Goal: Task Accomplishment & Management: Use online tool/utility

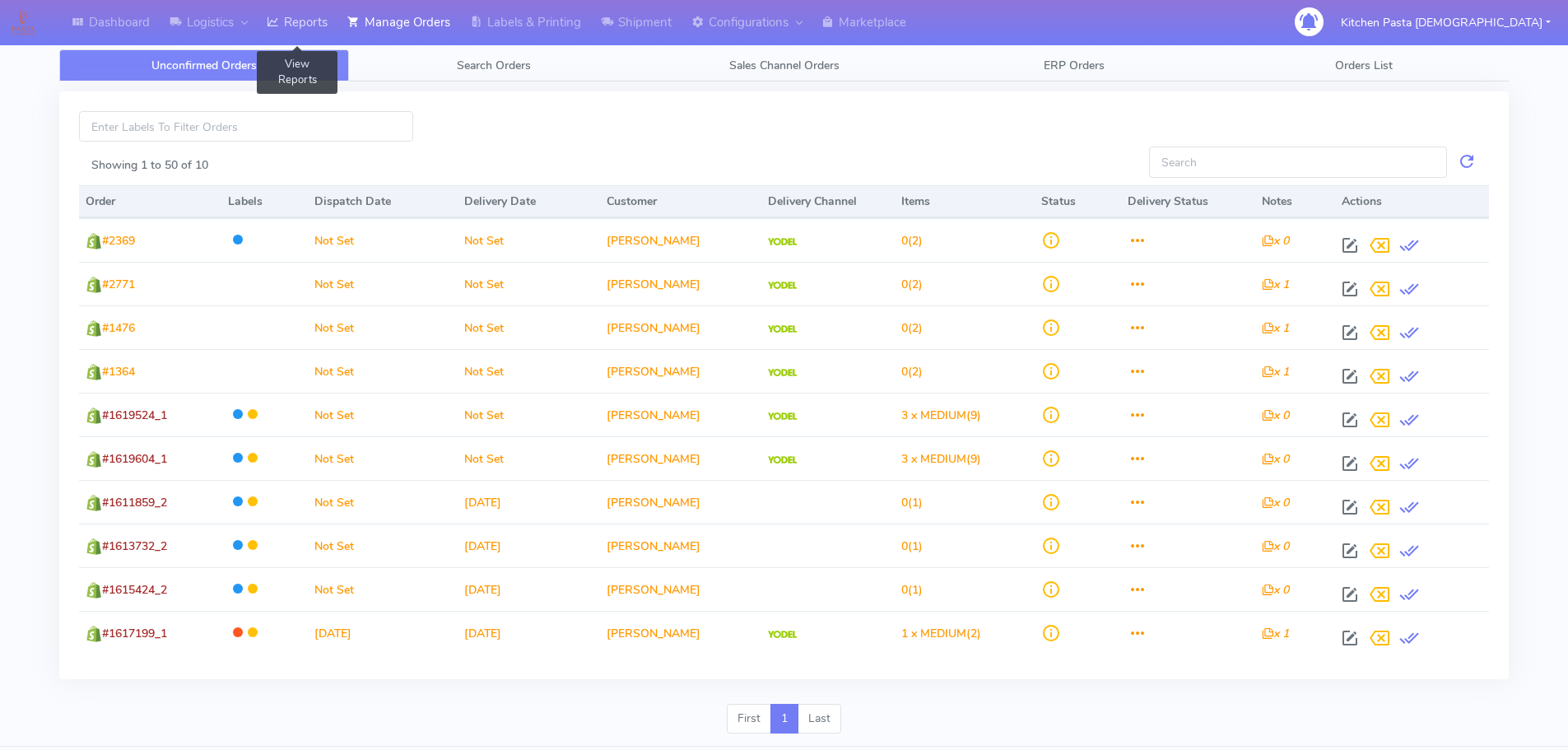
click at [305, 7] on link "Reports" at bounding box center [297, 22] width 80 height 46
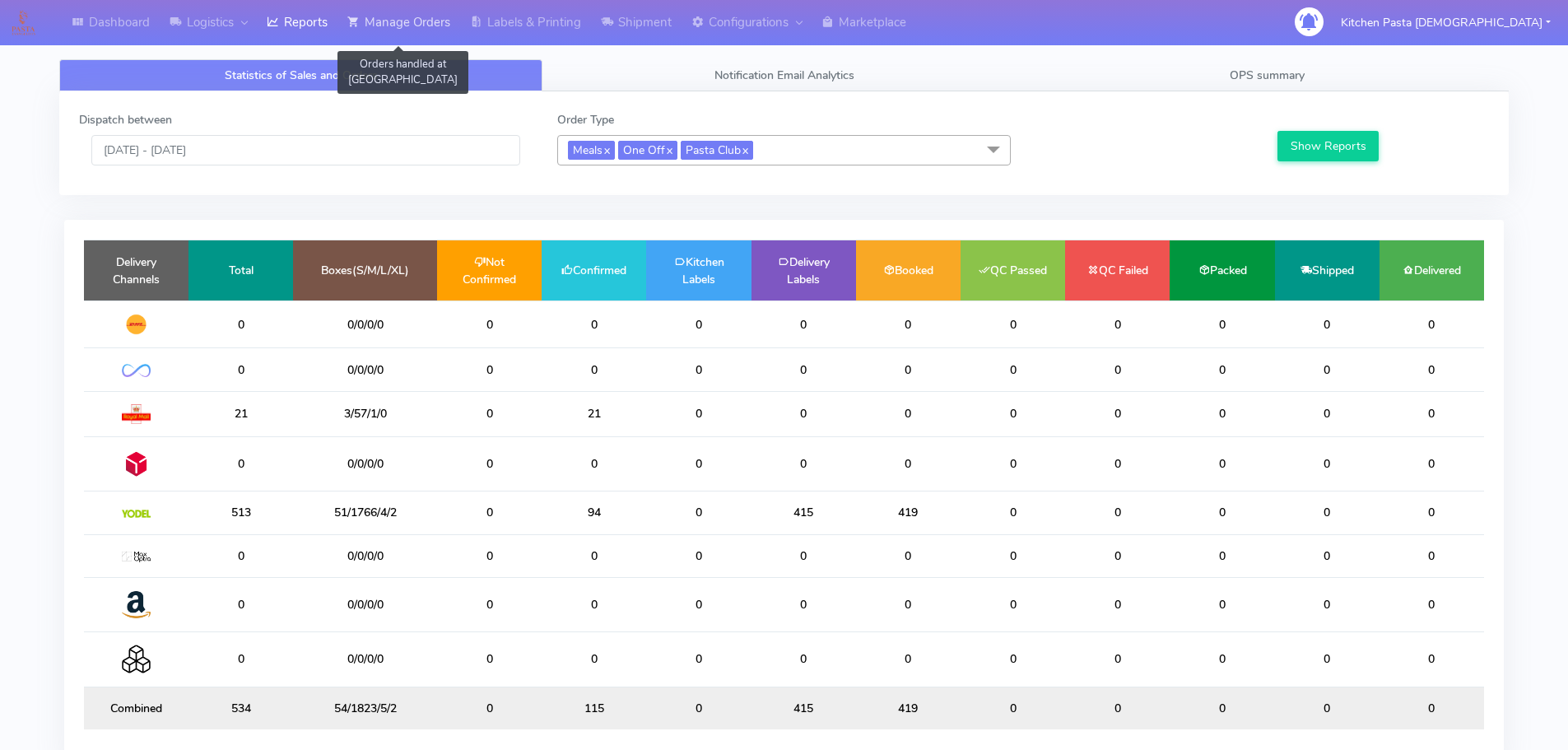
click at [408, 28] on link "Manage Orders" at bounding box center [399, 22] width 122 height 46
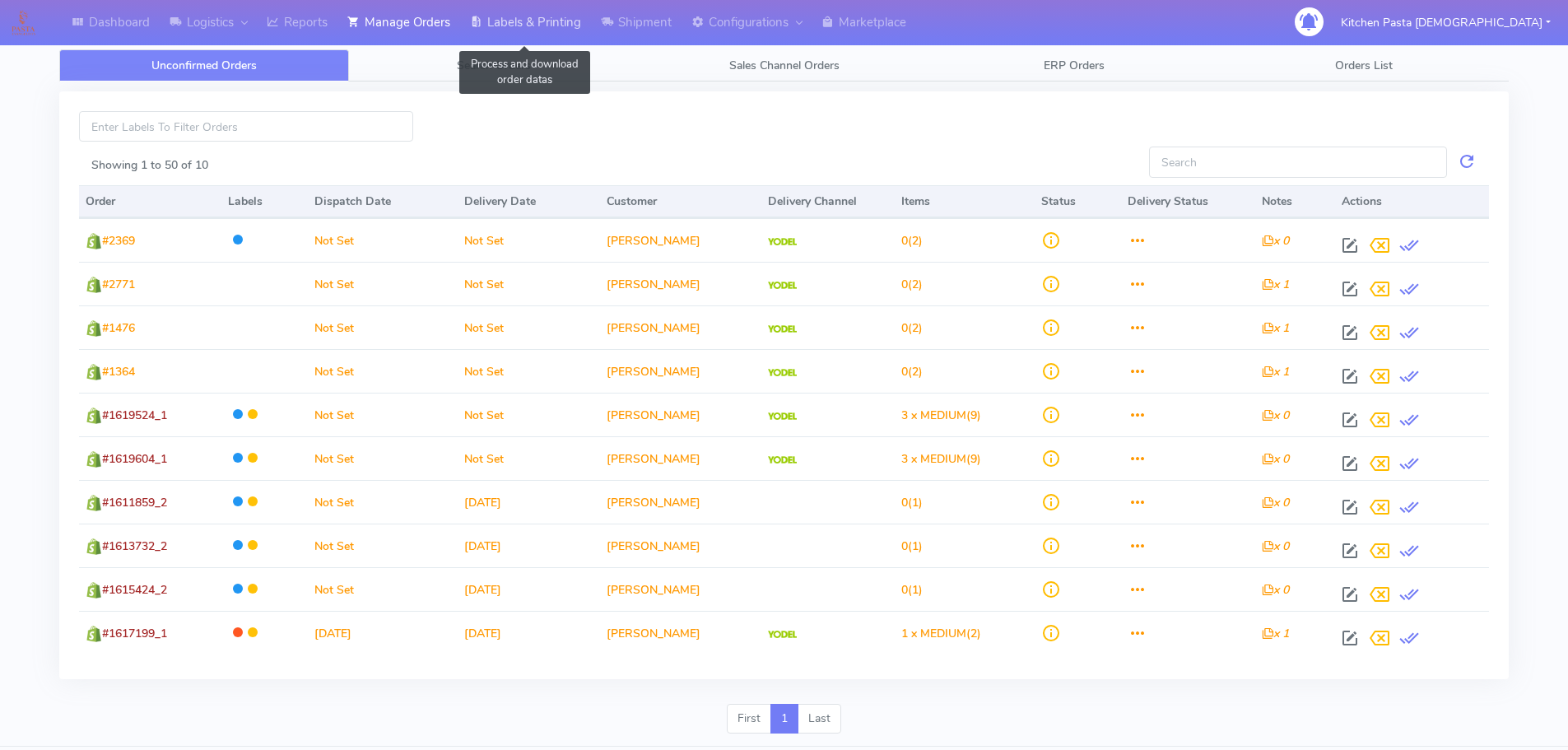
click at [489, 27] on link "Labels & Printing" at bounding box center [526, 22] width 131 height 46
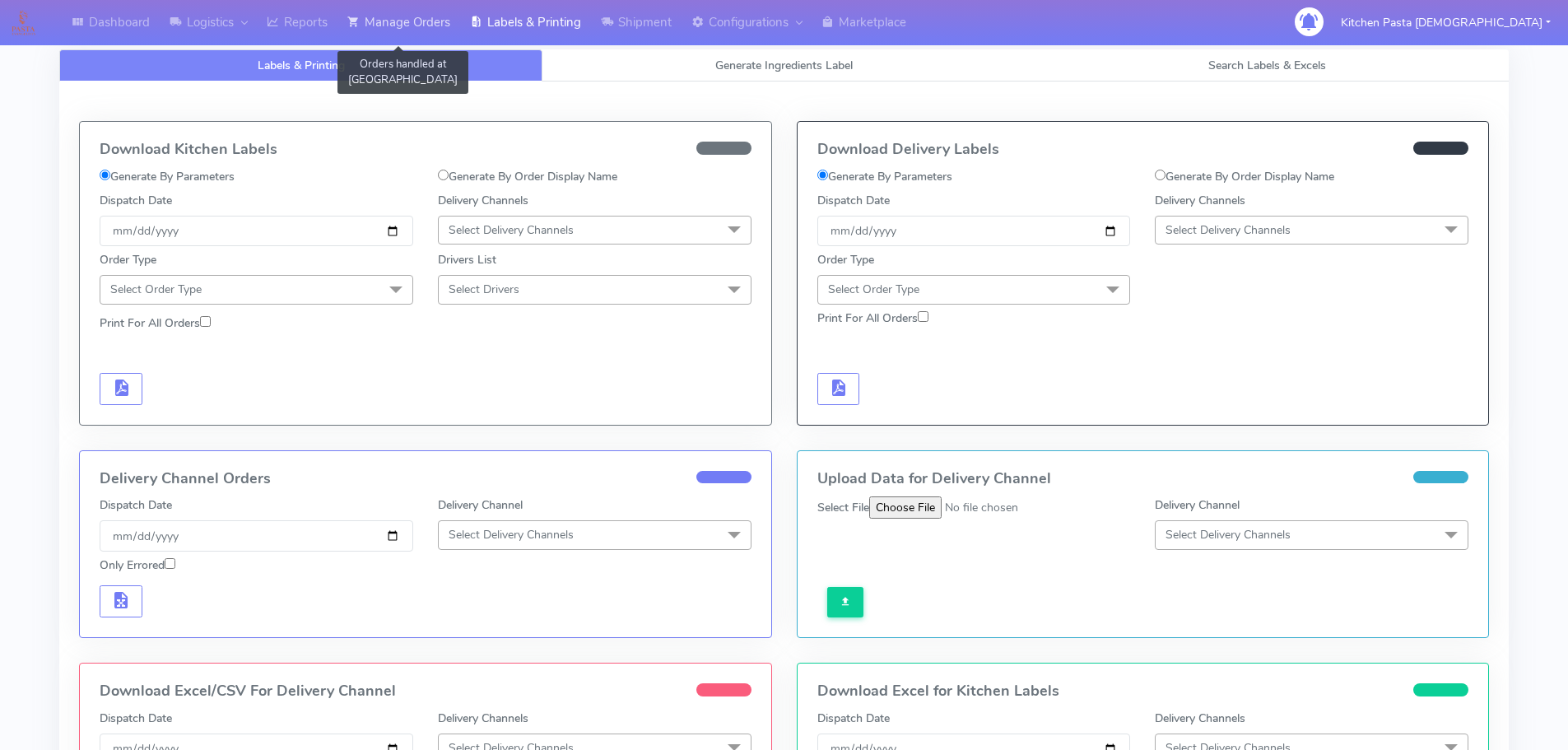
click at [400, 16] on link "Manage Orders" at bounding box center [399, 22] width 122 height 46
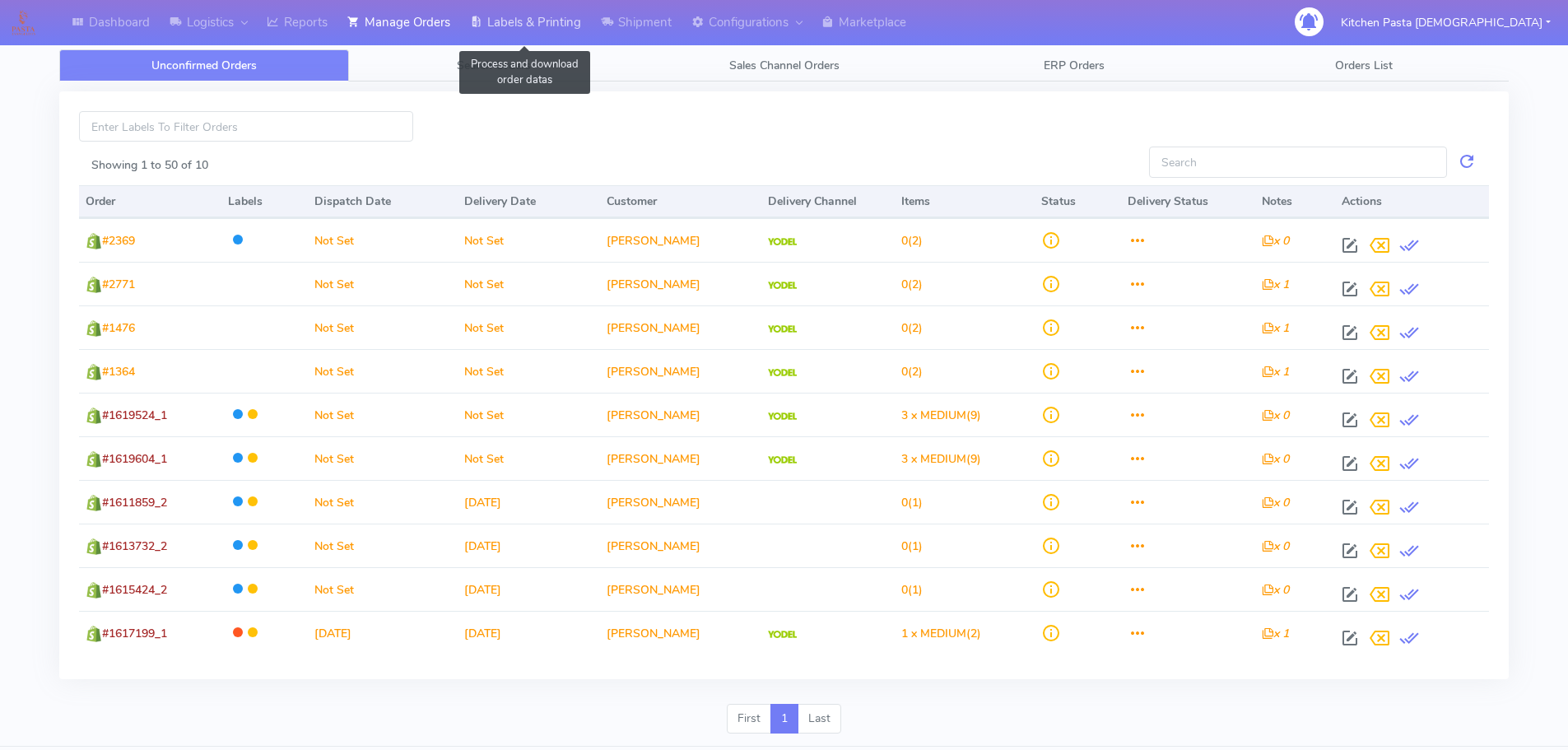
click at [505, 28] on link "Labels & Printing" at bounding box center [526, 22] width 131 height 46
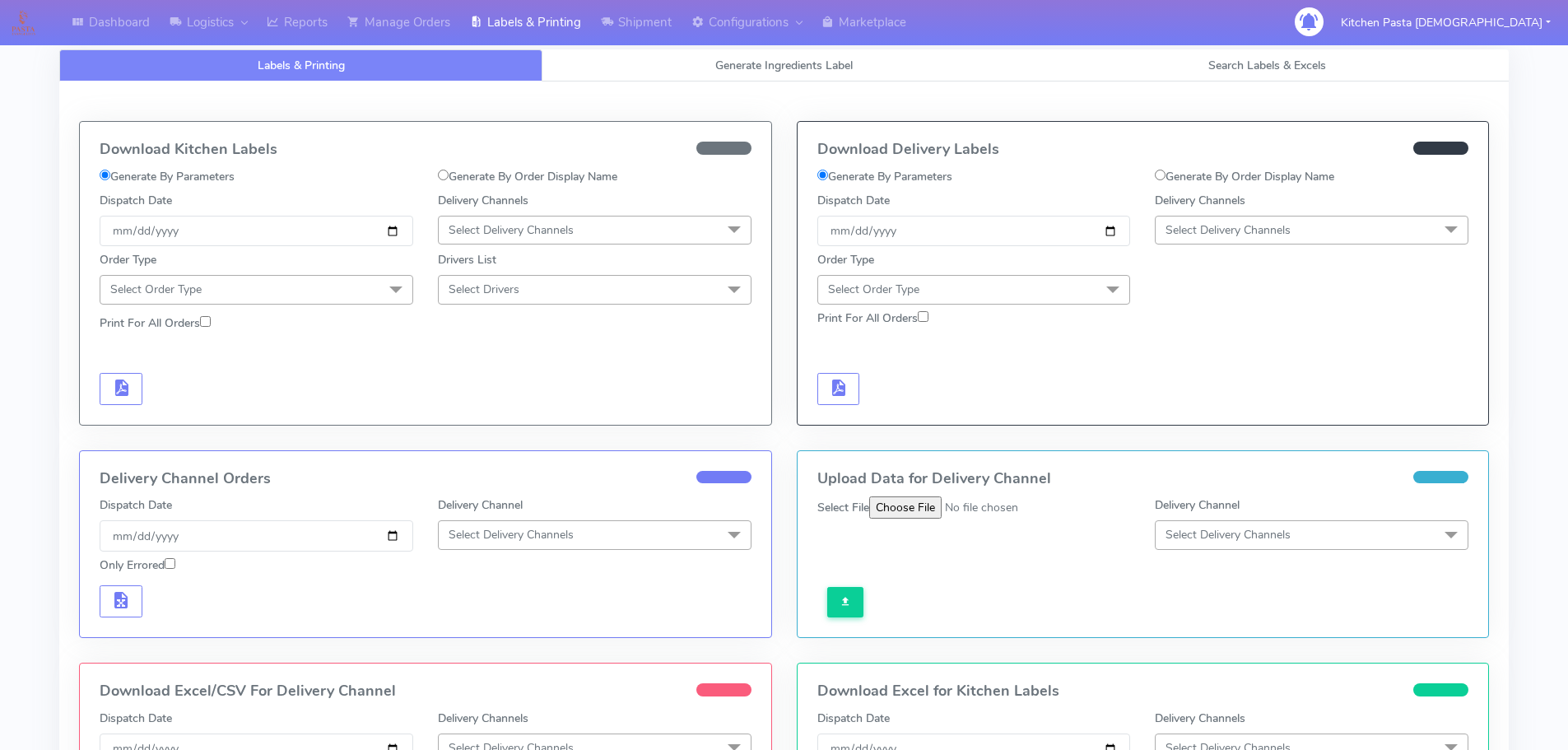
click at [490, 228] on span "Select Delivery Channels" at bounding box center [511, 230] width 125 height 16
click at [471, 362] on div "Royal Mail" at bounding box center [594, 361] width 296 height 17
click at [386, 283] on span at bounding box center [396, 291] width 33 height 31
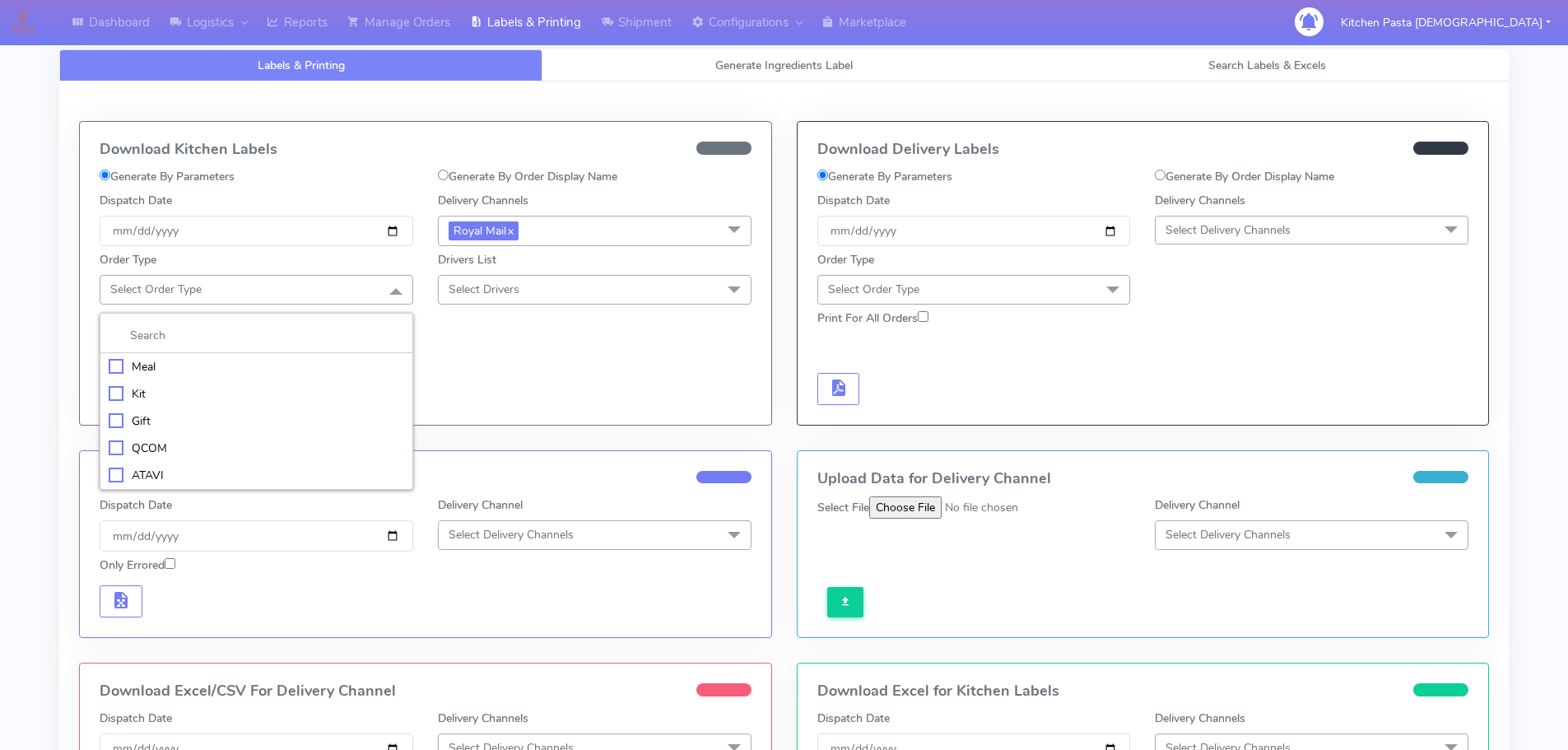
click at [211, 358] on div "Meal" at bounding box center [256, 367] width 296 height 17
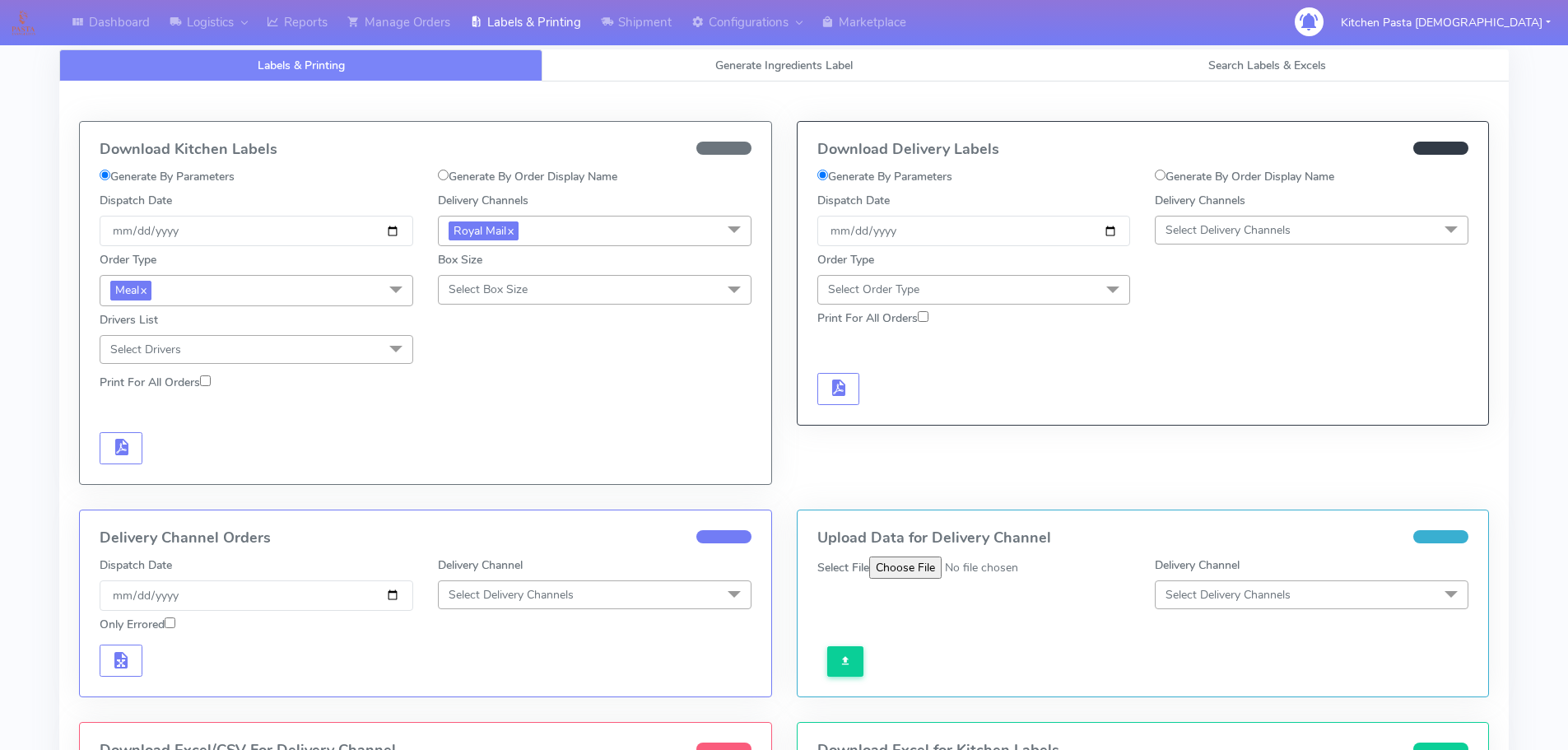
click at [608, 289] on span "Select Box Size" at bounding box center [594, 290] width 313 height 29
click at [510, 485] on li "Mega" at bounding box center [594, 475] width 312 height 27
checkbox input "true"
click at [117, 443] on span "button" at bounding box center [121, 451] width 19 height 16
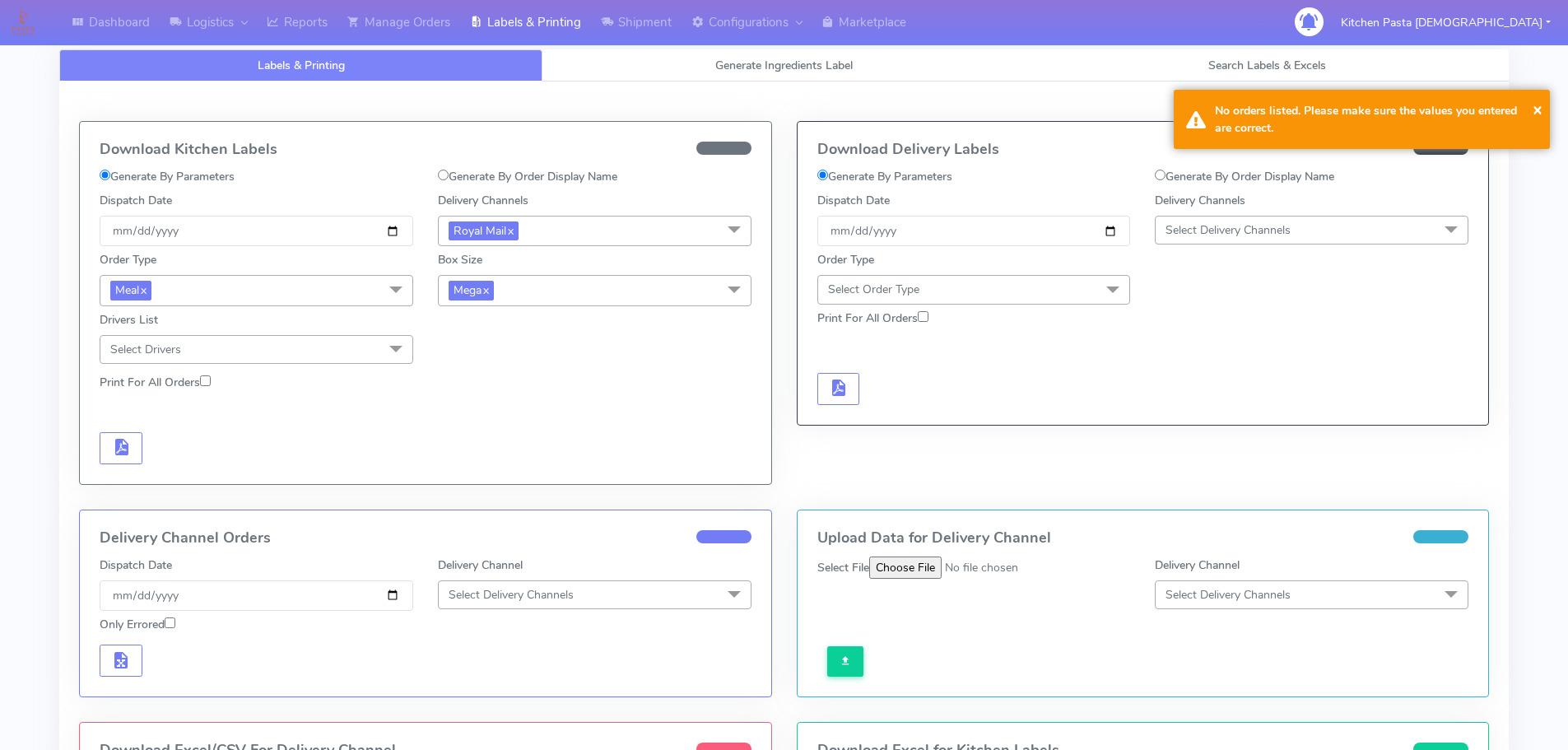
click at [565, 277] on span "Mega x" at bounding box center [594, 290] width 313 height 30
click at [473, 435] on li "Medium" at bounding box center [594, 423] width 312 height 27
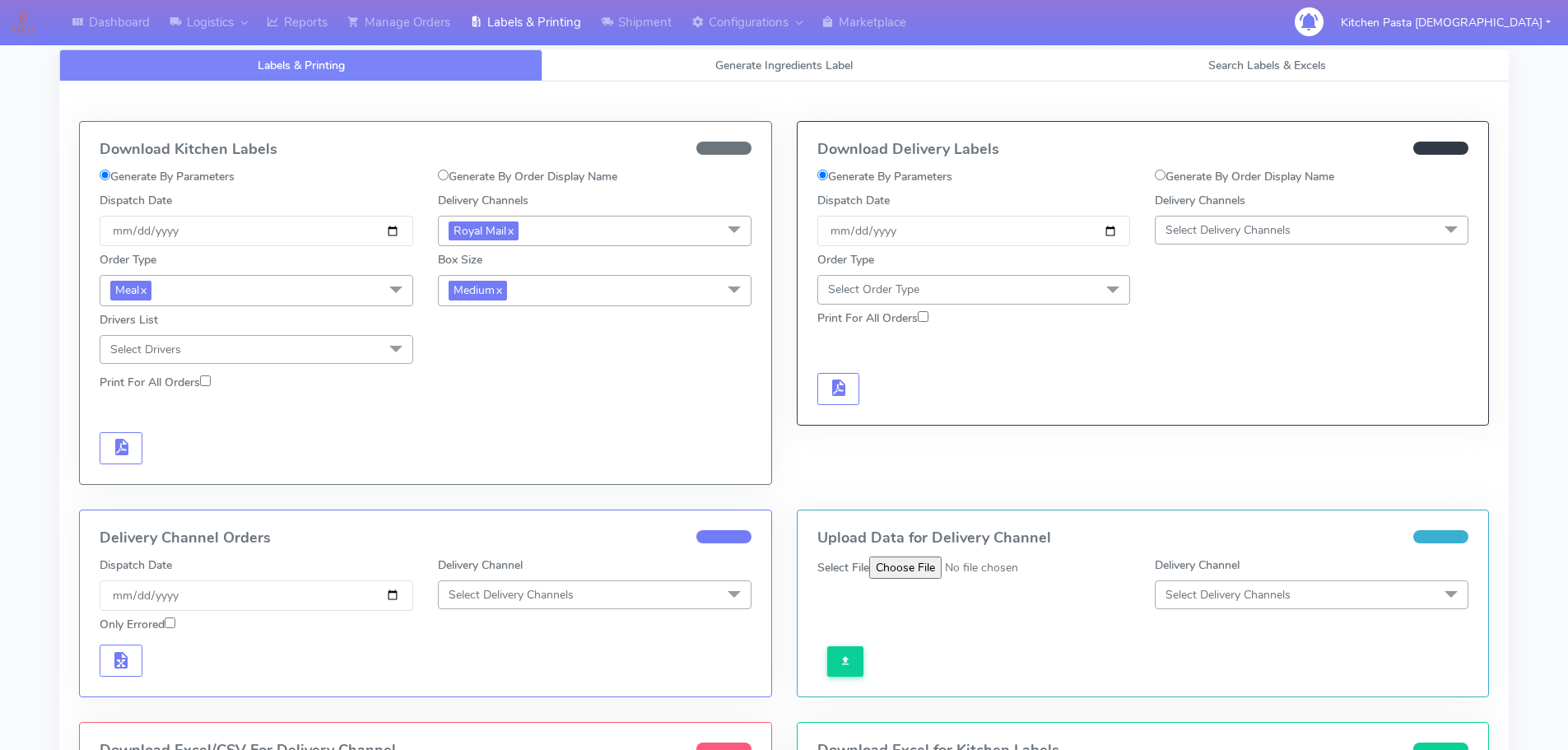
click at [667, 290] on span "Medium x" at bounding box center [594, 290] width 313 height 30
click at [473, 442] on div "Large" at bounding box center [594, 450] width 296 height 17
click at [117, 443] on span "button" at bounding box center [121, 451] width 19 height 16
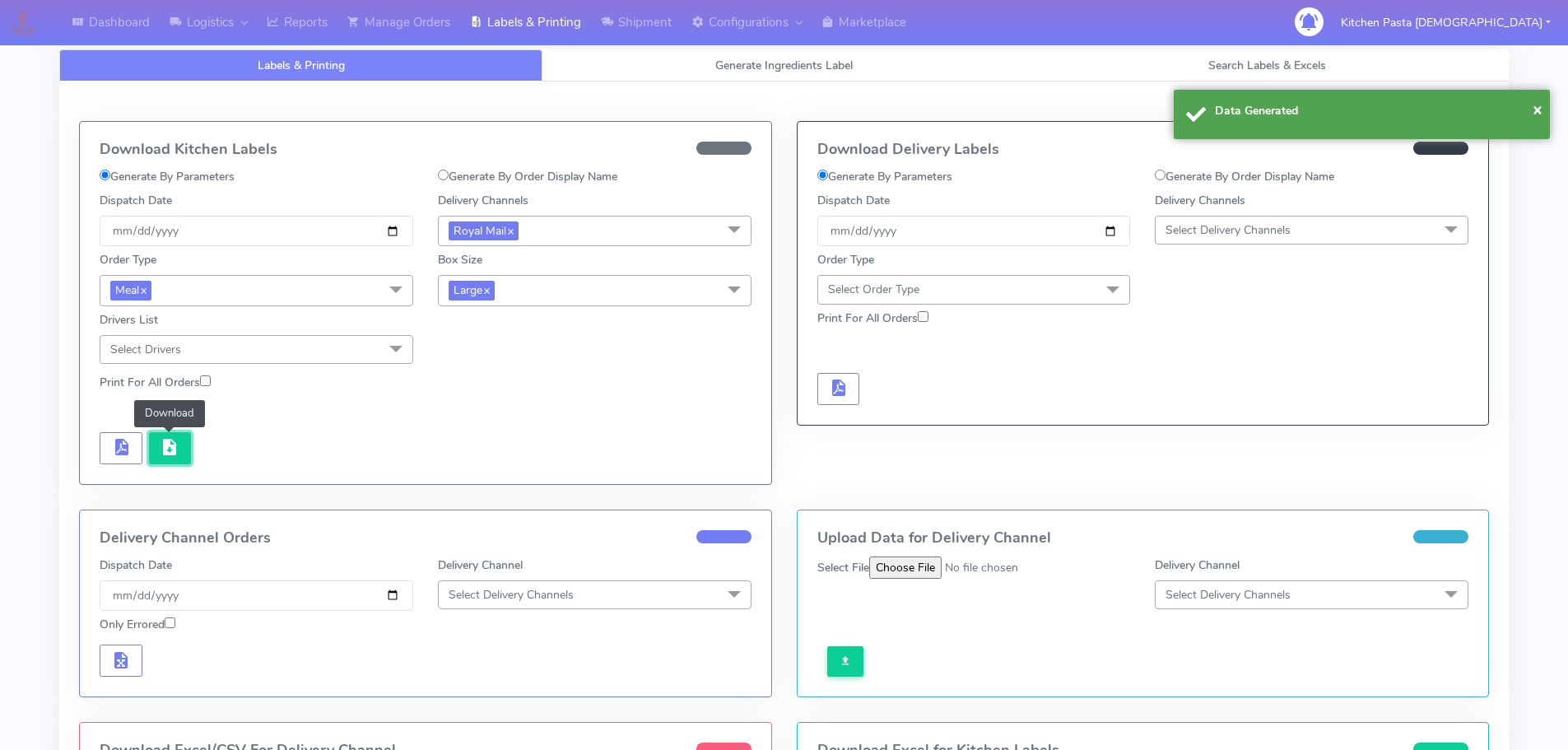
click at [161, 463] on button "button" at bounding box center [171, 448] width 43 height 32
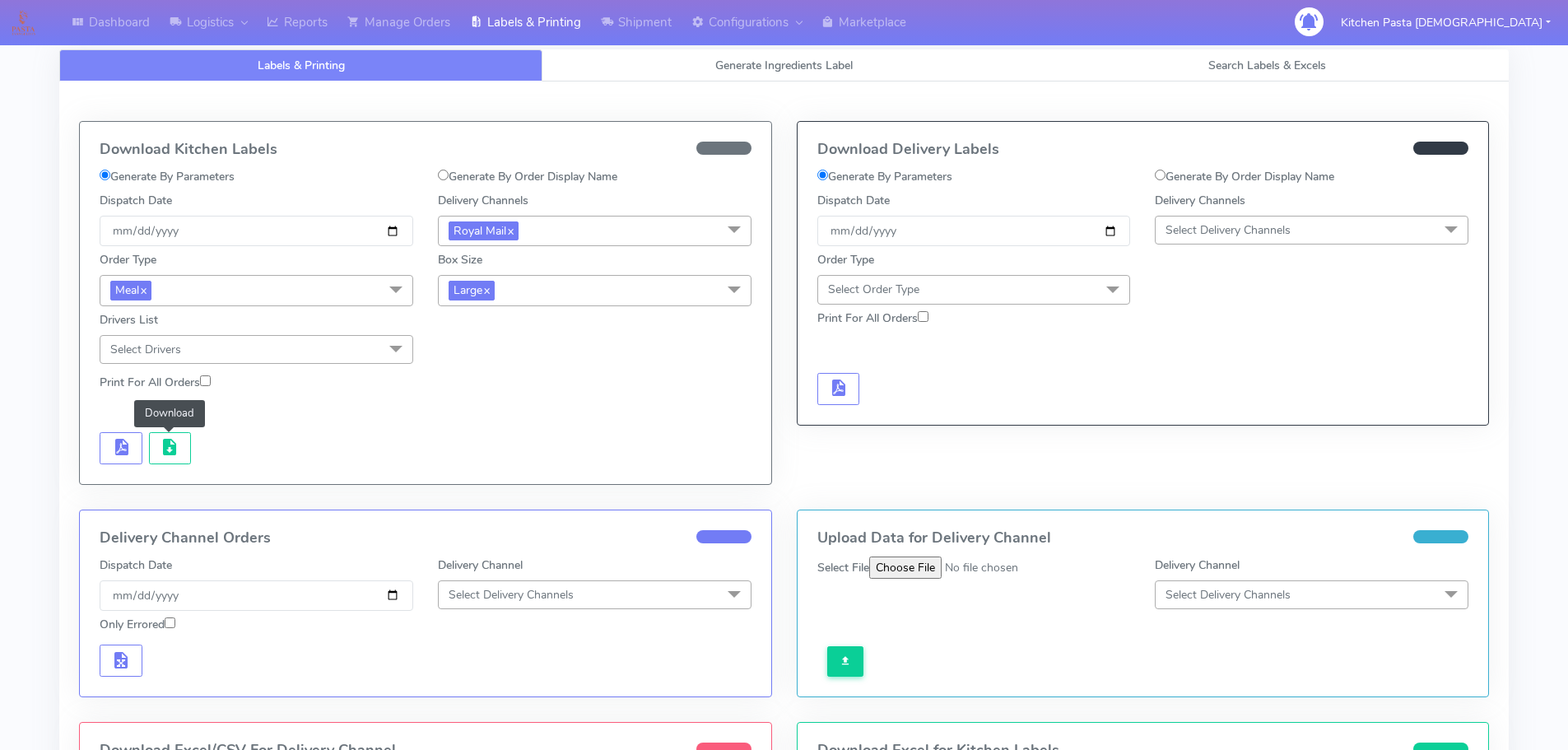
click at [516, 294] on span "Large x" at bounding box center [594, 290] width 313 height 30
click at [490, 412] on li "Medium" at bounding box center [594, 423] width 312 height 27
click at [121, 446] on span "button" at bounding box center [121, 451] width 19 height 16
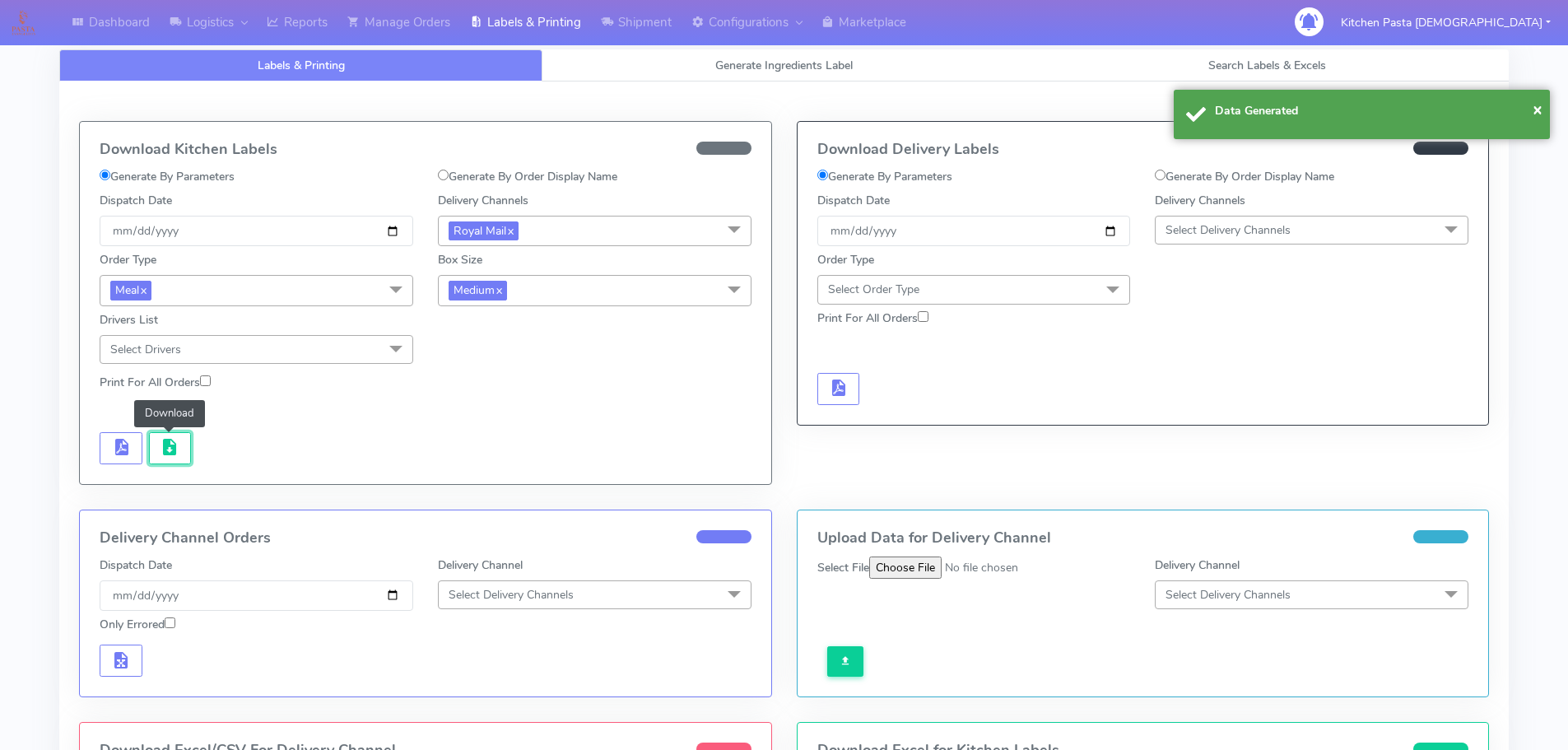
click at [165, 456] on span "button" at bounding box center [170, 451] width 19 height 16
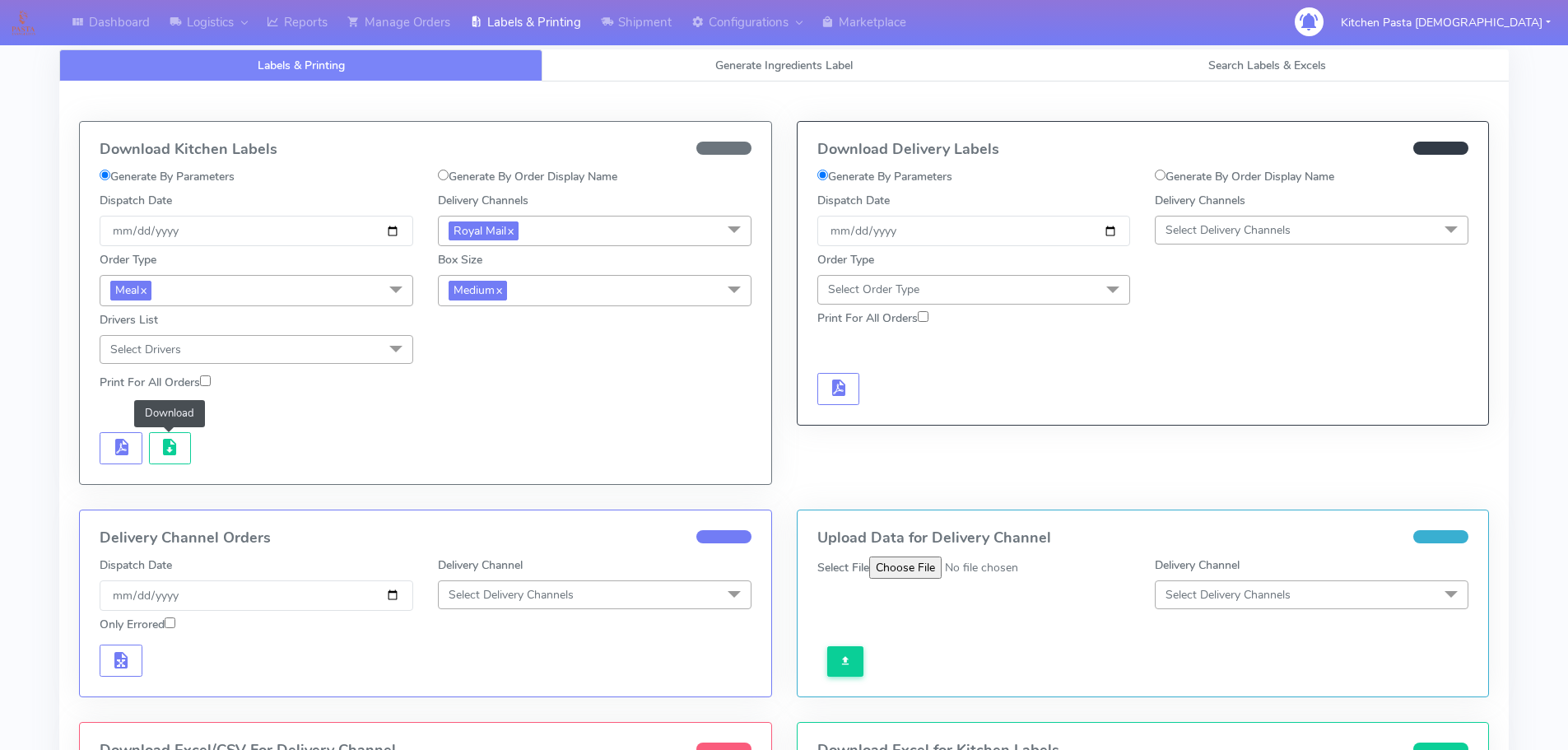
click at [560, 297] on span "Medium x" at bounding box center [594, 290] width 313 height 30
click at [479, 378] on li "Small" at bounding box center [594, 369] width 312 height 27
click at [112, 444] on span "button" at bounding box center [121, 451] width 19 height 16
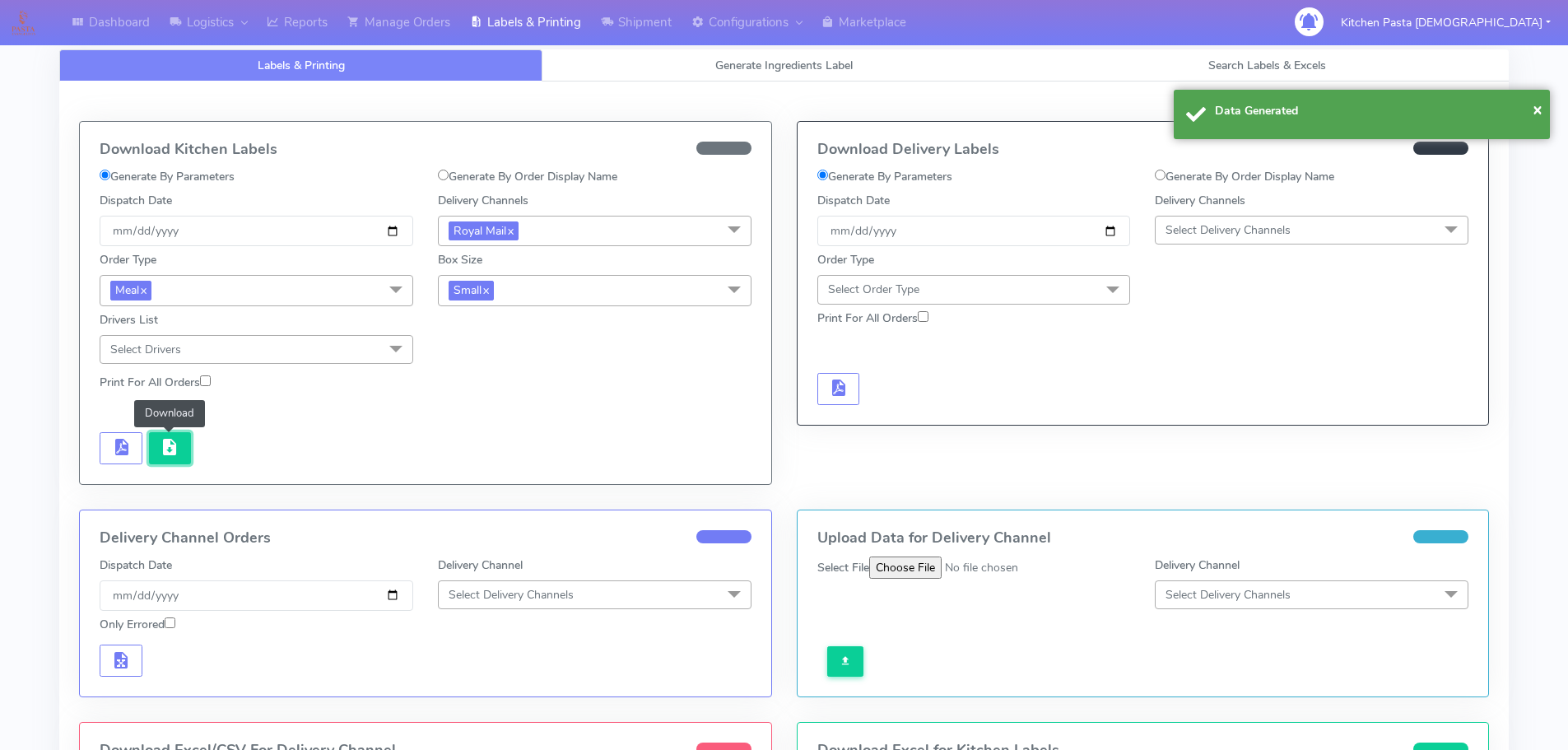
click at [175, 454] on span "button" at bounding box center [170, 451] width 19 height 16
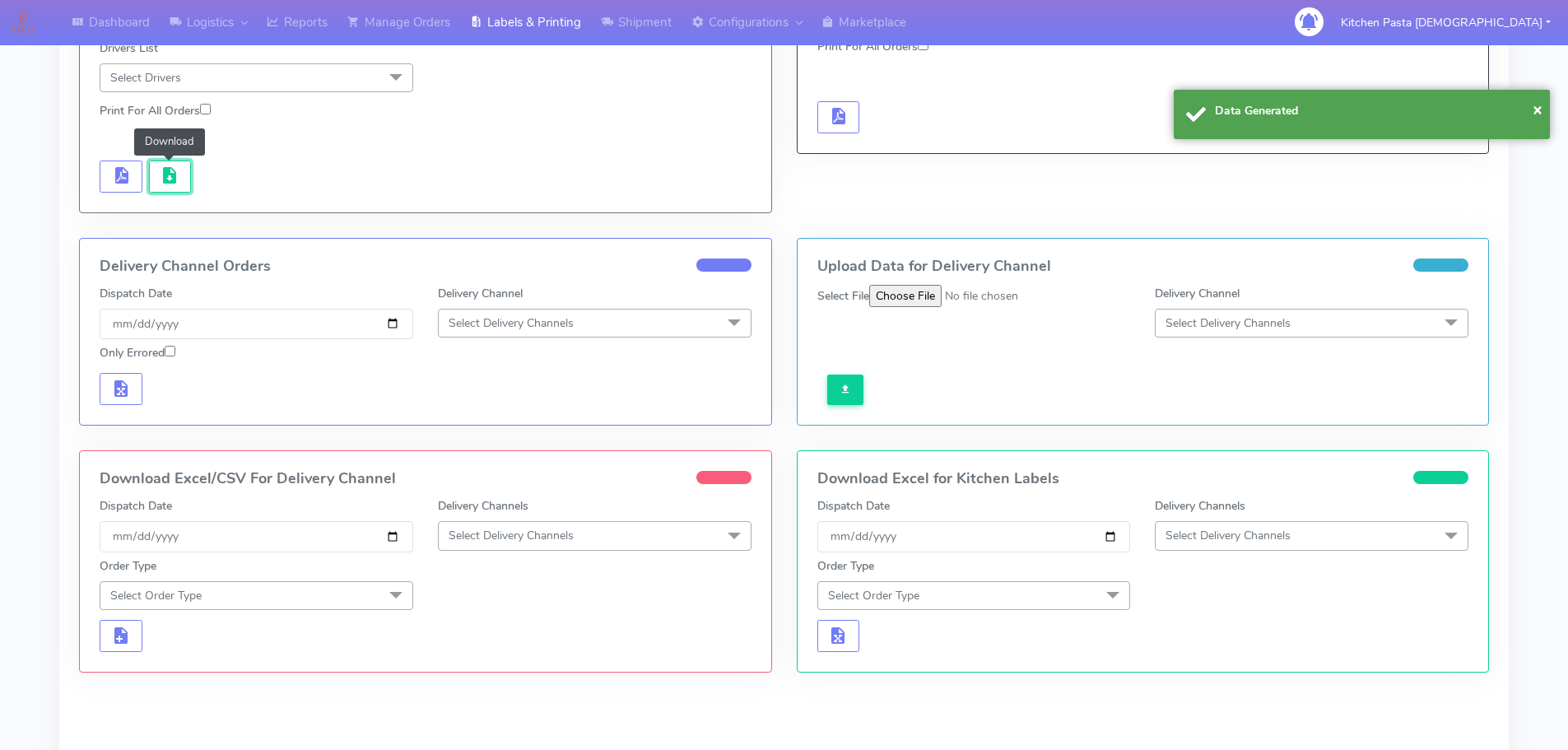
scroll to position [392, 0]
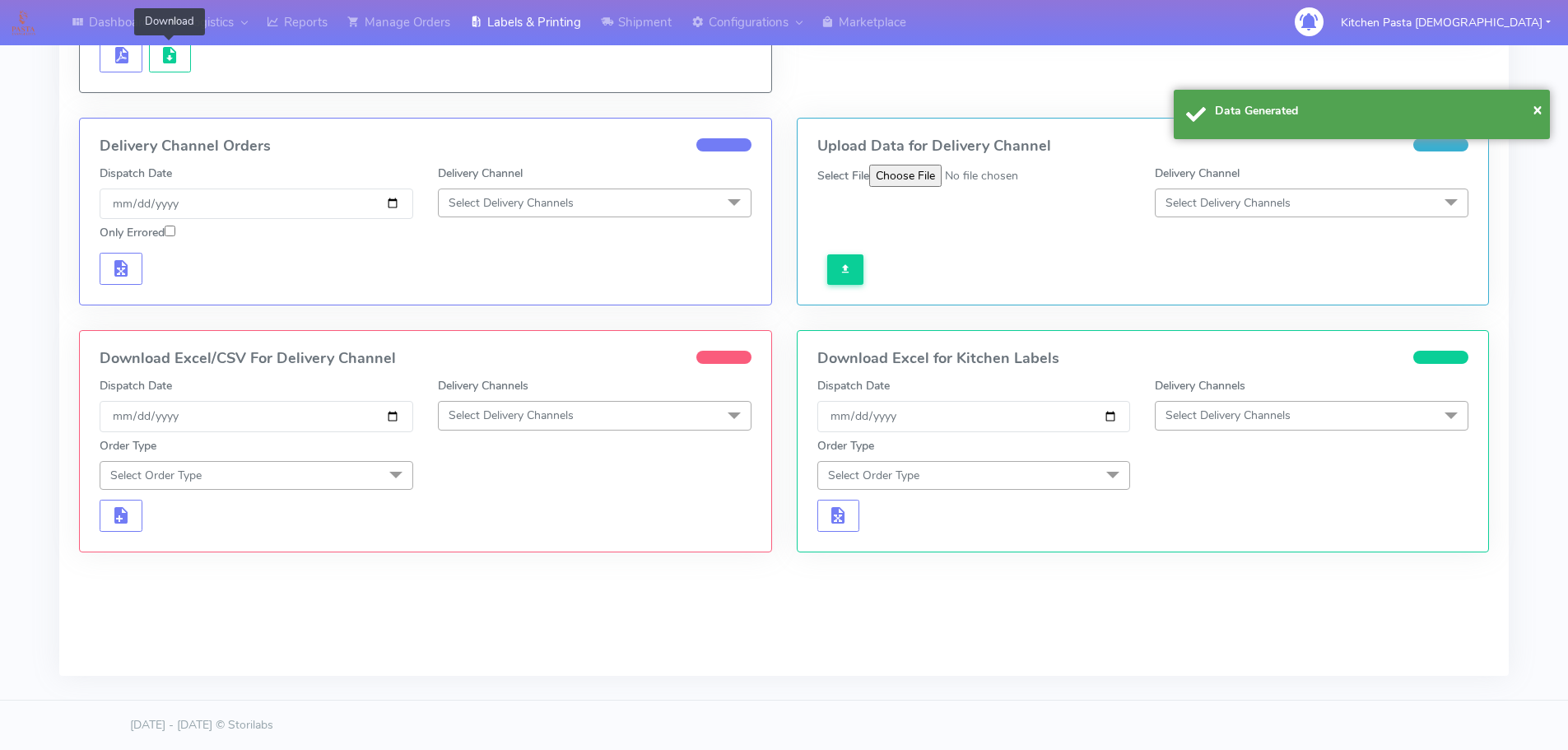
click at [518, 423] on span "Select Delivery Channels" at bounding box center [511, 415] width 125 height 16
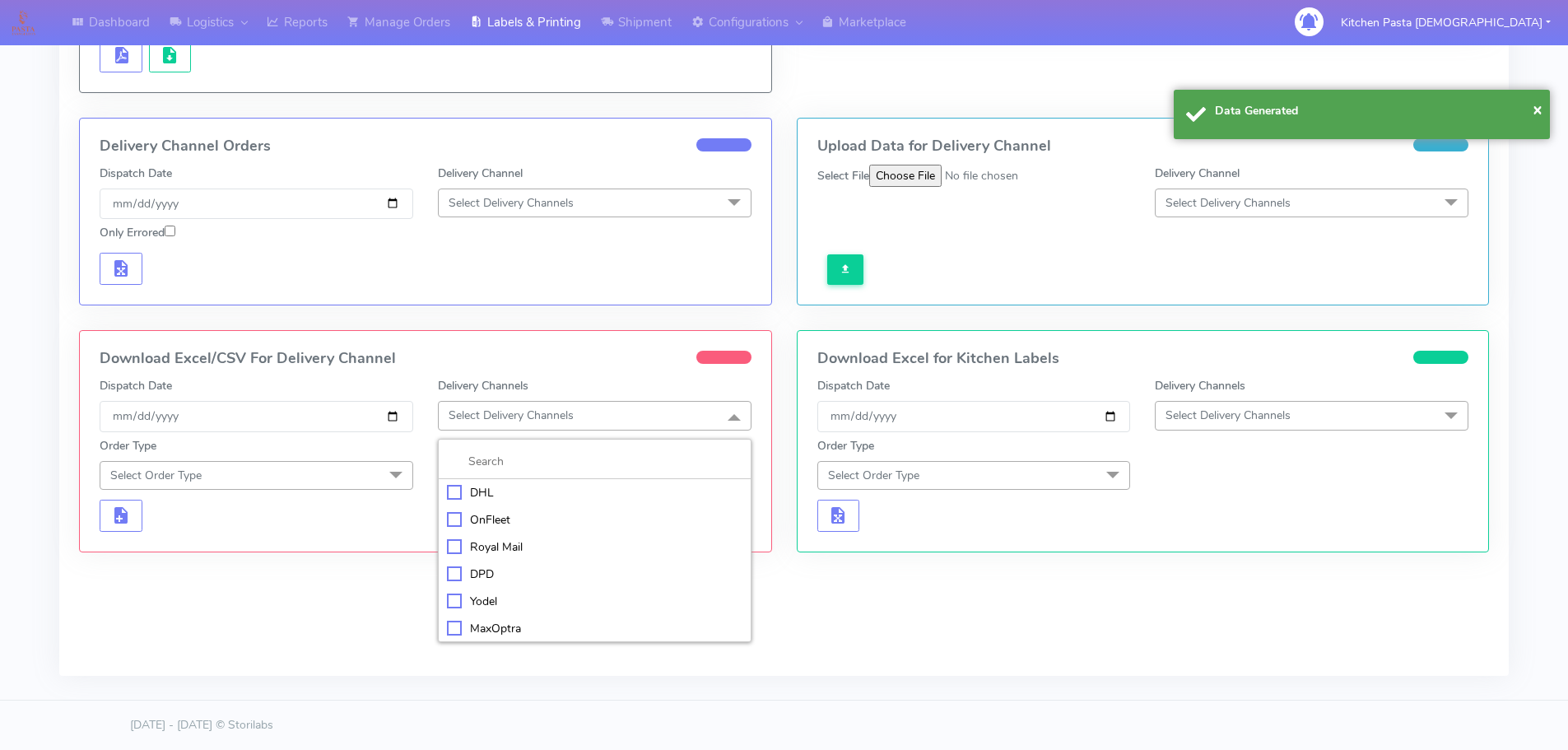
click at [496, 553] on div "Royal Mail" at bounding box center [594, 547] width 296 height 17
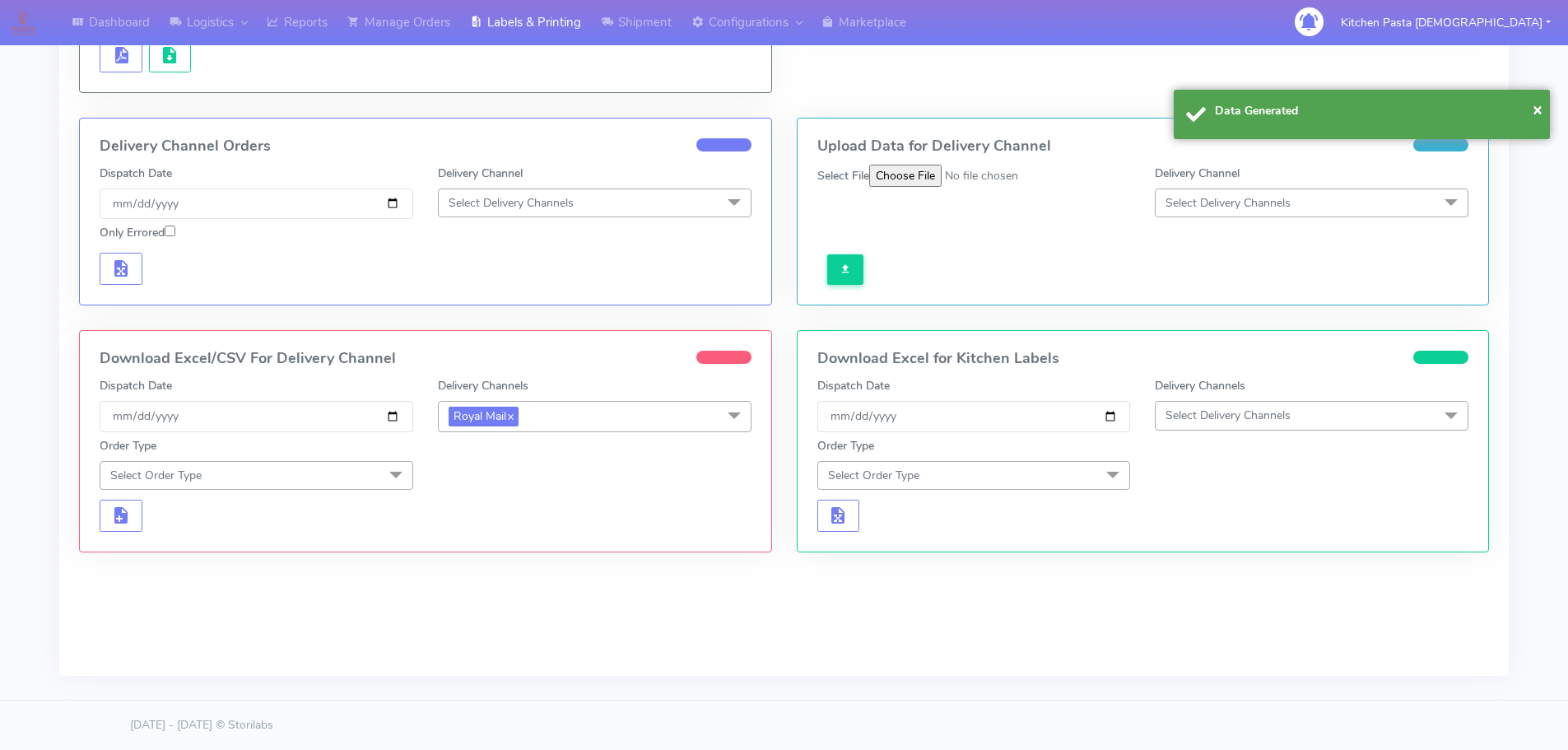
click at [357, 468] on span "Select Order Type" at bounding box center [256, 475] width 313 height 29
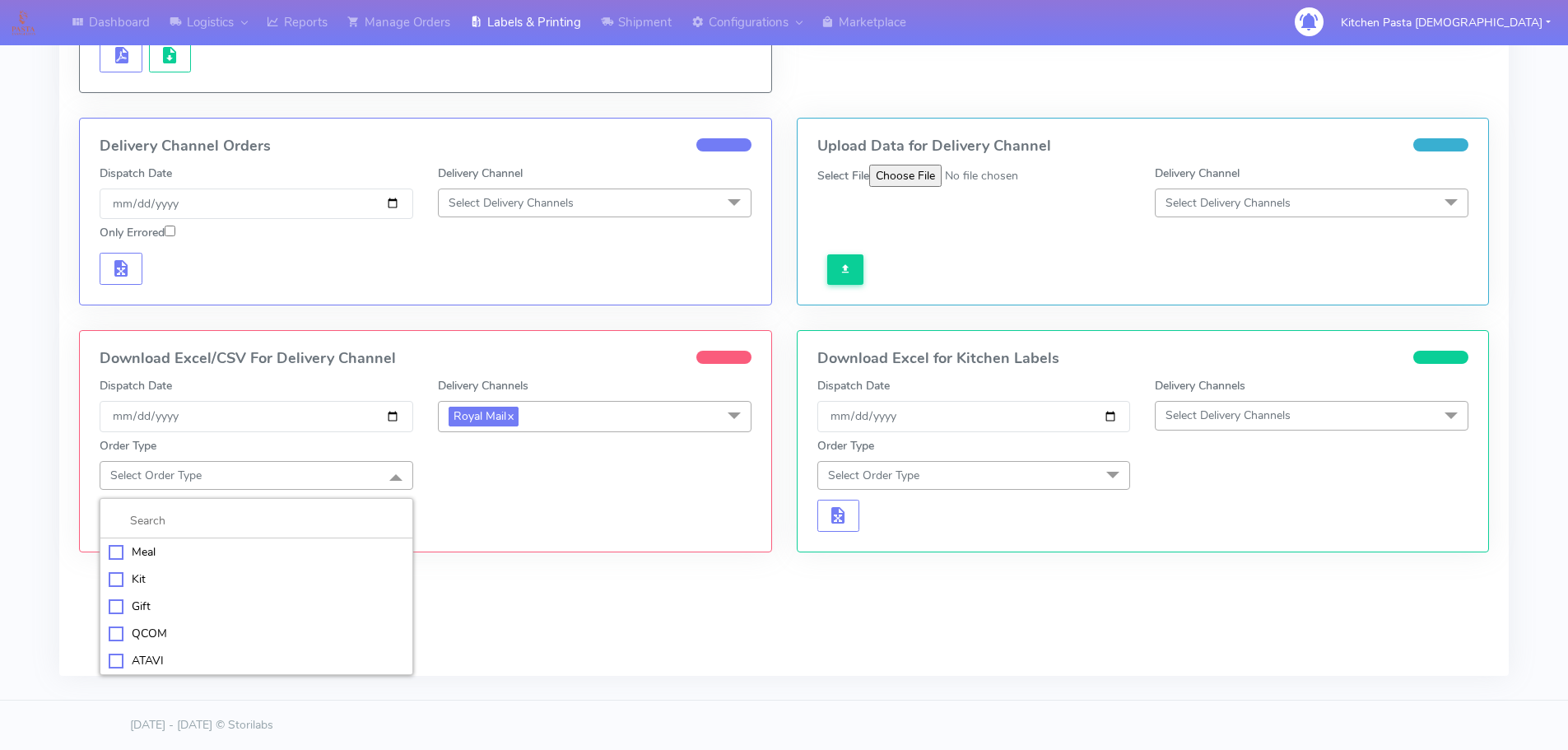
click at [196, 548] on div "Meal" at bounding box center [256, 552] width 296 height 17
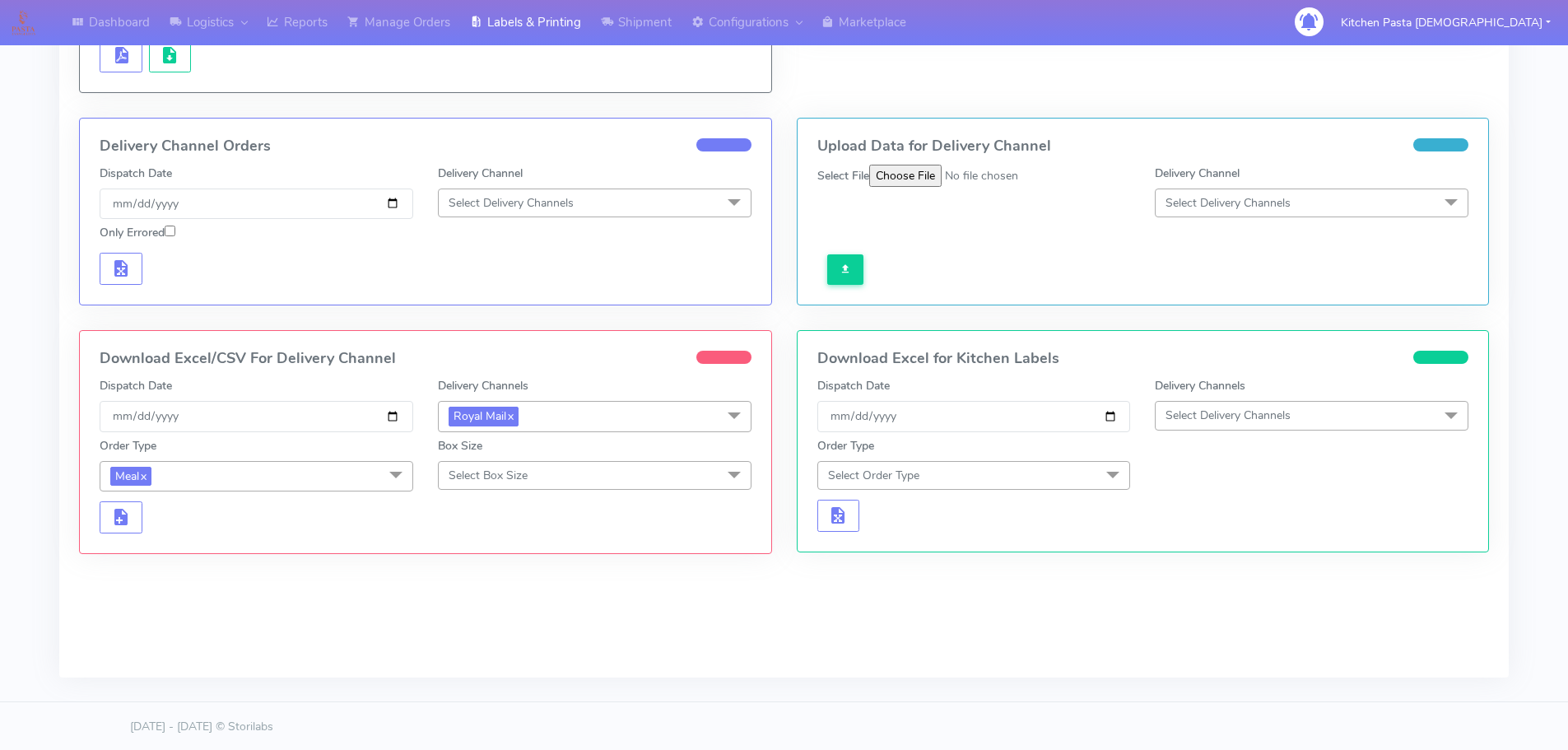
click at [471, 480] on span "Select Box Size" at bounding box center [488, 475] width 79 height 16
click at [490, 631] on div "Large" at bounding box center [594, 634] width 296 height 17
click at [122, 515] on span "button" at bounding box center [121, 521] width 19 height 16
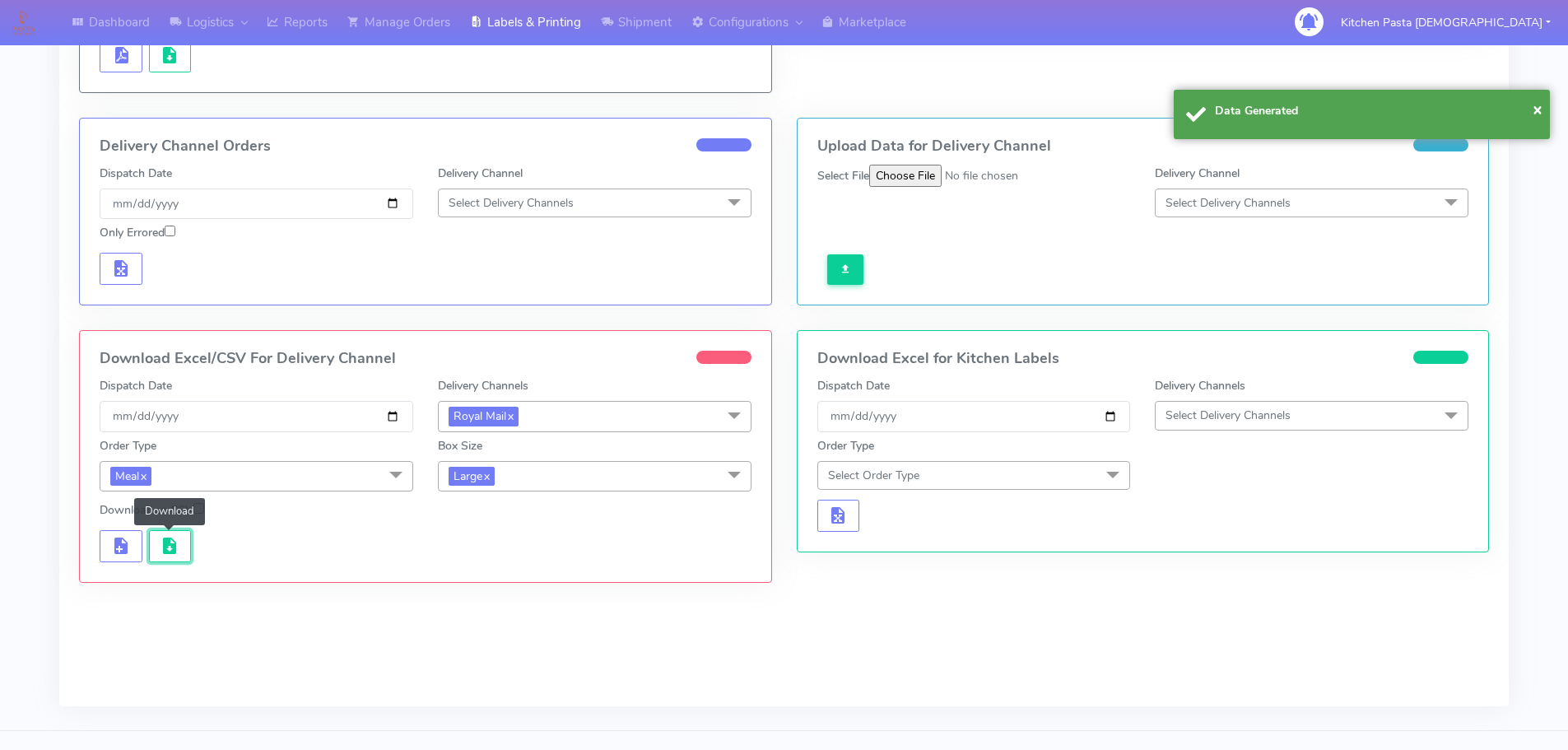
click at [172, 542] on span "button" at bounding box center [170, 550] width 19 height 16
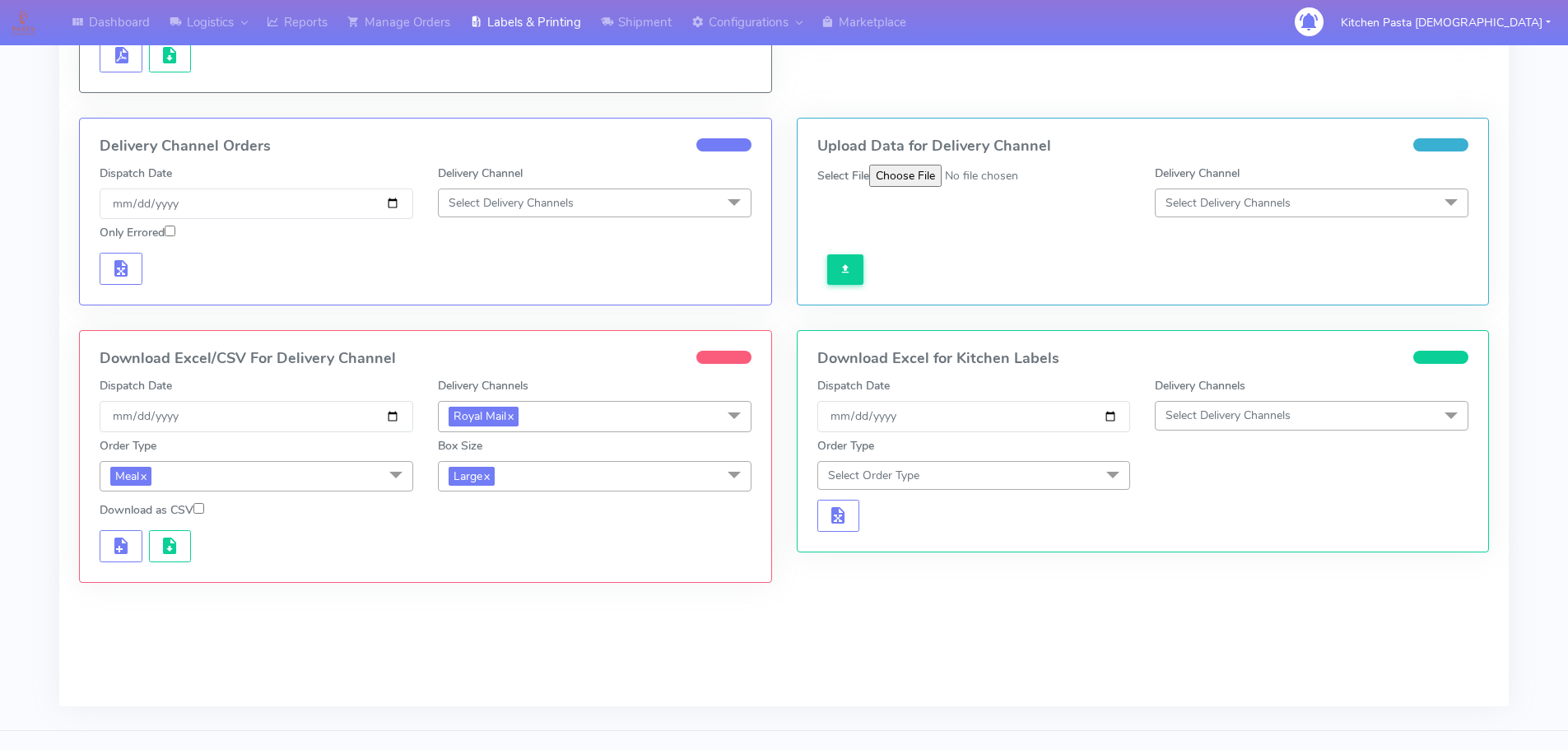
click at [540, 472] on span "Large x" at bounding box center [594, 475] width 313 height 30
click at [478, 613] on div "Medium" at bounding box center [594, 608] width 296 height 17
click at [121, 554] on span "button" at bounding box center [121, 550] width 19 height 16
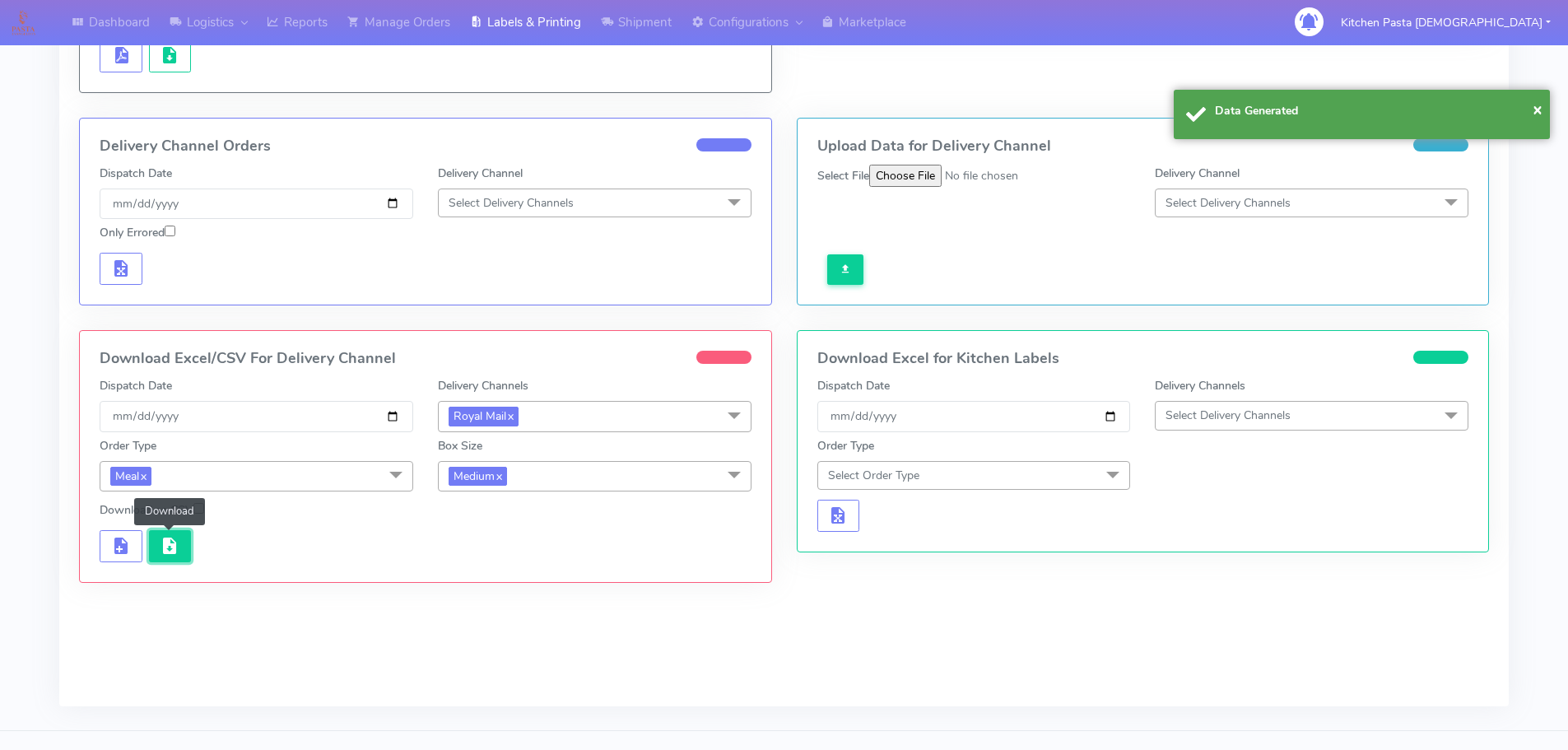
click at [165, 547] on span "button" at bounding box center [170, 550] width 19 height 16
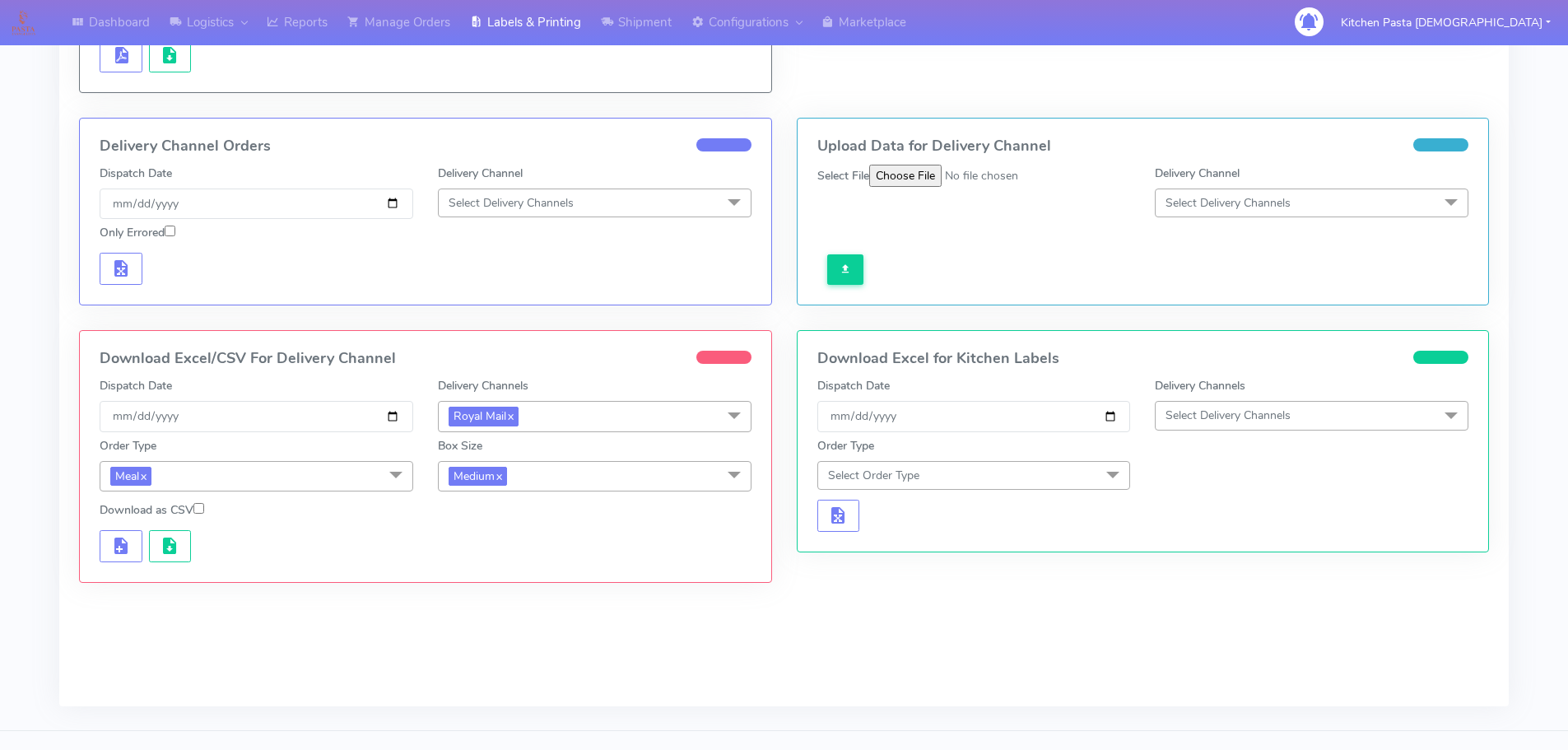
click at [583, 474] on span "Medium x" at bounding box center [594, 475] width 313 height 30
click at [463, 553] on div "Small" at bounding box center [594, 554] width 296 height 17
click at [133, 532] on button "button" at bounding box center [121, 546] width 43 height 32
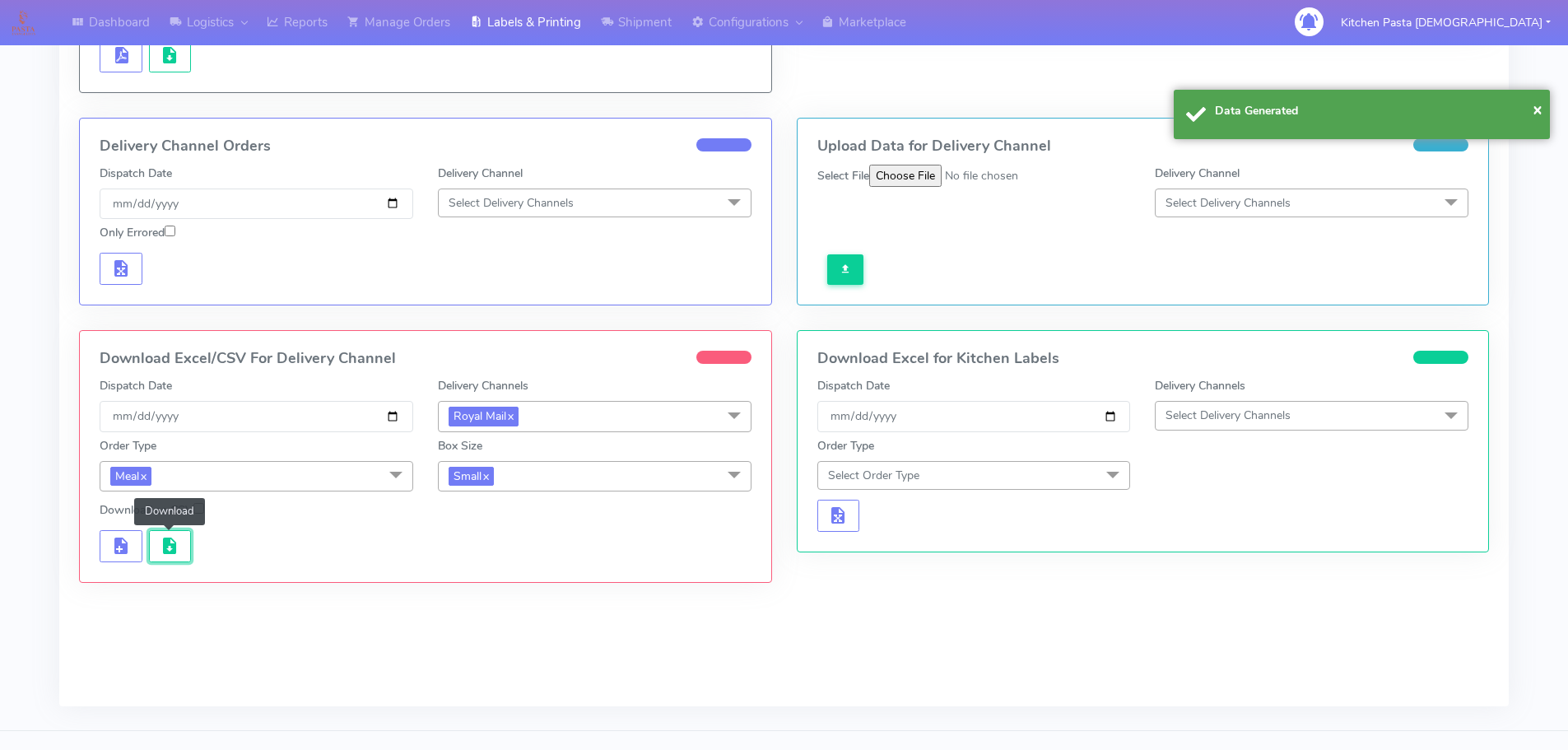
click at [157, 549] on button "button" at bounding box center [171, 546] width 43 height 32
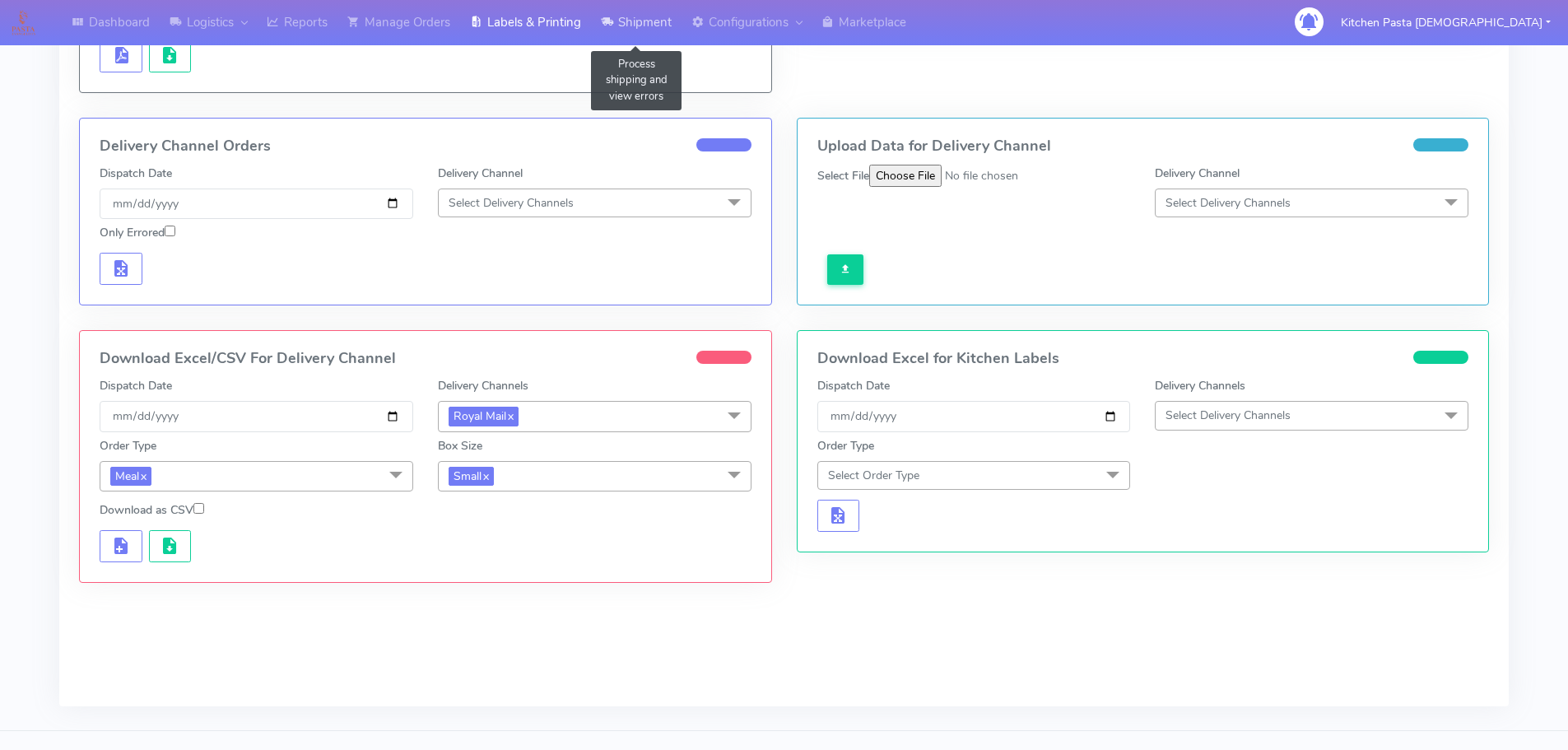
click at [613, 22] on icon at bounding box center [607, 21] width 13 height 16
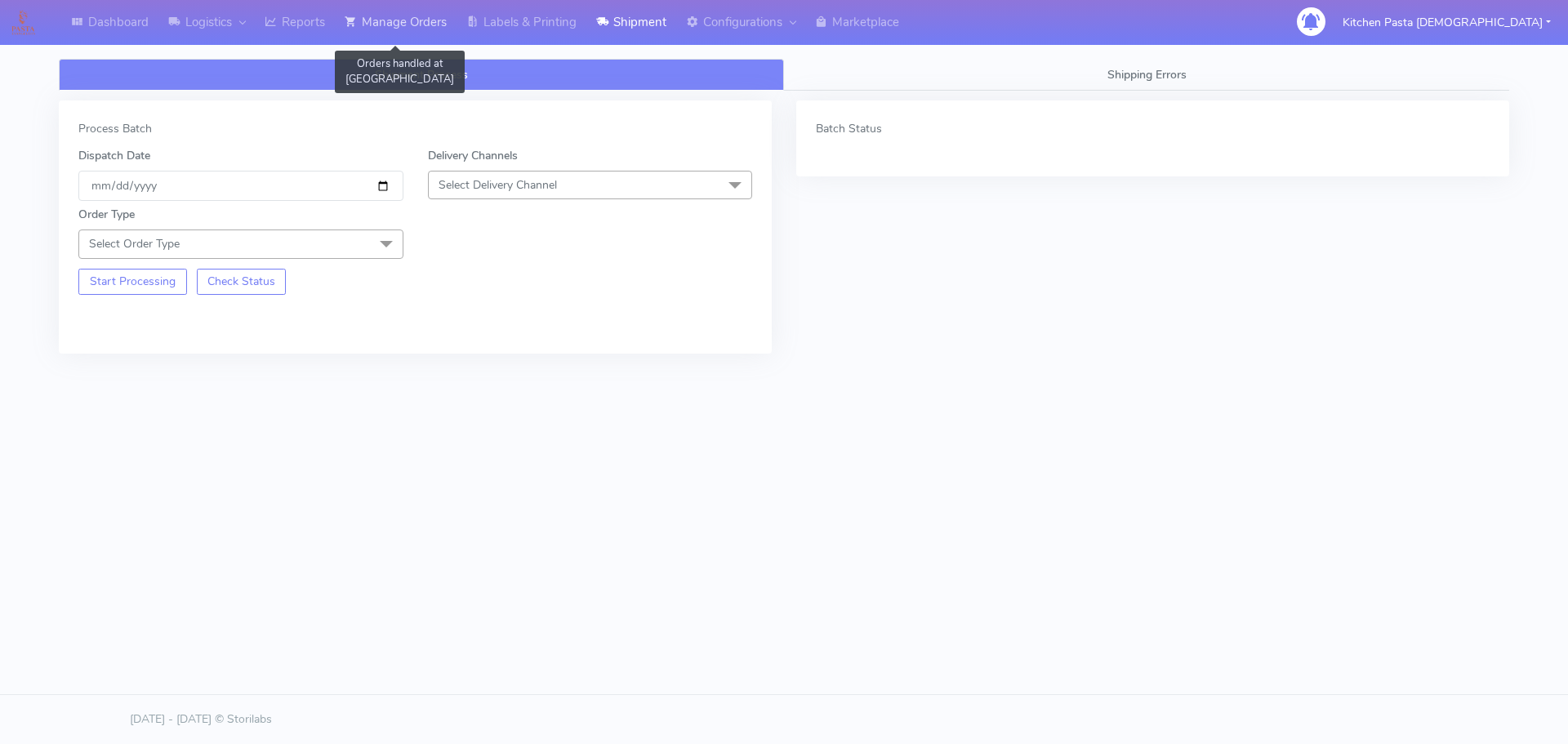
click at [419, 26] on link "Manage Orders" at bounding box center [395, 22] width 121 height 45
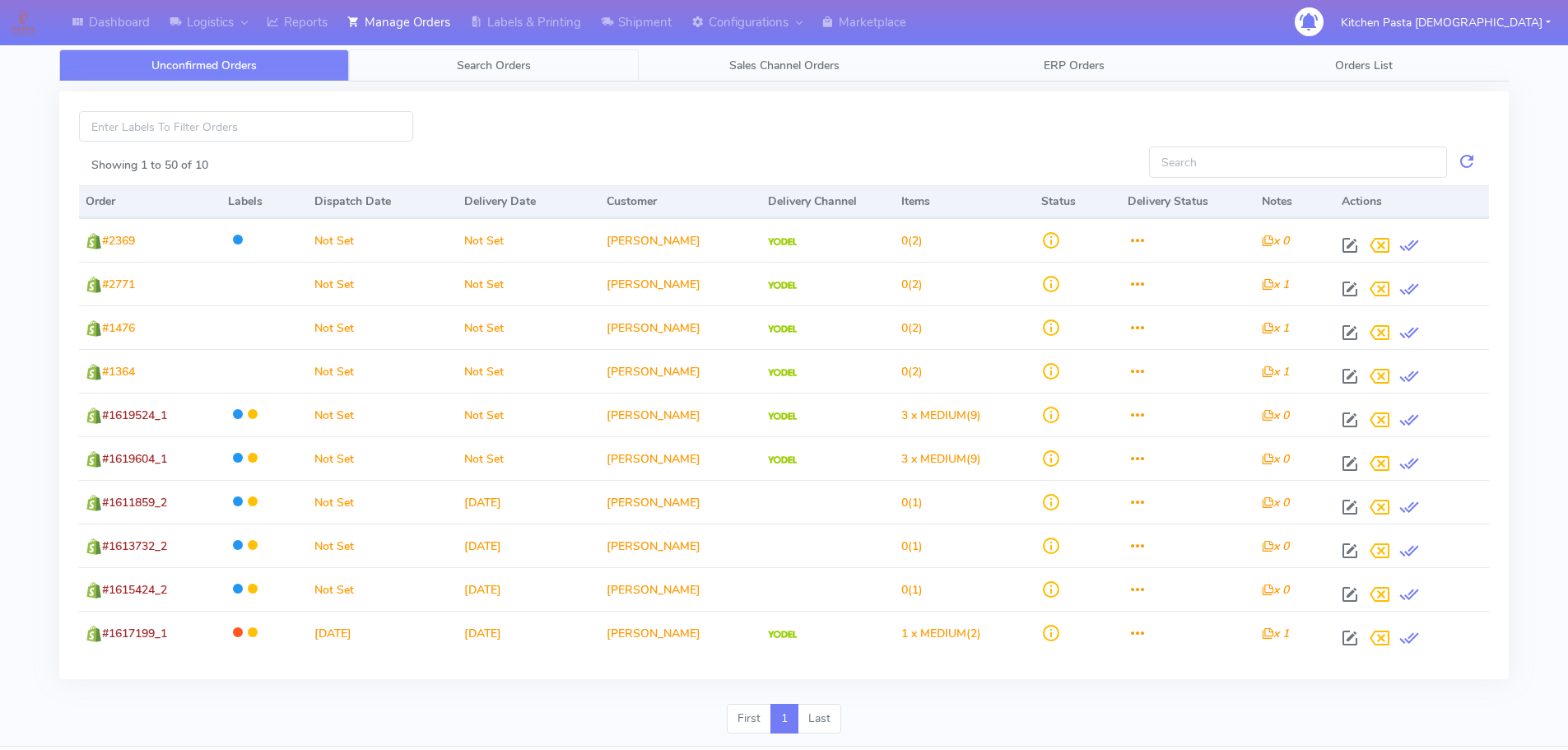
click at [507, 66] on span "Search Orders" at bounding box center [494, 65] width 74 height 16
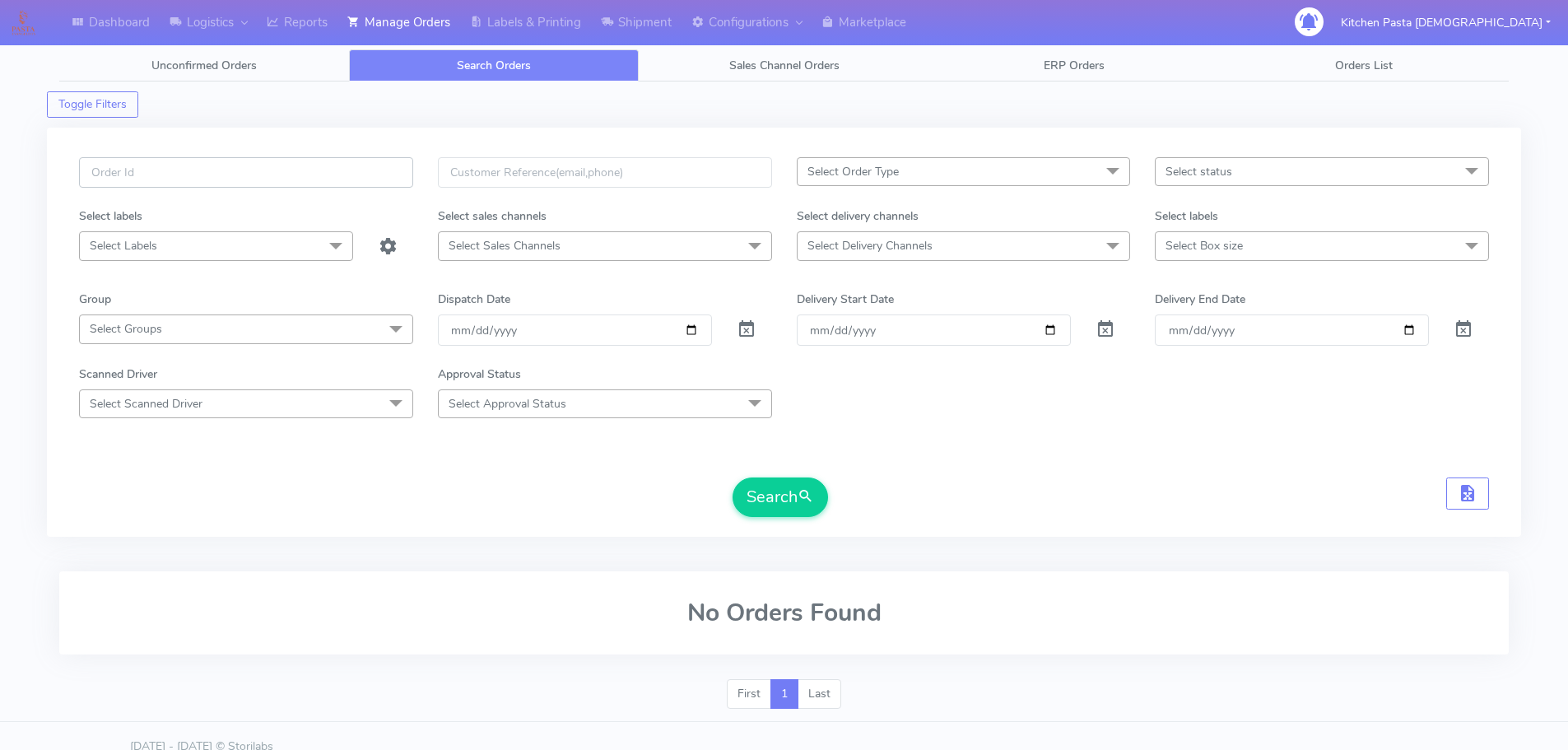
paste input "#1620633_1"
type input "#1620633_1"
click at [768, 509] on button "Search" at bounding box center [781, 497] width 95 height 40
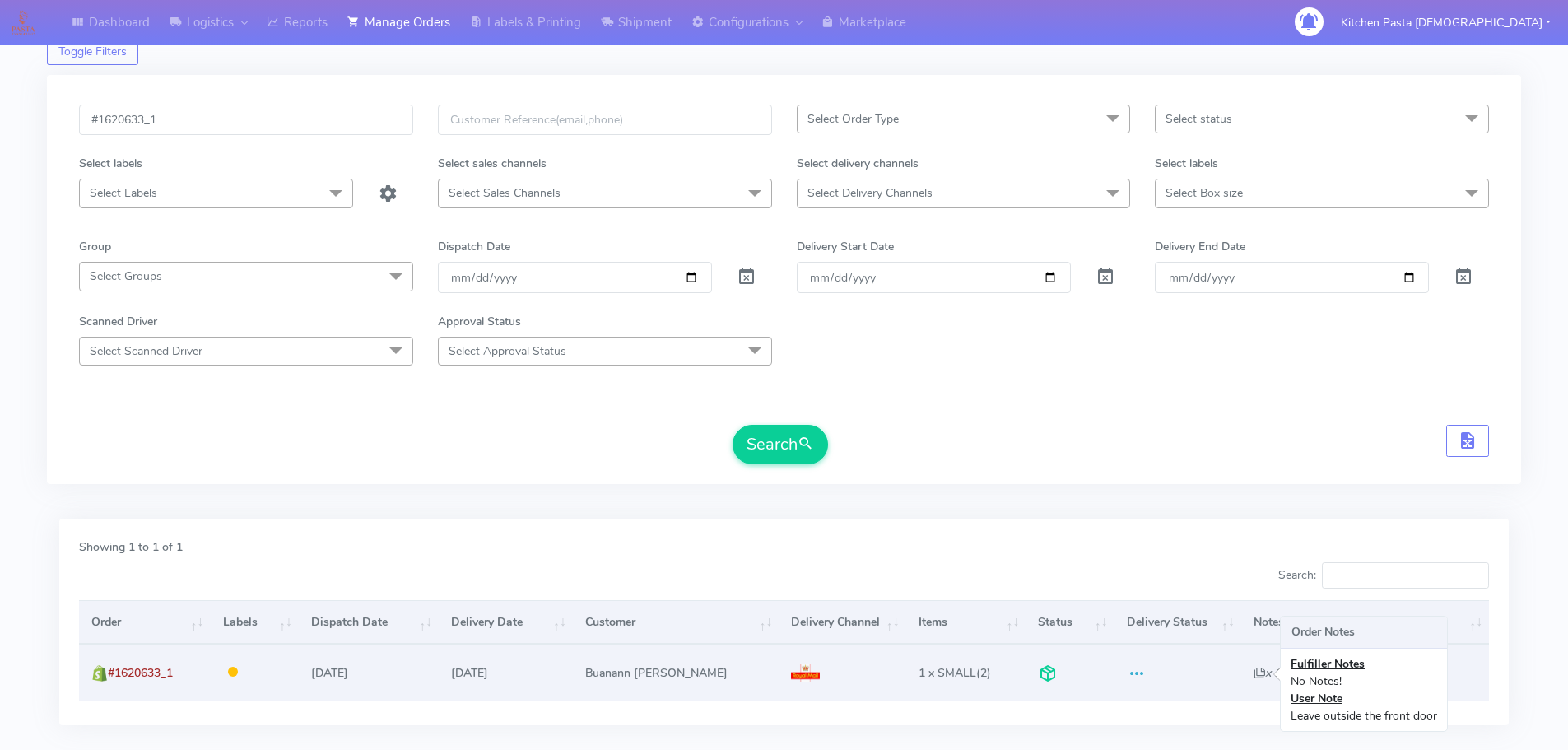
scroll to position [145, 0]
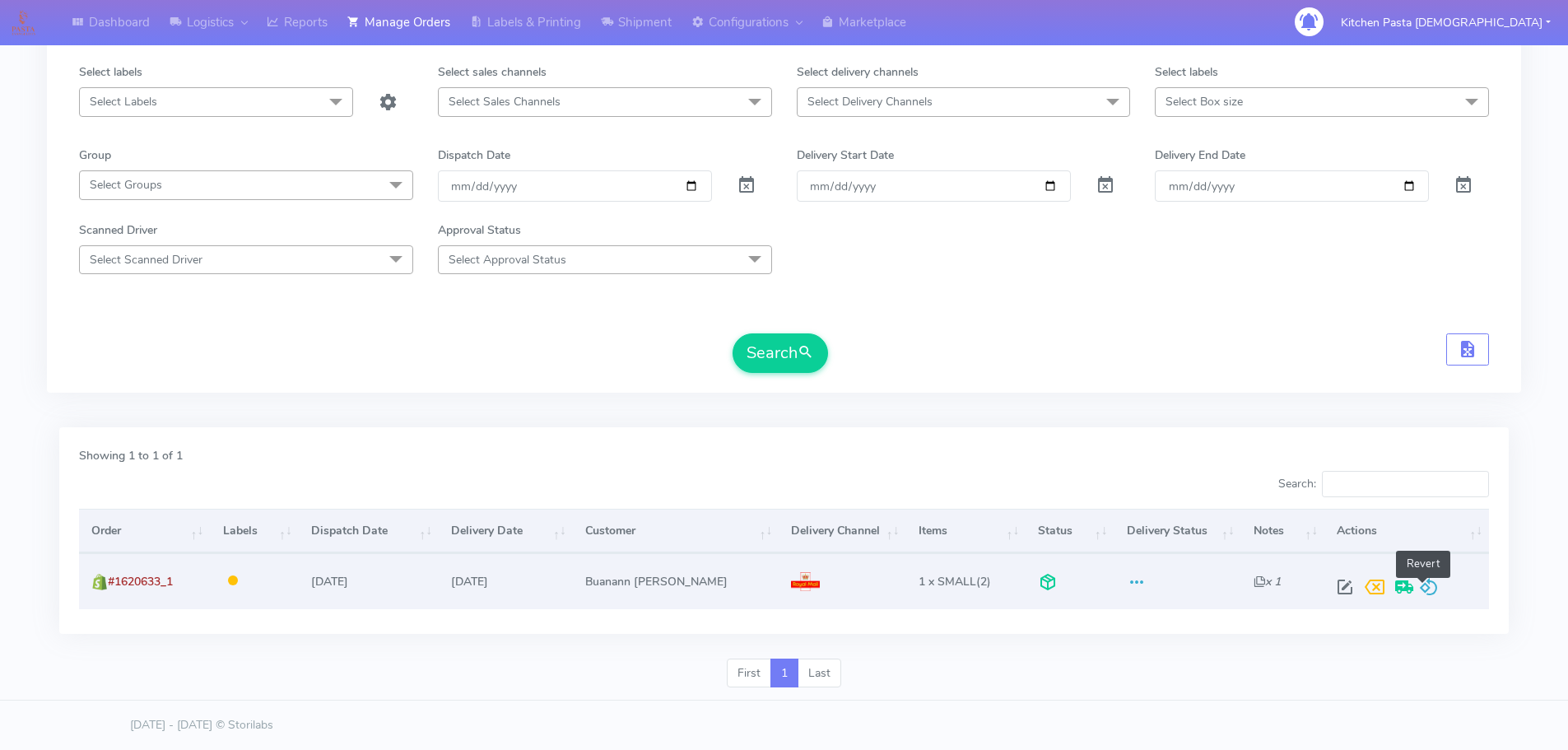
click at [1429, 594] on span at bounding box center [1429, 591] width 19 height 16
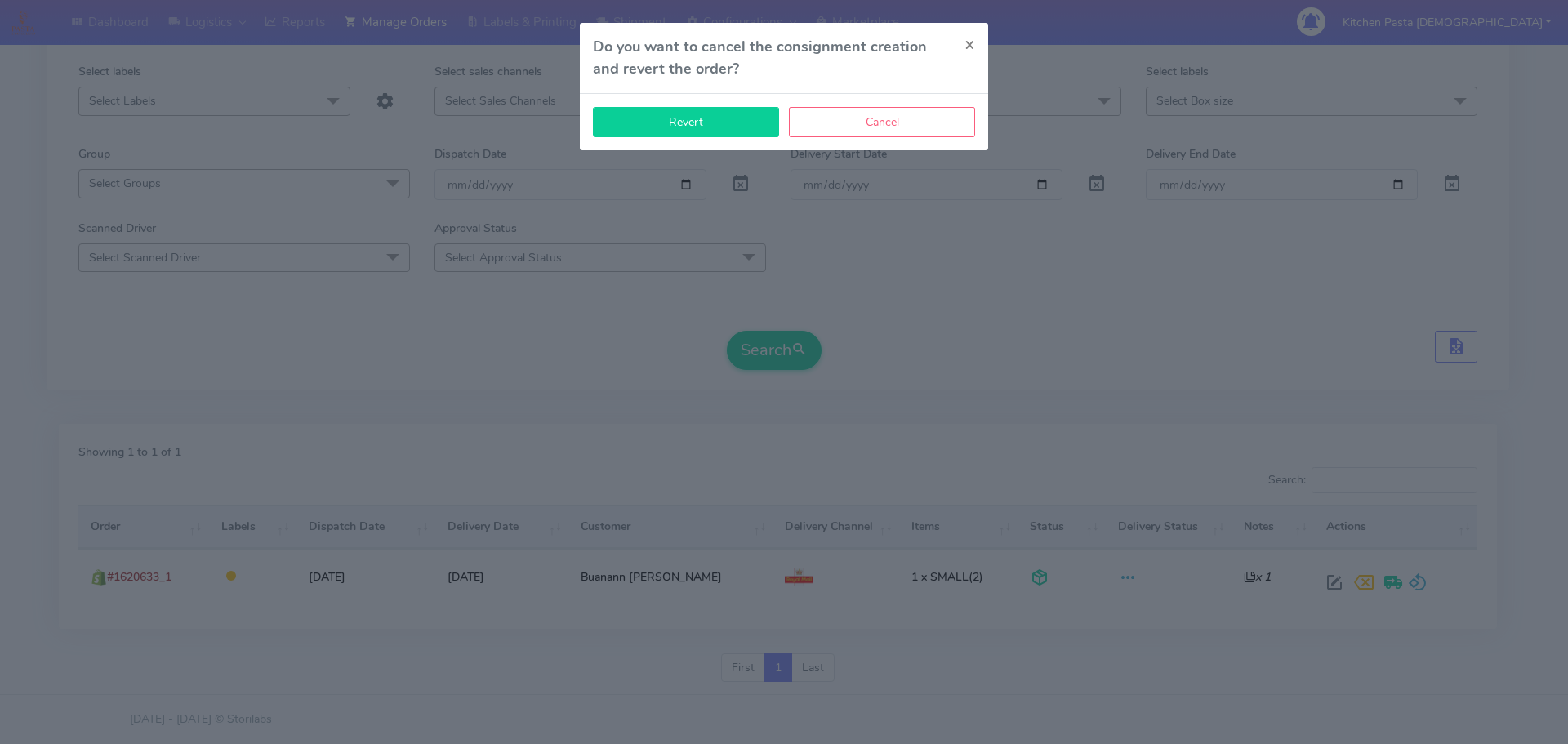
click at [731, 127] on button "Revert" at bounding box center [686, 121] width 187 height 30
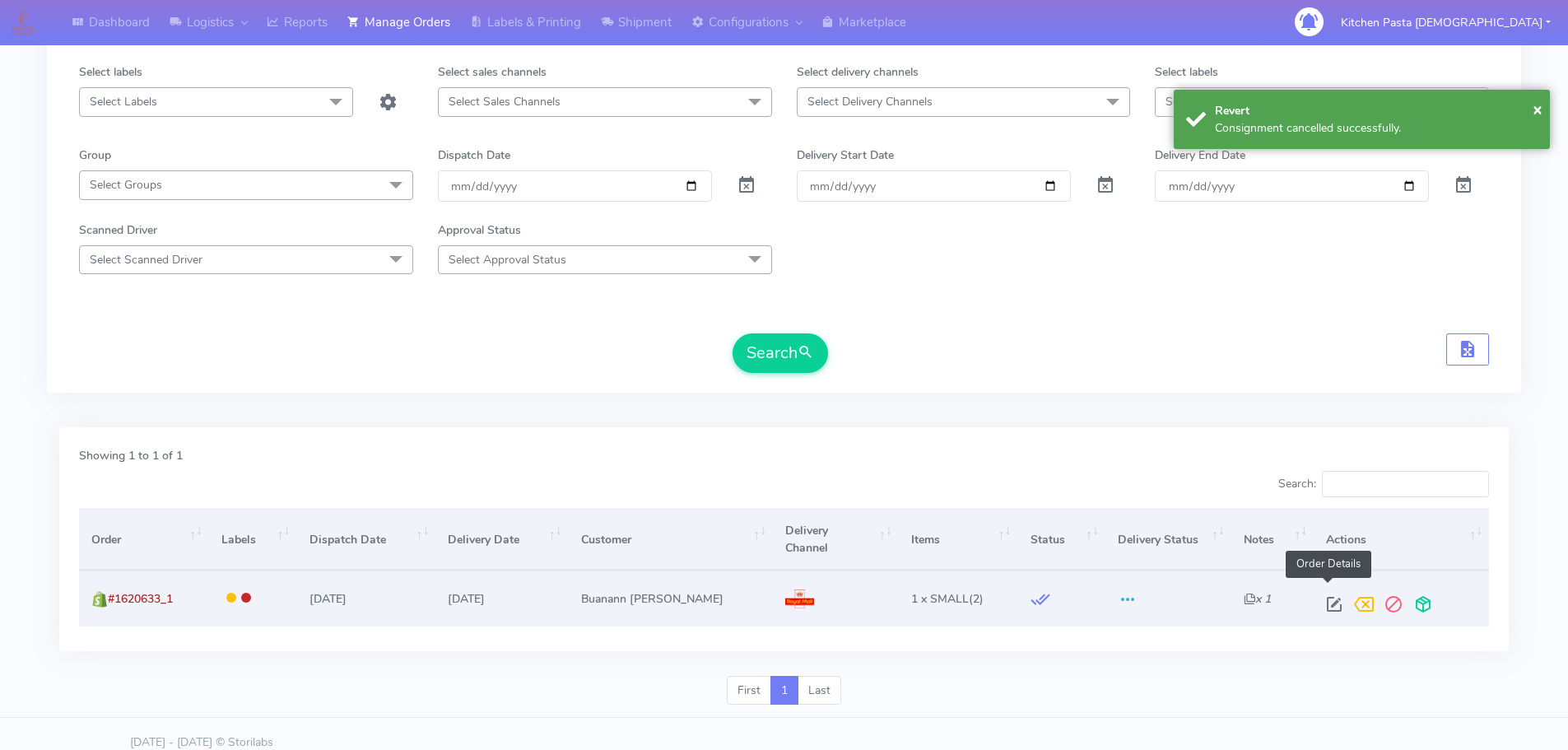
click at [1335, 601] on span at bounding box center [1334, 608] width 30 height 16
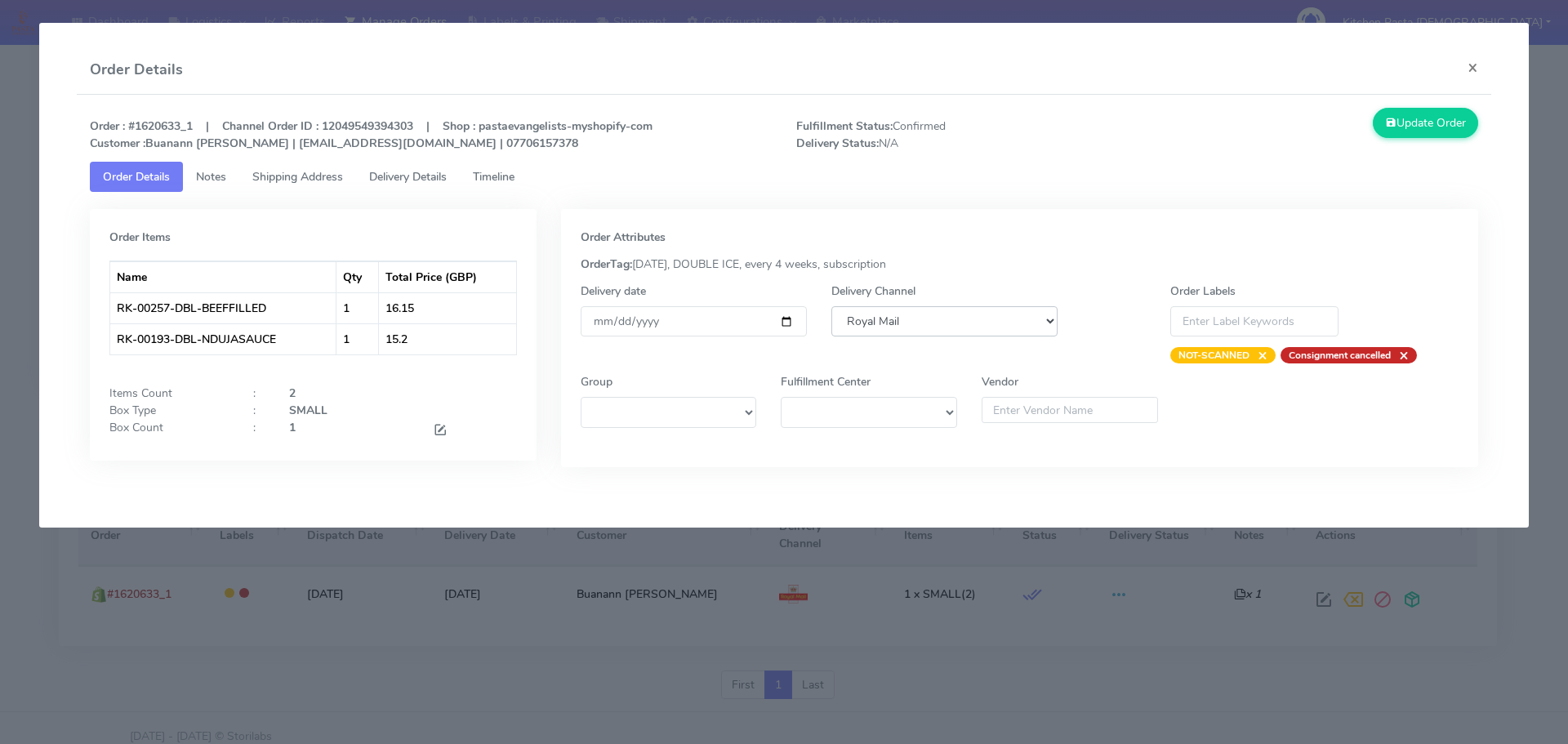
drag, startPoint x: 904, startPoint y: 310, endPoint x: 905, endPoint y: 320, distance: 10.0
click at [904, 310] on select "DHL OnFleet Royal Mail DPD Yodel MaxOptra Amazon Collection" at bounding box center [944, 321] width 226 height 30
select select "5"
click at [831, 306] on select "DHL OnFleet Royal Mail DPD Yodel MaxOptra Amazon Collection" at bounding box center [944, 321] width 226 height 30
click at [1412, 101] on div "Order : #1620633_1 | Channel Order ID : 12049549394303 | Shop : pastaevangelist…" at bounding box center [784, 299] width 1415 height 410
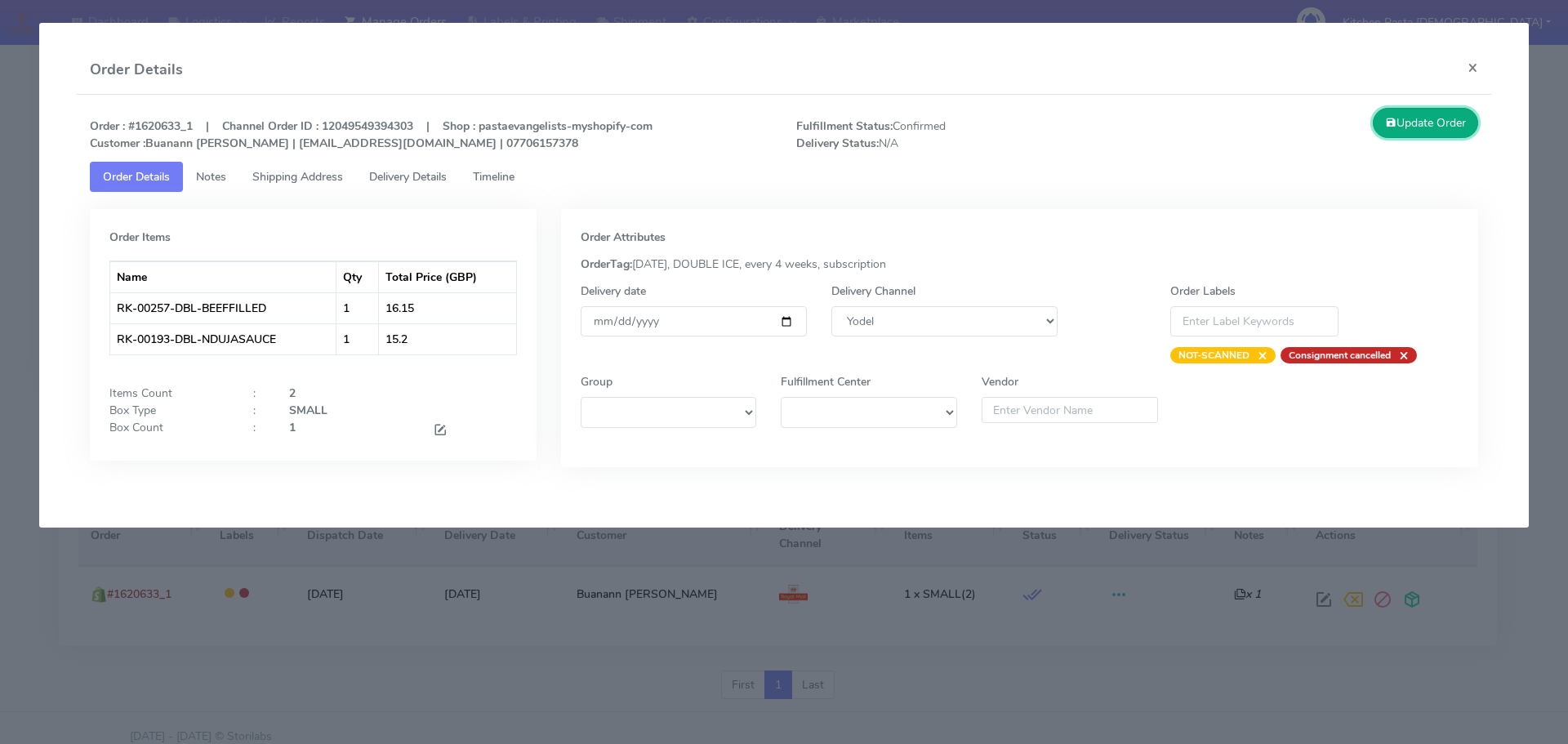
click at [1435, 111] on button "Update Order" at bounding box center [1426, 122] width 106 height 30
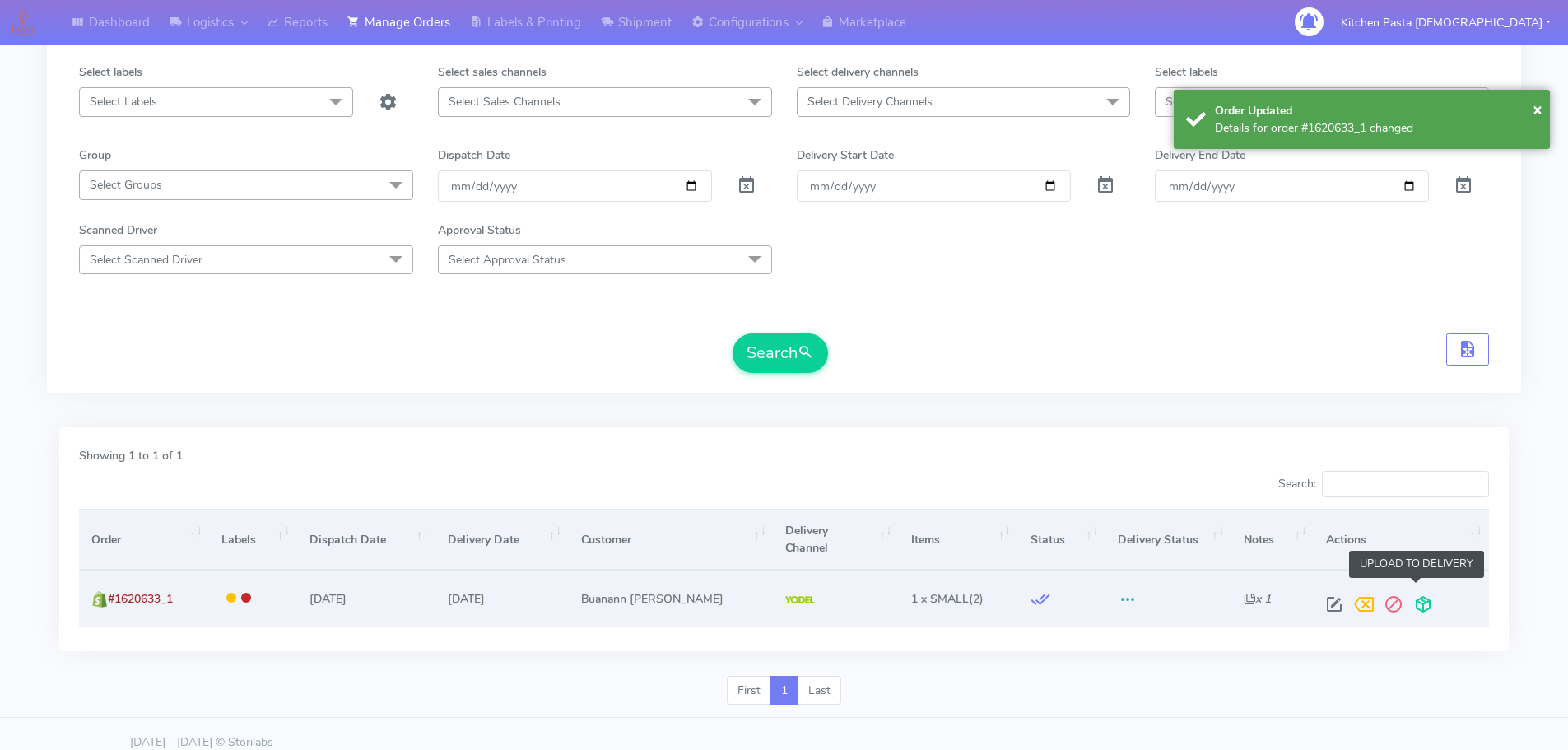
click at [1409, 601] on span at bounding box center [1424, 608] width 30 height 16
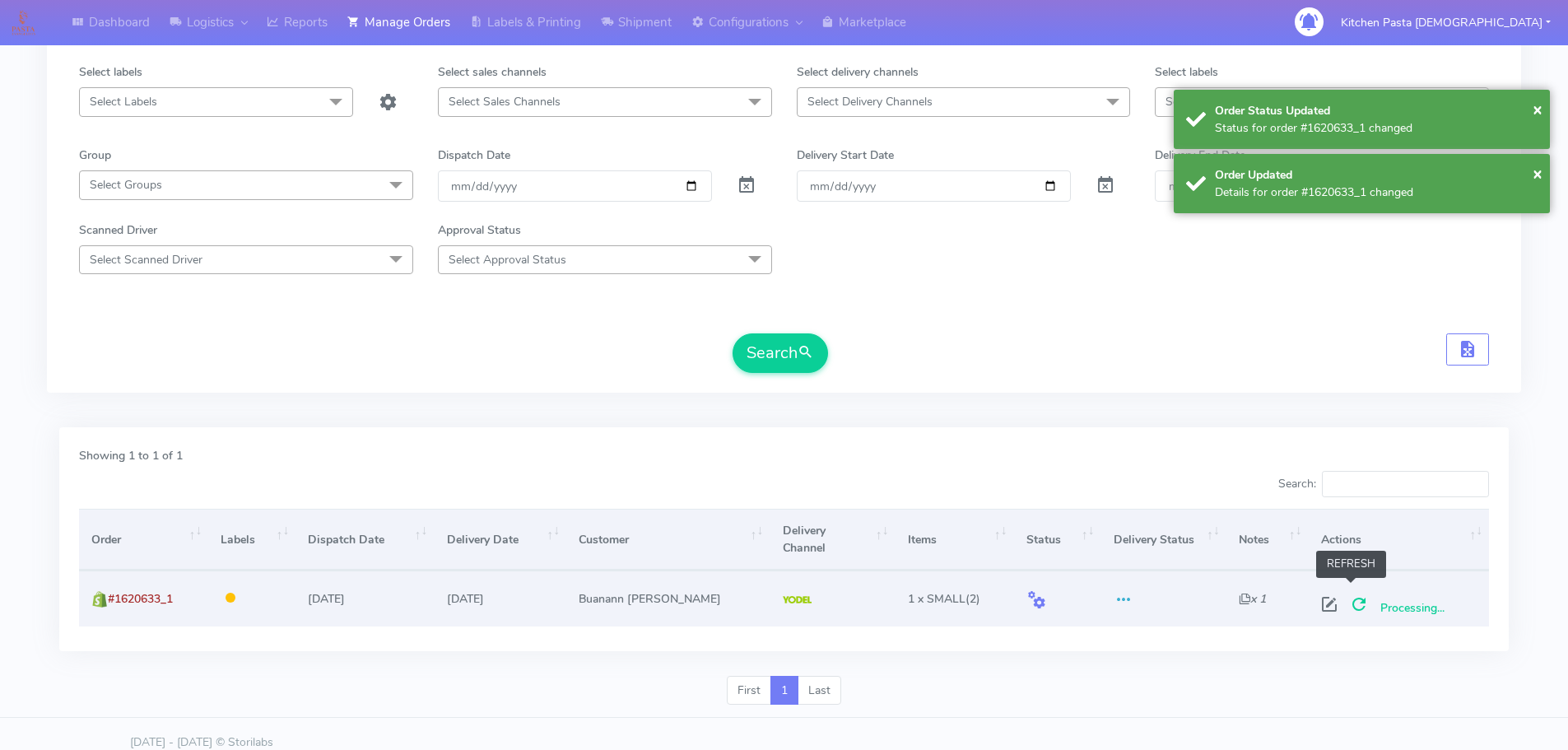
click at [1346, 601] on span at bounding box center [1359, 608] width 30 height 16
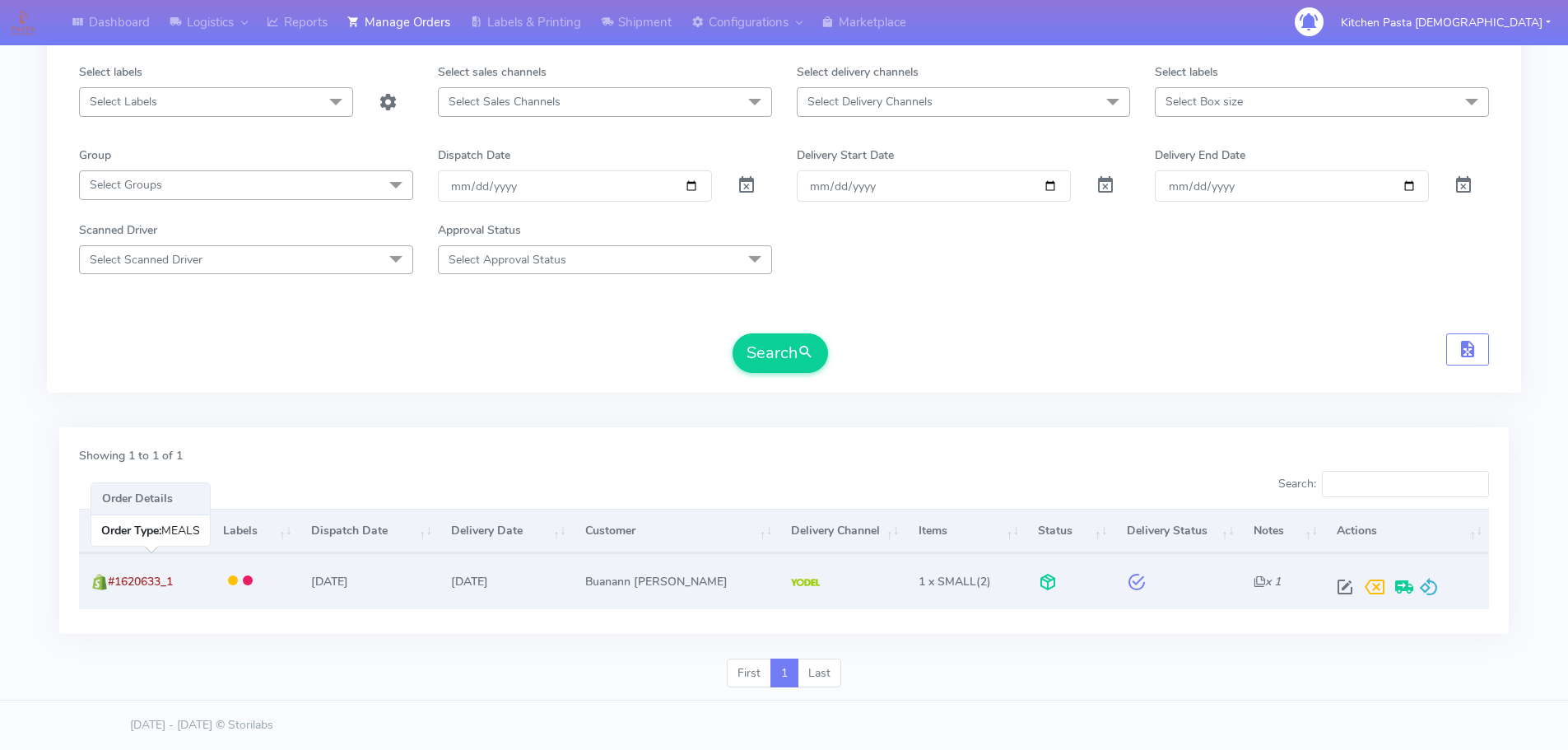
drag, startPoint x: 187, startPoint y: 585, endPoint x: 112, endPoint y: 584, distance: 75.0
click at [112, 584] on td "#1620633_1" at bounding box center [144, 580] width 131 height 55
copy span "#1620633_1"
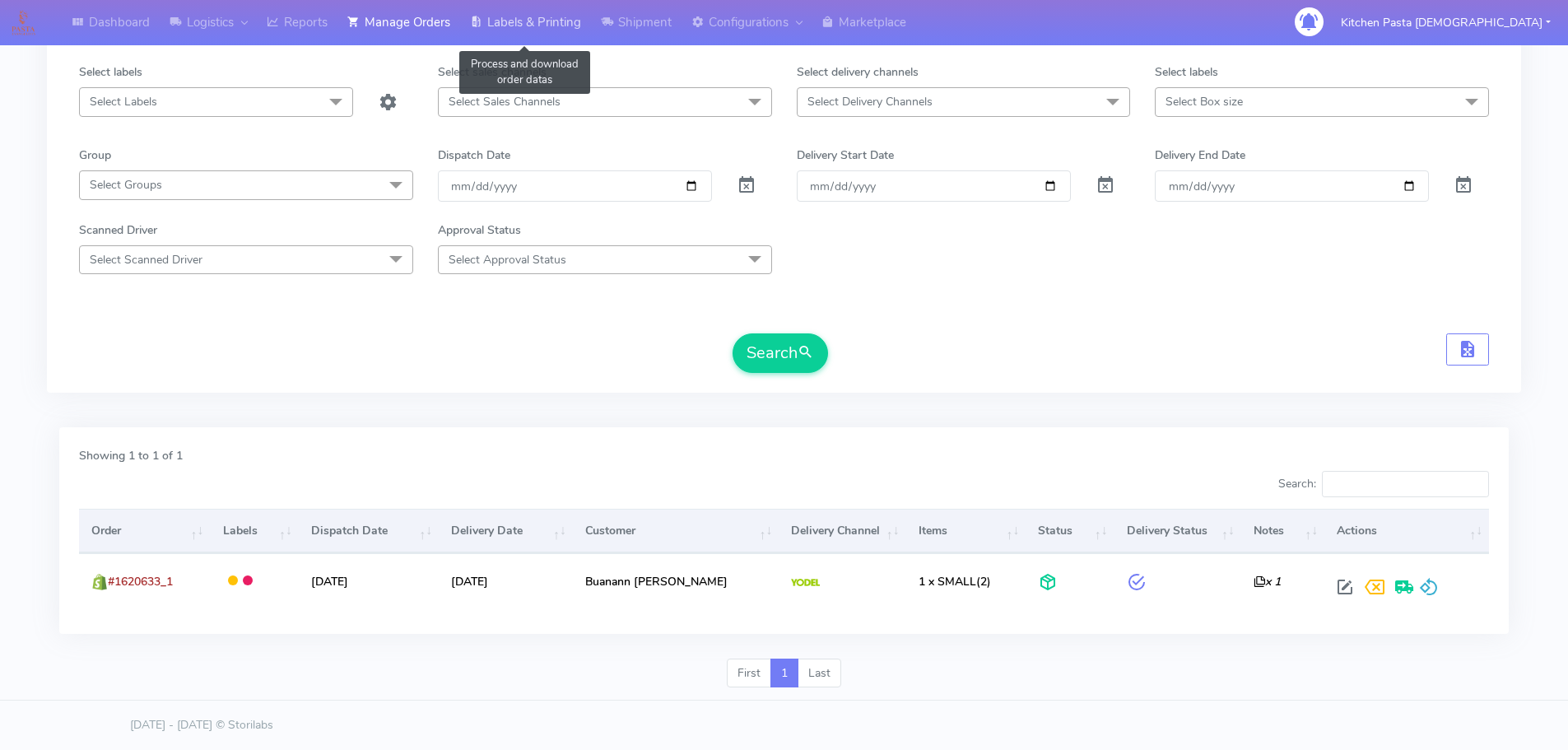
click at [487, 27] on link "Labels & Printing" at bounding box center [526, 22] width 131 height 46
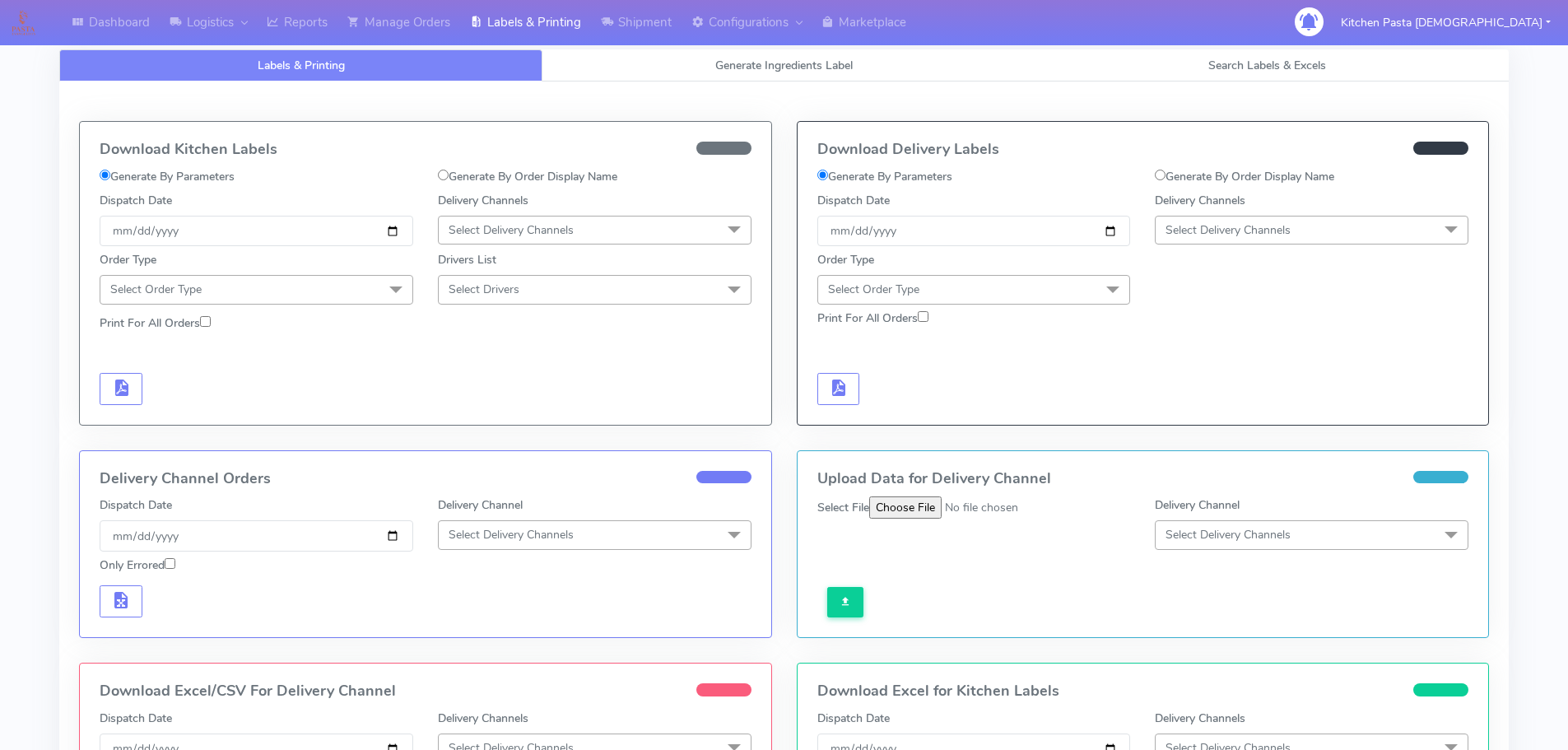
click at [1242, 178] on label "Generate By Order Display Name" at bounding box center [1244, 177] width 179 height 17
click at [1166, 178] on input "Generate By Order Display Name" at bounding box center [1160, 175] width 11 height 11
radio input "true"
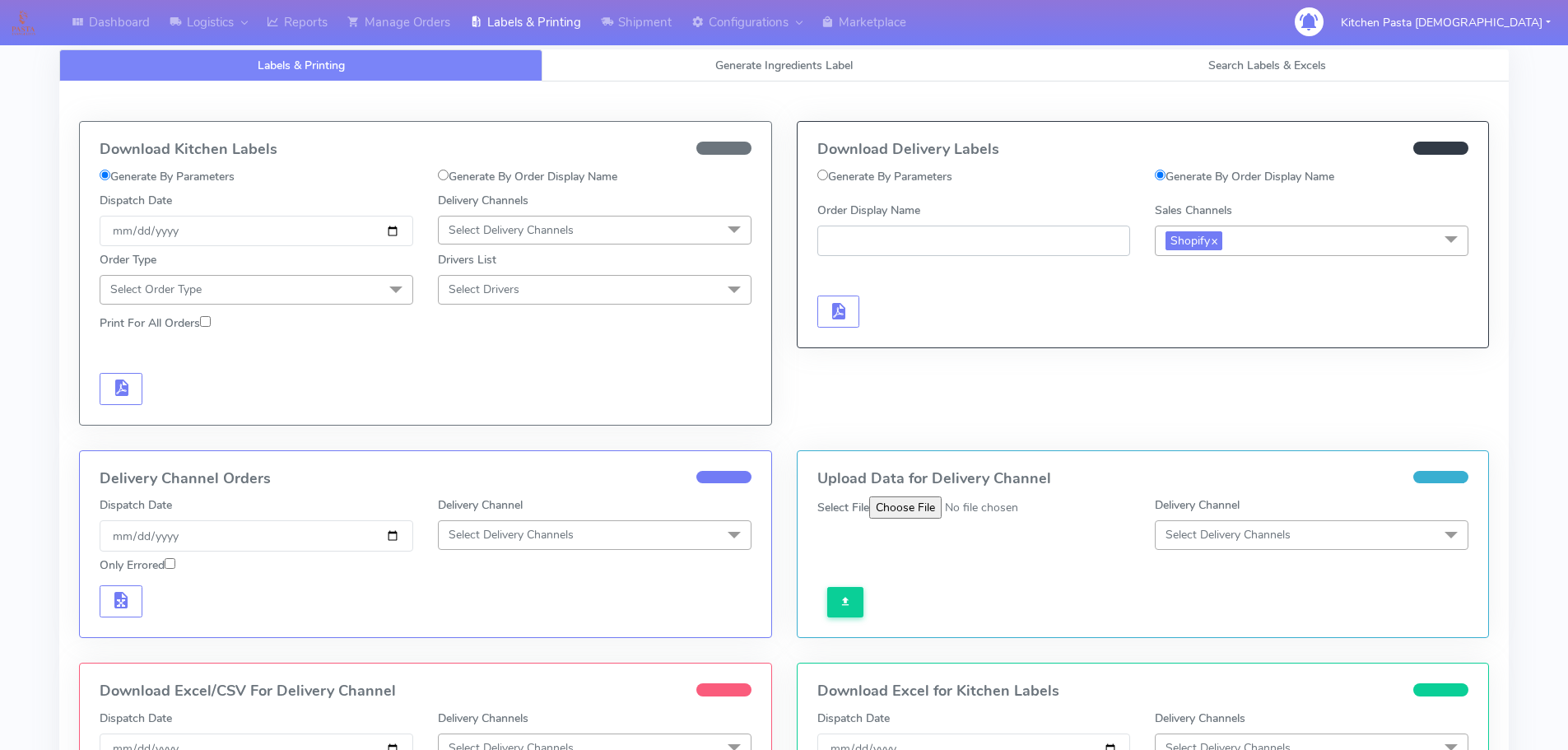
paste input "#1620633_1"
type input "#1620633_1"
click at [849, 311] on button "button" at bounding box center [839, 311] width 43 height 32
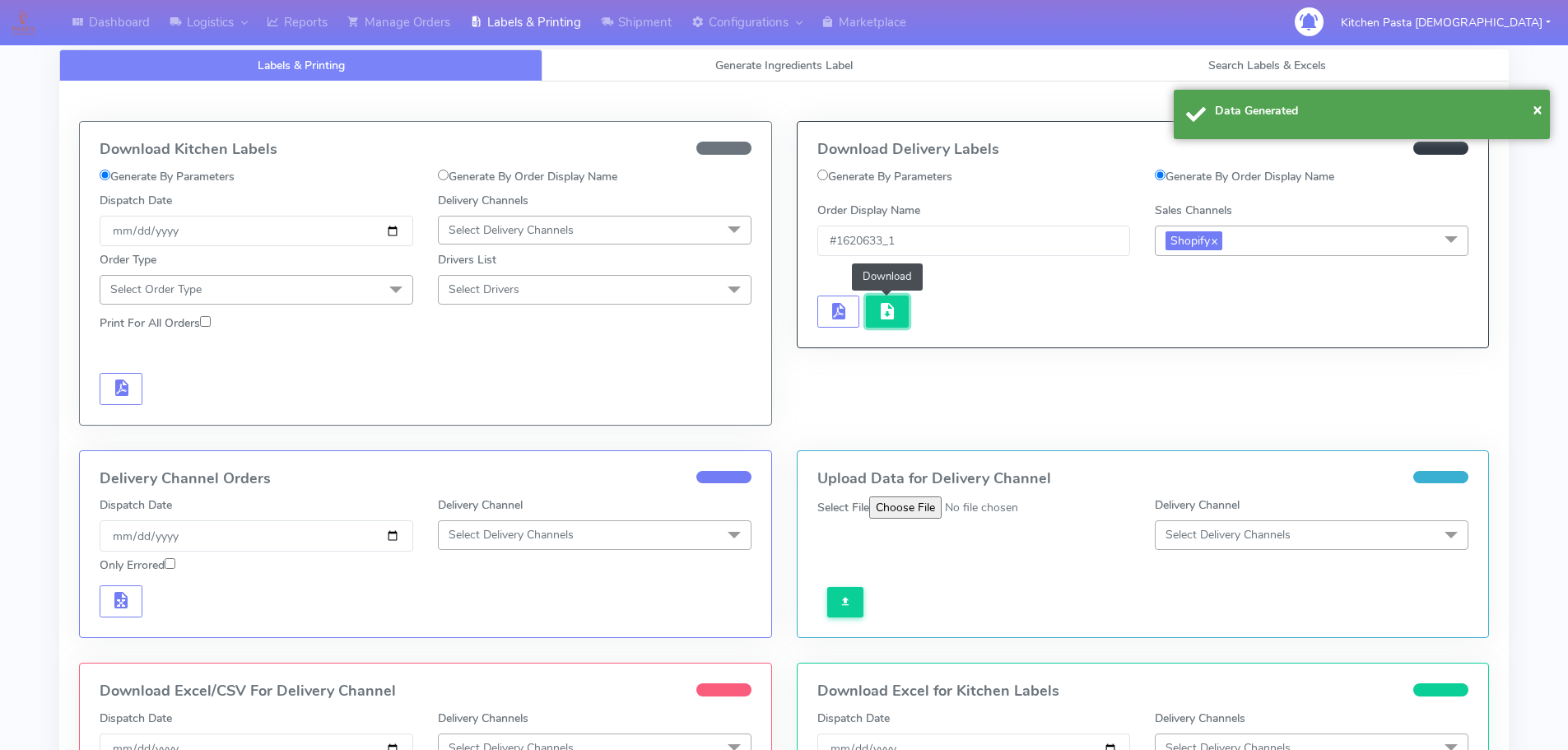
click at [881, 309] on span "button" at bounding box center [887, 315] width 19 height 16
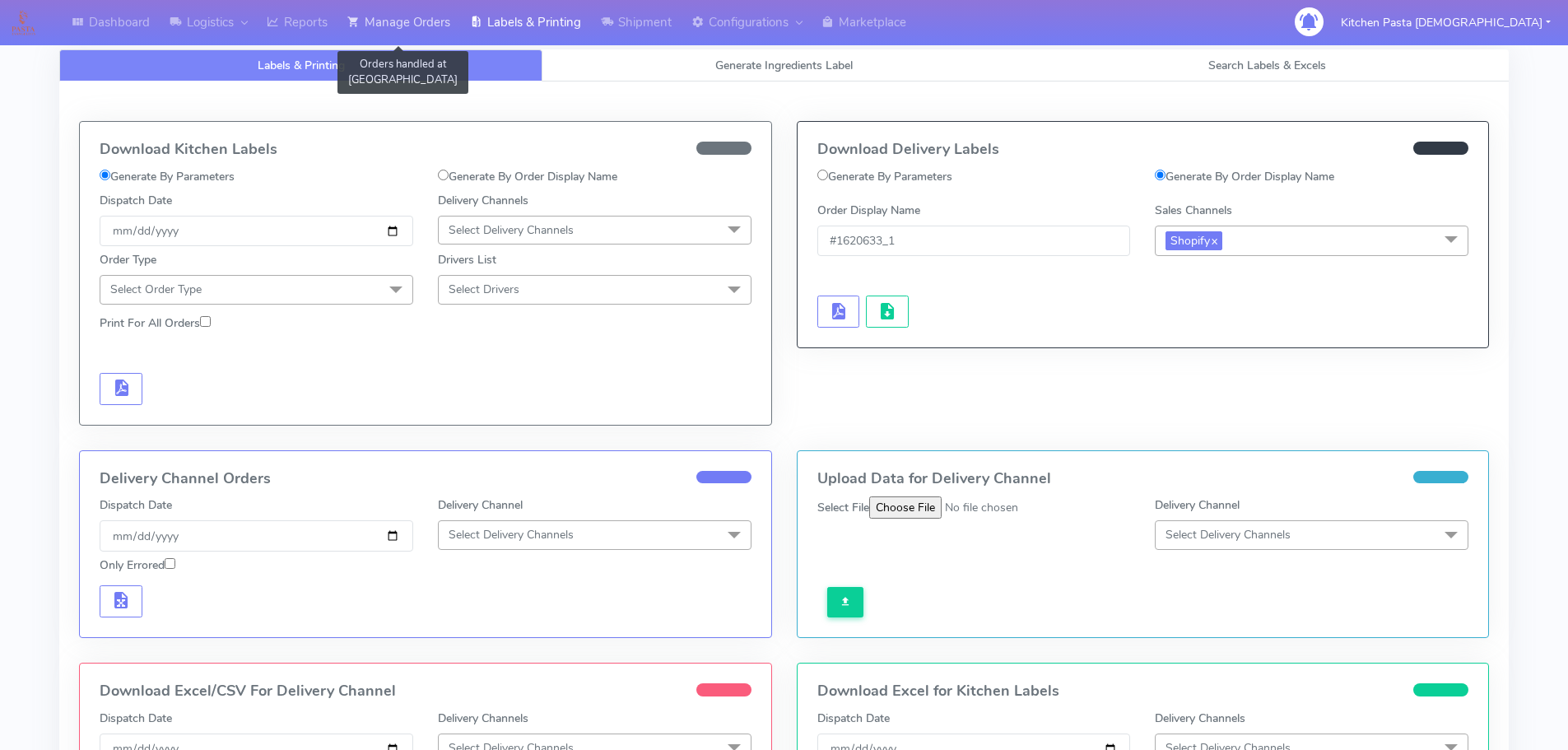
click at [363, 44] on link "Manage Orders" at bounding box center [399, 22] width 122 height 46
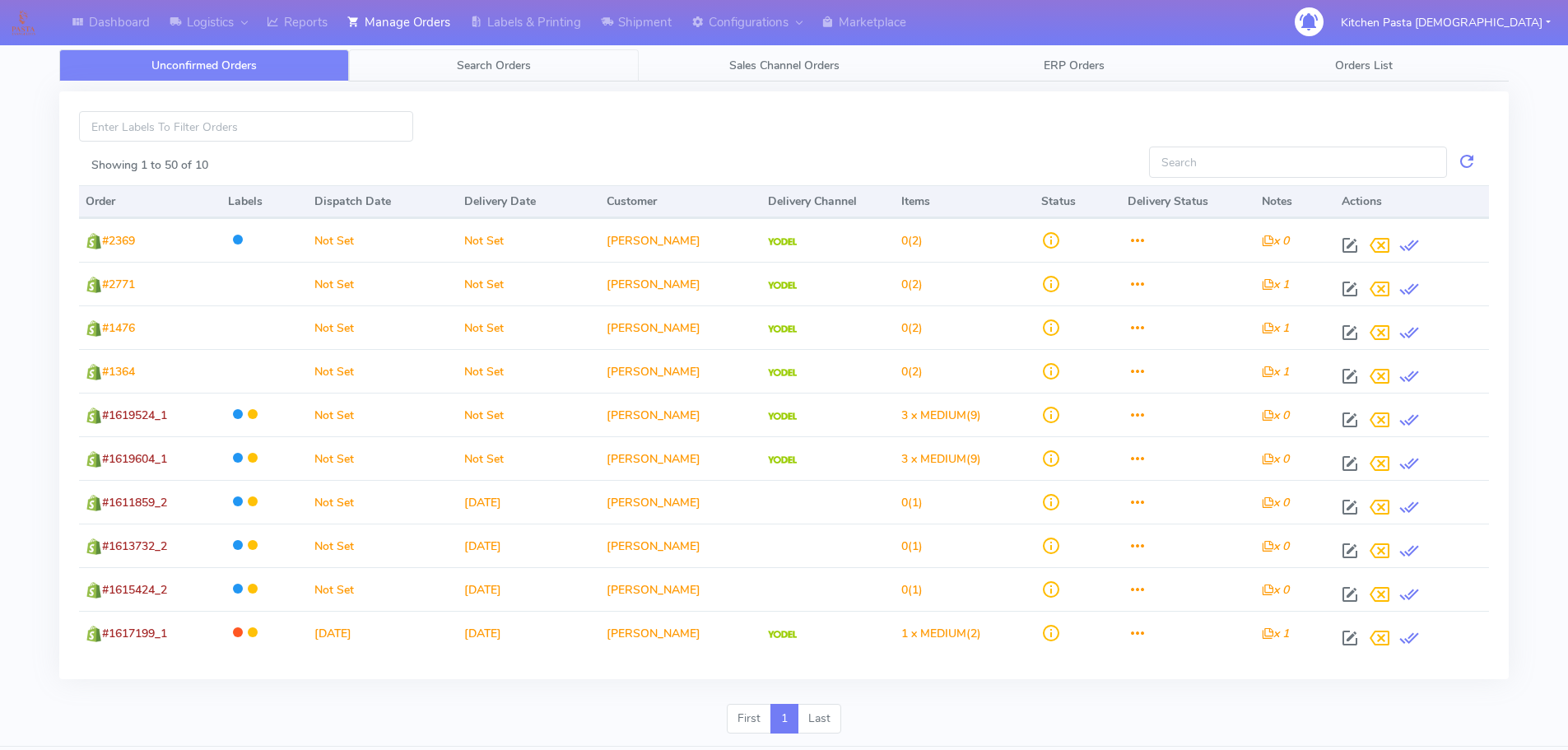
click at [488, 70] on span "Search Orders" at bounding box center [494, 65] width 74 height 16
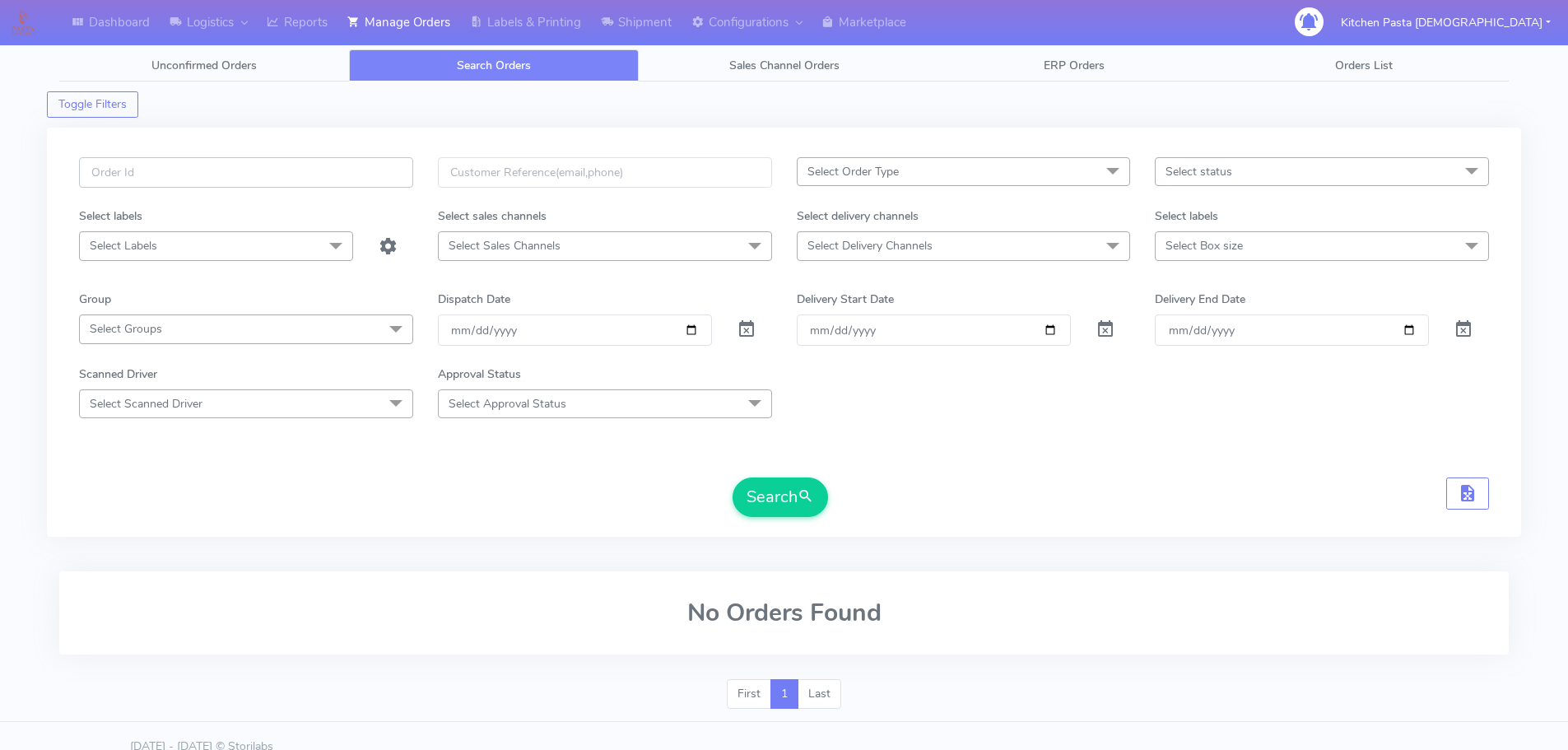
paste input "#1620633_1"
type input "#1620633_1"
click at [771, 494] on button "Search" at bounding box center [781, 497] width 95 height 40
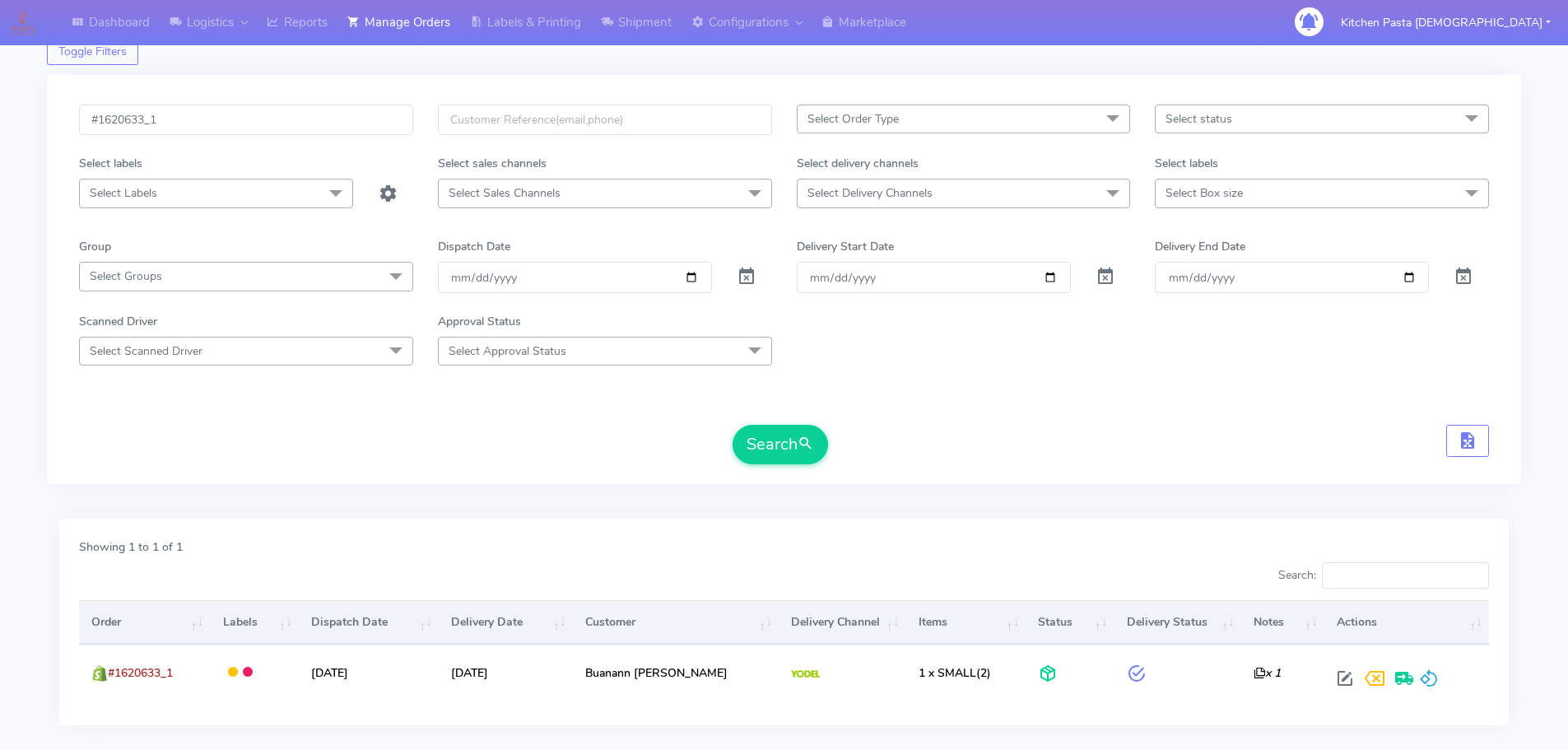
scroll to position [82, 0]
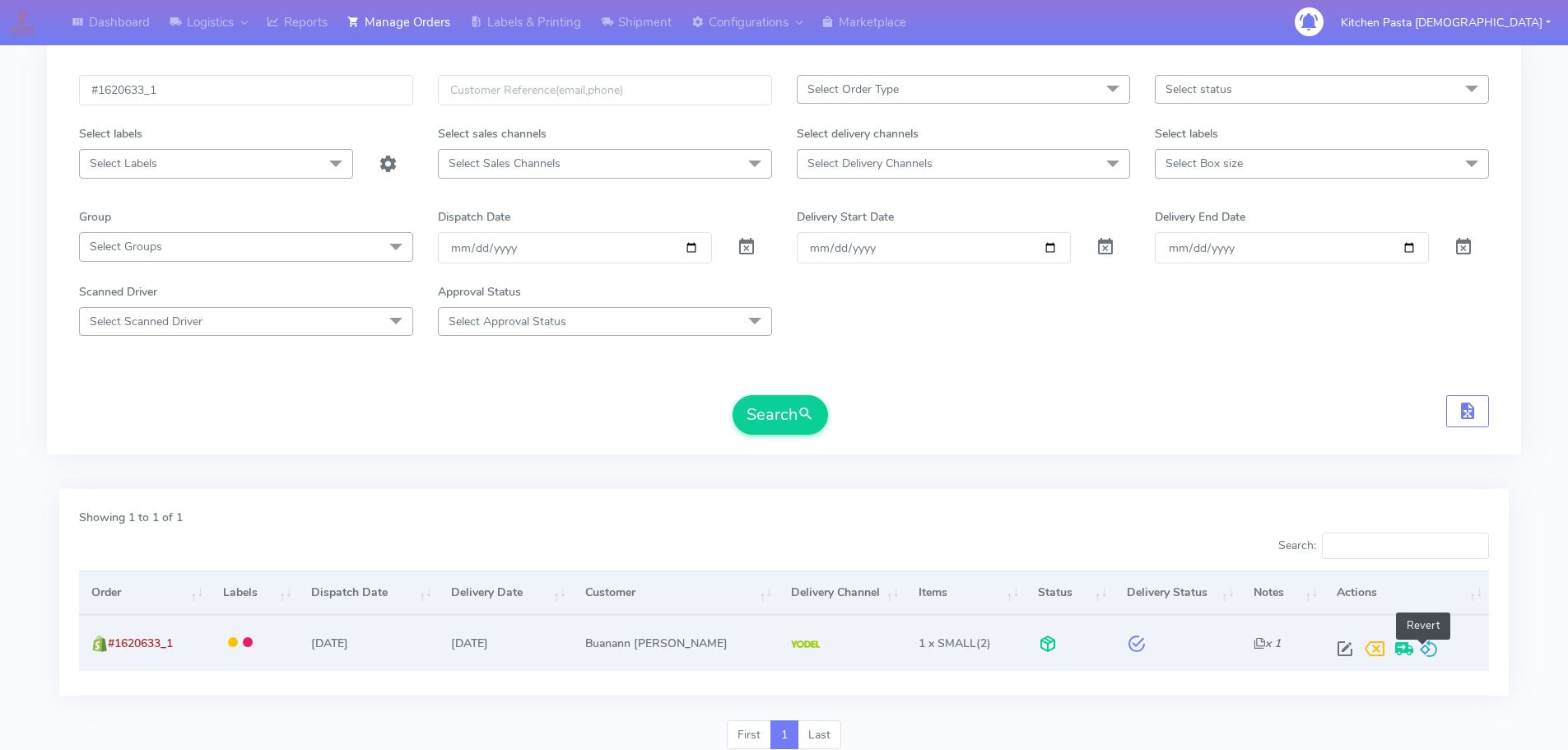
click at [1430, 656] on span at bounding box center [1429, 653] width 19 height 16
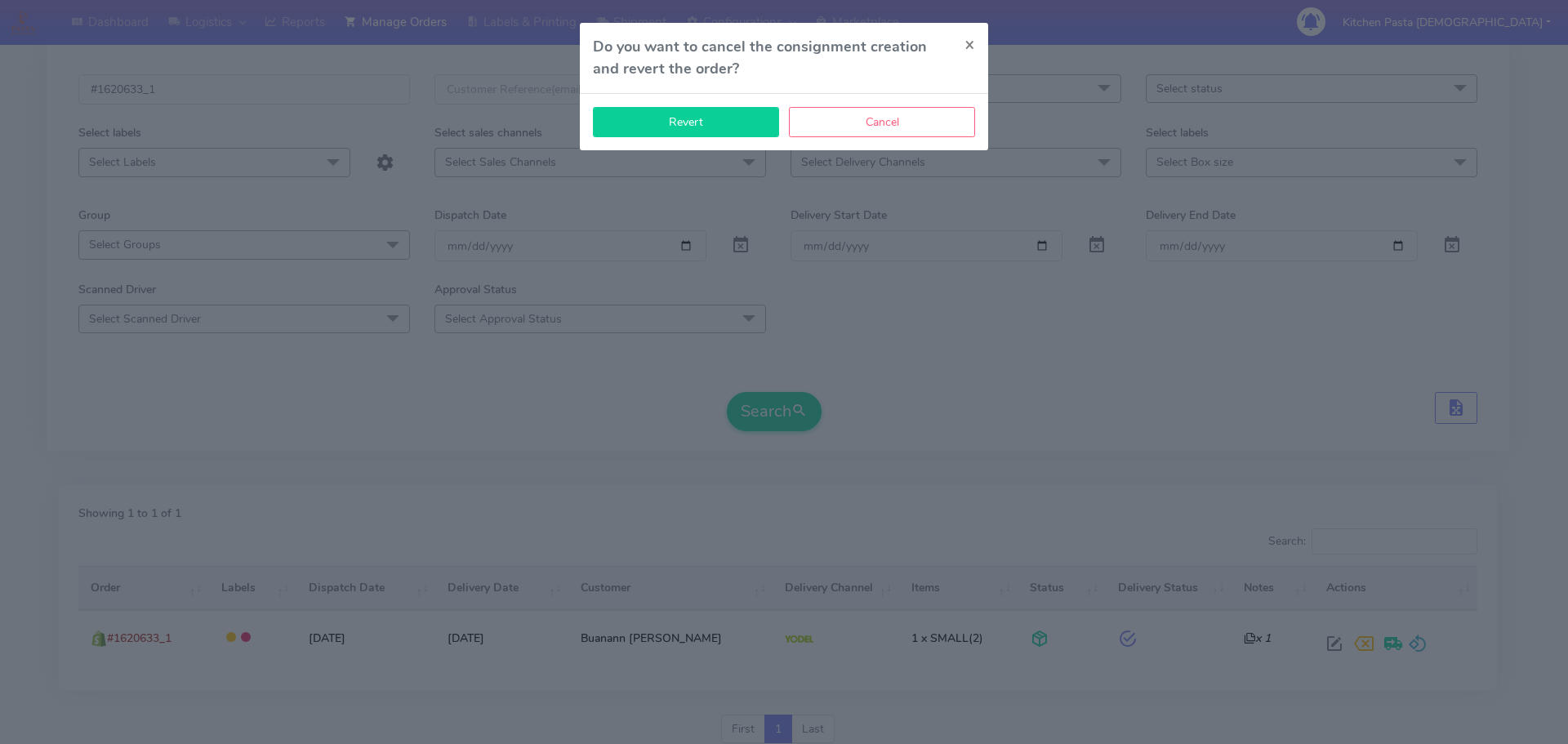
click at [619, 121] on button "Revert" at bounding box center [686, 121] width 187 height 30
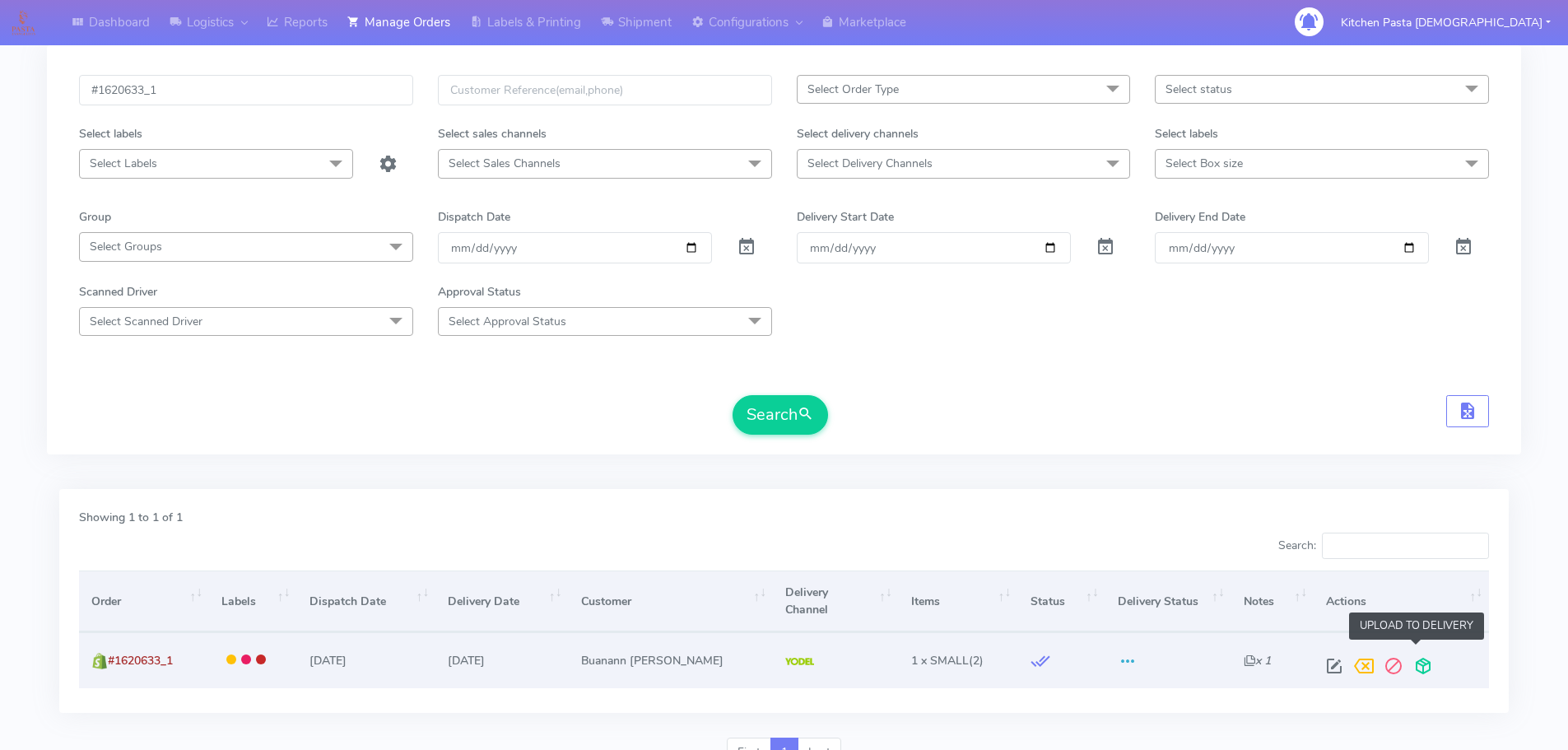
click at [1421, 663] on span at bounding box center [1424, 670] width 30 height 16
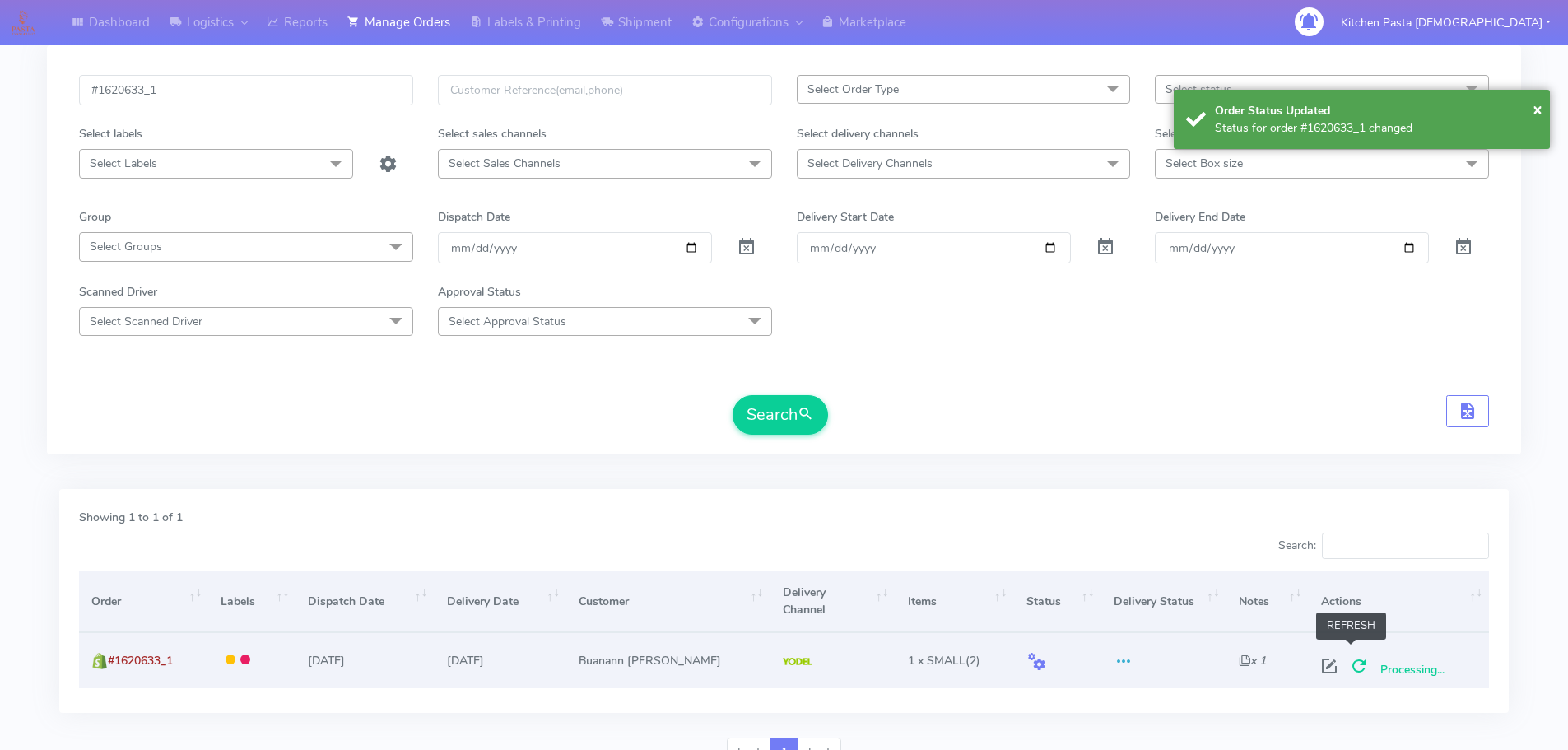
click at [1361, 663] on span at bounding box center [1359, 670] width 30 height 16
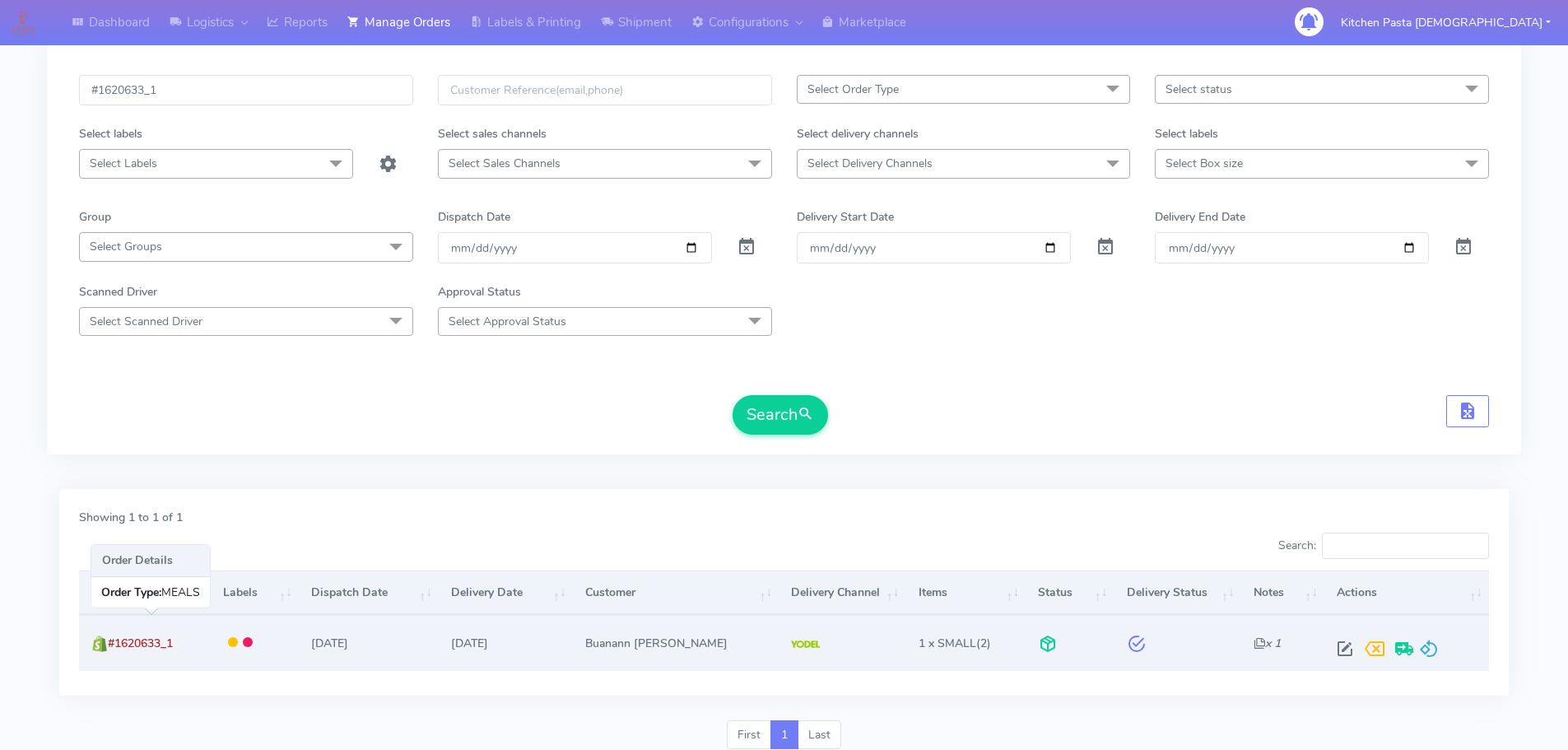
drag, startPoint x: 190, startPoint y: 640, endPoint x: 113, endPoint y: 651, distance: 77.8
click at [113, 651] on td "#1620633_1" at bounding box center [144, 642] width 131 height 55
copy span "#1620633_1"
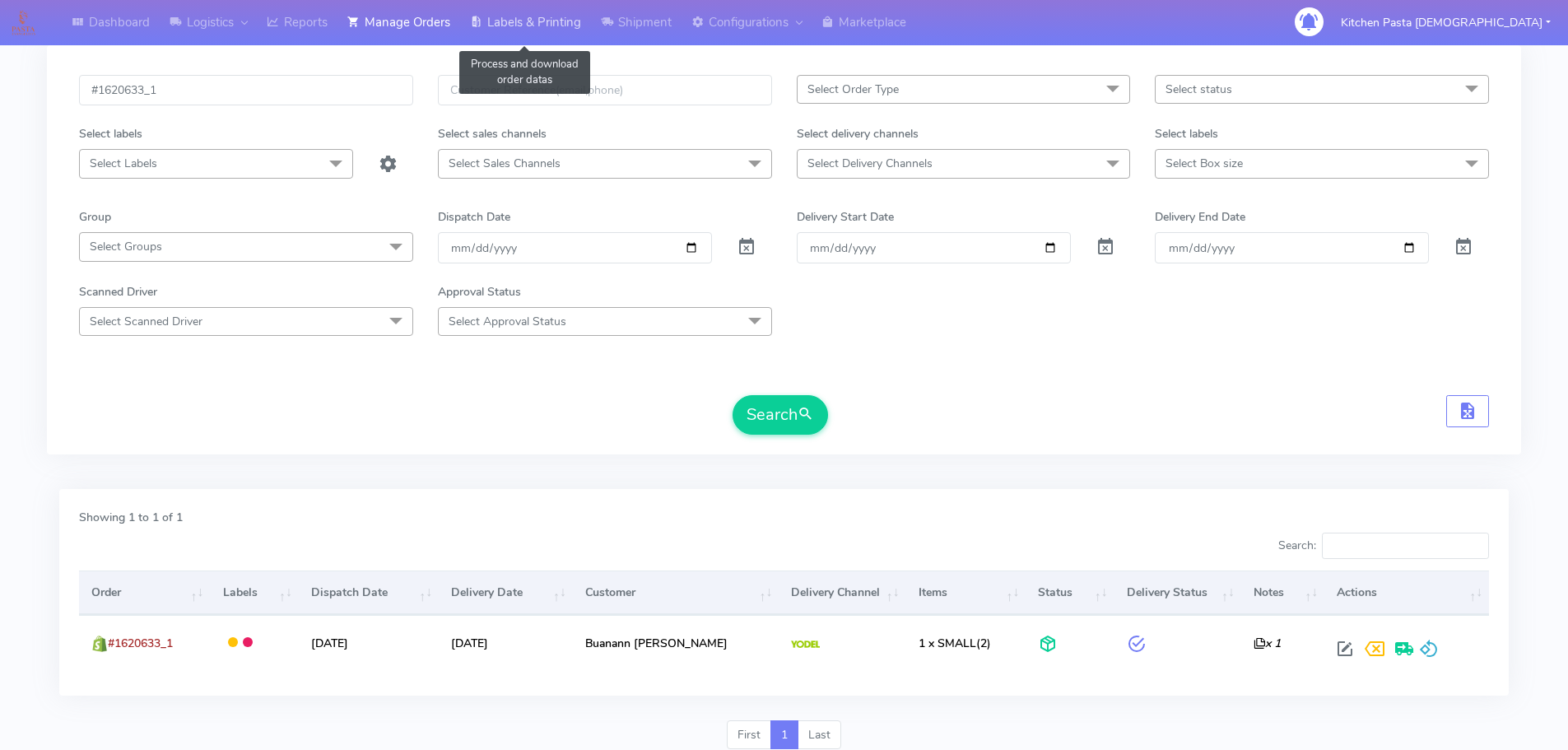
click at [536, 13] on link "Labels & Printing" at bounding box center [526, 22] width 131 height 46
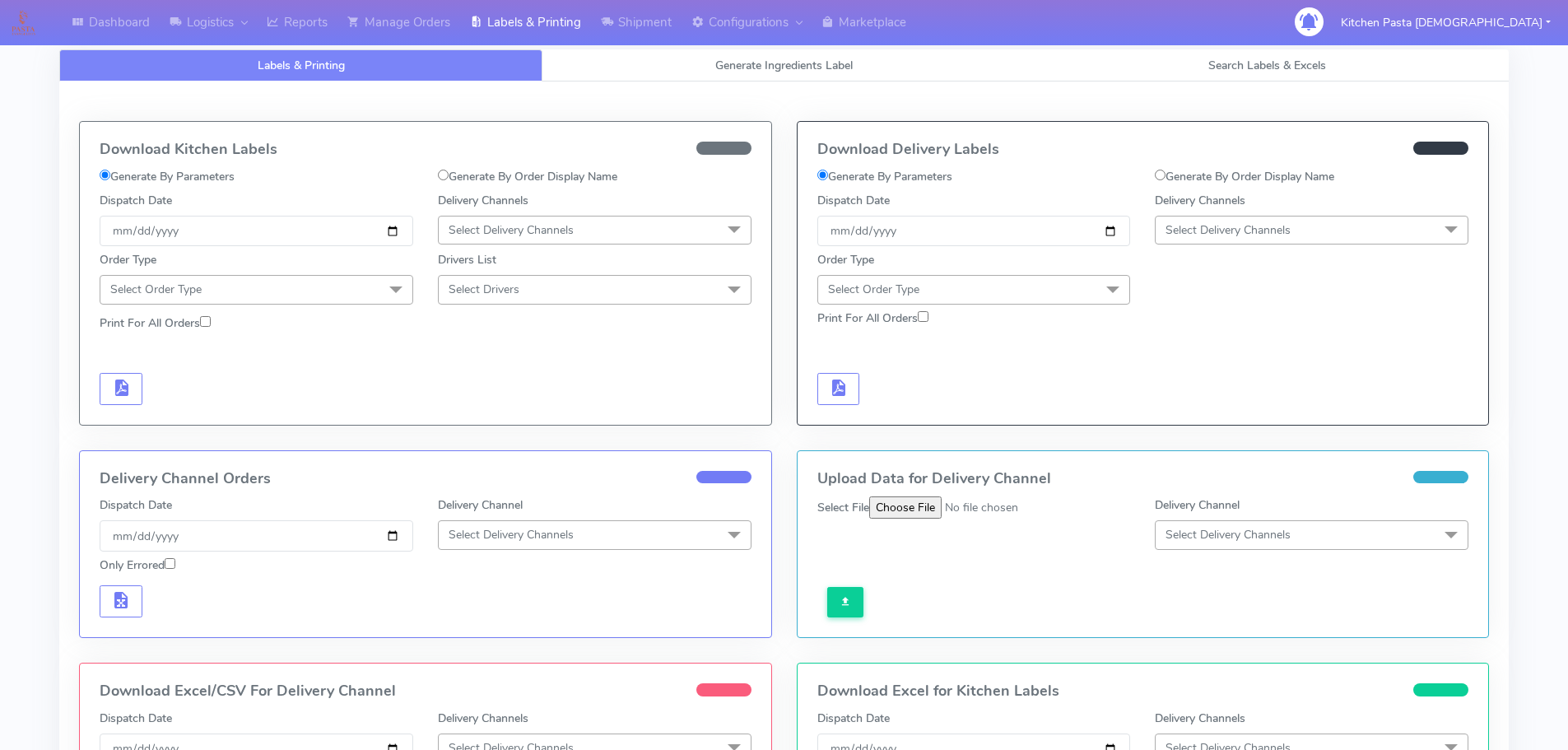
click at [1247, 172] on label "Generate By Order Display Name" at bounding box center [1244, 177] width 179 height 17
click at [1166, 172] on input "Generate By Order Display Name" at bounding box center [1160, 175] width 11 height 11
radio input "true"
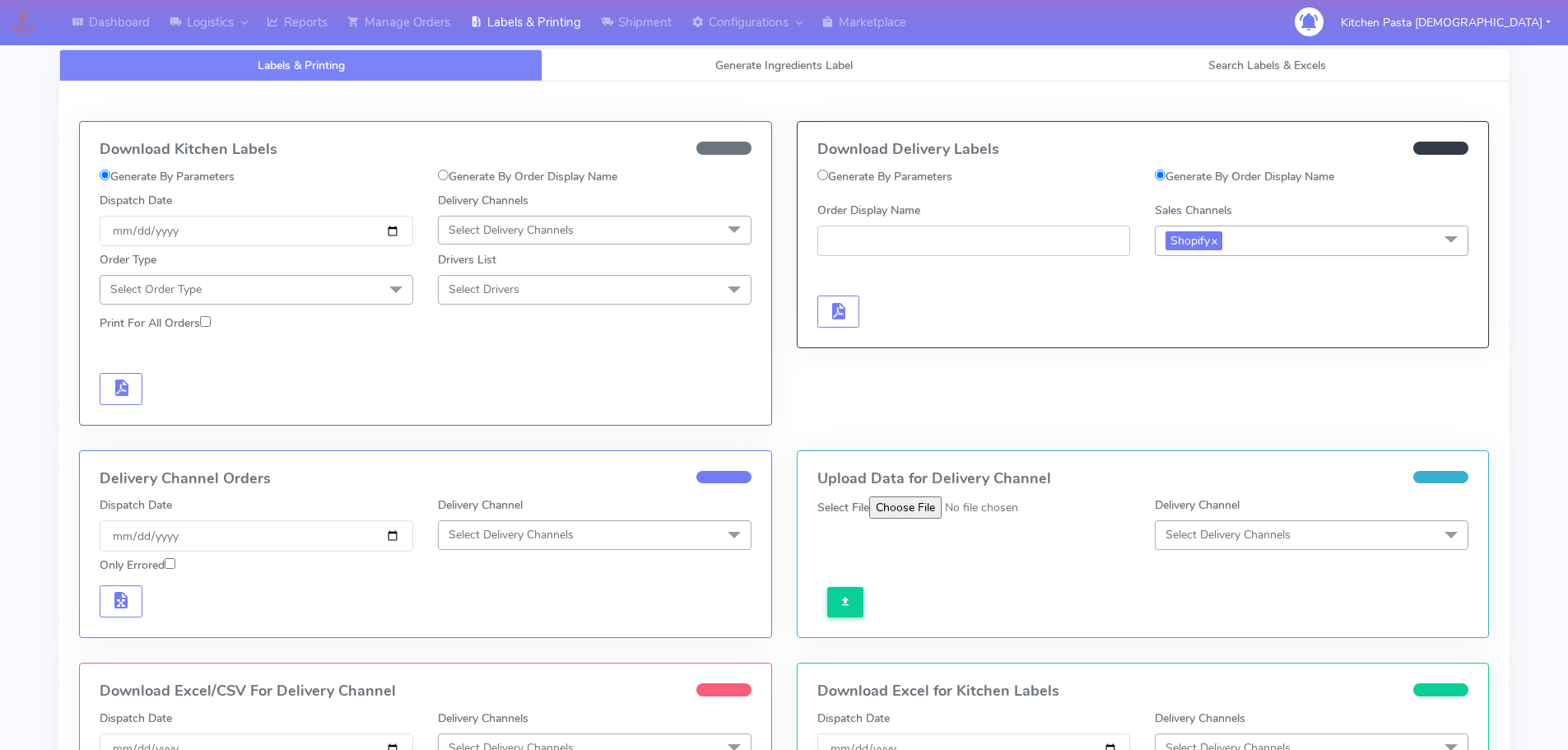
paste input "#1620633_1"
type input "#1620633_1"
click at [837, 314] on span "button" at bounding box center [838, 315] width 19 height 16
drag, startPoint x: 409, startPoint y: 25, endPoint x: 411, endPoint y: 40, distance: 15.1
click at [409, 25] on link "Manage Orders" at bounding box center [399, 22] width 122 height 46
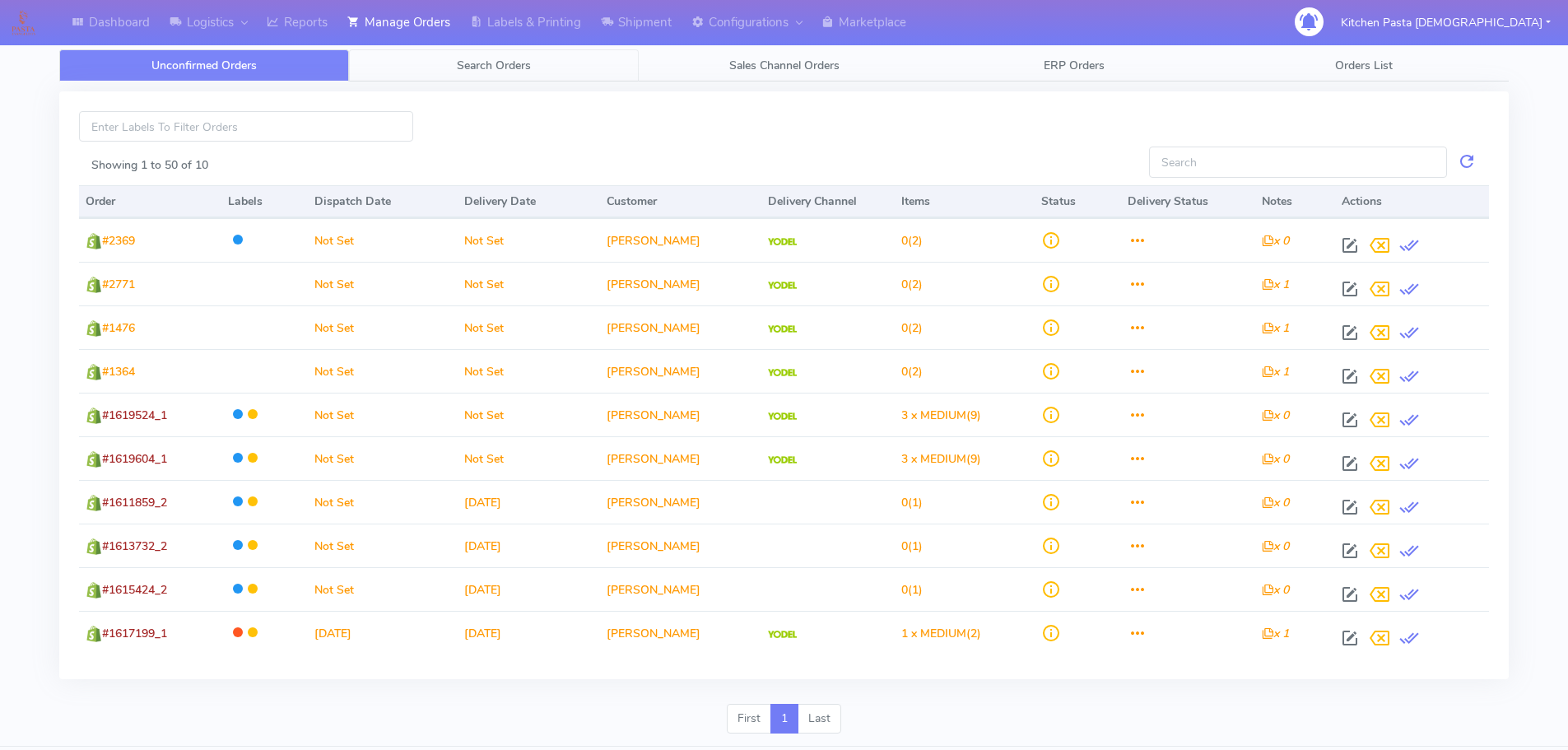
click at [447, 81] on link "Search Orders" at bounding box center [494, 65] width 290 height 32
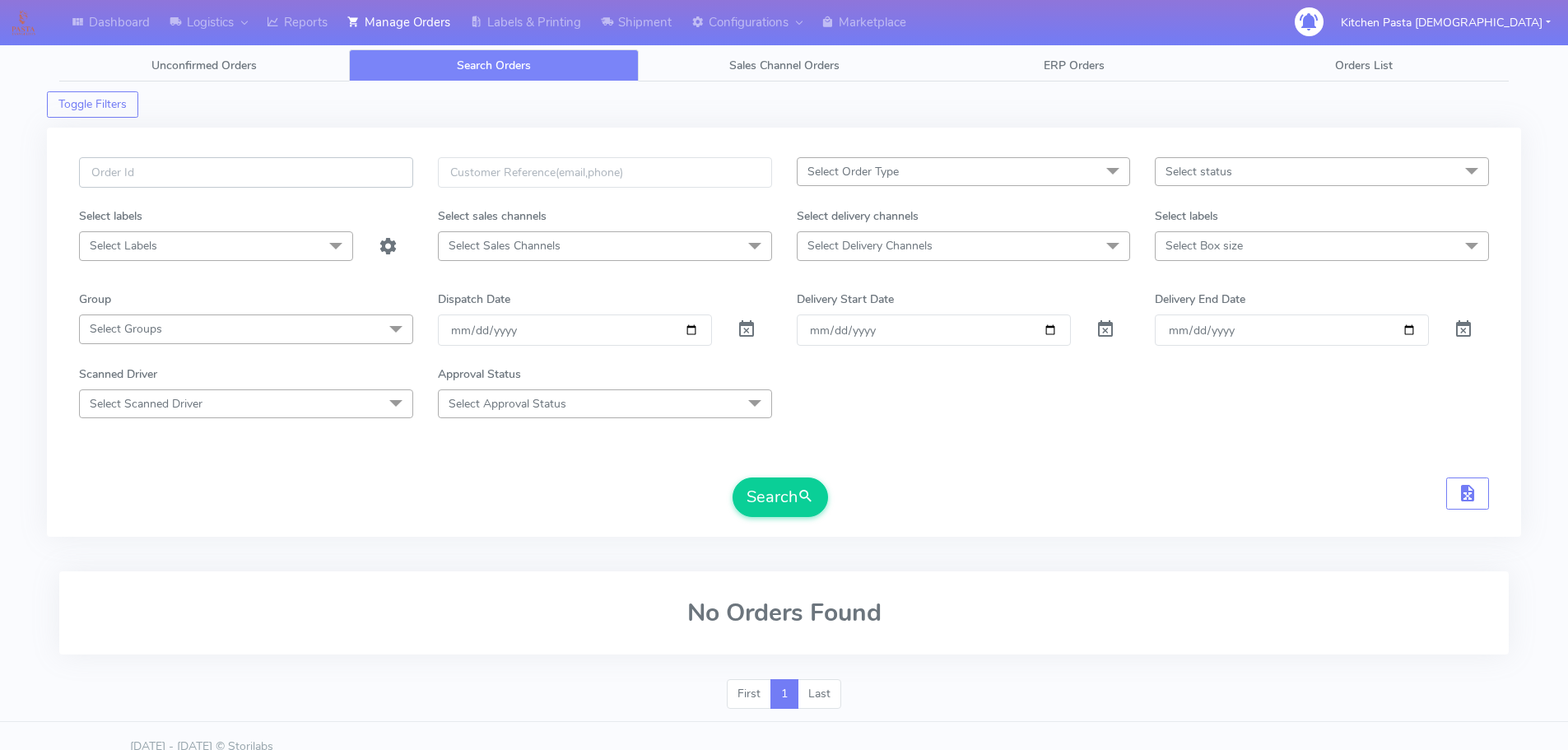
paste input "#1620793_1_4"
click at [781, 490] on button "Search" at bounding box center [781, 497] width 95 height 40
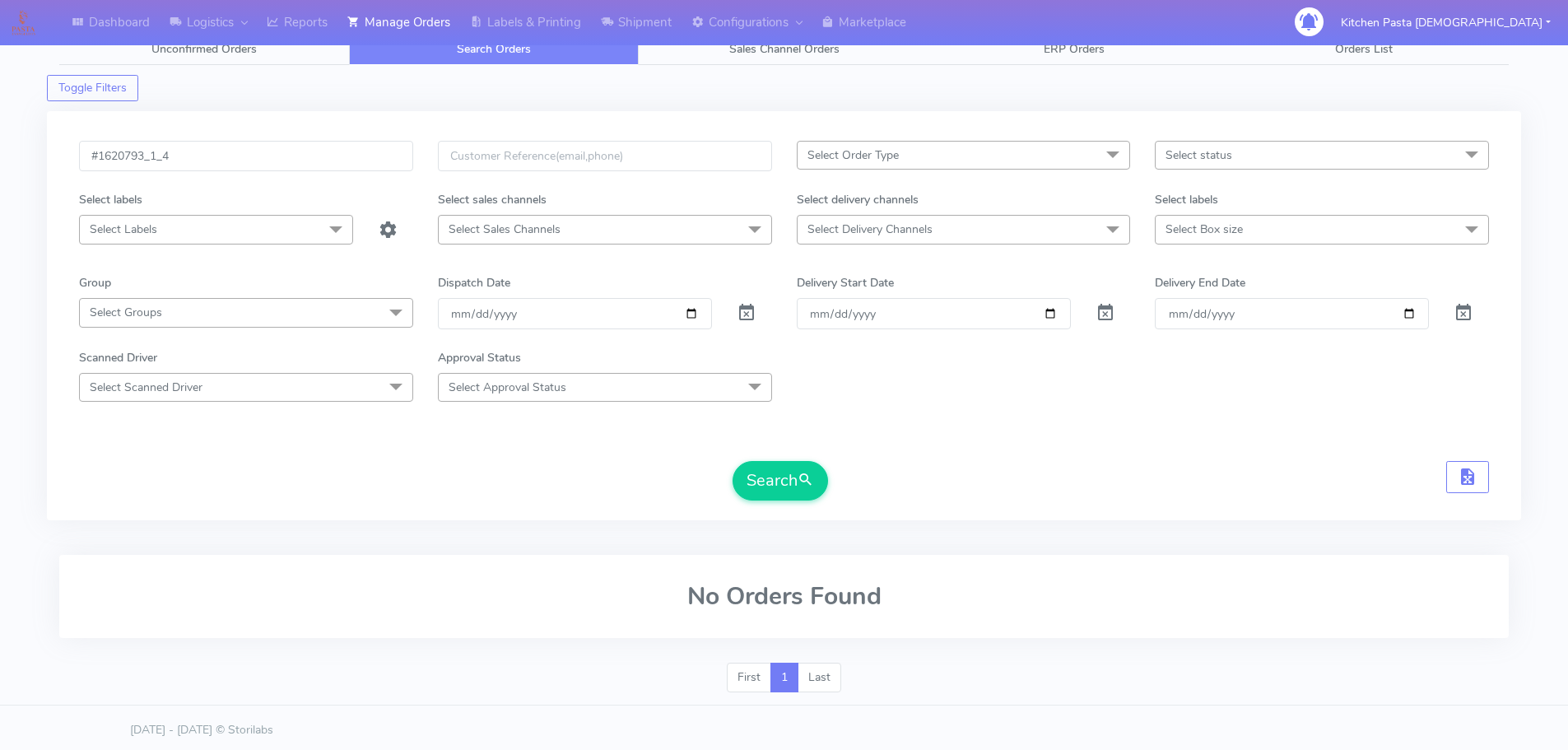
scroll to position [21, 0]
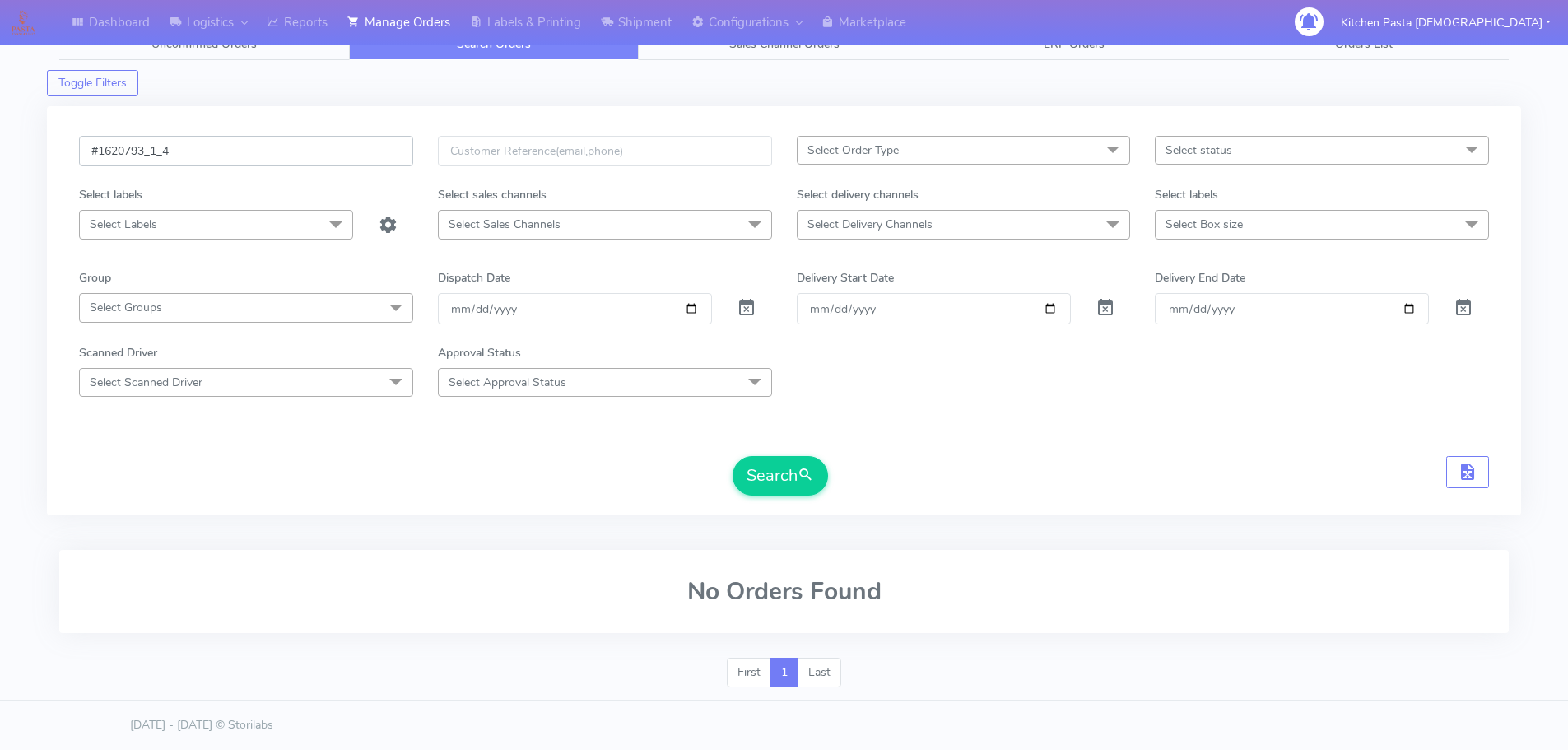
click at [286, 147] on input "#1620793_1_4" at bounding box center [245, 150] width 335 height 30
type input "#1620793_1"
click at [733, 456] on button "Search" at bounding box center [781, 475] width 95 height 40
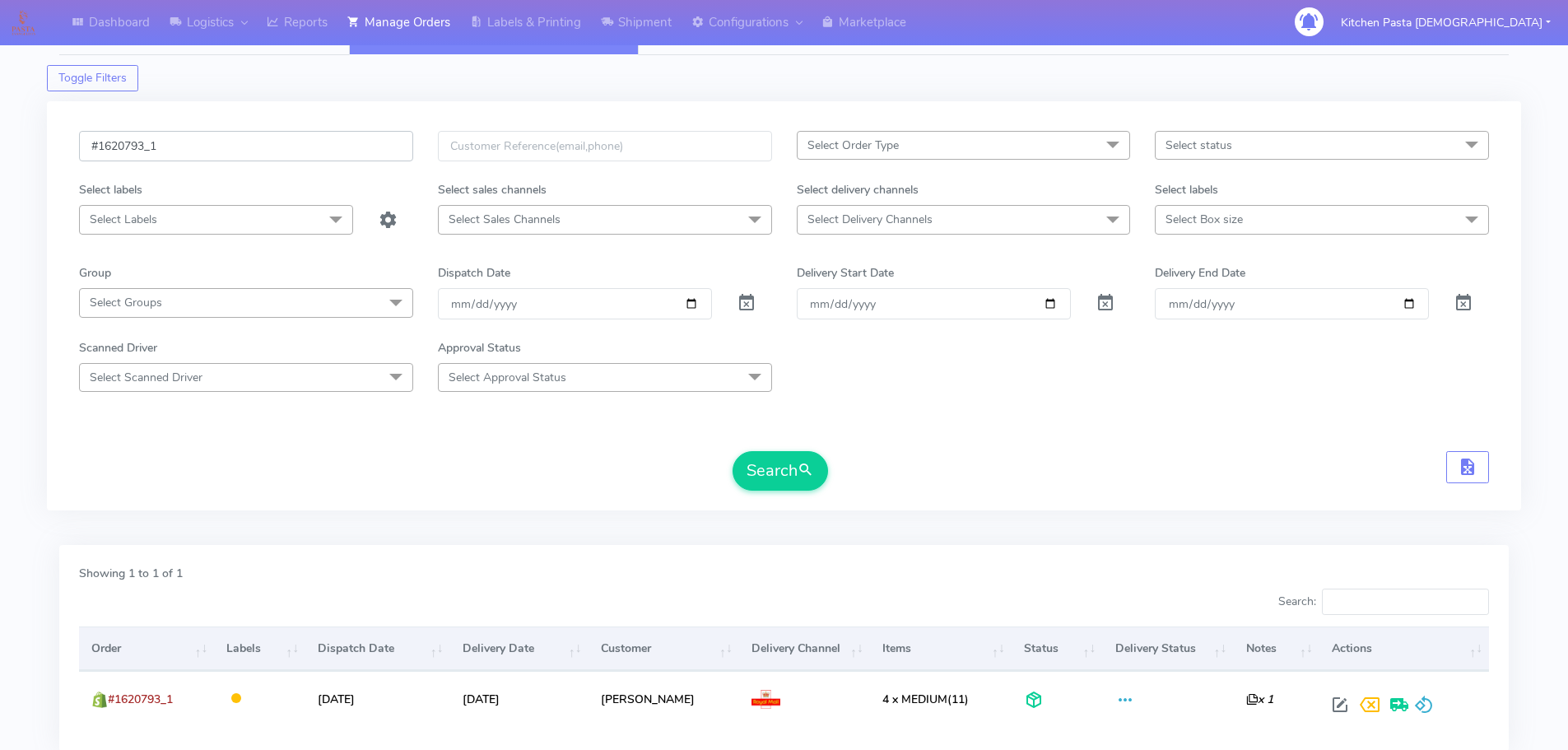
scroll to position [145, 0]
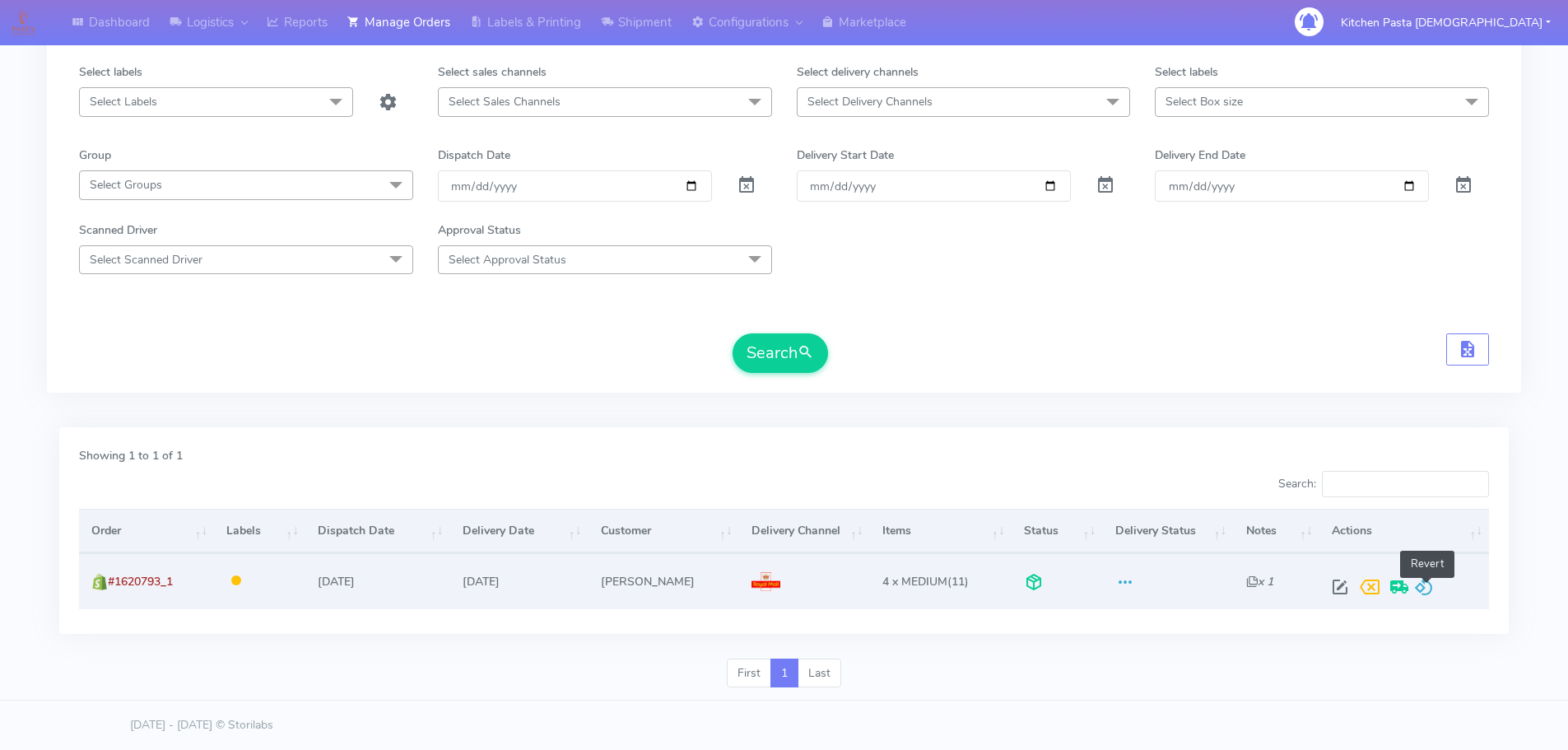
click at [1429, 593] on span at bounding box center [1424, 591] width 19 height 16
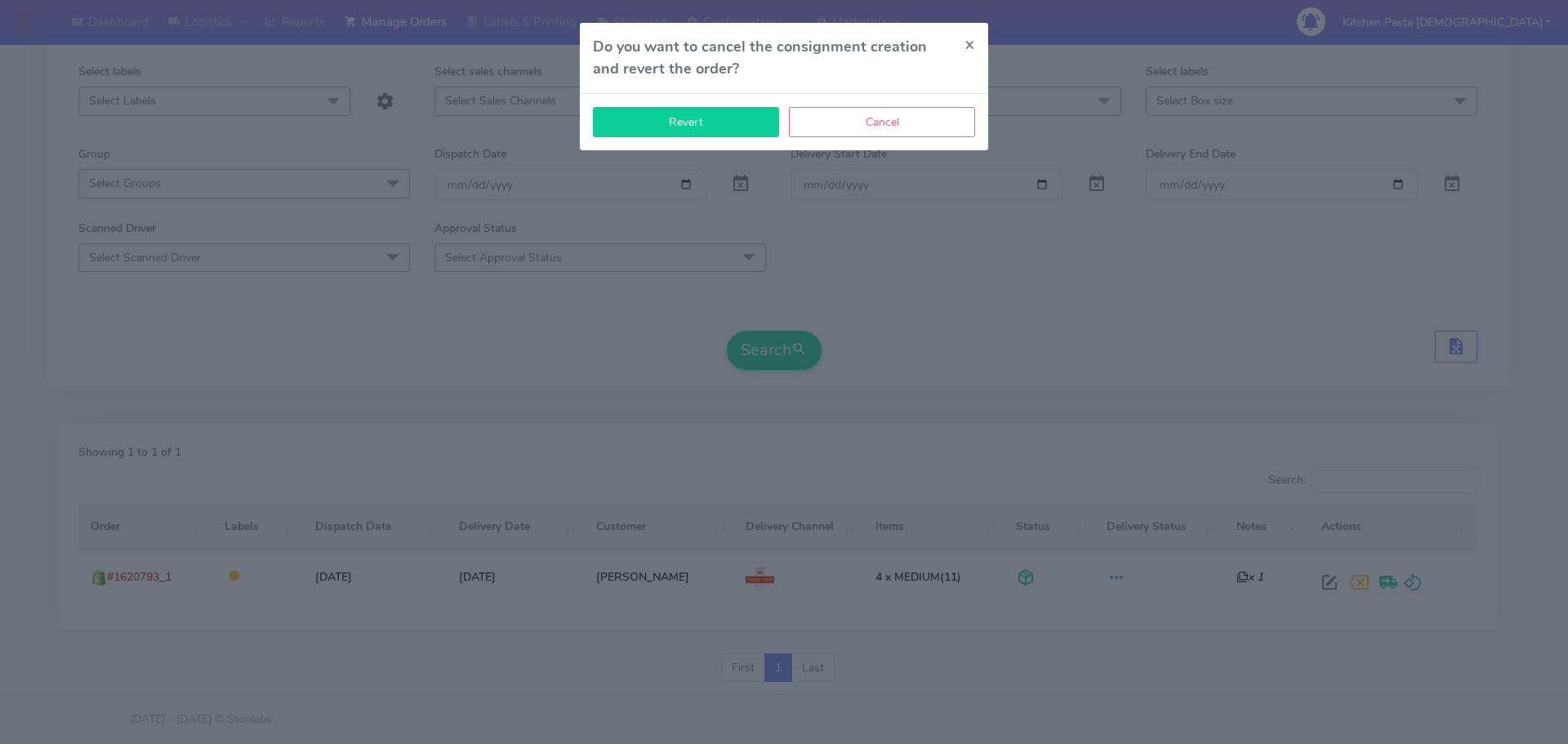
click at [711, 117] on button "Revert" at bounding box center [686, 121] width 187 height 30
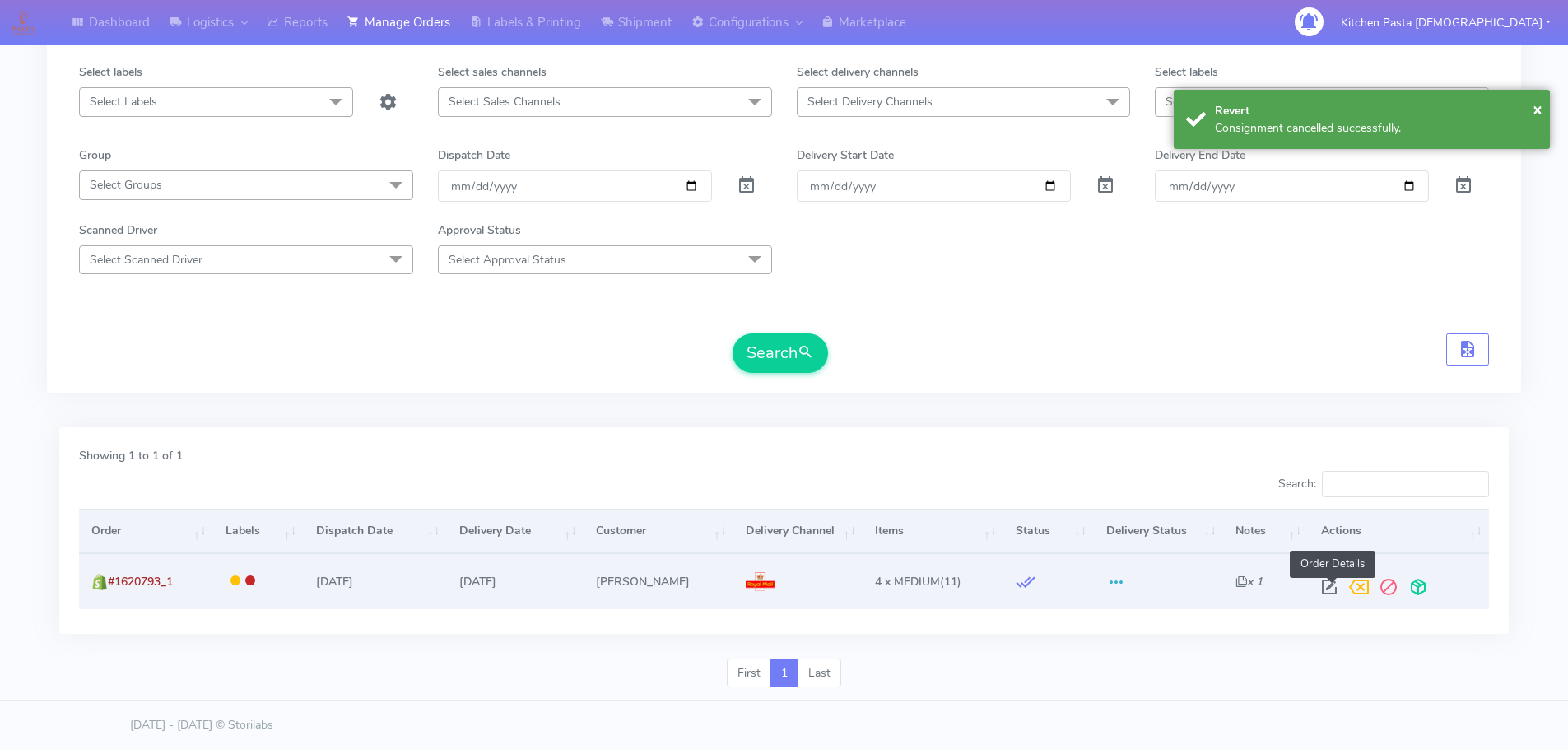
click at [1327, 590] on span at bounding box center [1329, 591] width 30 height 16
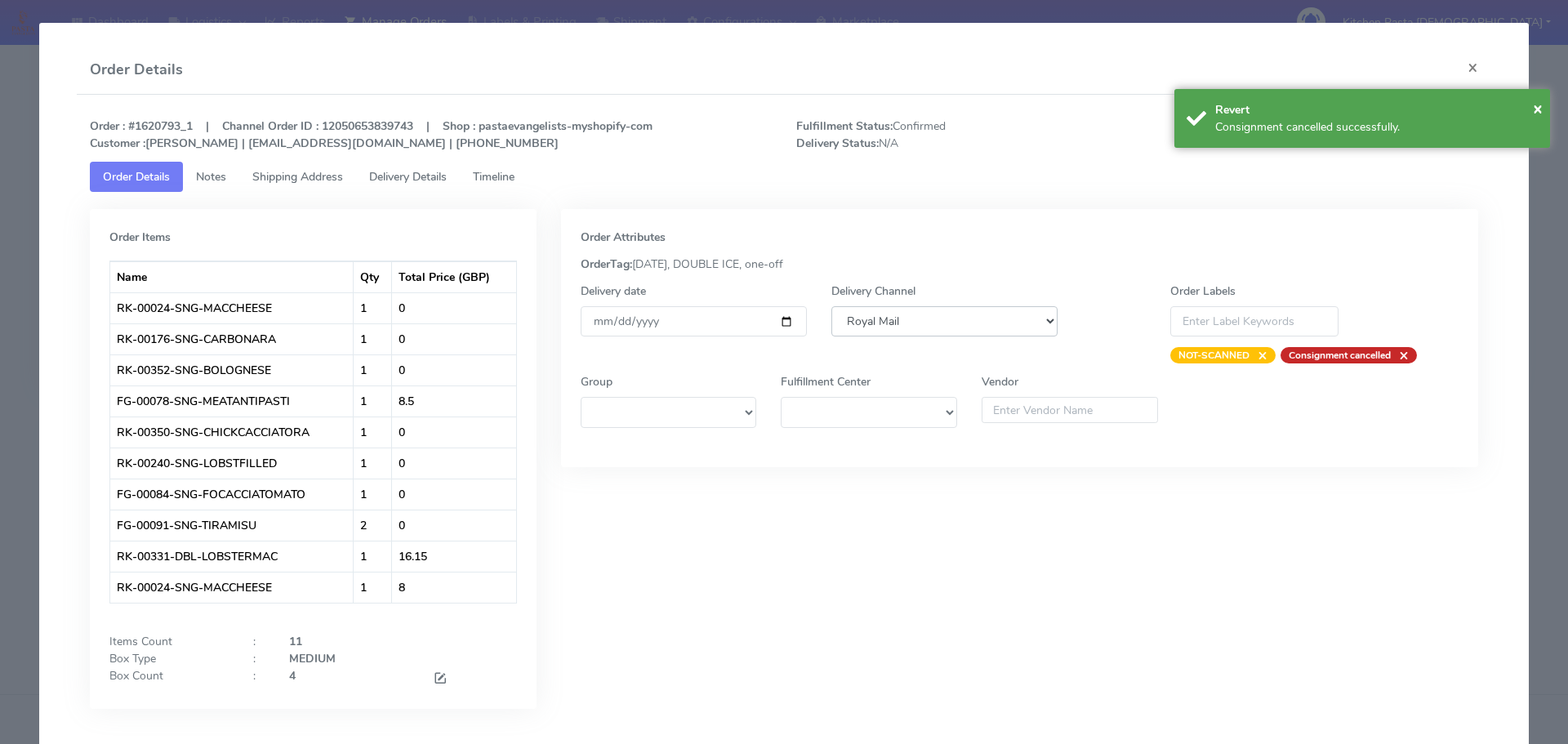
click at [860, 321] on select "DHL OnFleet Royal Mail DPD Yodel MaxOptra Amazon Collection" at bounding box center [944, 321] width 226 height 30
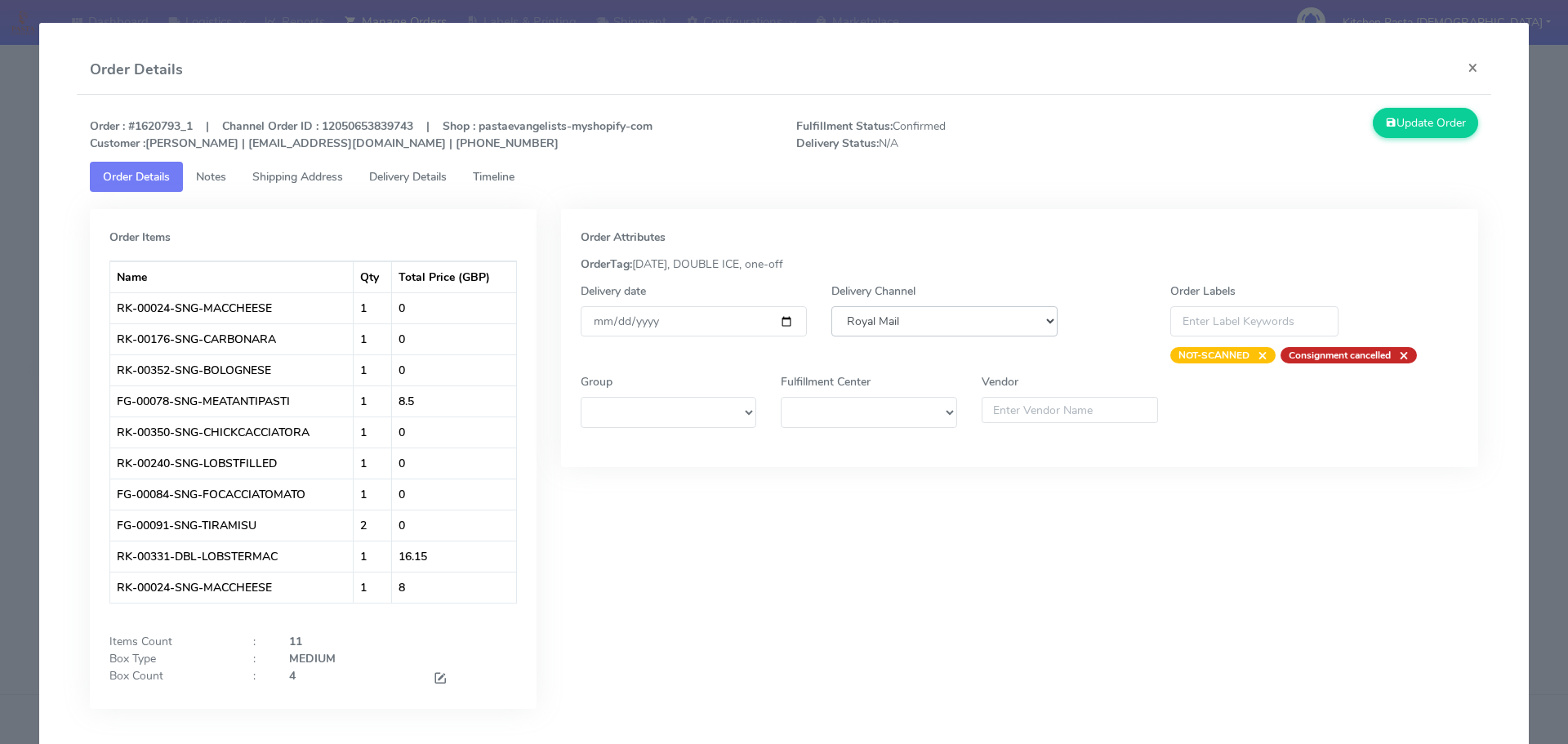
select select "5"
click at [831, 306] on select "DHL OnFleet Royal Mail DPD Yodel MaxOptra Amazon Collection" at bounding box center [944, 321] width 226 height 30
click at [1425, 127] on button "Update Order" at bounding box center [1426, 122] width 106 height 30
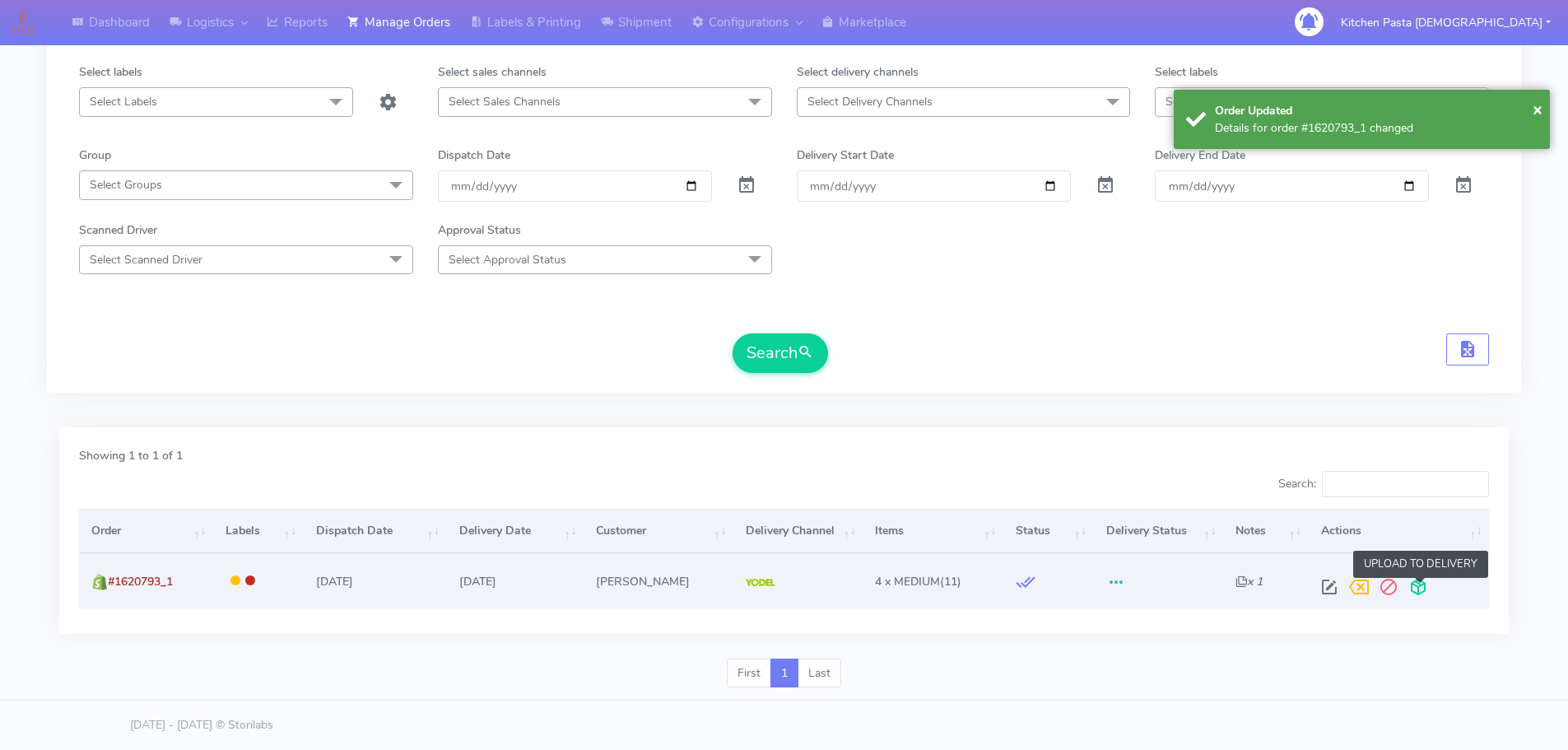
click at [1426, 590] on span at bounding box center [1418, 591] width 30 height 16
click at [1360, 590] on span at bounding box center [1353, 591] width 30 height 16
click at [1360, 586] on span at bounding box center [1353, 591] width 30 height 16
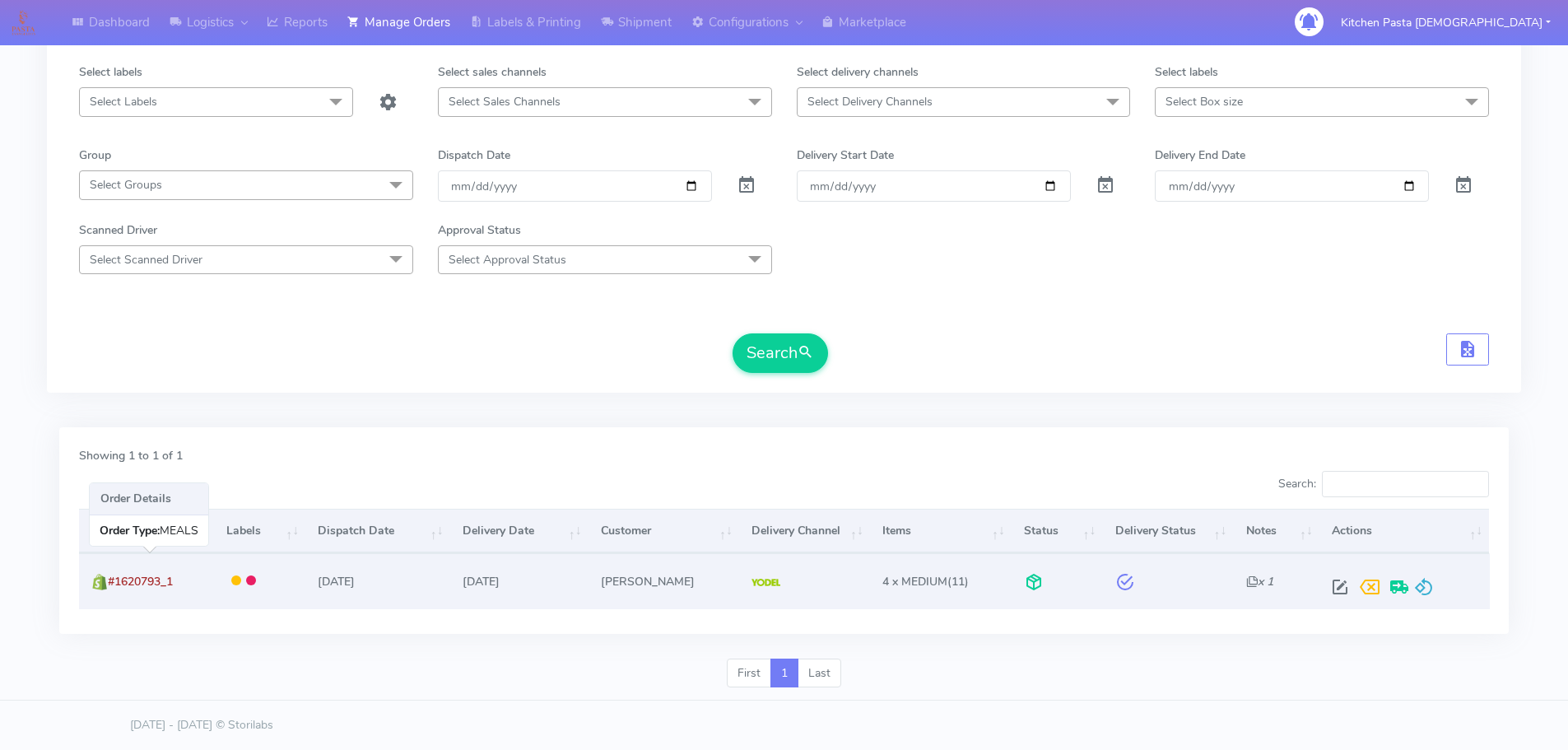
drag, startPoint x: 186, startPoint y: 580, endPoint x: 111, endPoint y: 586, distance: 75.2
click at [111, 586] on td "#1620793_1" at bounding box center [145, 580] width 135 height 55
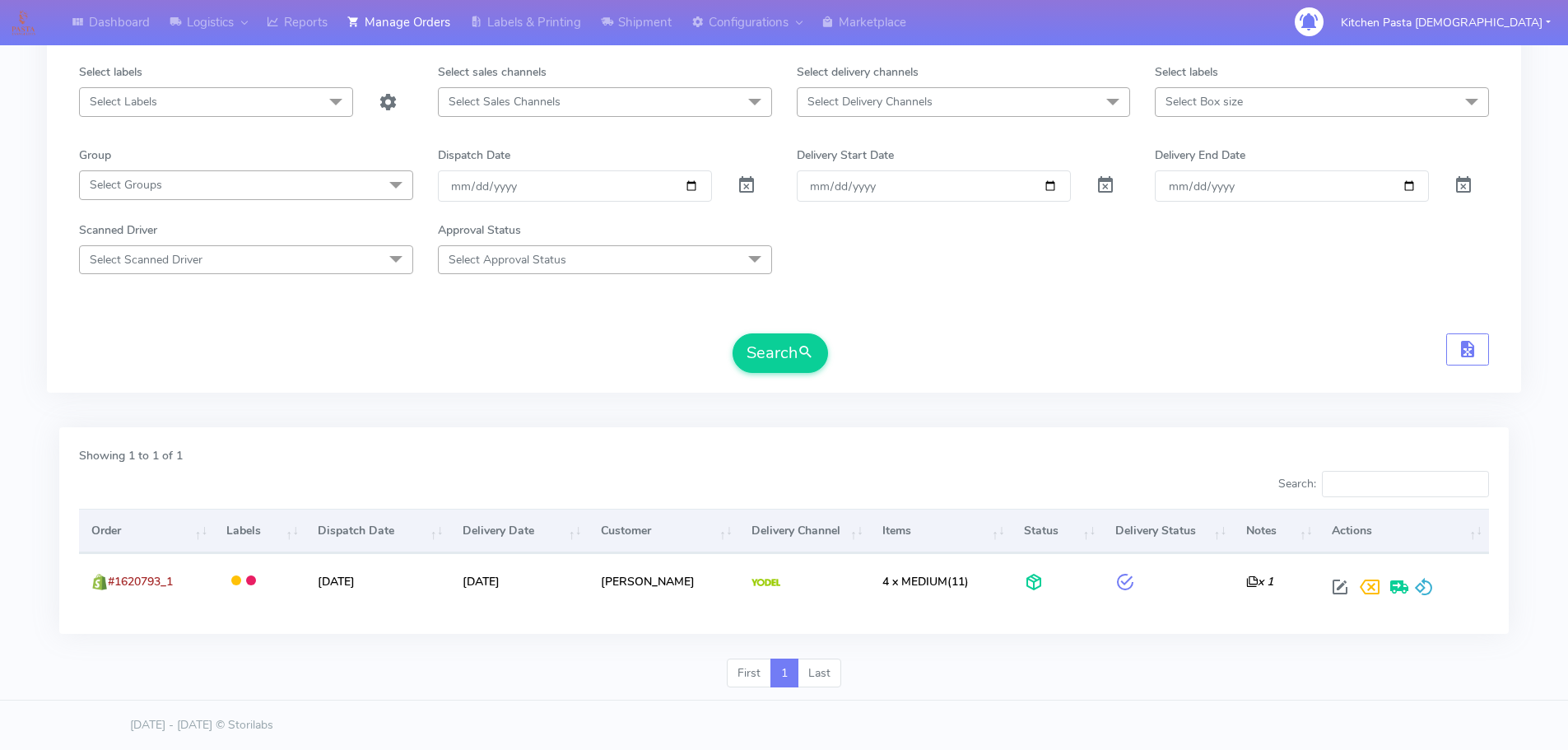
drag, startPoint x: 112, startPoint y: 586, endPoint x: 308, endPoint y: 668, distance: 212.5
click at [308, 668] on div "First 1 Last" at bounding box center [784, 680] width 1474 height 43
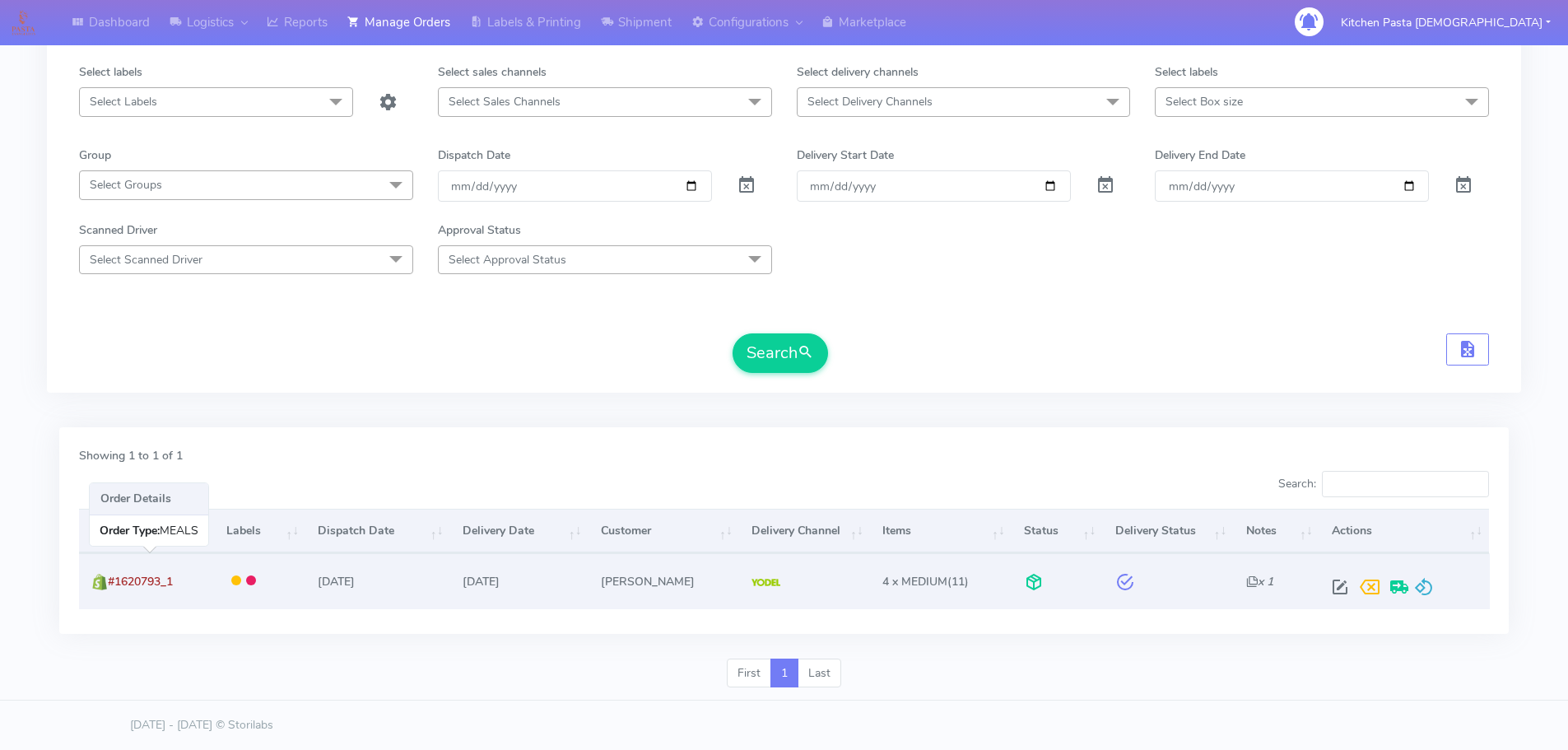
drag, startPoint x: 200, startPoint y: 590, endPoint x: 113, endPoint y: 586, distance: 87.1
click at [113, 586] on td "#1620793_1" at bounding box center [145, 580] width 135 height 55
copy span "#1620793_1"
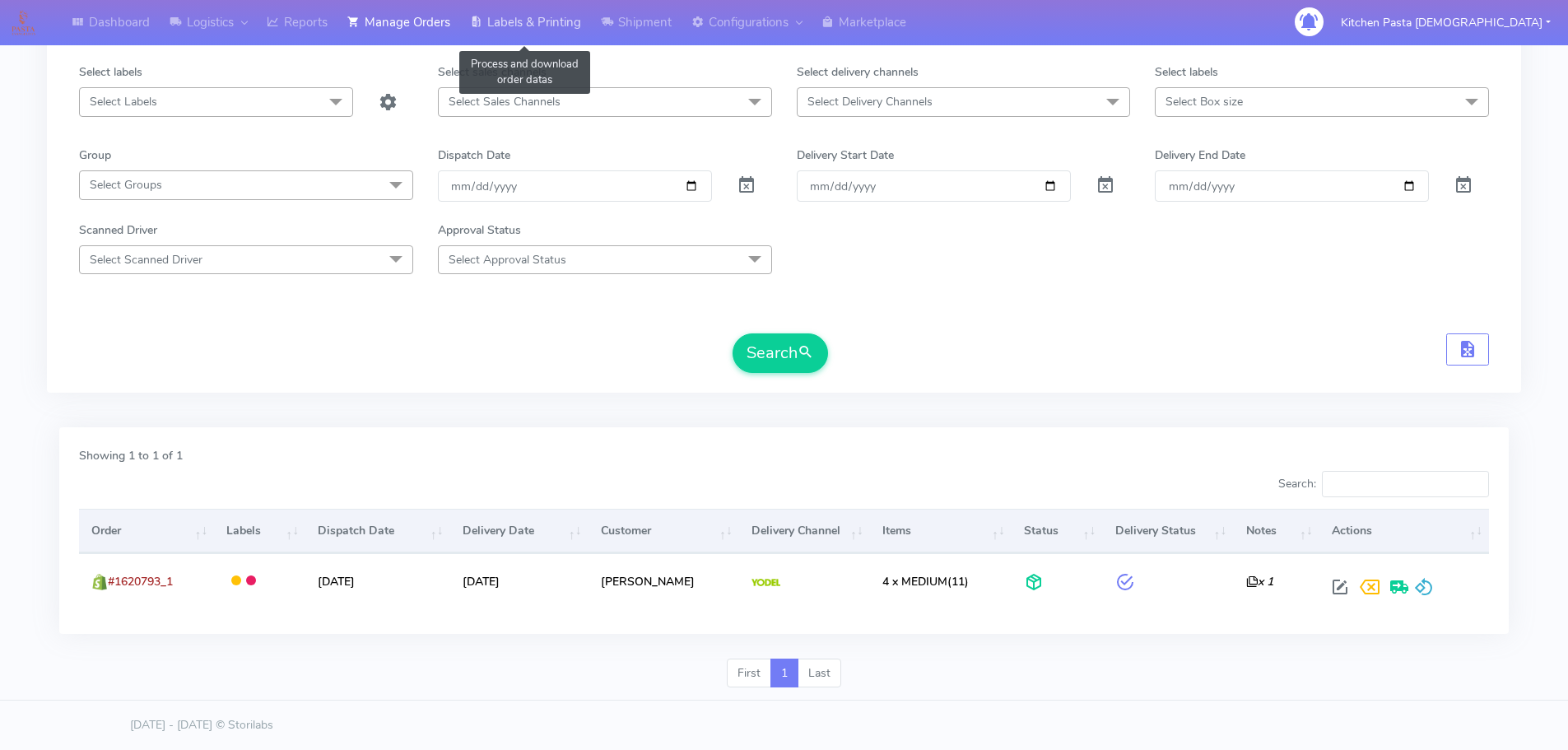
click at [527, 16] on link "Labels & Printing" at bounding box center [526, 22] width 131 height 46
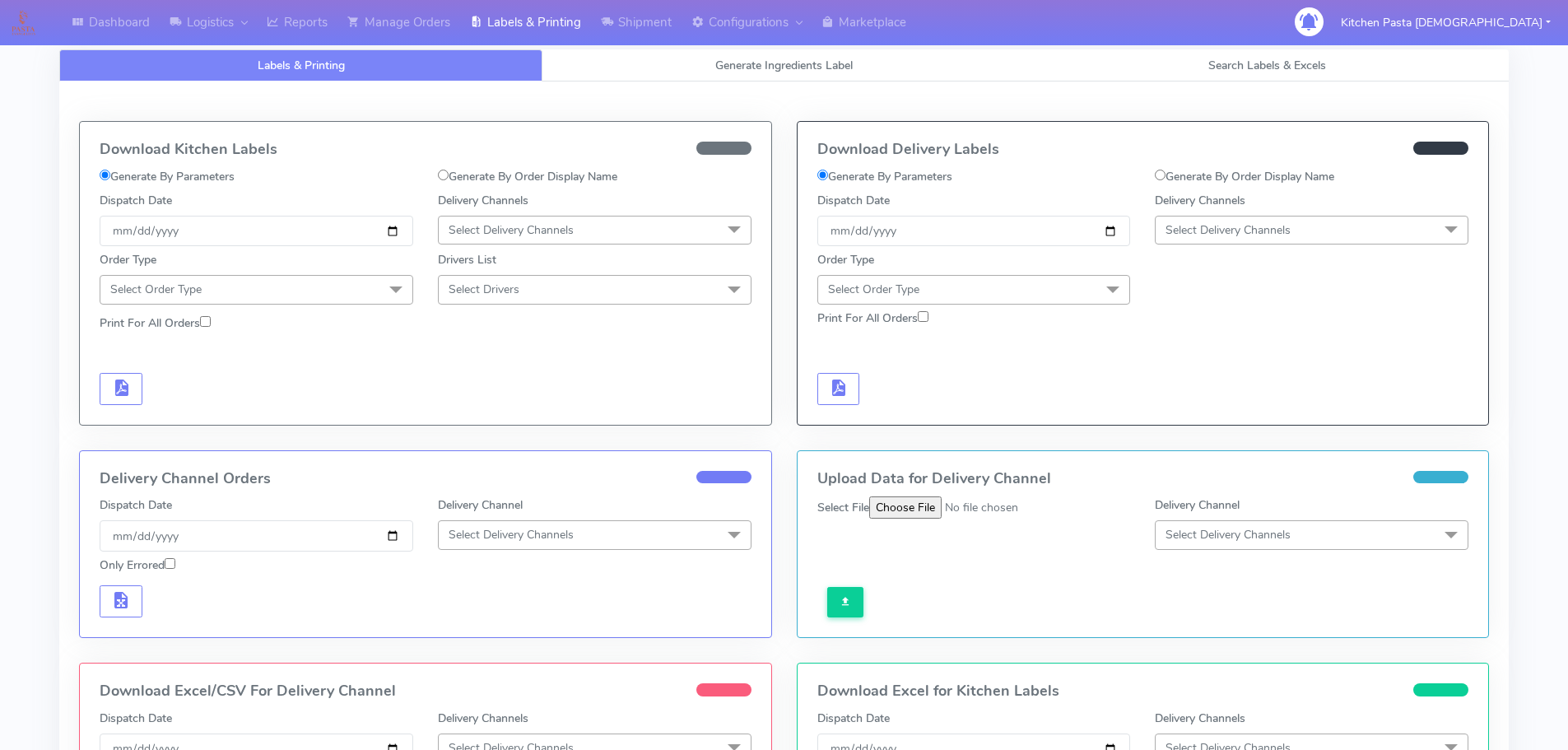
click at [1217, 168] on label "Generate By Order Display Name" at bounding box center [1244, 177] width 179 height 17
click at [1166, 170] on input "Generate By Order Display Name" at bounding box center [1160, 175] width 11 height 11
radio input "true"
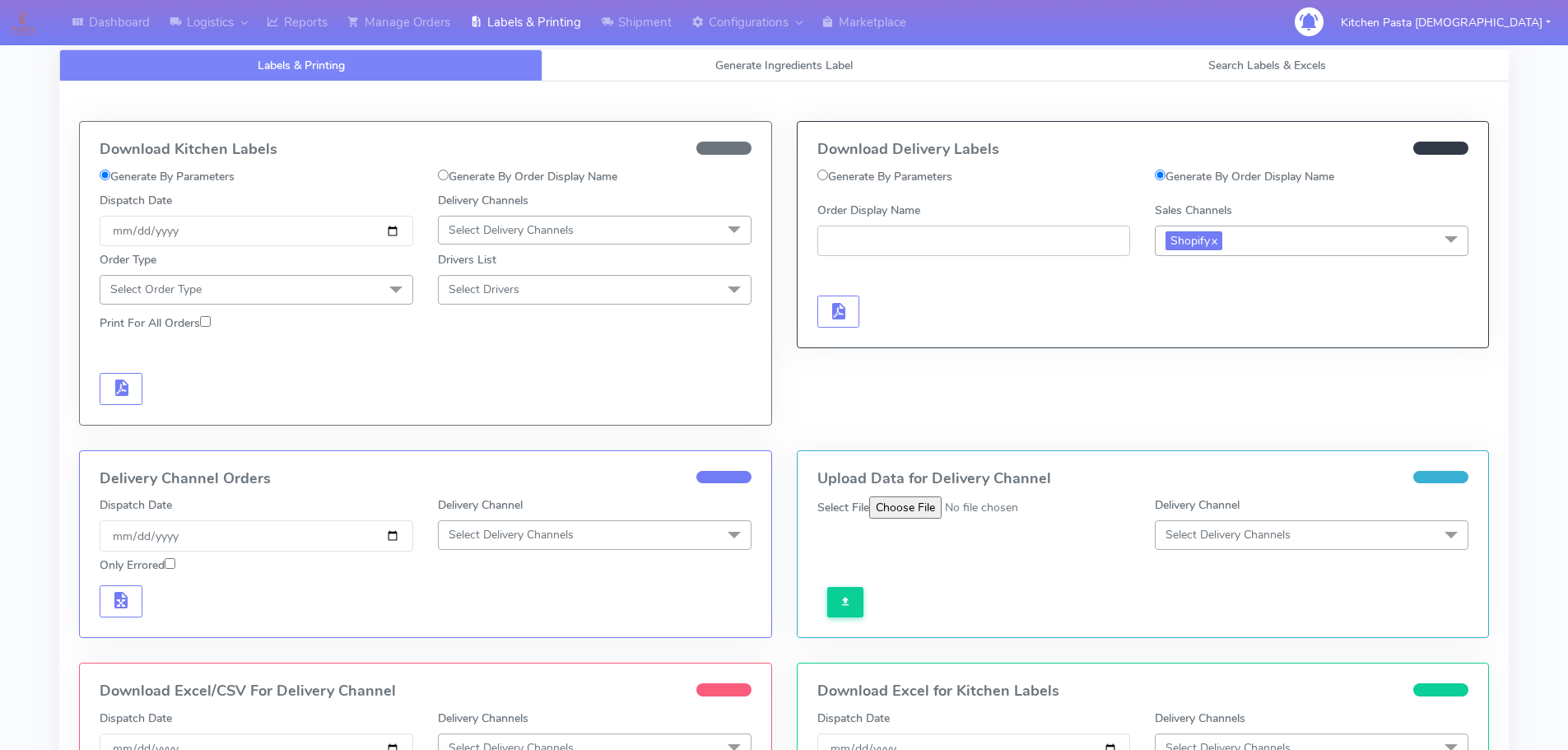
drag, startPoint x: 1031, startPoint y: 222, endPoint x: 969, endPoint y: 239, distance: 64.3
paste input "#1620793_1"
type input "#1620793_1"
click at [829, 308] on span "button" at bounding box center [838, 315] width 19 height 16
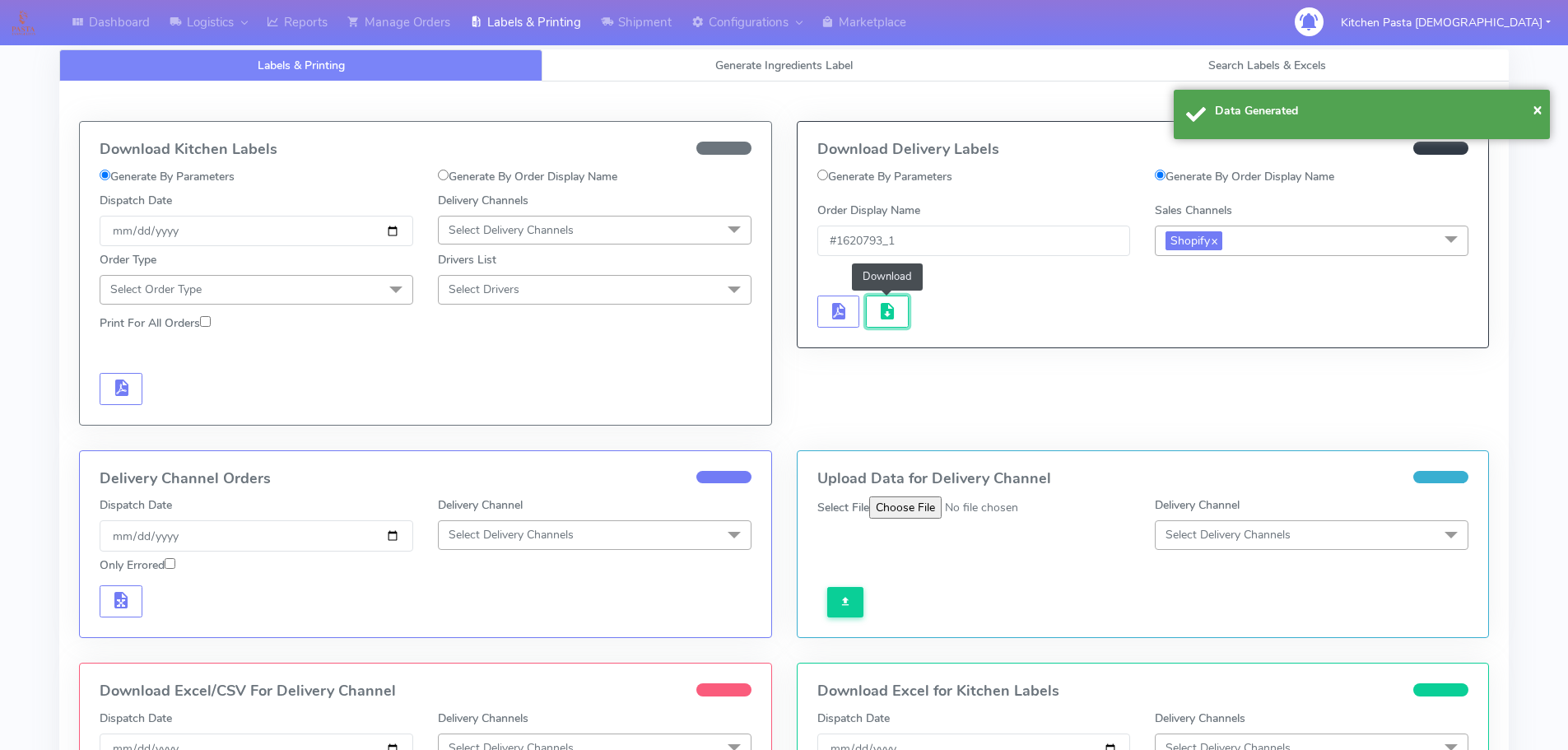
click at [869, 307] on button "button" at bounding box center [887, 311] width 43 height 32
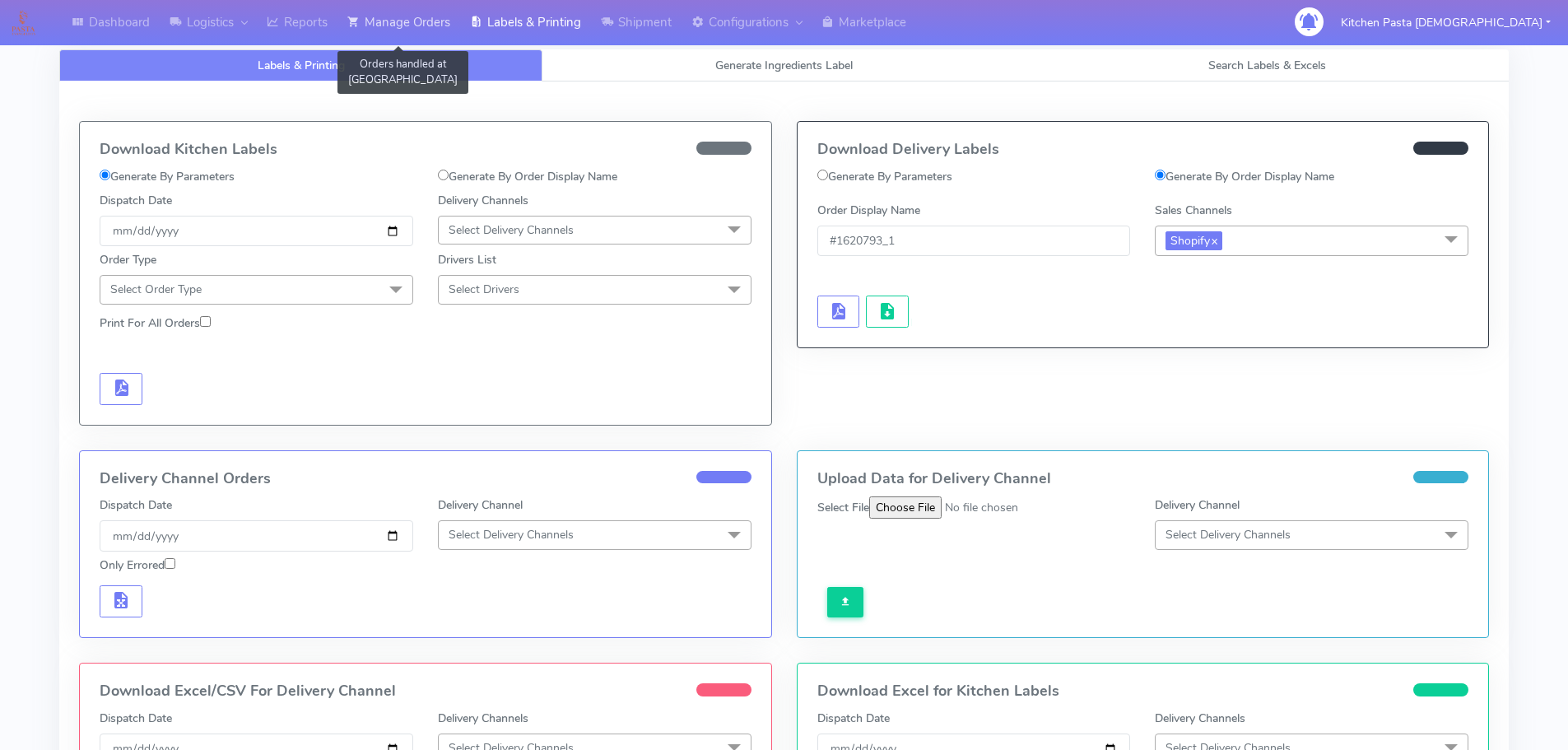
click at [410, 38] on link "Manage Orders" at bounding box center [399, 22] width 122 height 46
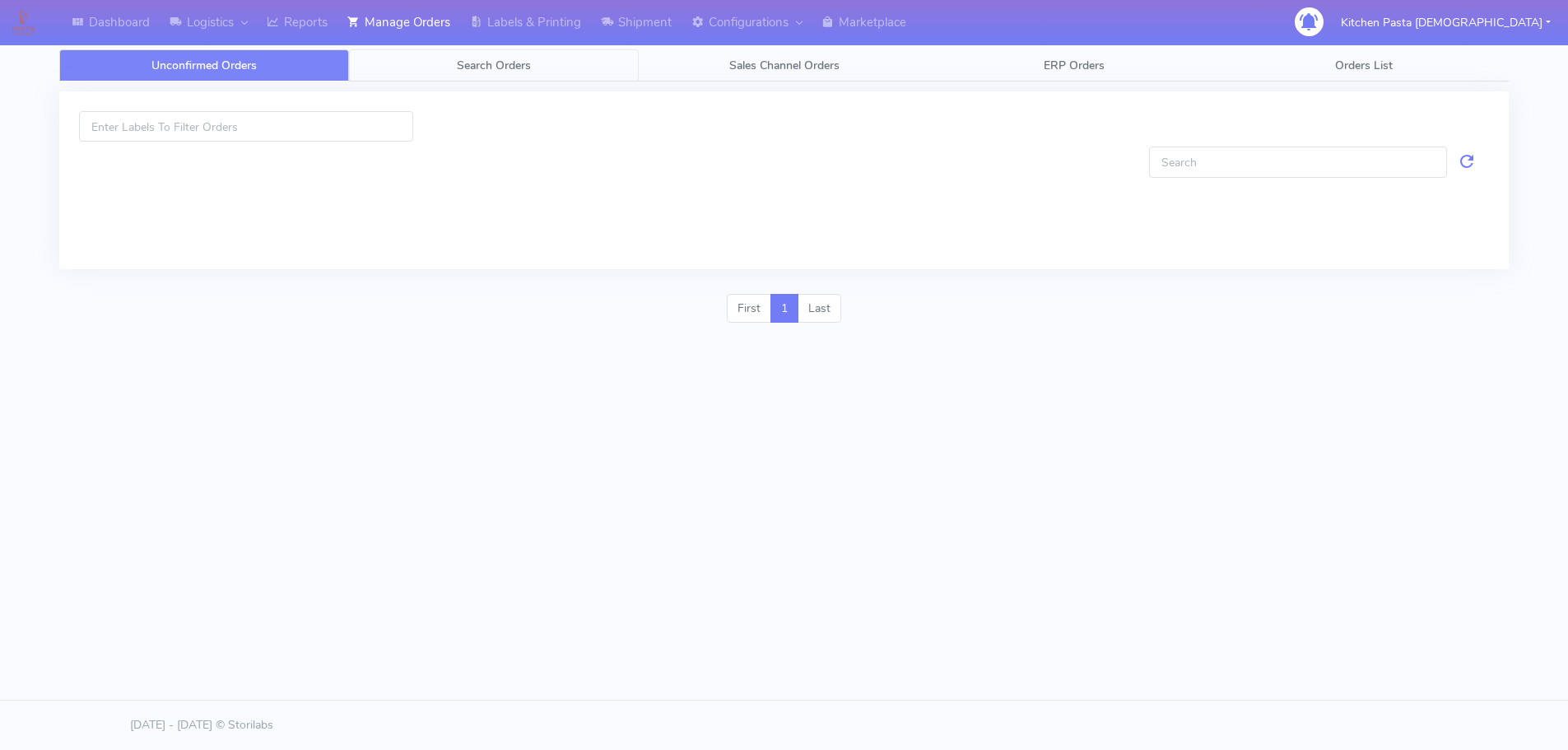
click at [445, 78] on link "Search Orders" at bounding box center [494, 65] width 290 height 32
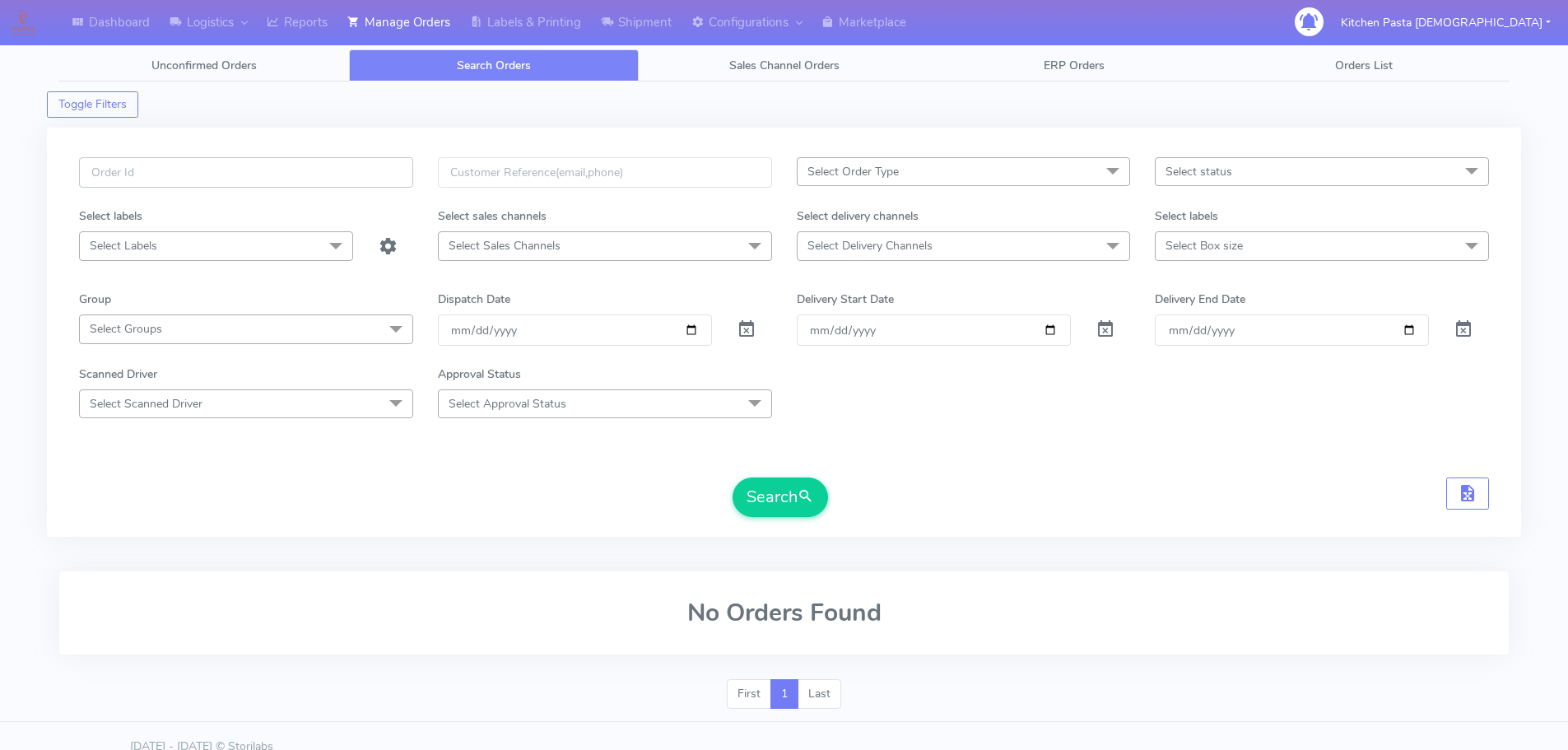
paste input "#1620637_1_4"
type input "#1620637_1"
click at [733, 477] on button "Search" at bounding box center [781, 497] width 95 height 40
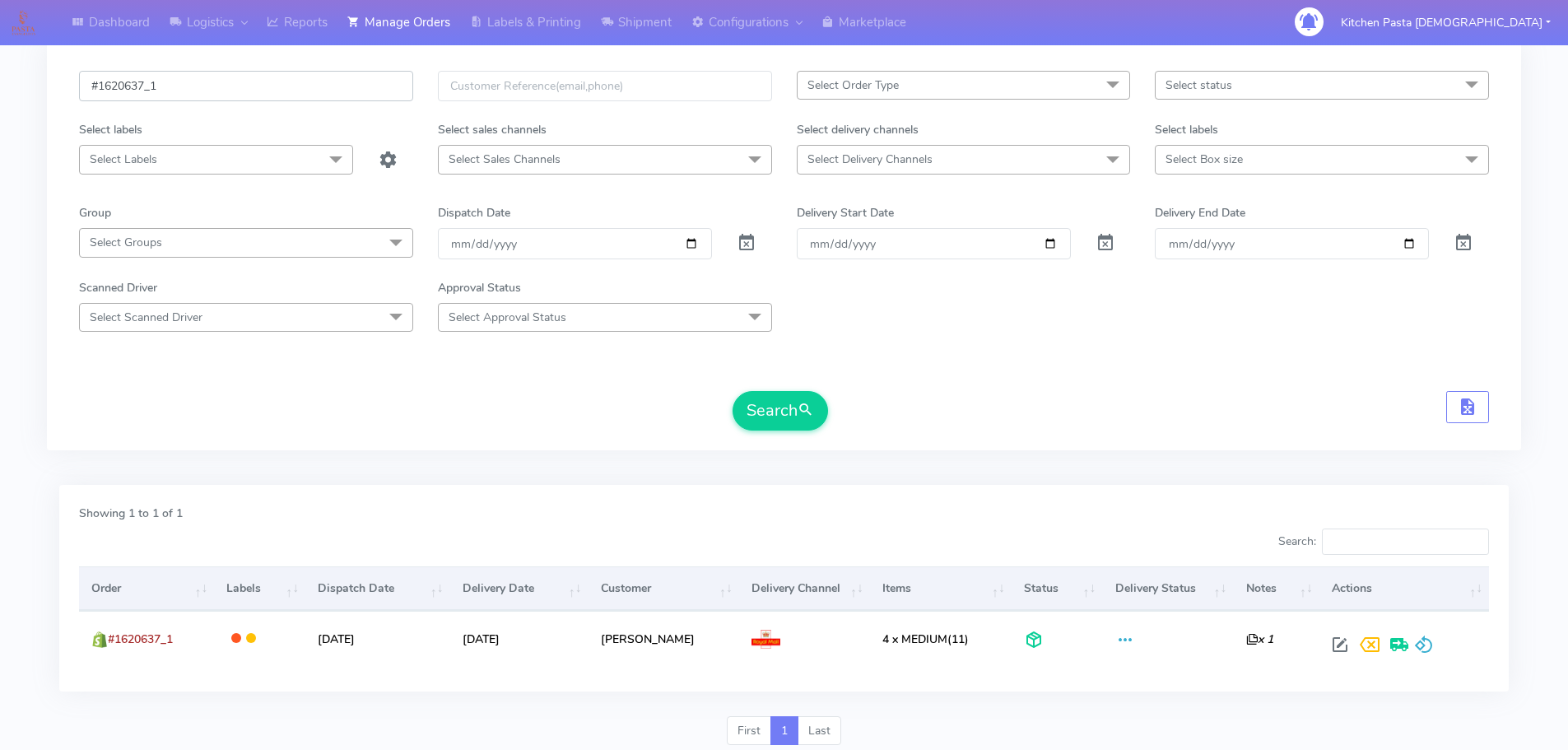
scroll to position [145, 0]
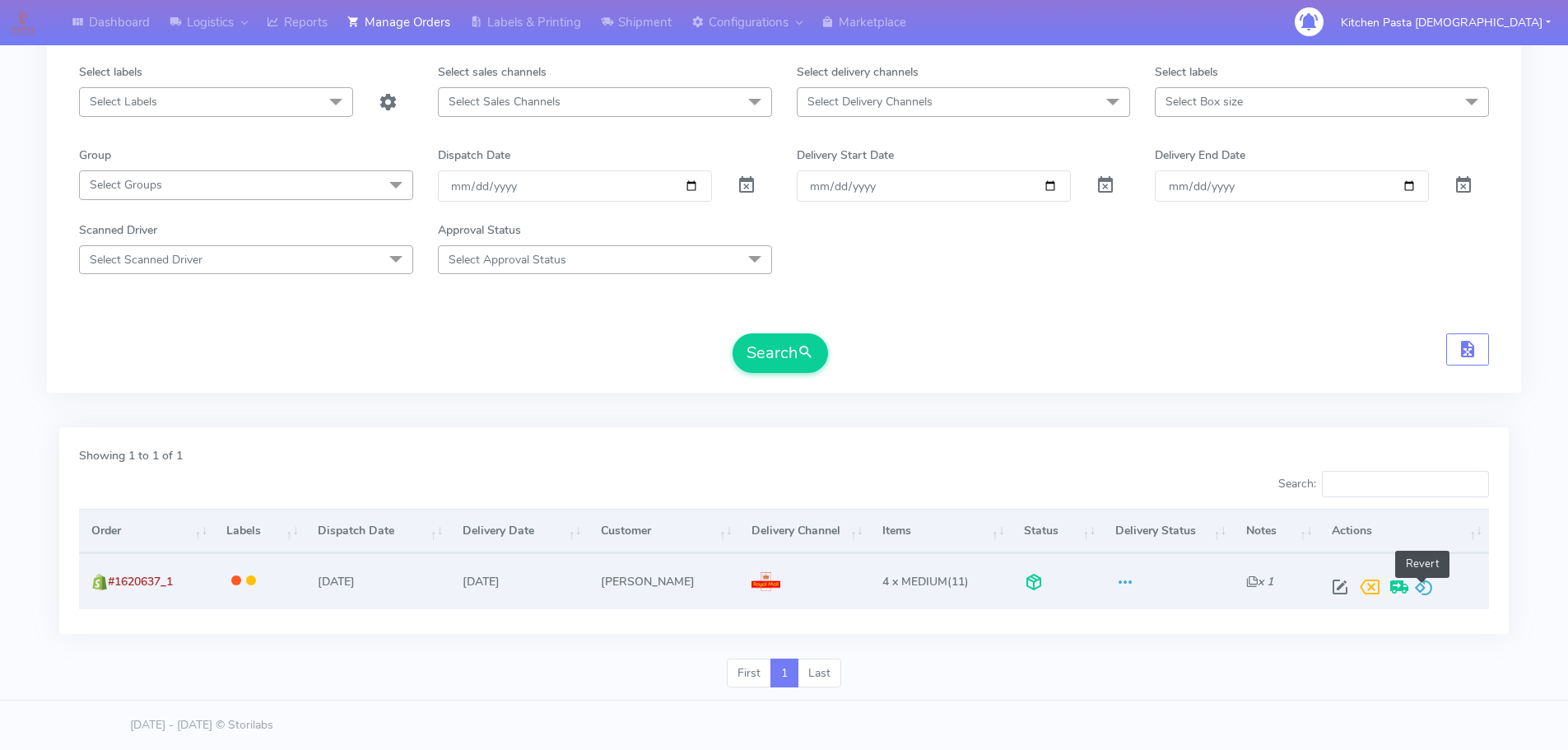
click at [1417, 594] on span at bounding box center [1424, 591] width 19 height 16
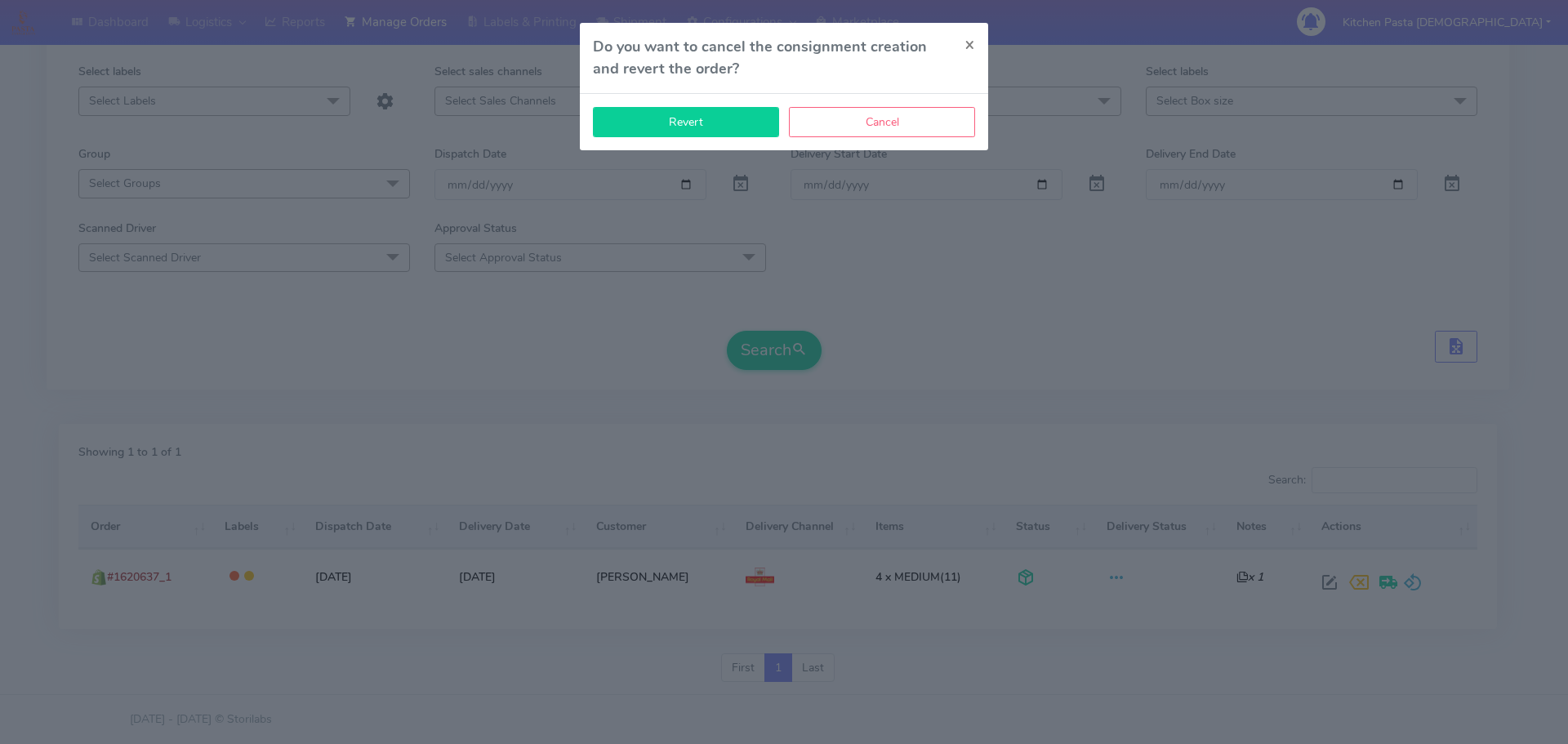
click at [721, 134] on button "Revert" at bounding box center [686, 121] width 187 height 30
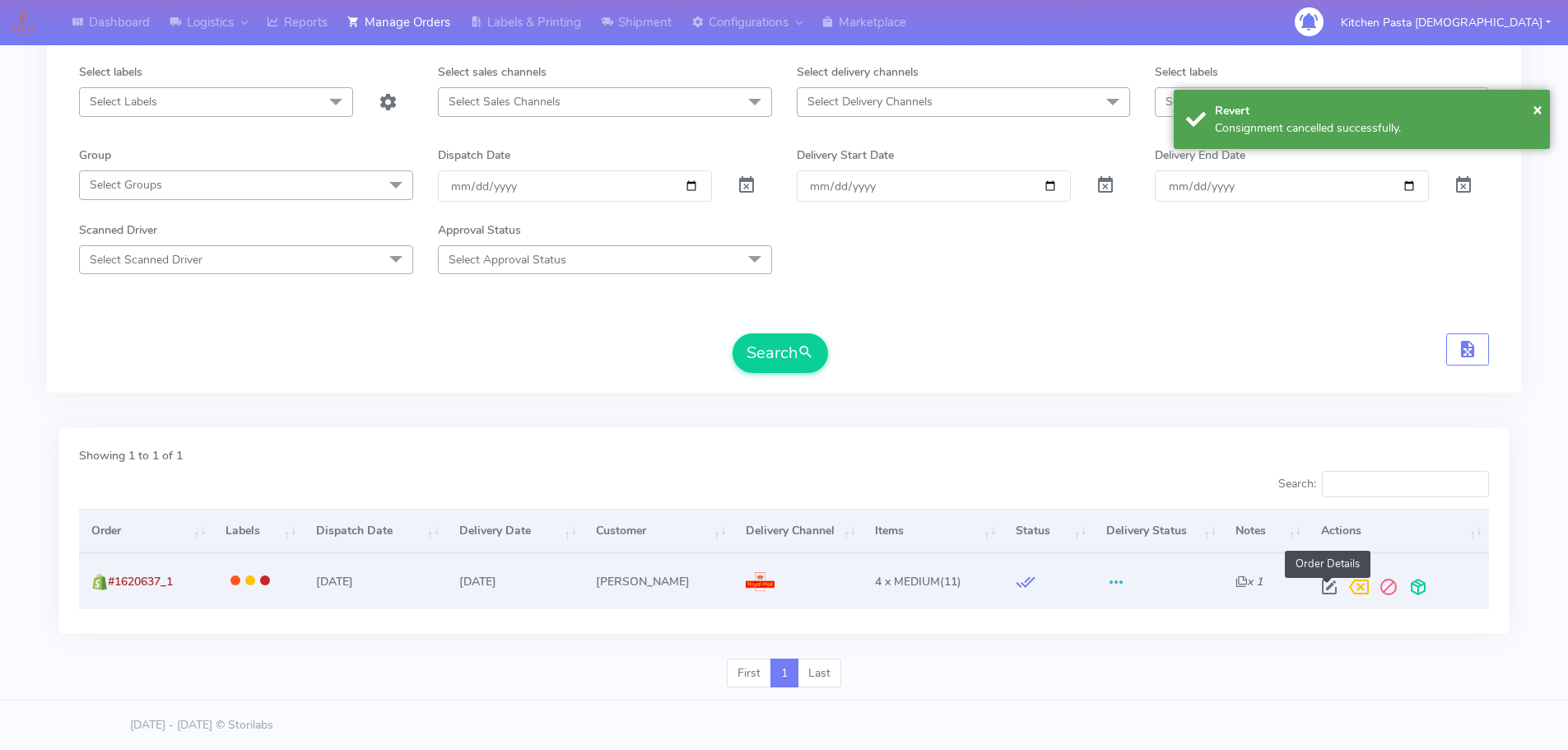
click at [1327, 597] on span at bounding box center [1329, 591] width 30 height 16
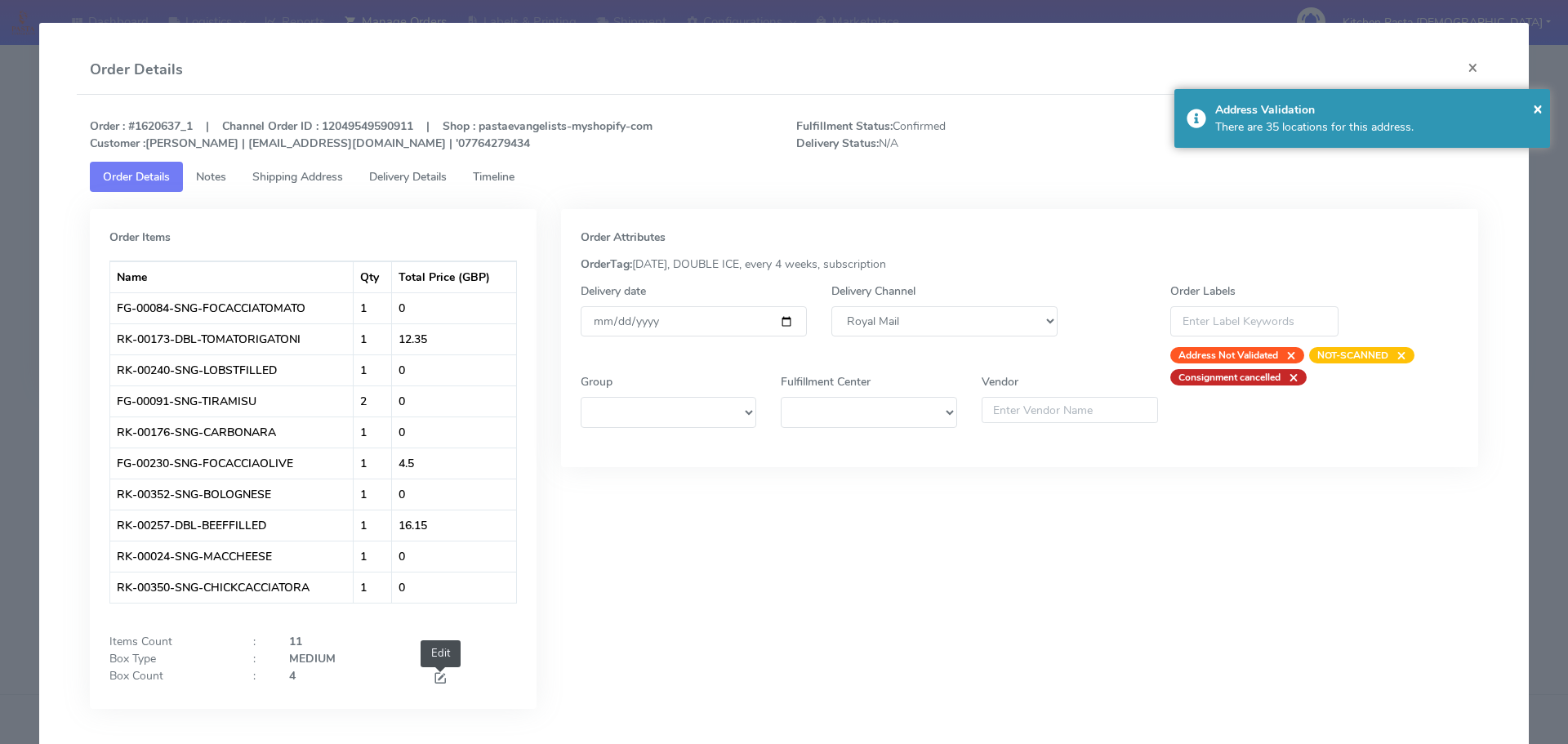
click at [442, 679] on span at bounding box center [440, 680] width 14 height 15
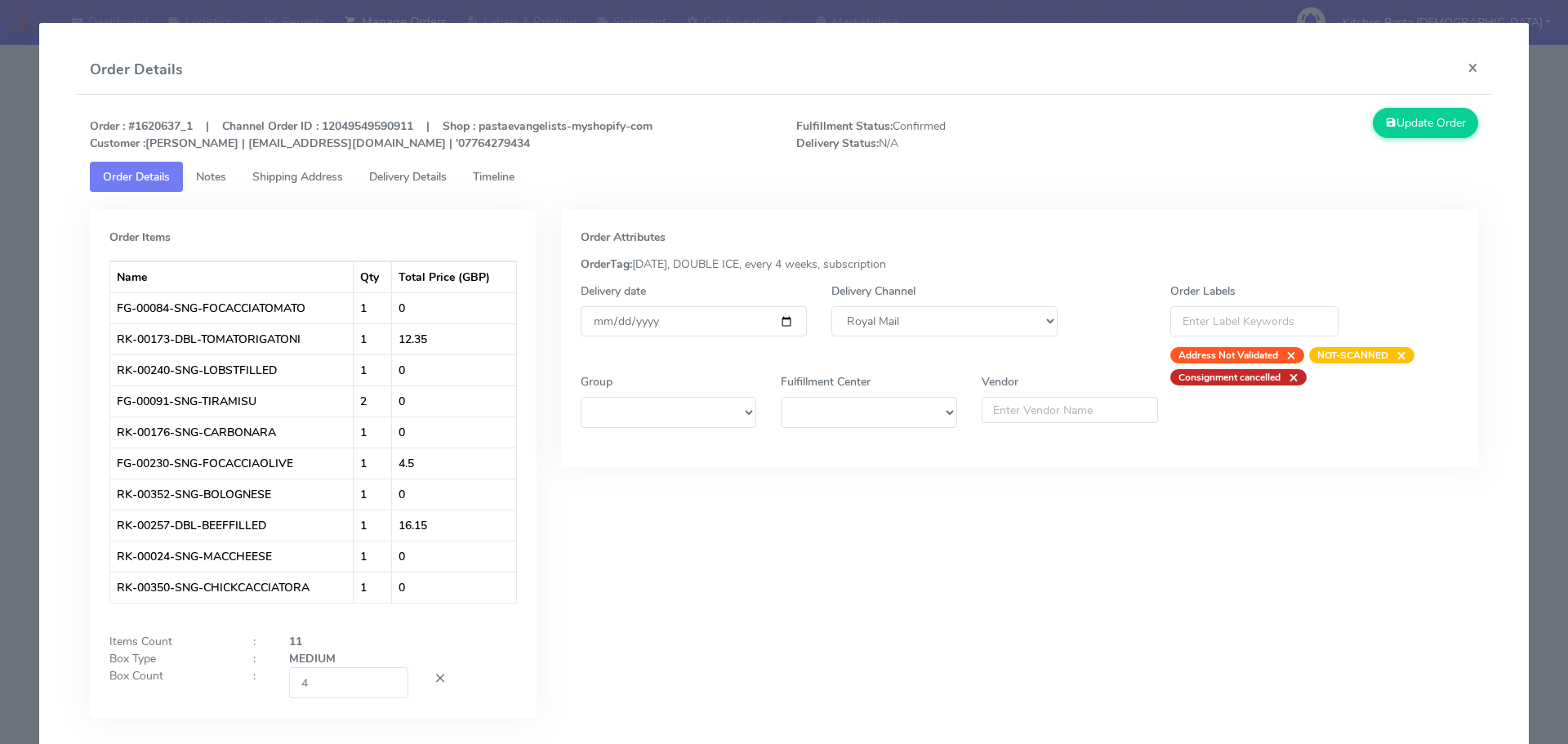
click at [909, 306] on div "Delivery Channel DHL OnFleet Royal Mail DPD Yodel MaxOptra Amazon Collection" at bounding box center [944, 323] width 251 height 81
click at [433, 679] on span at bounding box center [440, 680] width 14 height 15
click at [899, 324] on select "DHL OnFleet Royal Mail DPD Yodel MaxOptra Amazon Collection" at bounding box center [944, 321] width 226 height 30
select select "5"
click at [831, 306] on select "DHL OnFleet Royal Mail DPD Yodel MaxOptra Amazon Collection" at bounding box center [944, 321] width 226 height 30
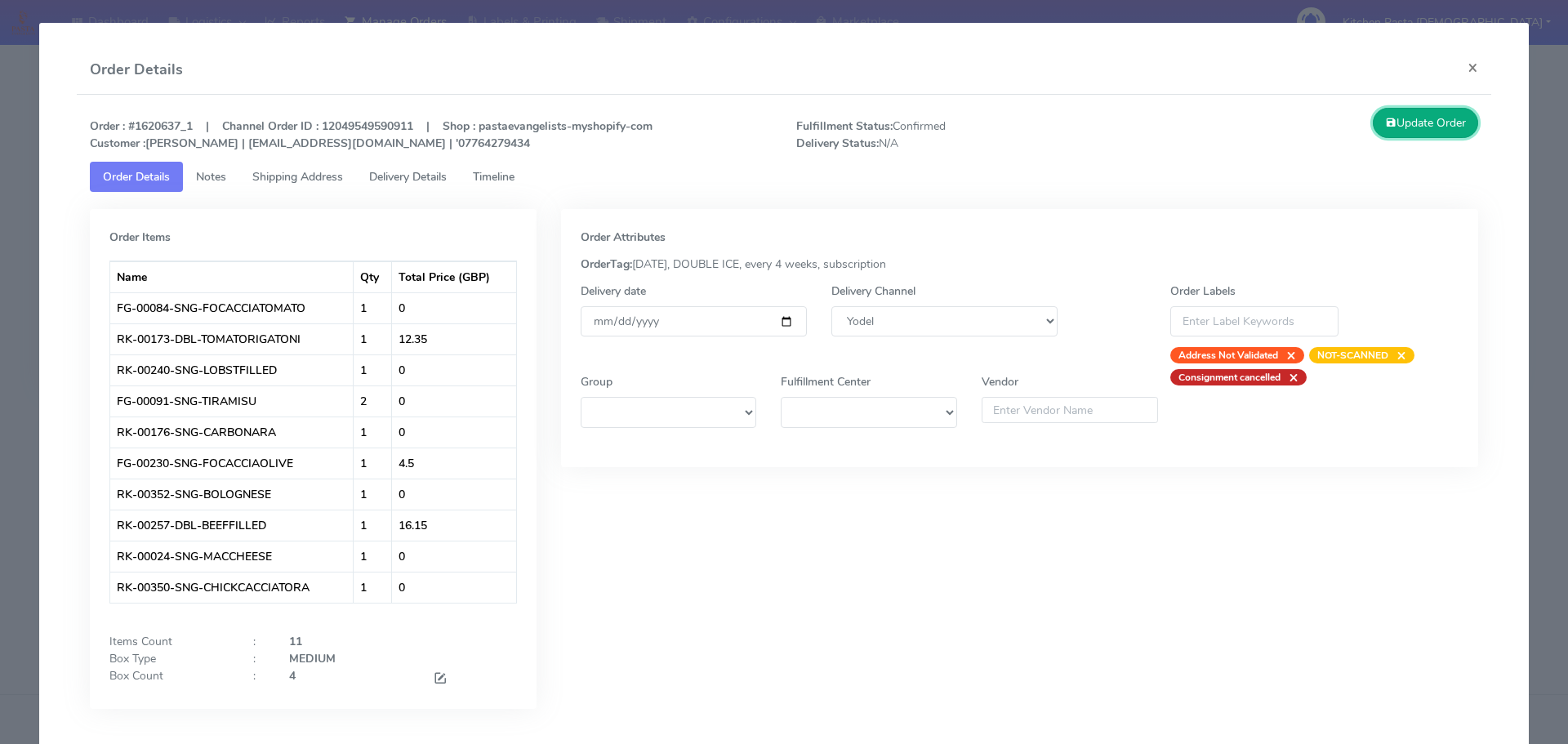
click at [1373, 110] on button "Update Order" at bounding box center [1426, 122] width 106 height 30
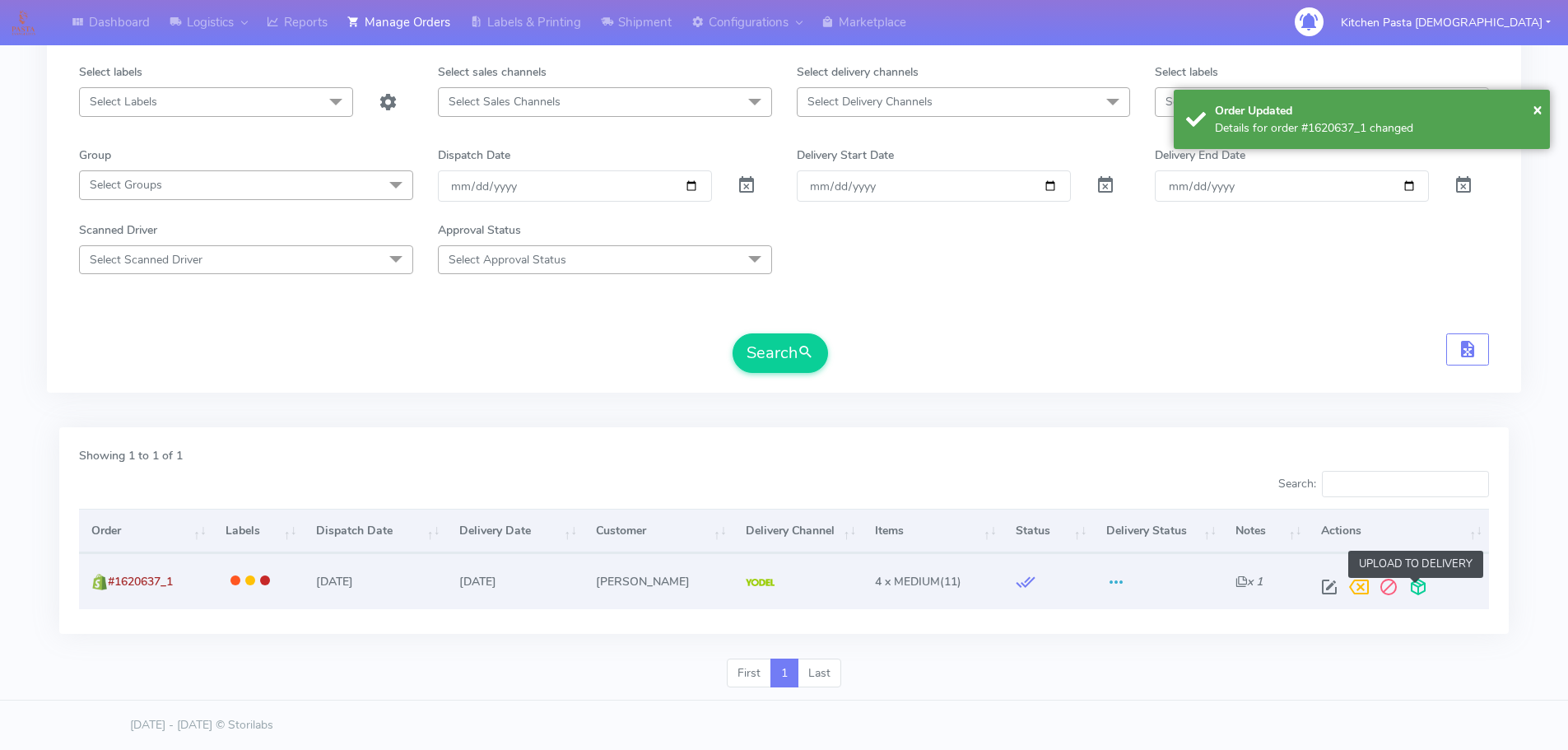
click at [1411, 583] on span at bounding box center [1418, 591] width 30 height 16
click at [1349, 589] on span at bounding box center [1353, 591] width 30 height 16
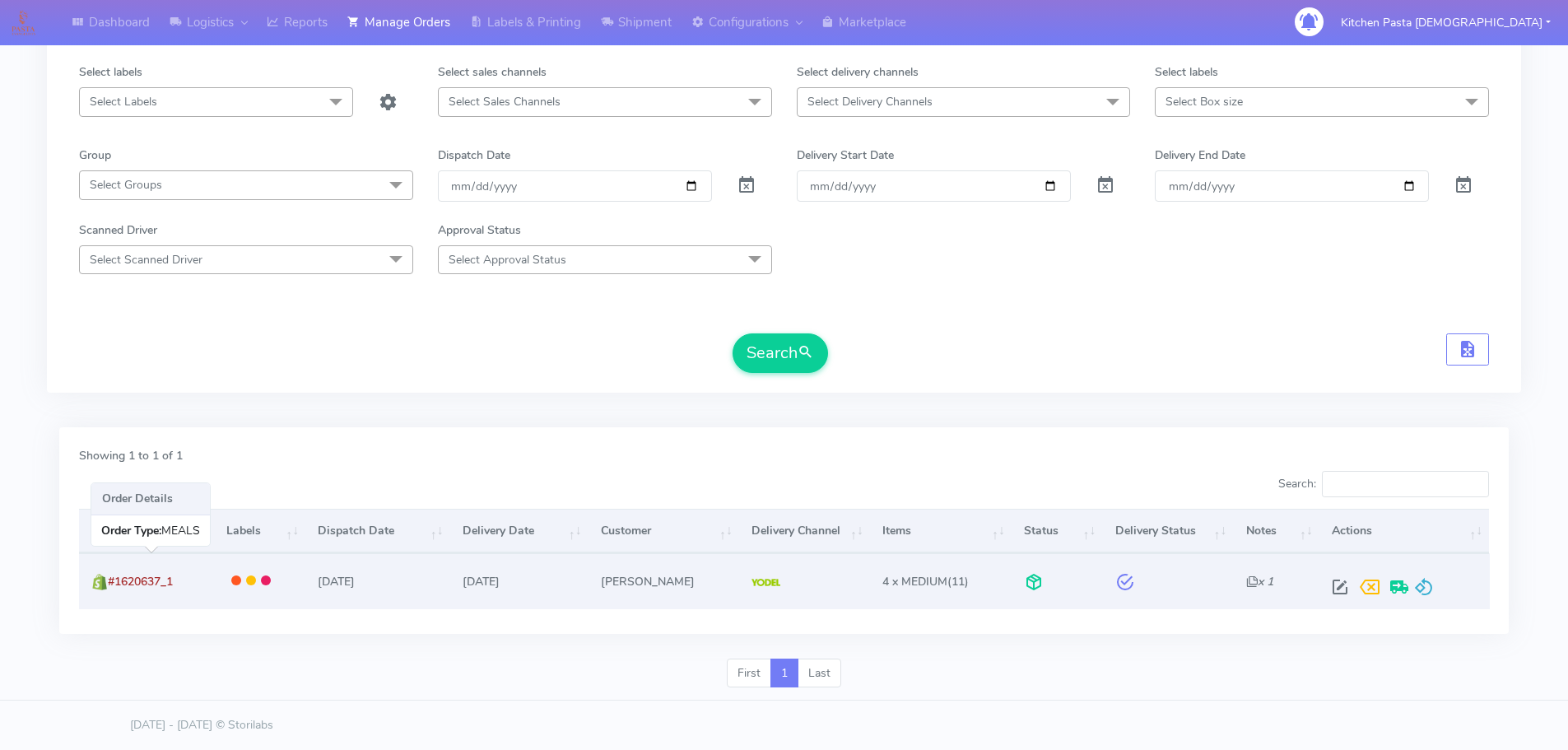
drag, startPoint x: 168, startPoint y: 586, endPoint x: 113, endPoint y: 590, distance: 55.1
click at [113, 590] on td "#1620637_1" at bounding box center [145, 580] width 135 height 55
copy span "#1620637_1"
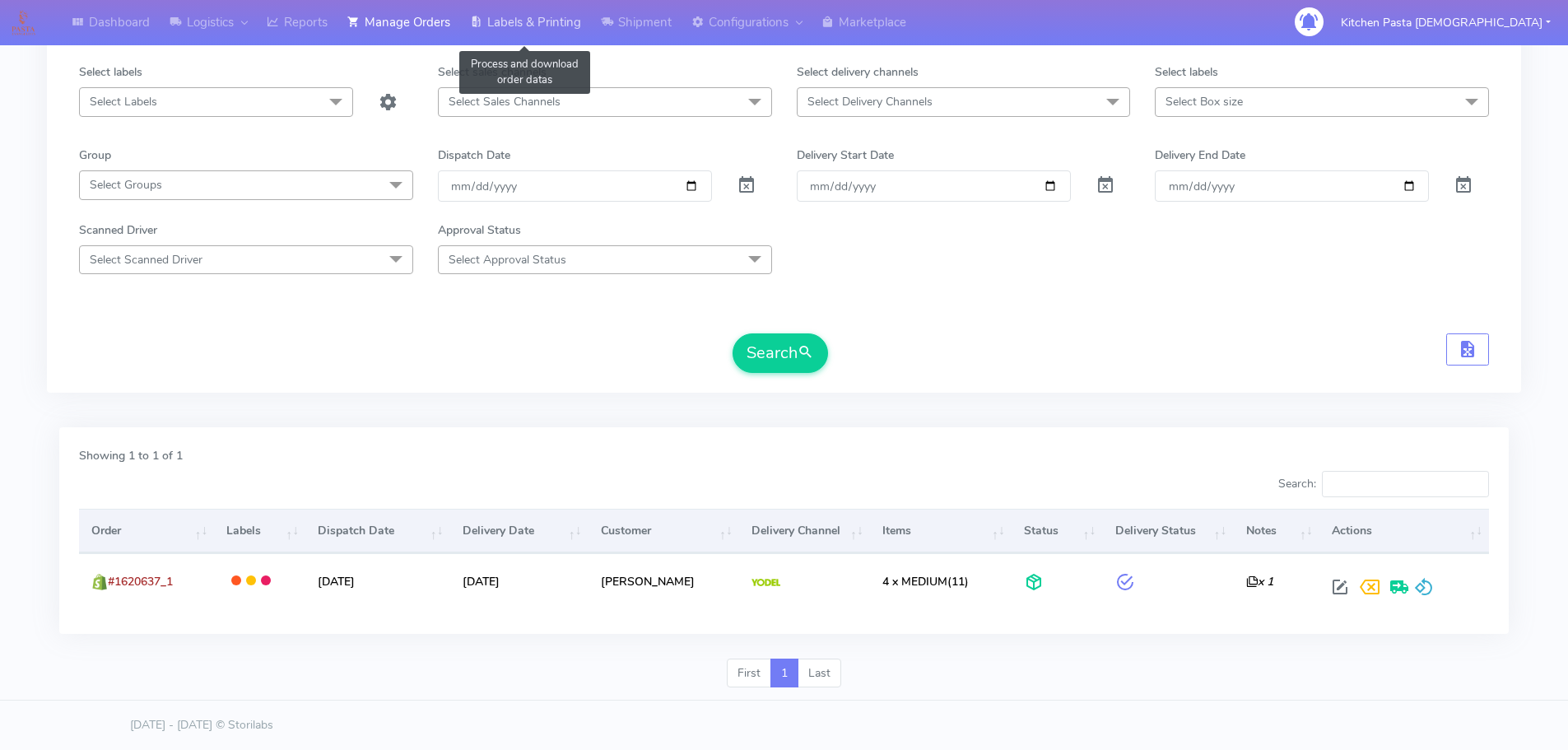
click at [516, 24] on link "Labels & Printing" at bounding box center [526, 22] width 131 height 46
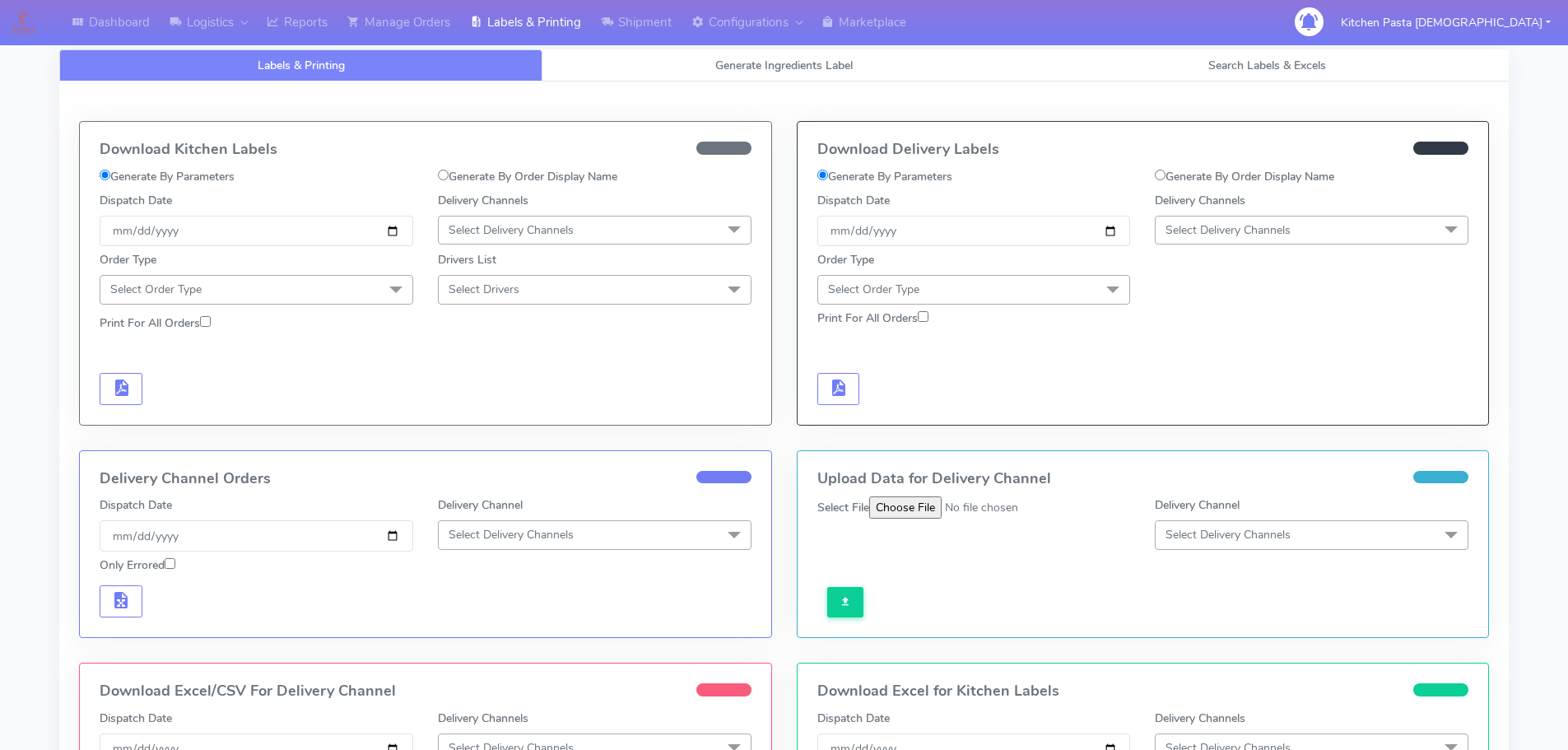
drag, startPoint x: 1171, startPoint y: 166, endPoint x: 1184, endPoint y: 172, distance: 14.3
click at [1174, 166] on div "Download Delivery Labels Generate By Parameters Generate By Order Display Name …" at bounding box center [1143, 274] width 691 height 303
click at [1192, 178] on label "Generate By Order Display Name" at bounding box center [1244, 177] width 179 height 17
click at [1166, 178] on input "Generate By Order Display Name" at bounding box center [1160, 175] width 11 height 11
radio input "true"
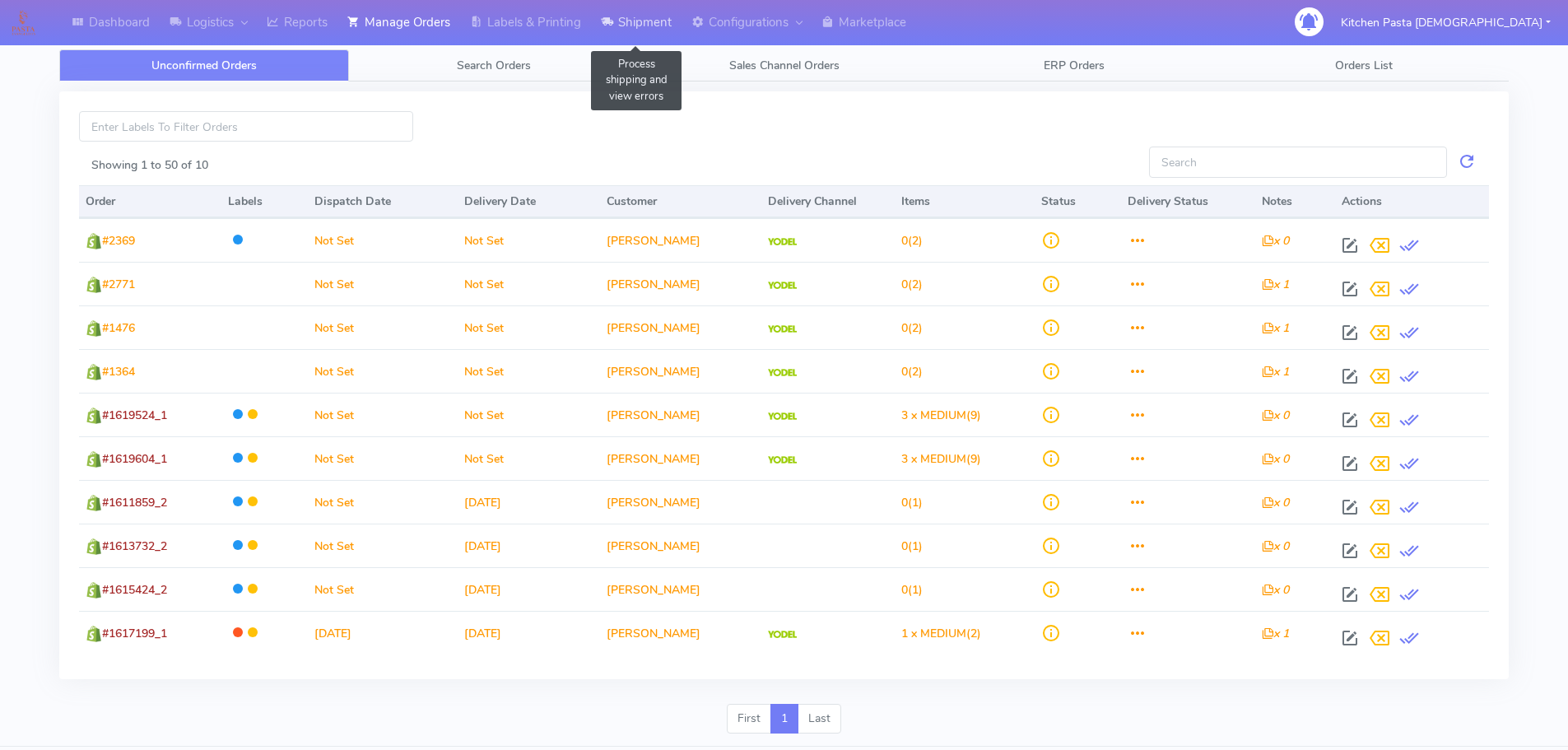
click at [627, 7] on link "Shipment" at bounding box center [636, 22] width 90 height 46
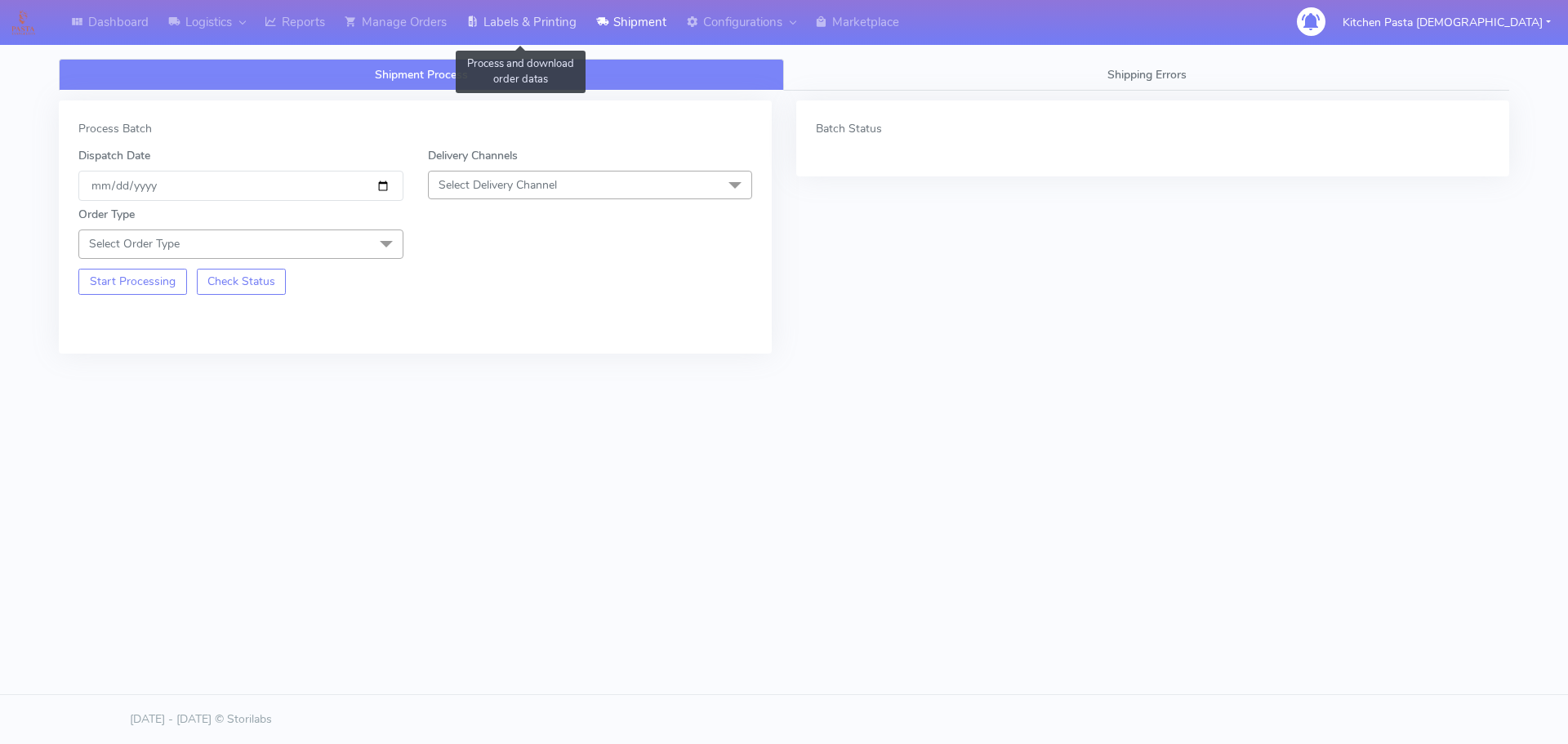
drag, startPoint x: 478, startPoint y: 18, endPoint x: 667, endPoint y: 17, distance: 189.0
click at [478, 18] on icon at bounding box center [472, 21] width 13 height 16
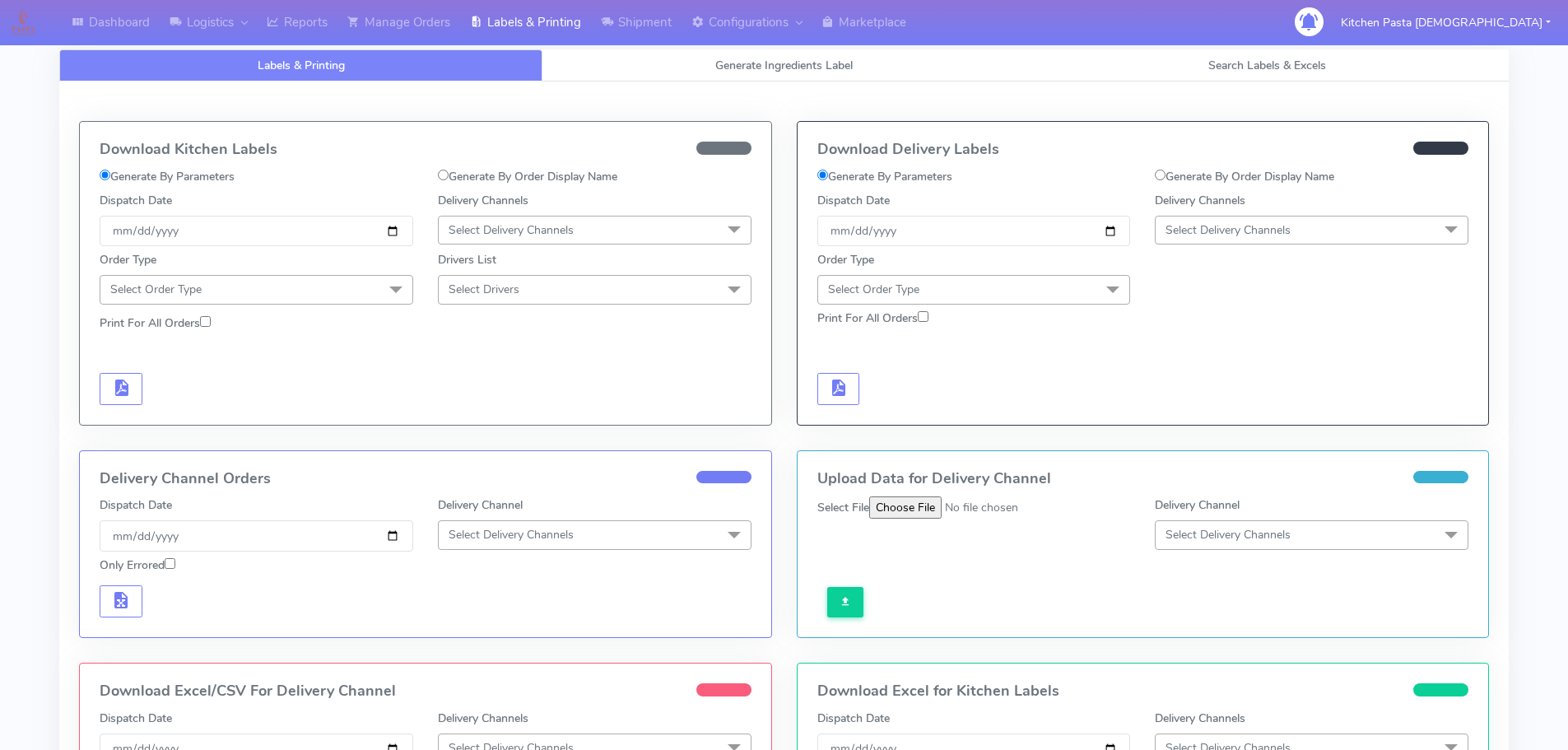
click at [1255, 181] on label "Generate By Order Display Name" at bounding box center [1244, 177] width 179 height 17
click at [1166, 180] on input "Generate By Order Display Name" at bounding box center [1160, 175] width 11 height 11
radio input "true"
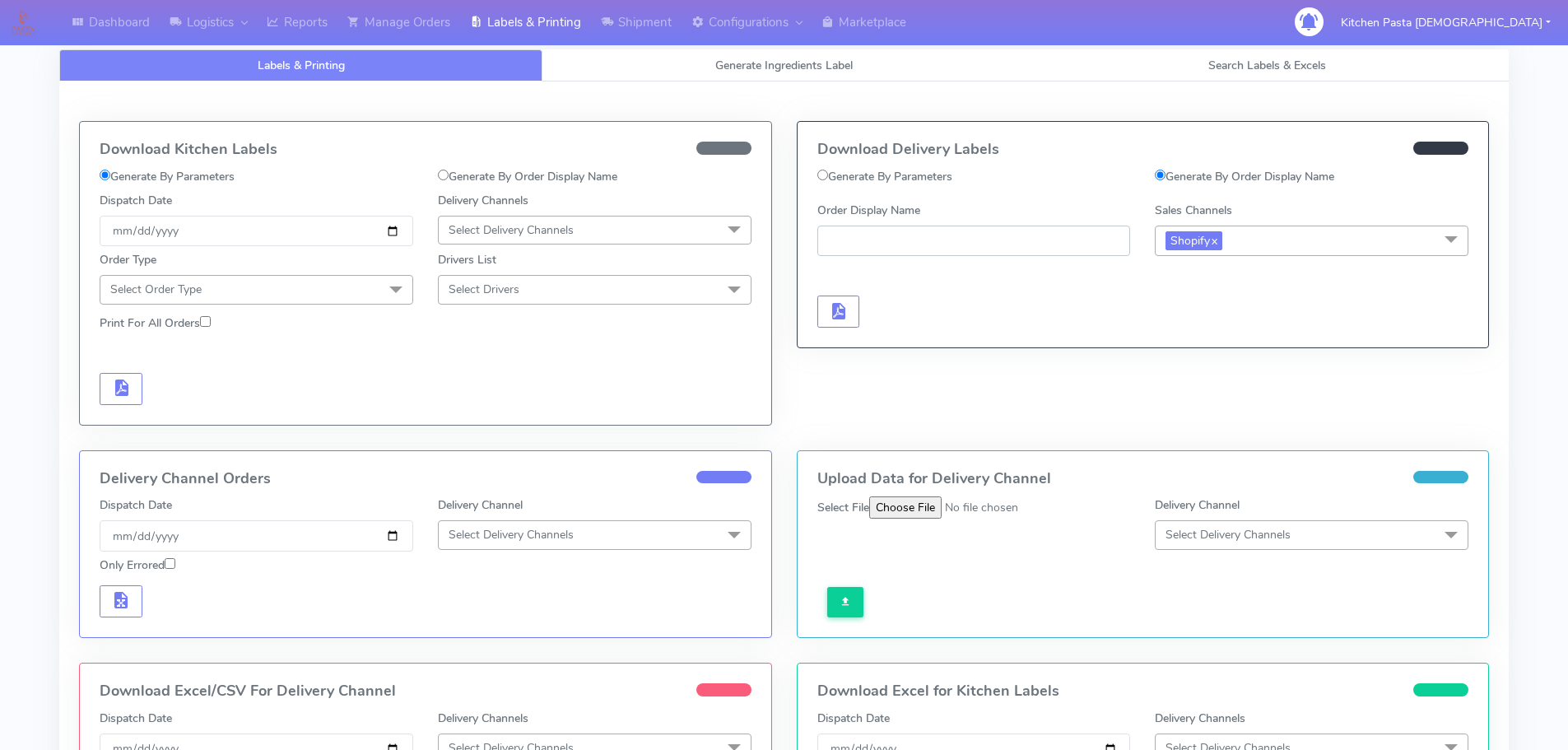
paste input "#1620637_1"
type input "#1620637_1"
click at [850, 307] on button "button" at bounding box center [839, 311] width 43 height 32
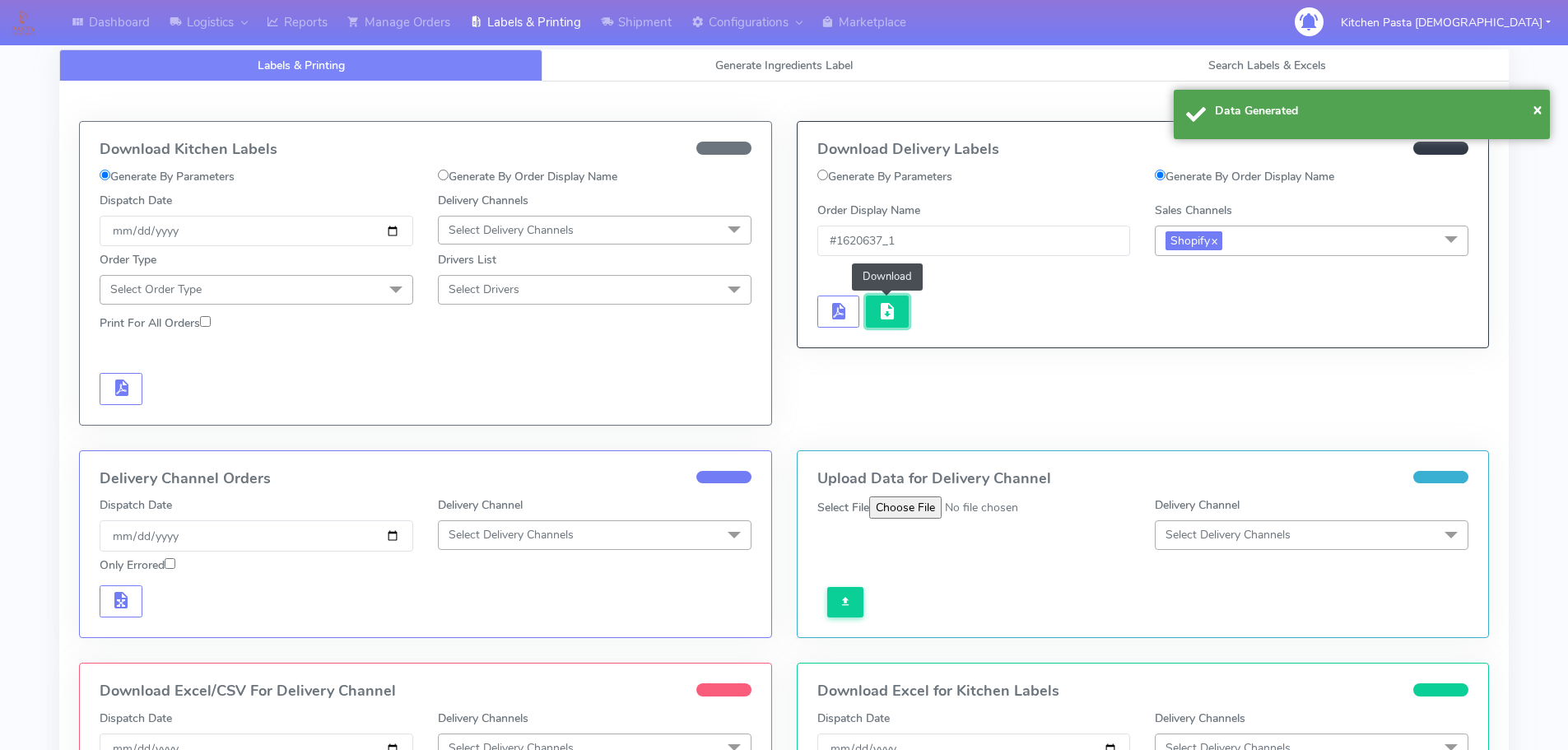
click at [880, 308] on span "button" at bounding box center [887, 315] width 19 height 16
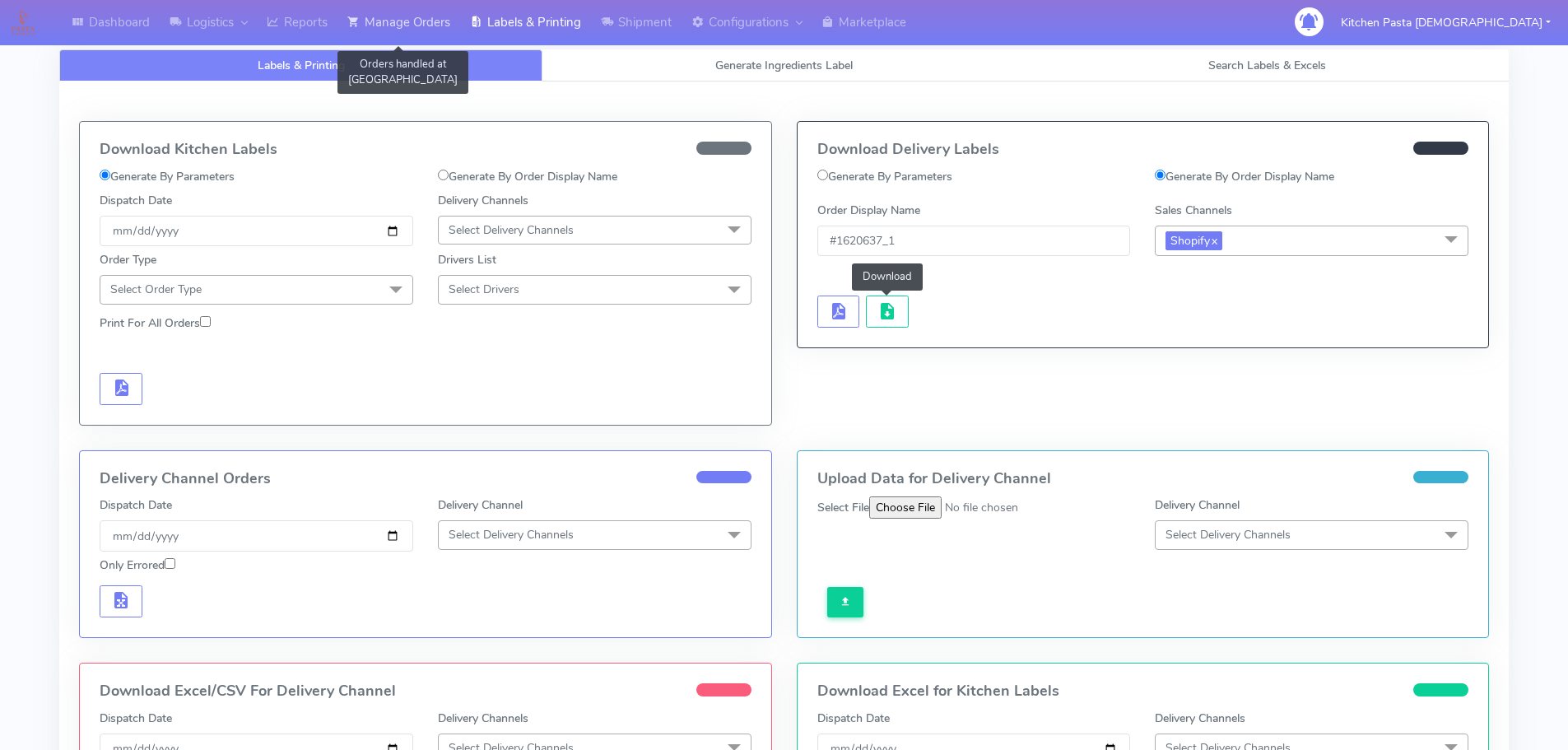
click at [390, 35] on link "Manage Orders" at bounding box center [399, 22] width 122 height 46
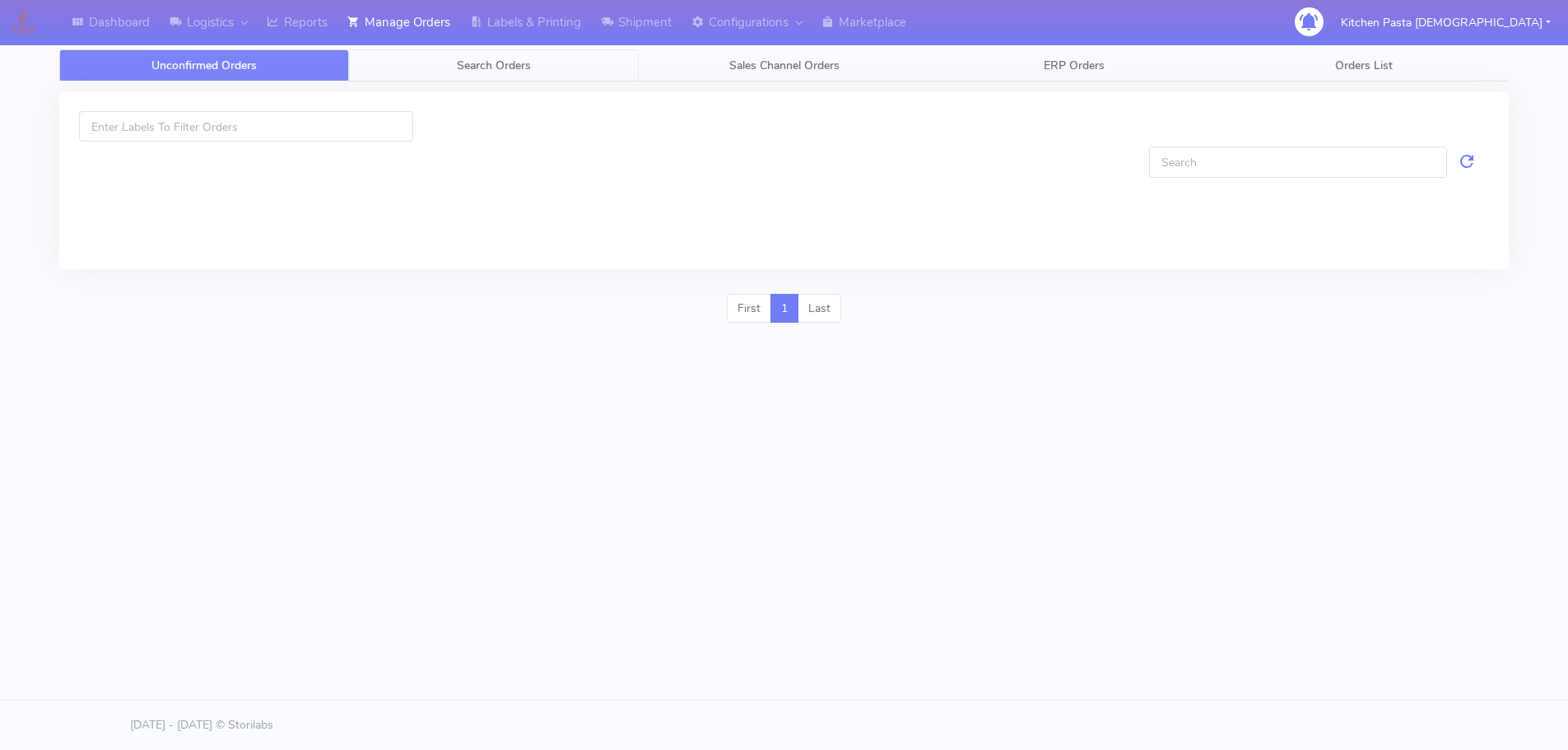
click at [478, 65] on span "Search Orders" at bounding box center [494, 65] width 74 height 16
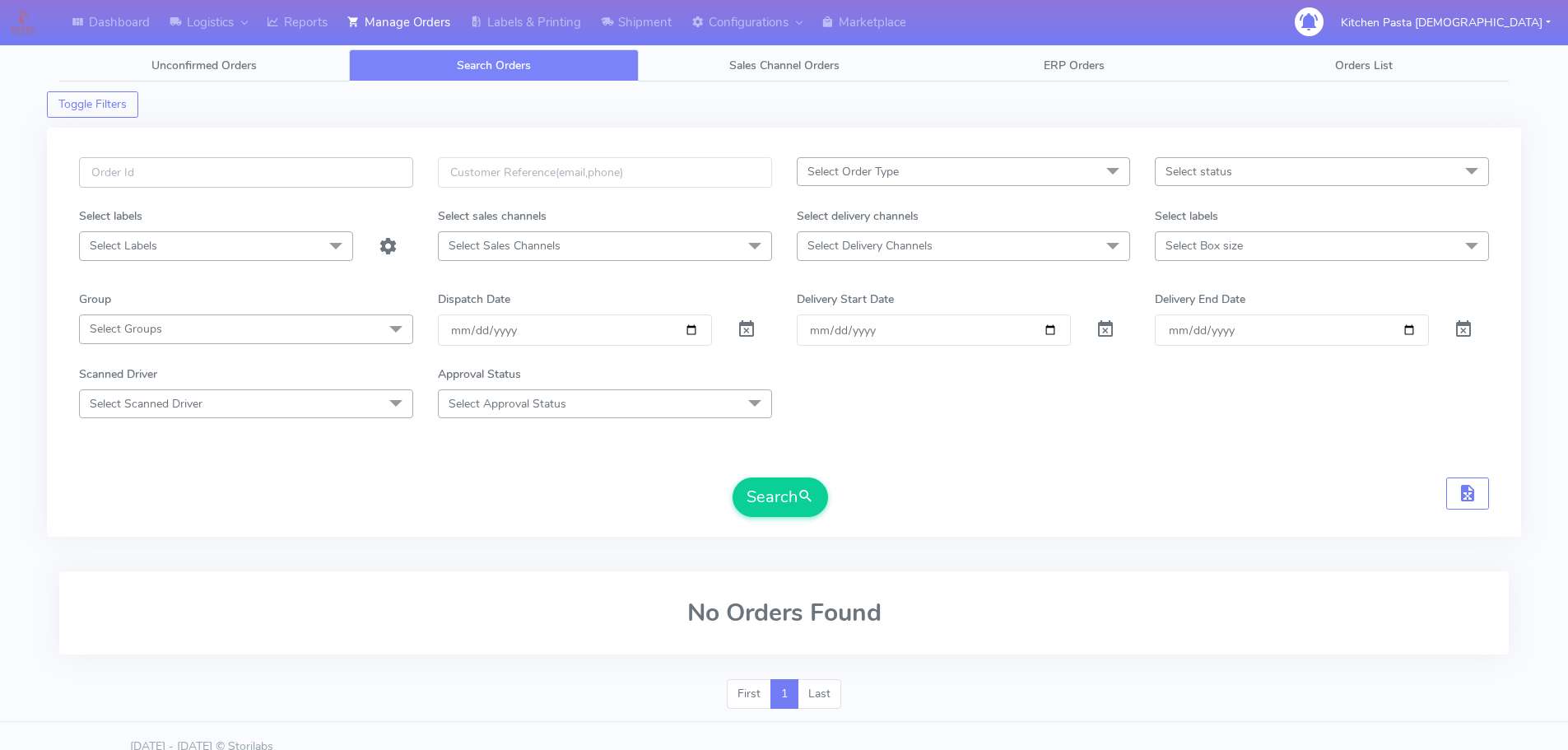
paste input "#1620505_1_4"
type input "#1620505_1"
click at [733, 477] on button "Search" at bounding box center [781, 497] width 95 height 40
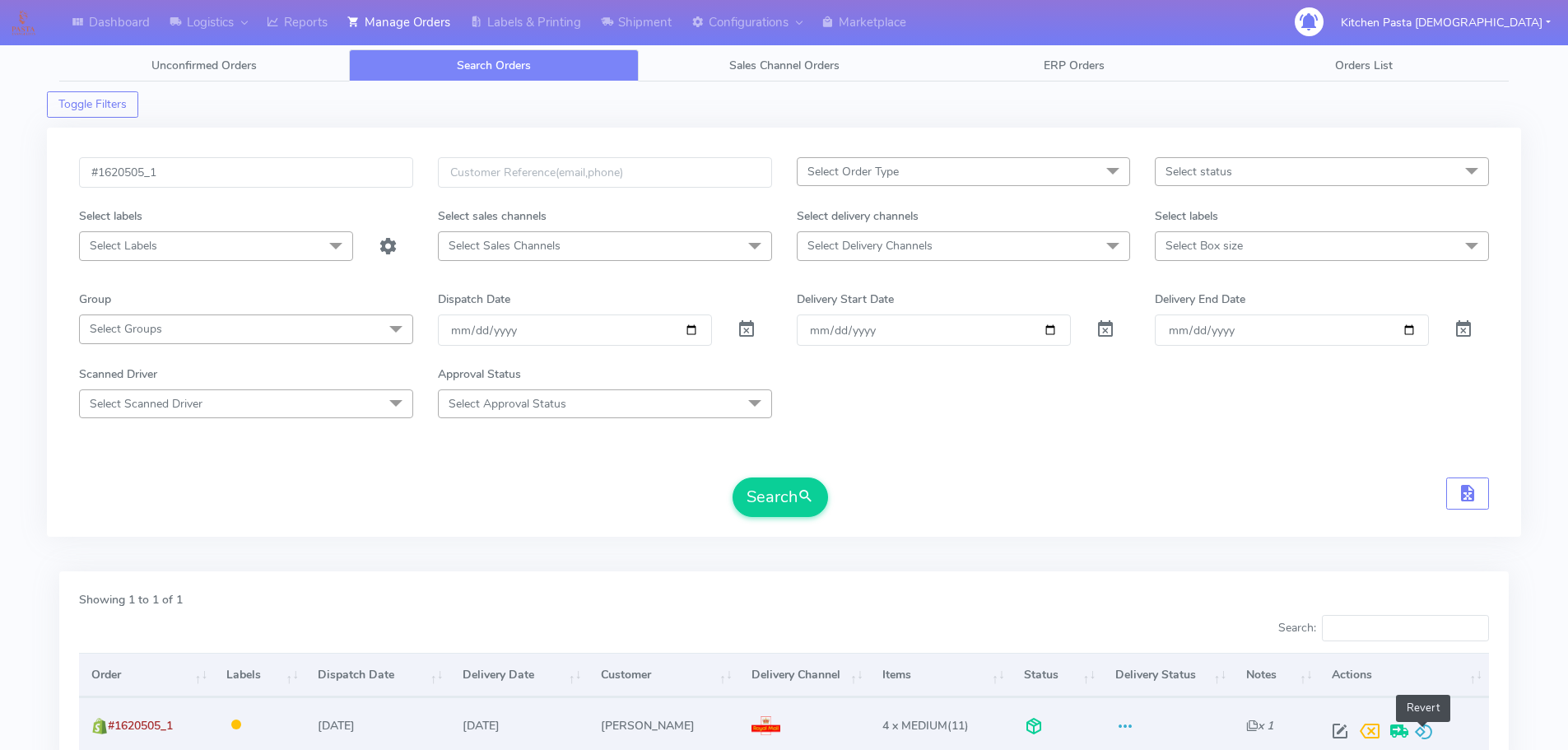
click at [1424, 743] on span at bounding box center [1424, 735] width 19 height 16
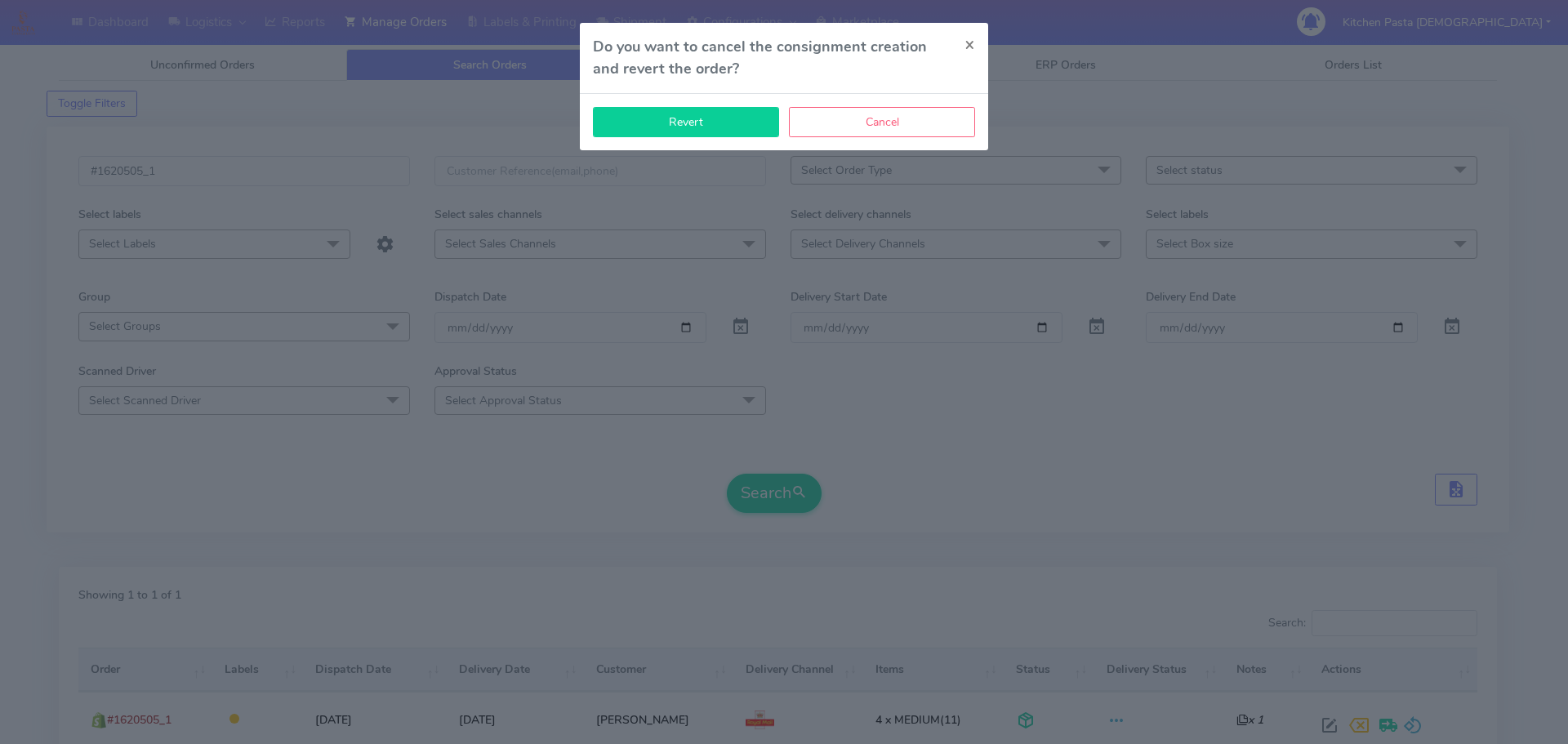
click at [752, 116] on button "Revert" at bounding box center [686, 121] width 187 height 30
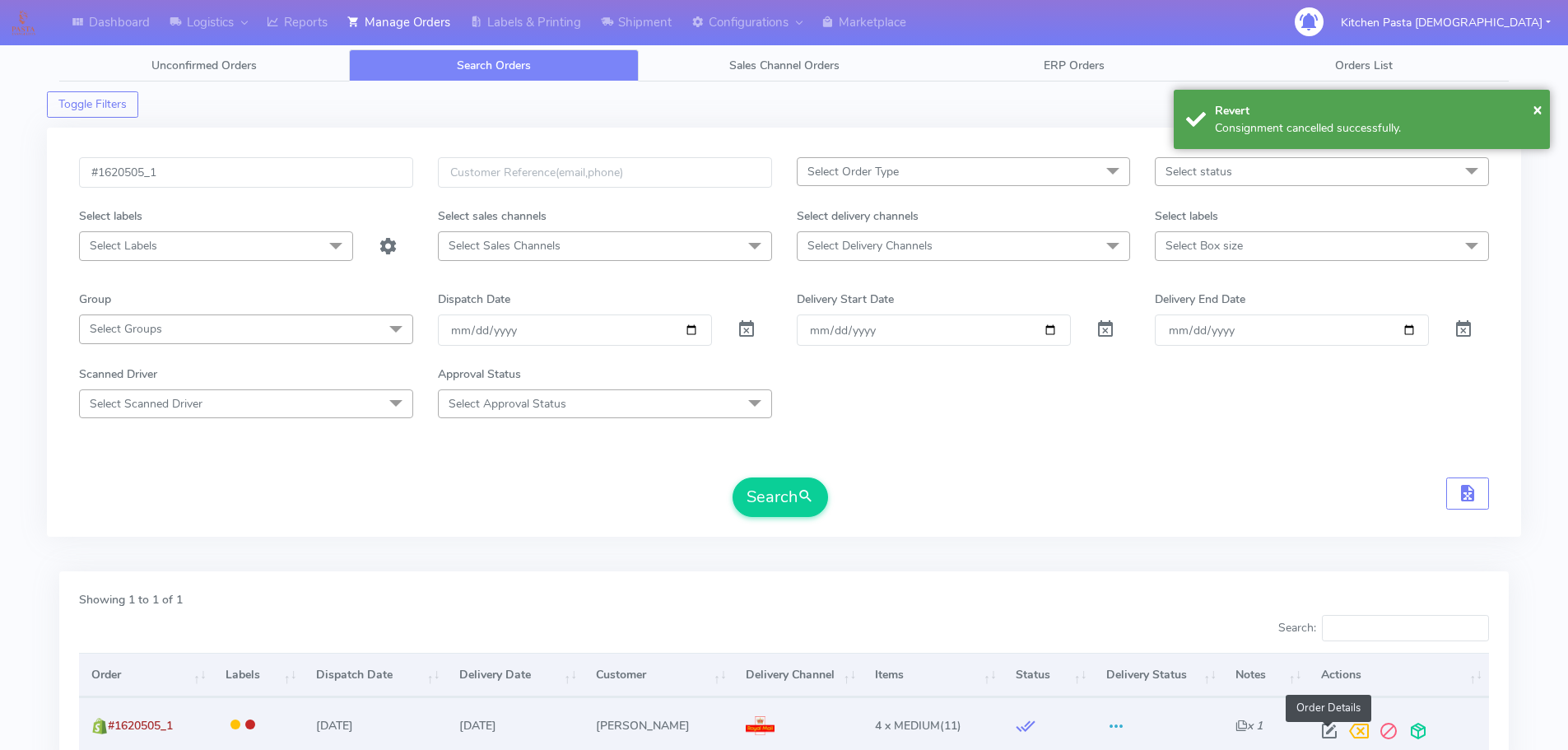
click at [1327, 729] on span at bounding box center [1329, 735] width 30 height 16
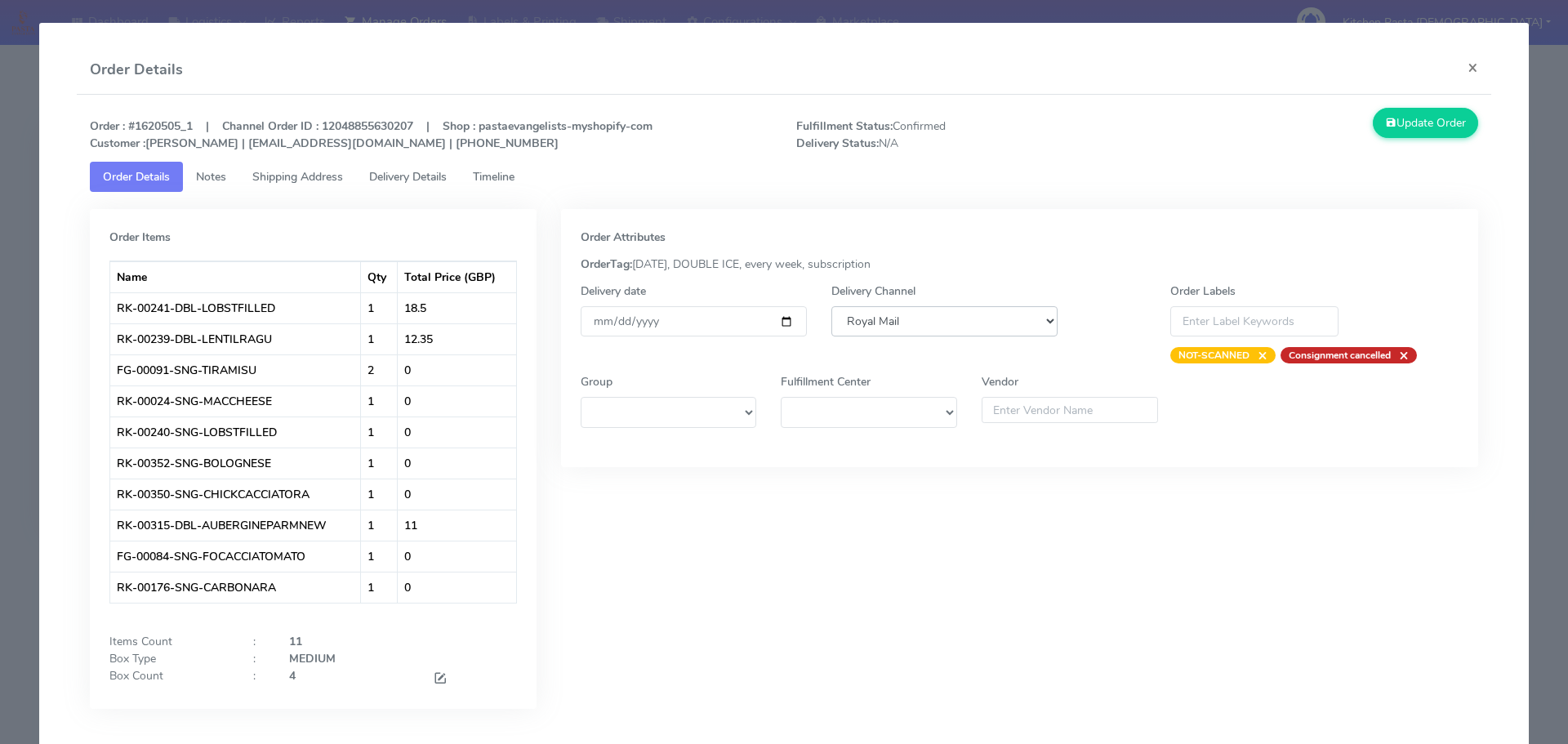
drag, startPoint x: 858, startPoint y: 319, endPoint x: 864, endPoint y: 333, distance: 15.2
click at [858, 319] on select "DHL OnFleet Royal Mail DPD Yodel MaxOptra Amazon Collection" at bounding box center [944, 321] width 226 height 30
select select "5"
click at [831, 306] on select "DHL OnFleet Royal Mail DPD Yodel MaxOptra Amazon Collection" at bounding box center [944, 321] width 226 height 30
click at [1391, 132] on button "Update Order" at bounding box center [1426, 122] width 106 height 30
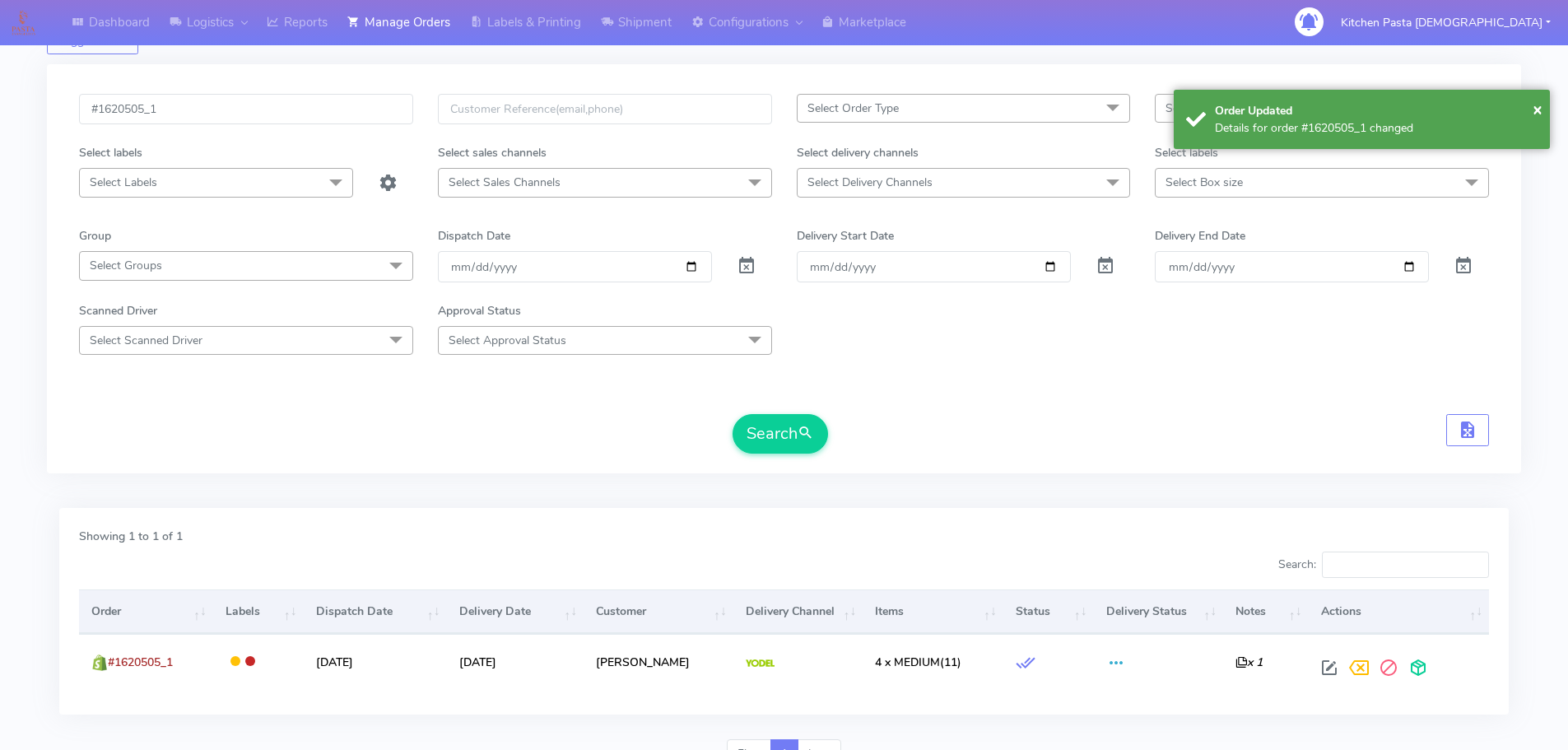
scroll to position [145, 0]
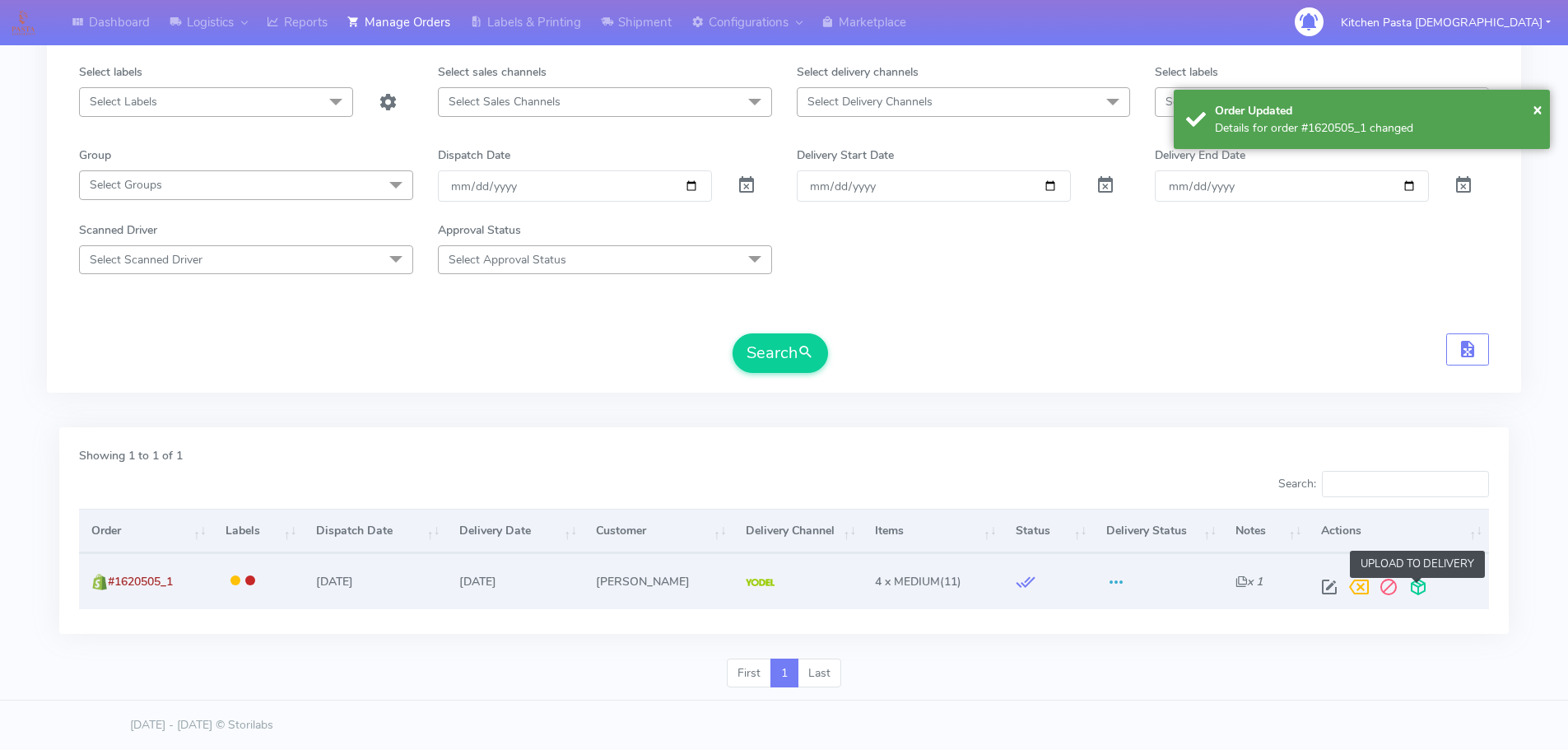
click at [1416, 583] on span at bounding box center [1418, 591] width 30 height 16
click at [1349, 583] on span at bounding box center [1353, 591] width 30 height 16
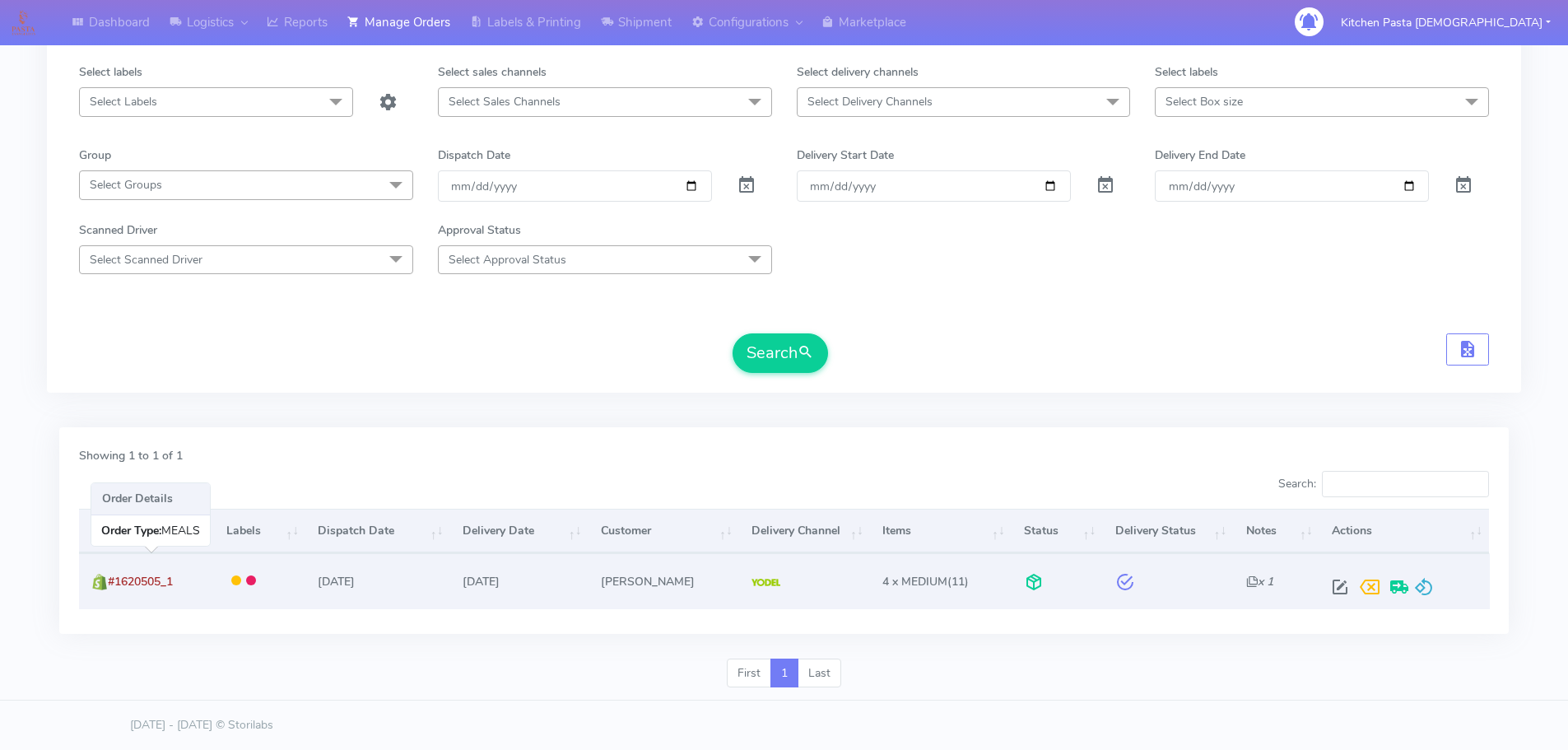
drag, startPoint x: 189, startPoint y: 597, endPoint x: 110, endPoint y: 594, distance: 79.1
click at [110, 594] on td "#1620505_1" at bounding box center [145, 580] width 135 height 55
copy span "#1620505_1"
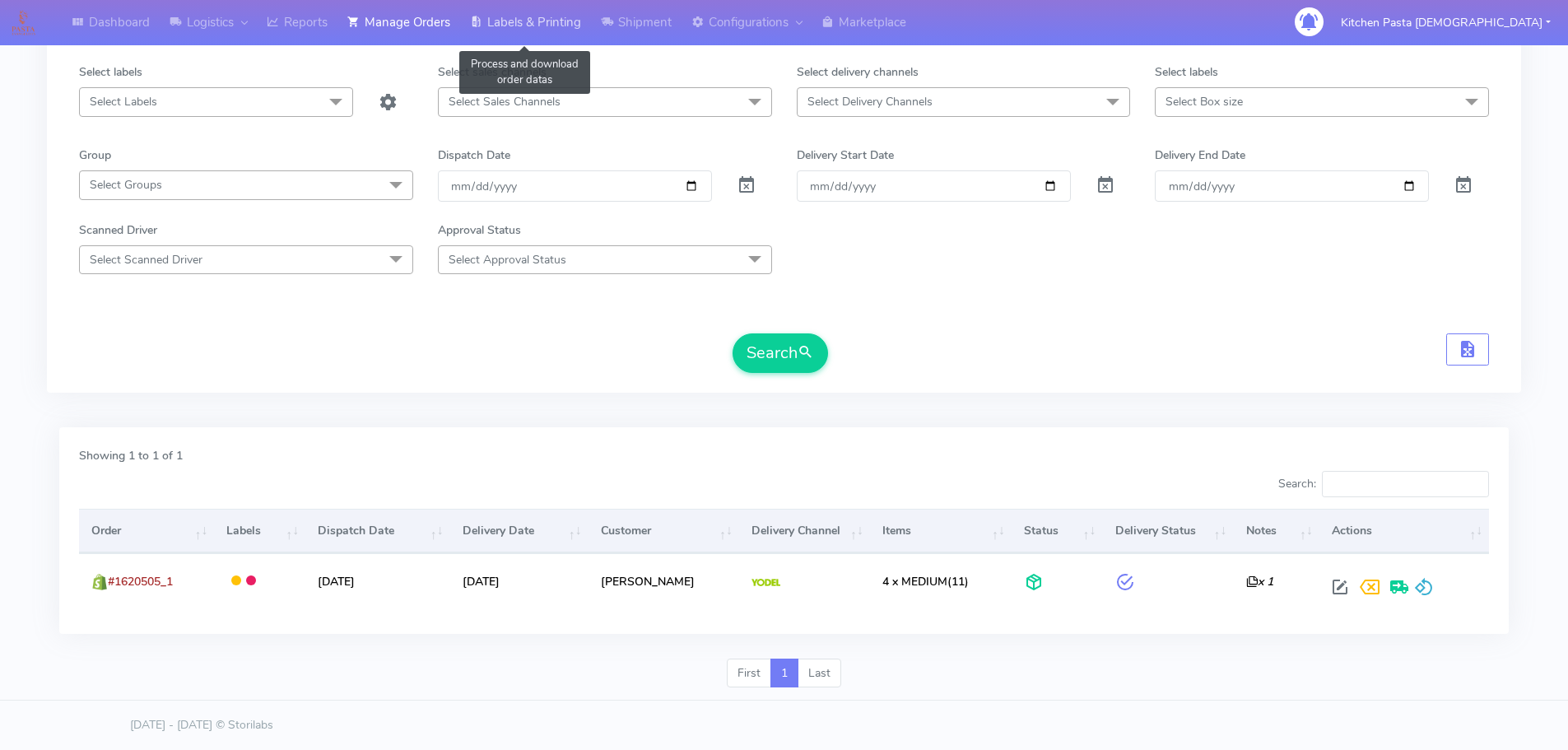
click at [548, 27] on link "Labels & Printing" at bounding box center [526, 22] width 131 height 46
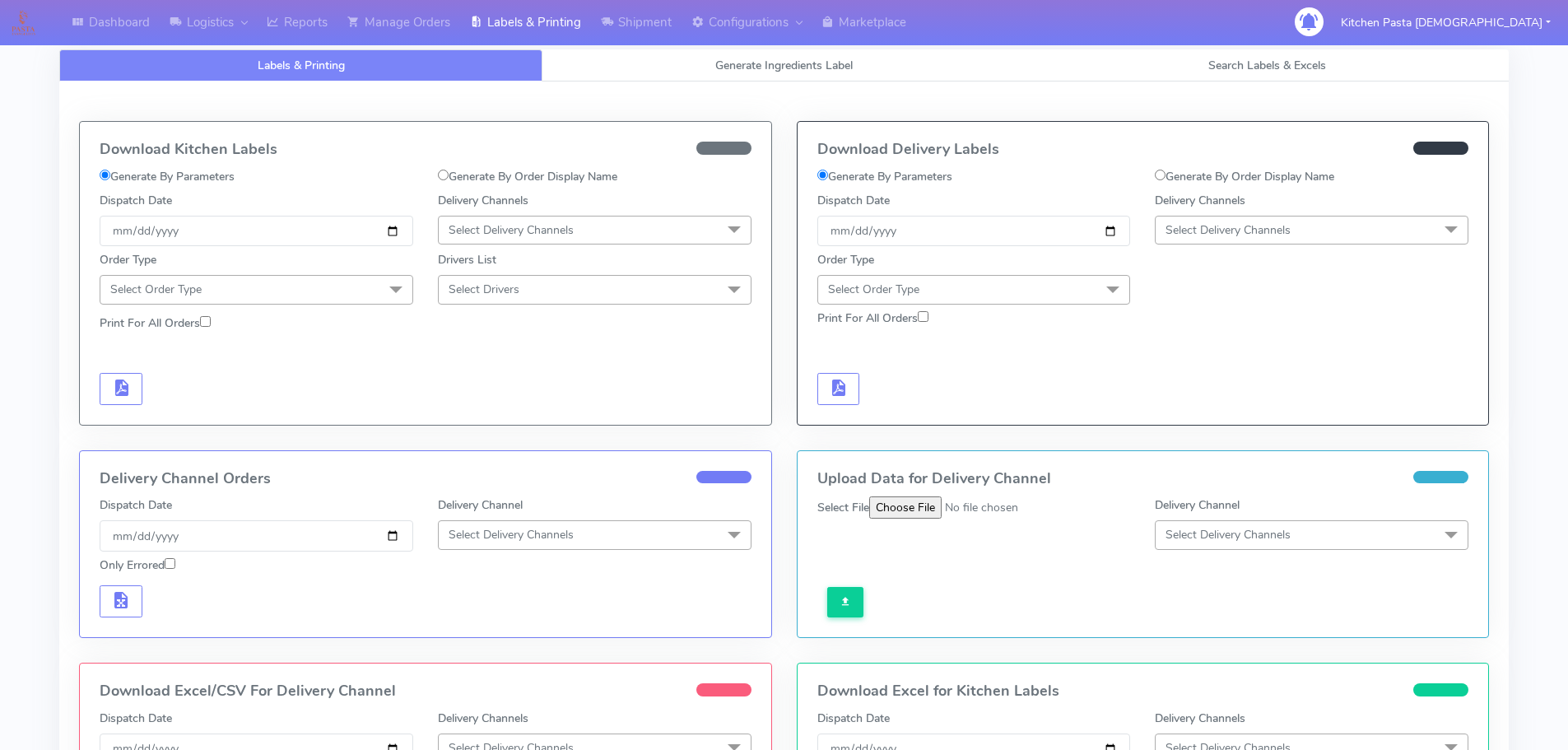
click at [1185, 171] on label "Generate By Order Display Name" at bounding box center [1244, 177] width 179 height 17
click at [1166, 171] on input "Generate By Order Display Name" at bounding box center [1160, 175] width 11 height 11
radio input "true"
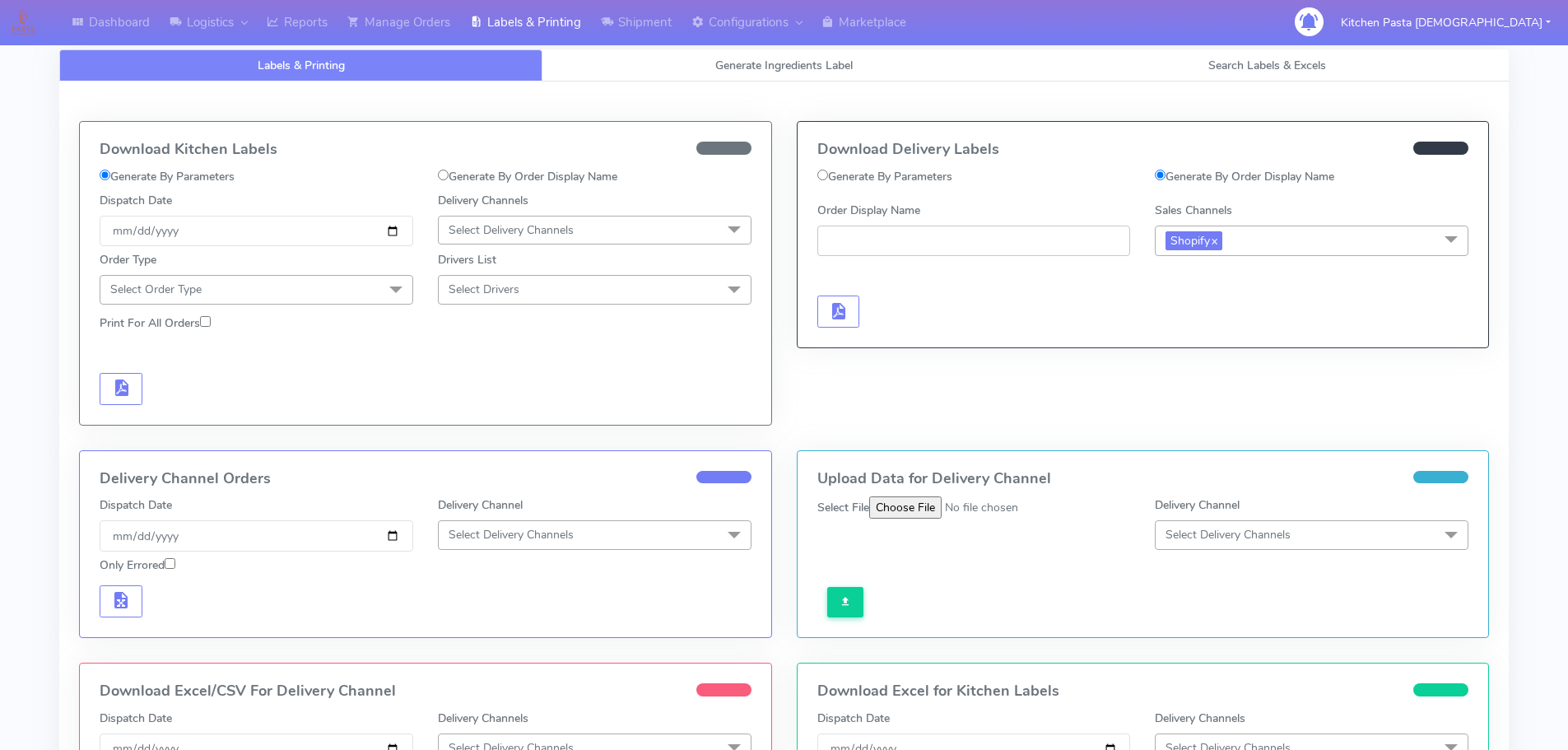
paste input "#1620505_1"
type input "#1620505_1"
click at [836, 309] on span "button" at bounding box center [838, 315] width 19 height 16
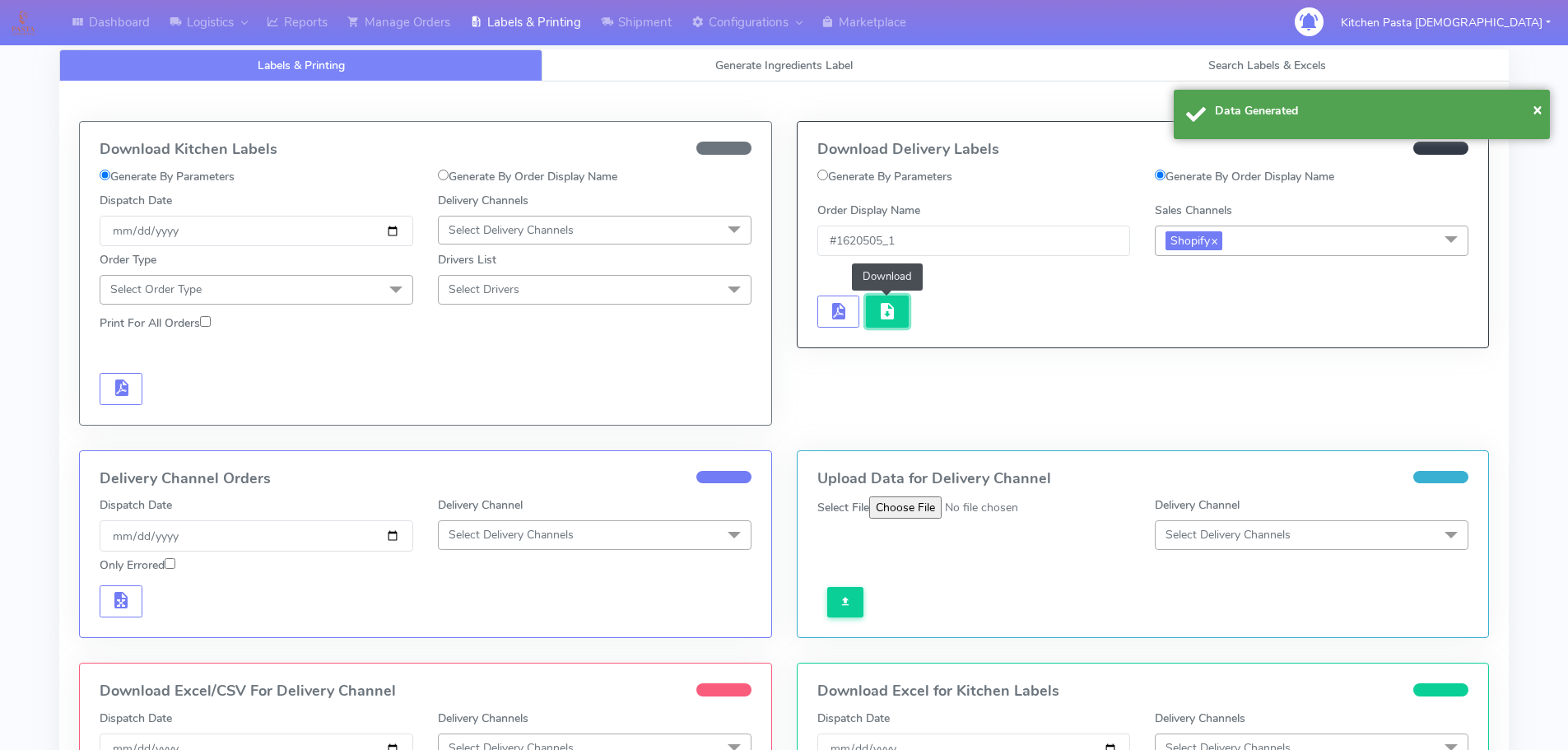
click at [870, 307] on button "button" at bounding box center [887, 311] width 43 height 32
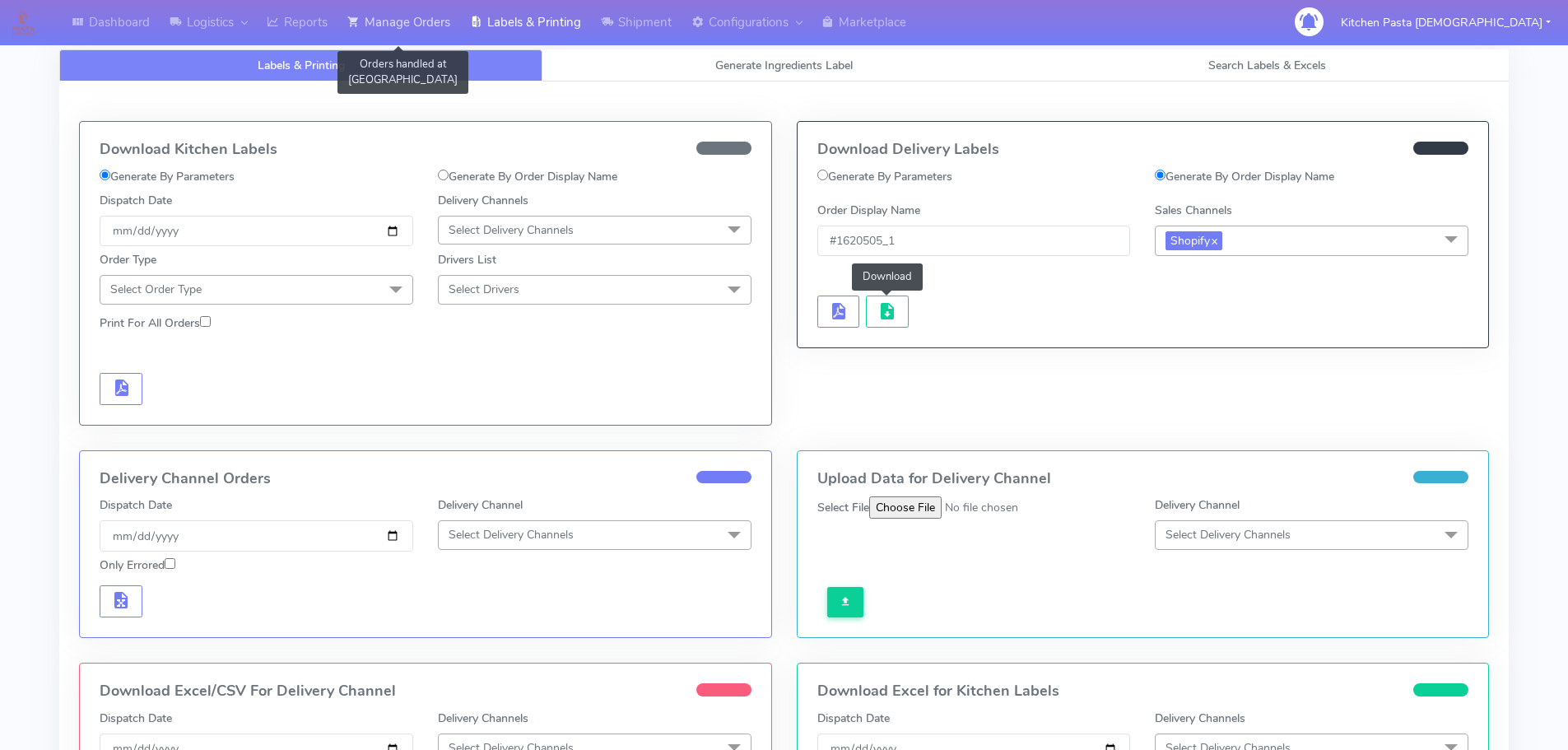
drag, startPoint x: 403, startPoint y: 15, endPoint x: 439, endPoint y: 45, distance: 46.9
click at [403, 15] on link "Manage Orders" at bounding box center [399, 22] width 122 height 46
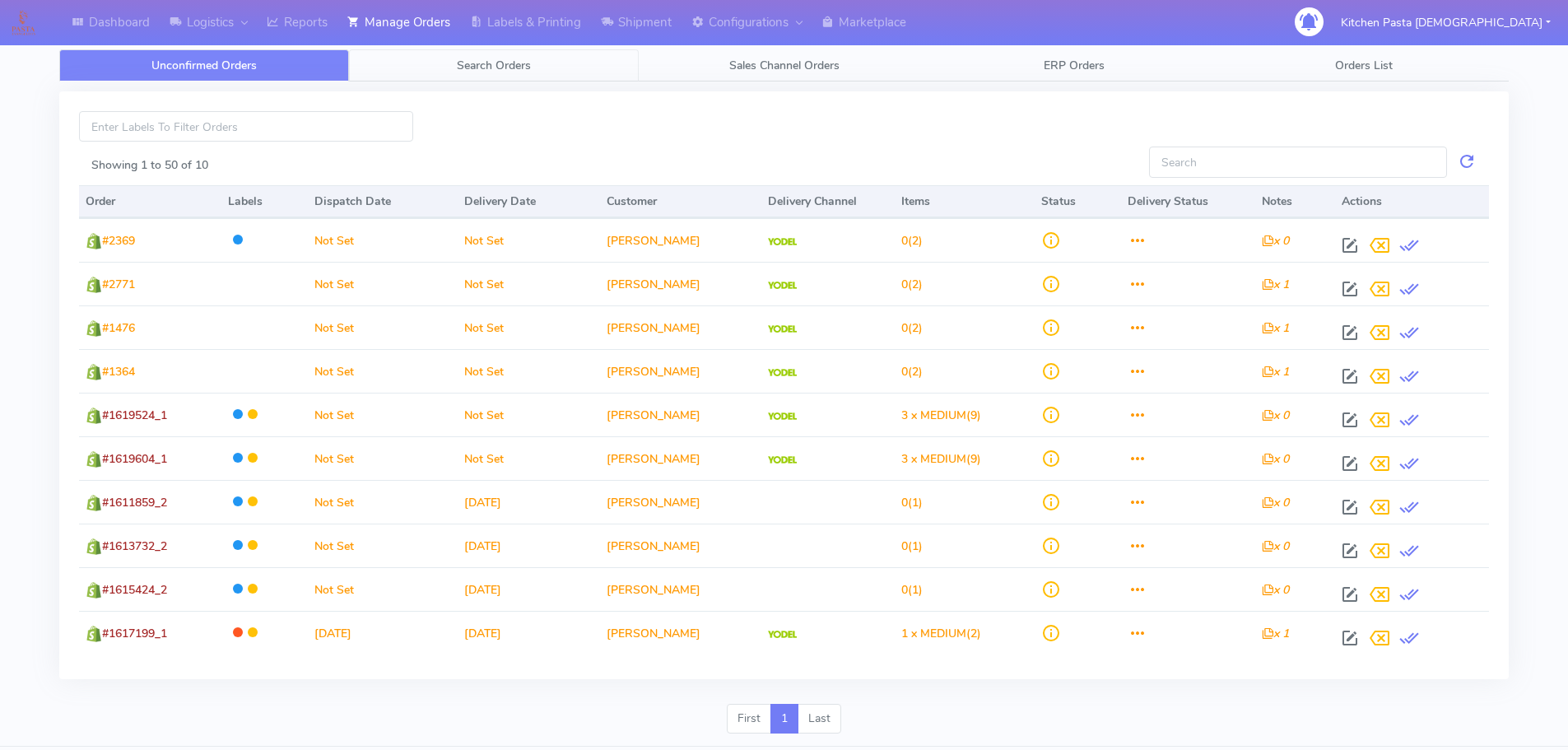
click at [585, 74] on link "Search Orders" at bounding box center [494, 65] width 290 height 32
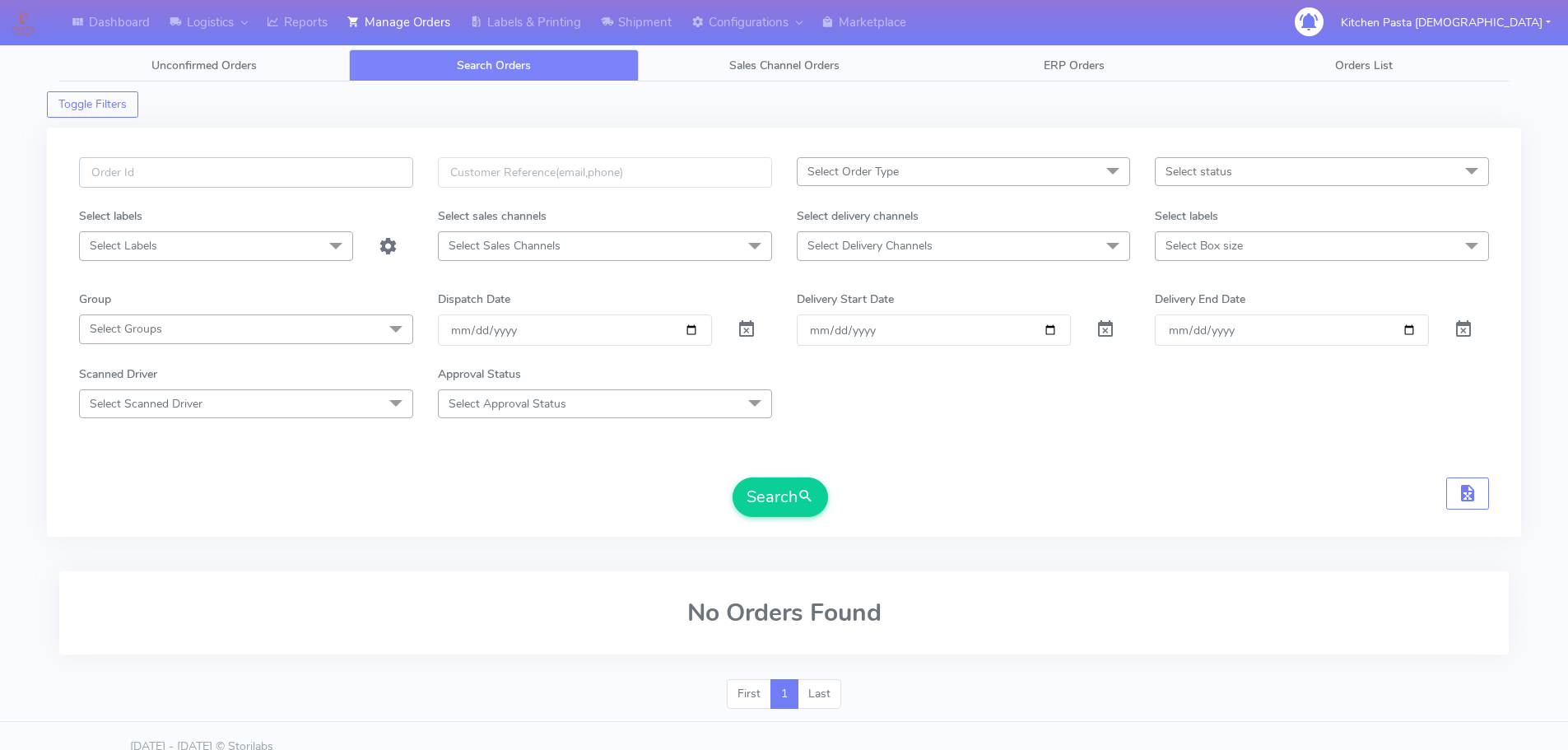
paste input "#1620226_1_1"
type input "#1620226_1"
click at [733, 477] on button "Search" at bounding box center [781, 497] width 95 height 40
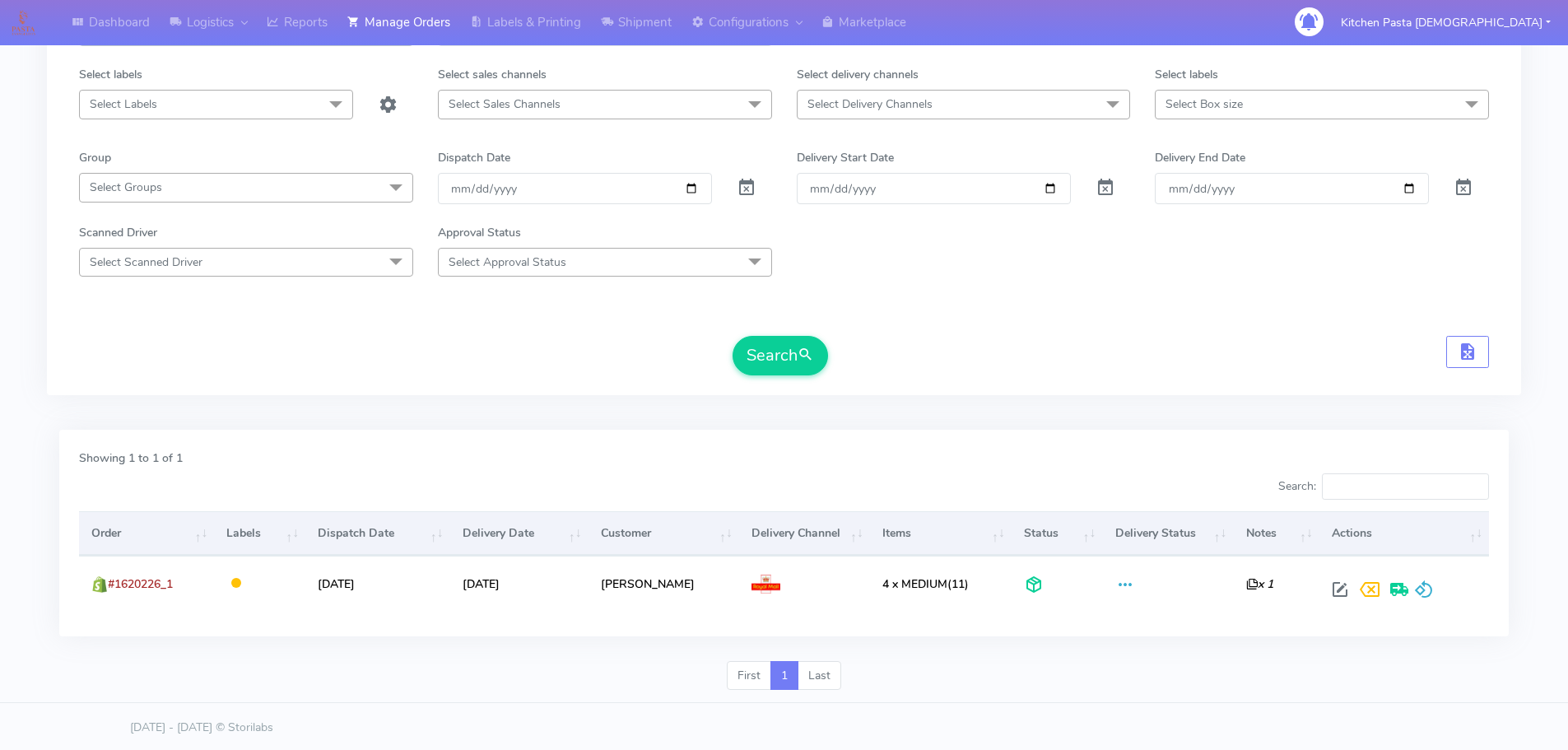
scroll to position [145, 0]
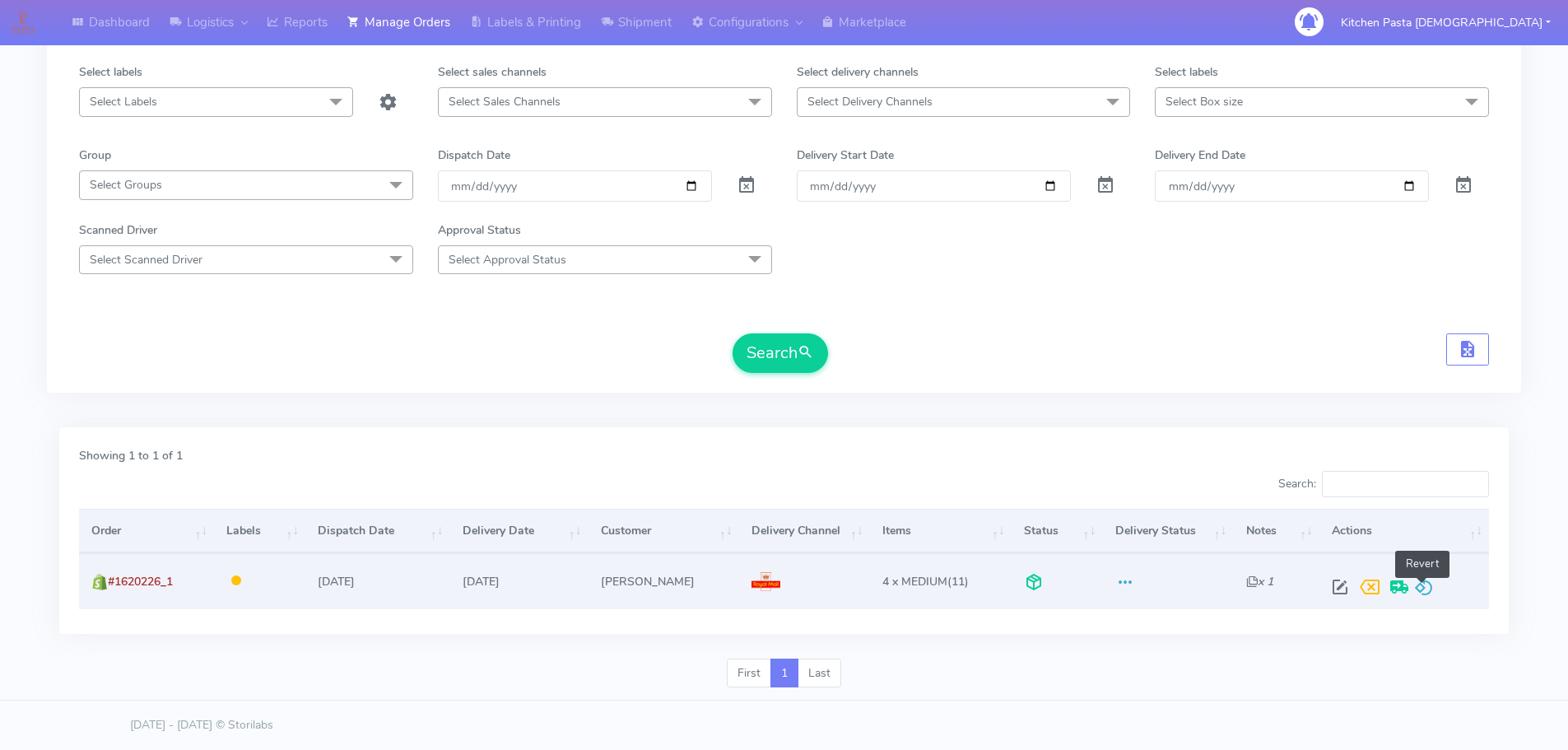
click at [1415, 583] on span at bounding box center [1424, 591] width 19 height 16
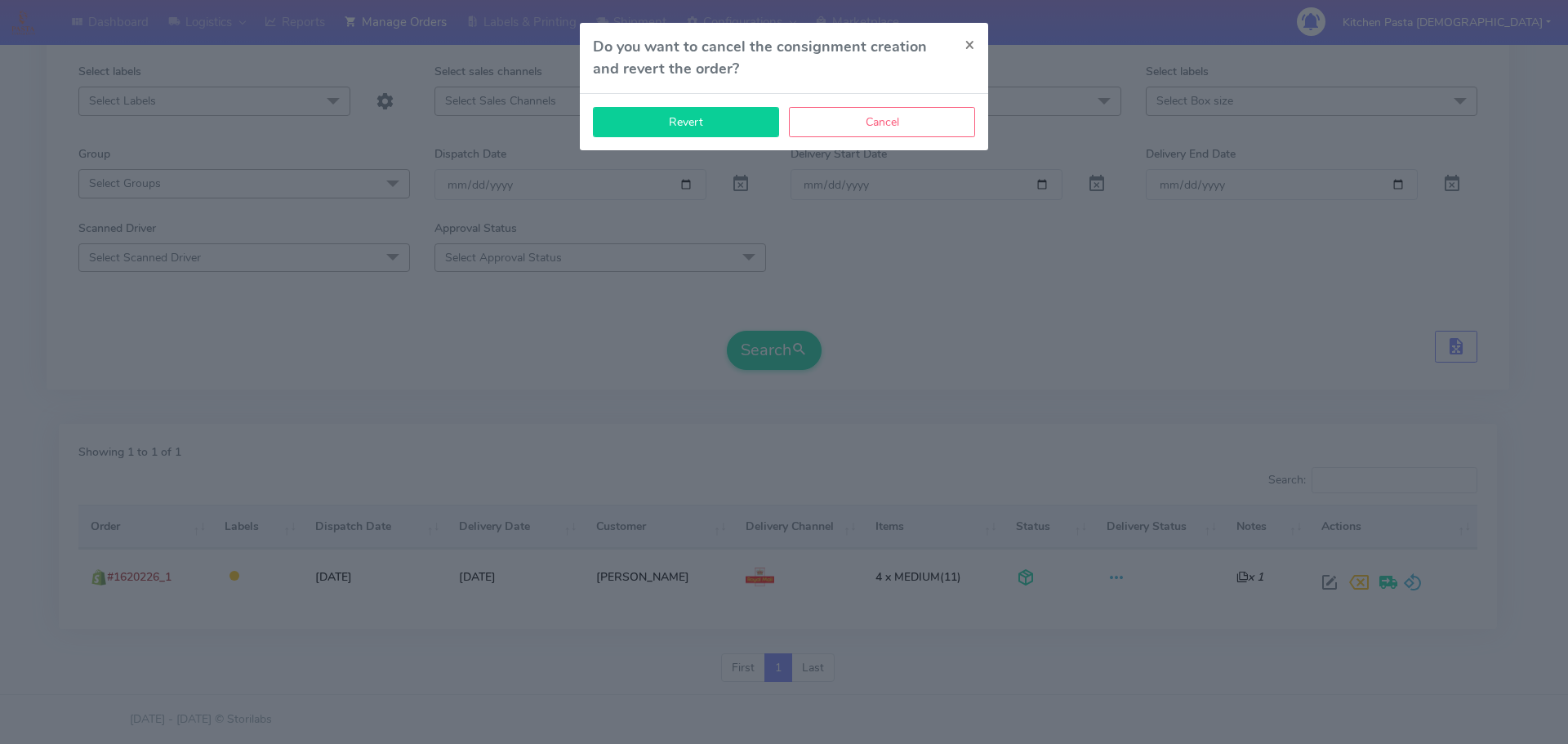
click at [678, 133] on button "Revert" at bounding box center [686, 121] width 187 height 30
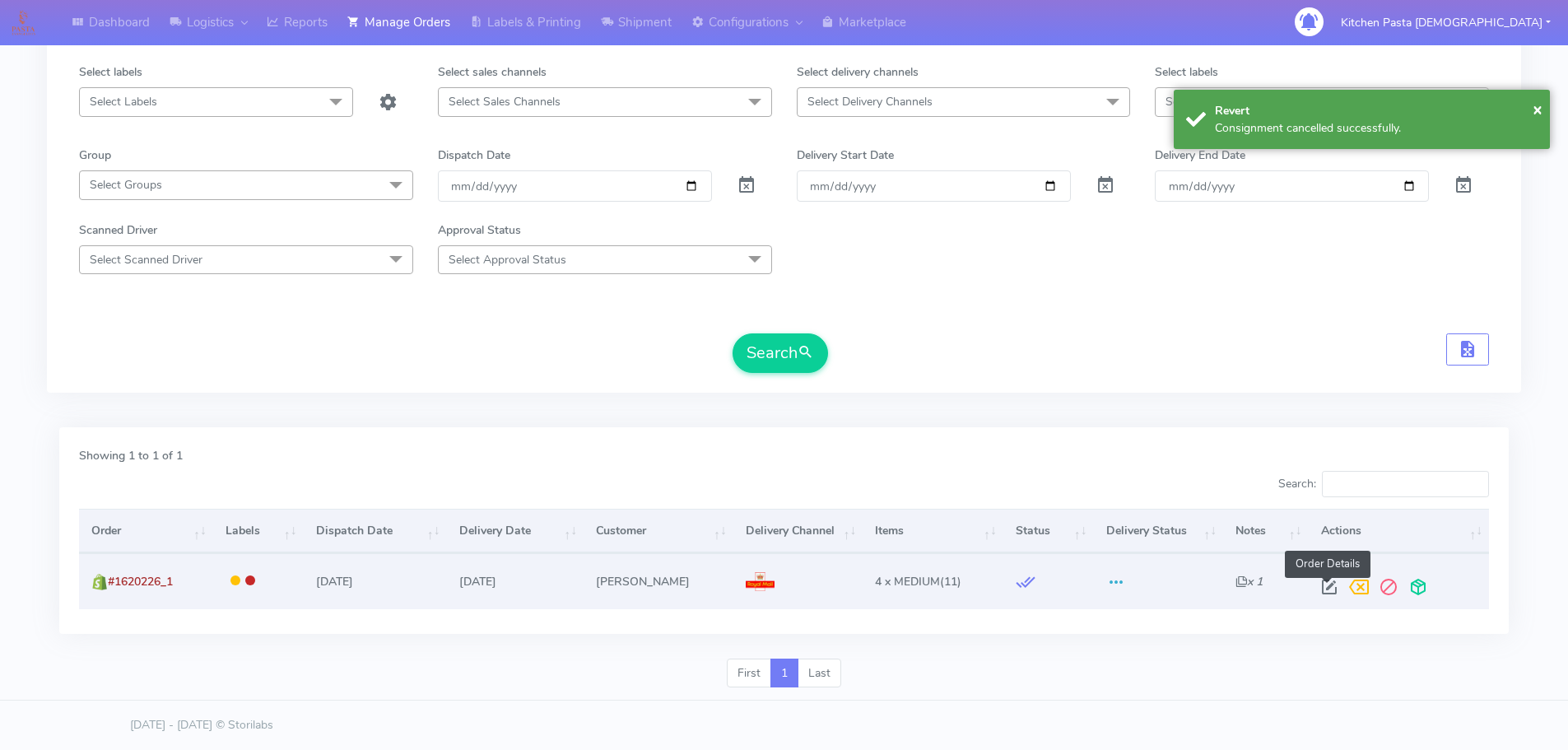
click at [1327, 583] on span at bounding box center [1329, 591] width 30 height 16
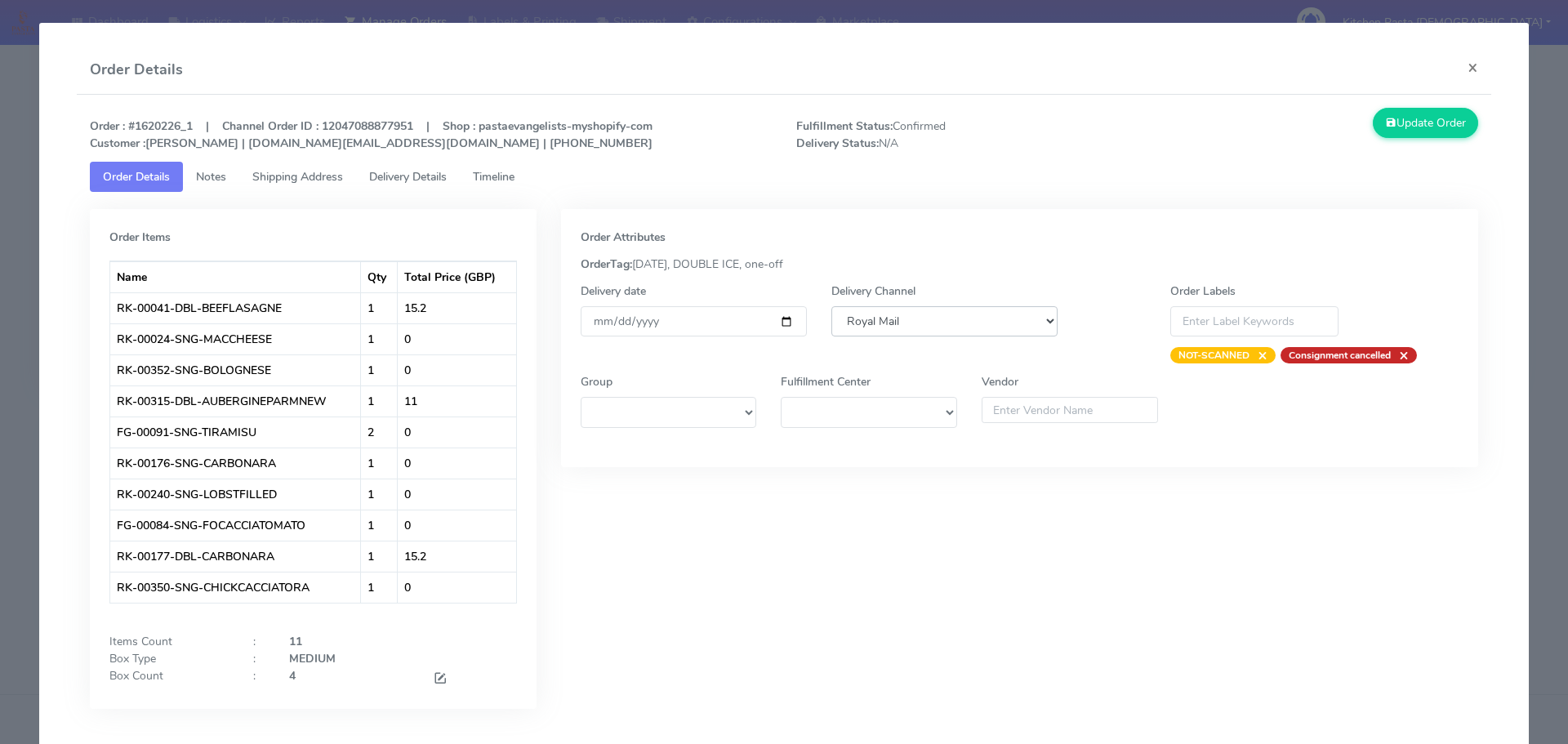
click at [861, 309] on select "DHL OnFleet Royal Mail DPD Yodel MaxOptra Amazon Collection" at bounding box center [944, 321] width 226 height 30
select select "5"
click at [831, 306] on select "DHL OnFleet Royal Mail DPD Yodel MaxOptra Amazon Collection" at bounding box center [944, 321] width 226 height 30
click at [1398, 120] on button "Update Order" at bounding box center [1426, 122] width 106 height 30
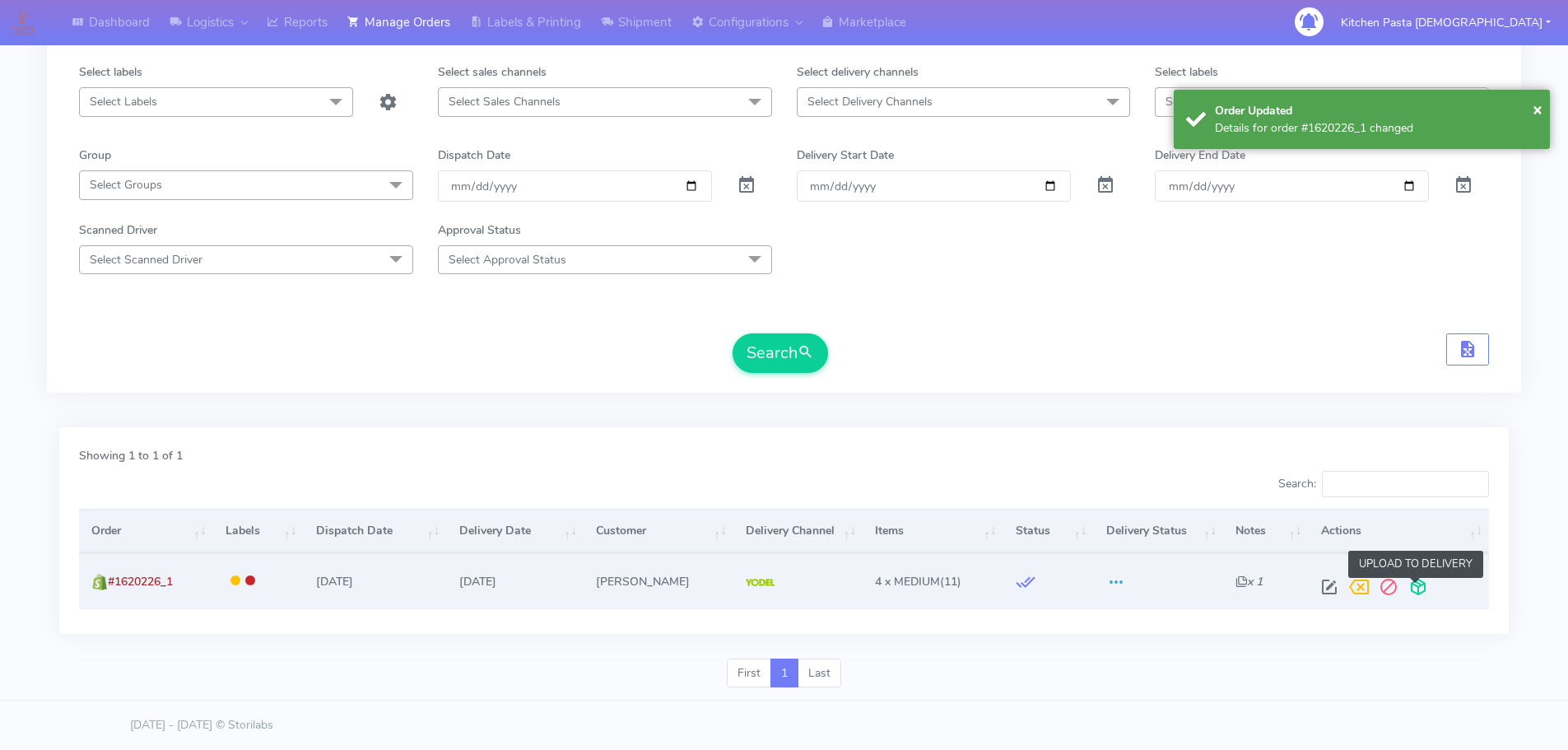
click at [1422, 597] on span at bounding box center [1418, 591] width 30 height 16
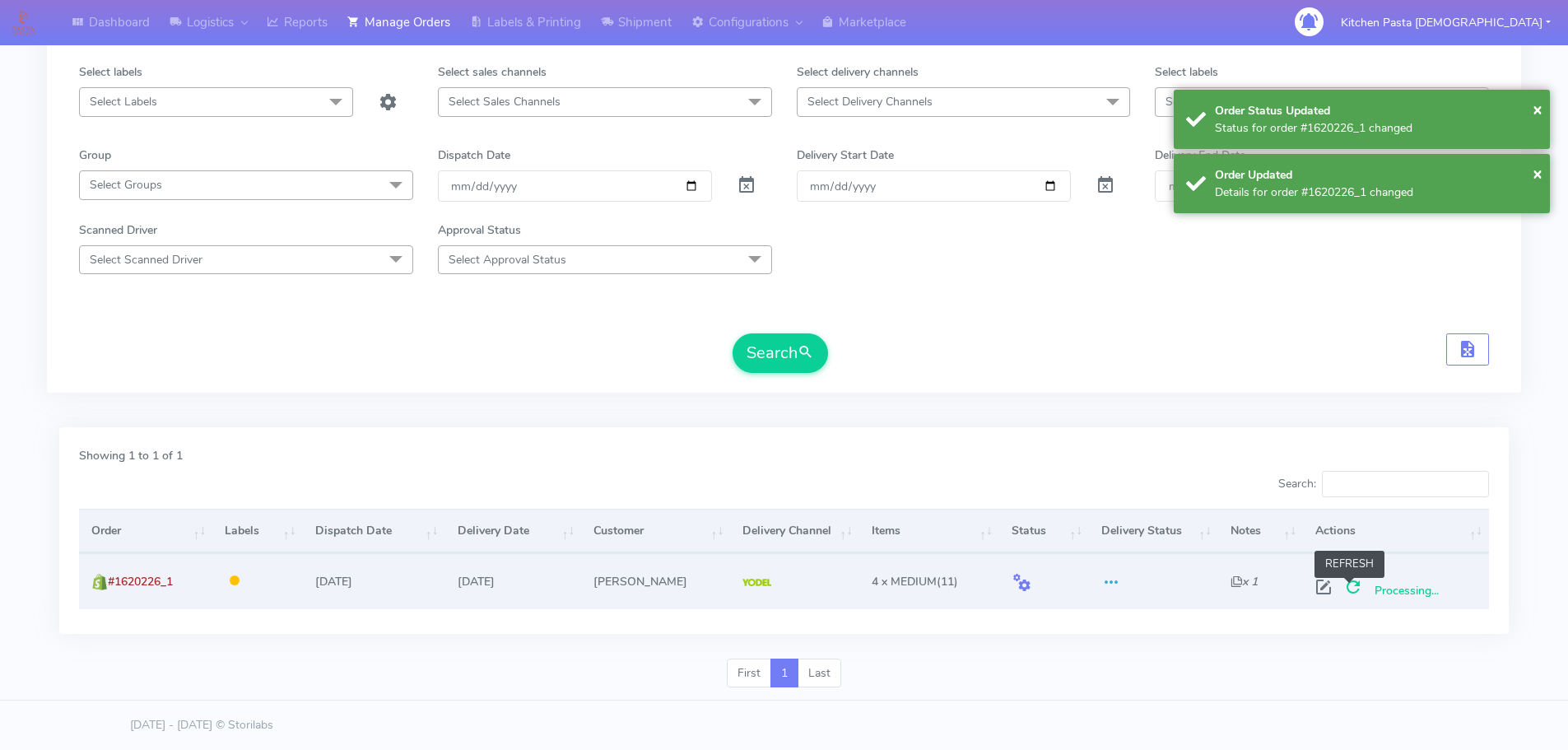
click at [1356, 592] on span at bounding box center [1353, 591] width 30 height 16
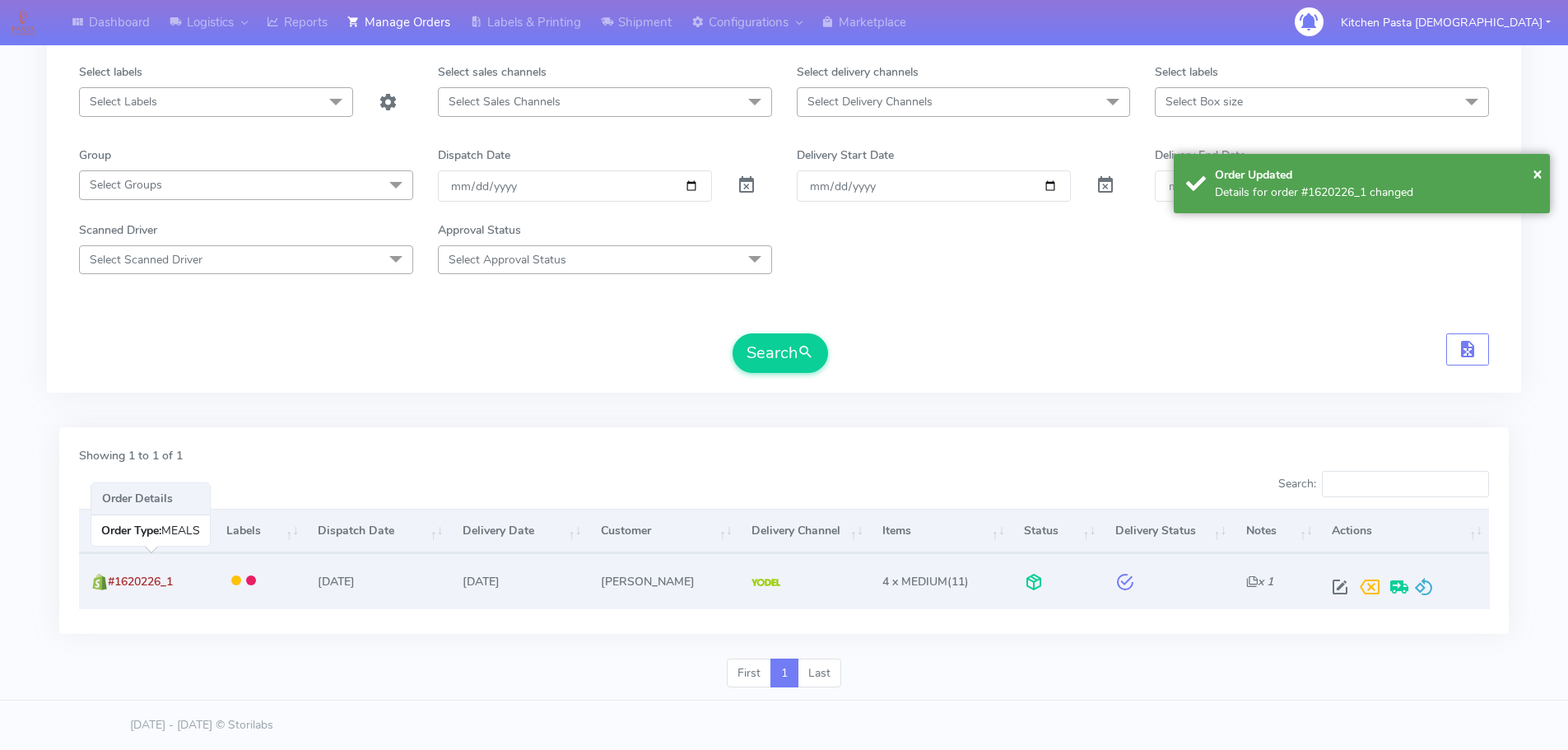
drag, startPoint x: 192, startPoint y: 579, endPoint x: 112, endPoint y: 585, distance: 80.2
click at [112, 585] on td "#1620226_1" at bounding box center [145, 580] width 135 height 55
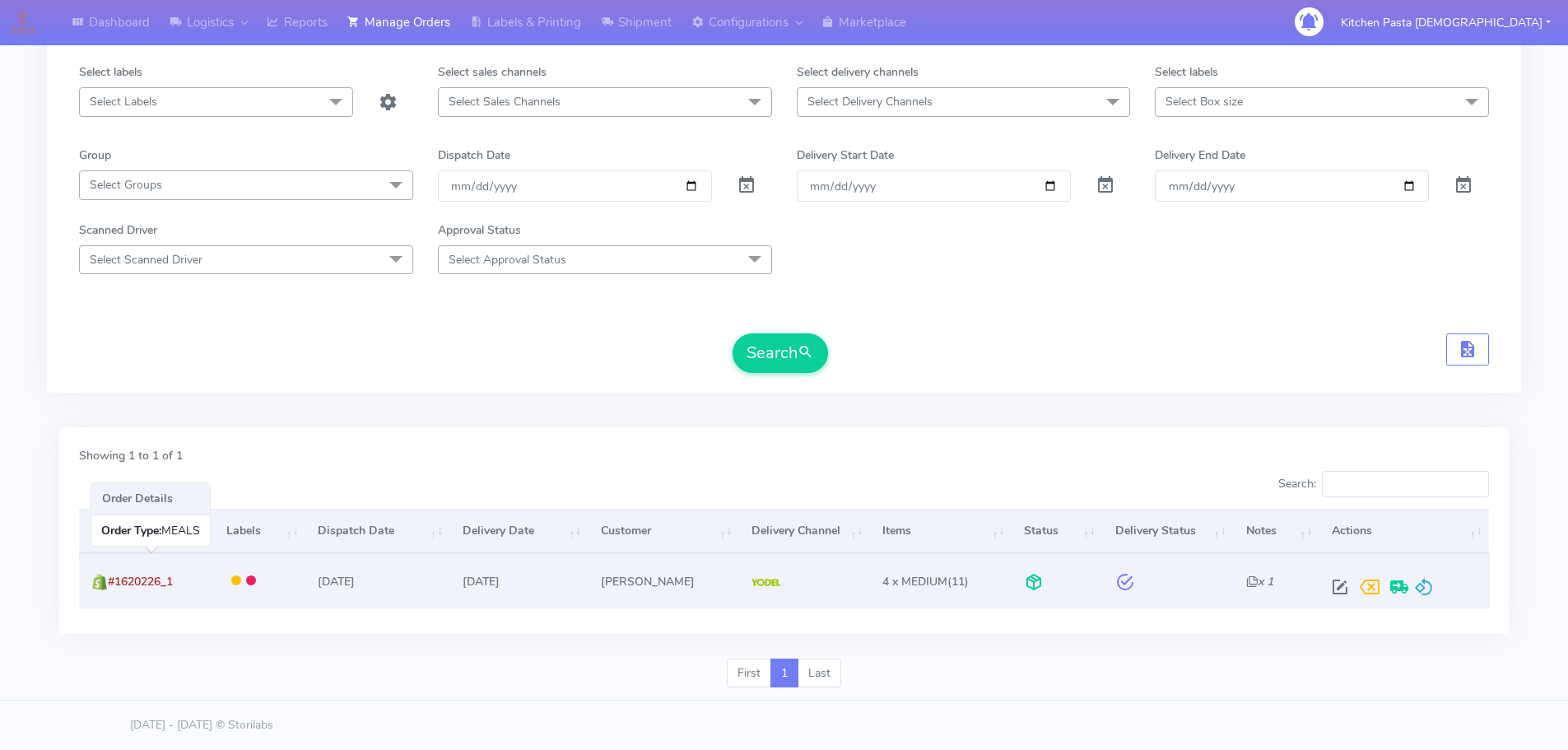
copy span "#1620226_1"
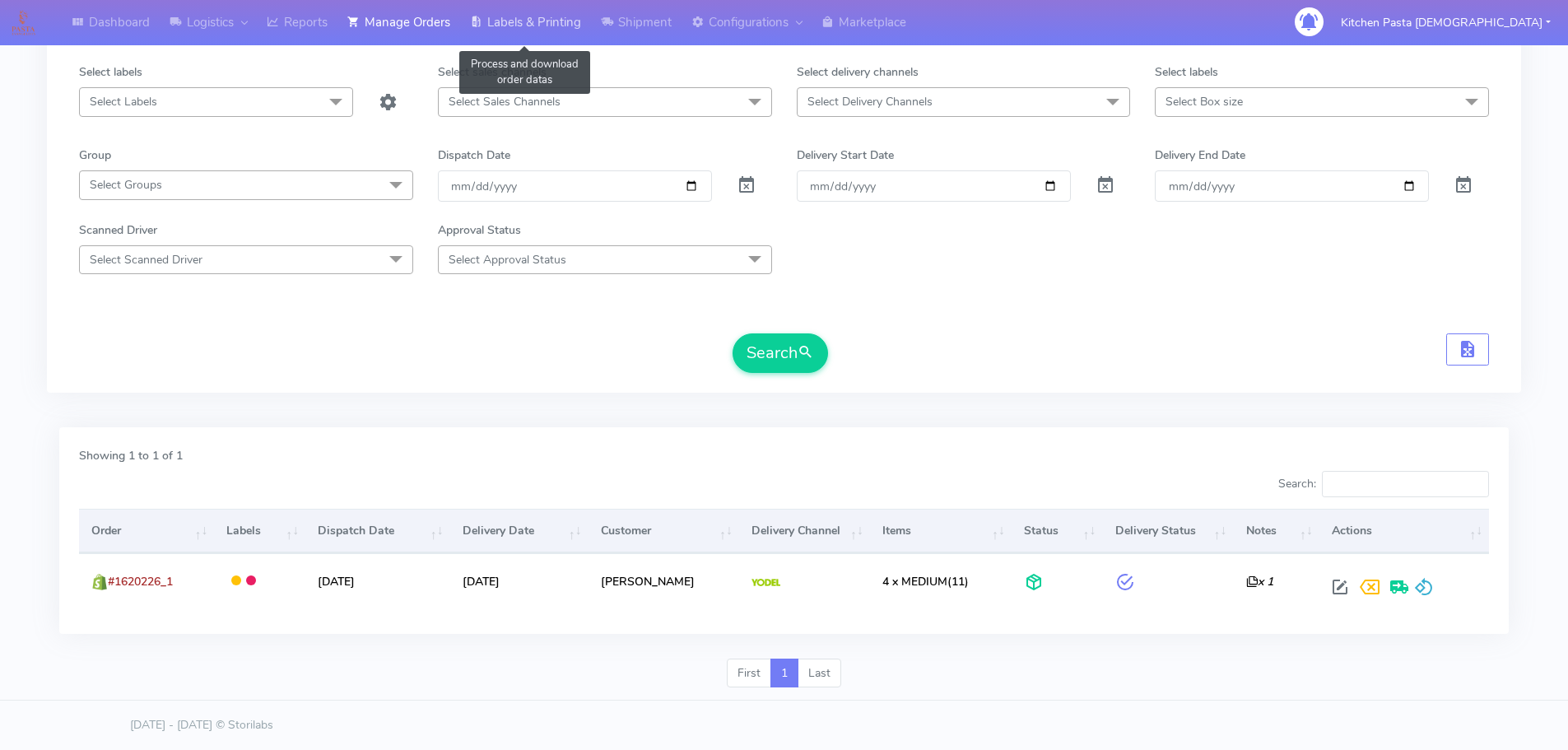
click at [512, 20] on link "Labels & Printing" at bounding box center [526, 22] width 131 height 46
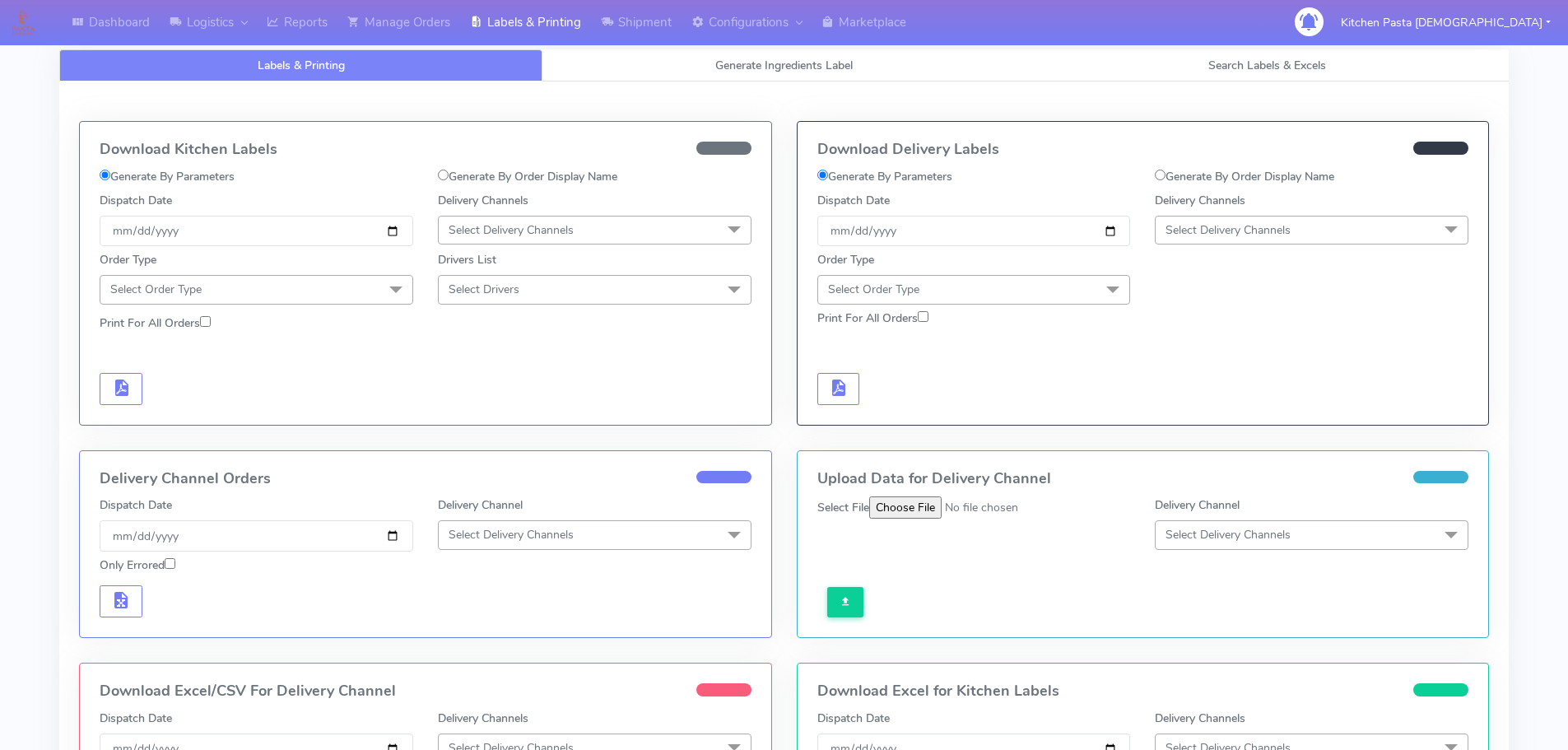
click at [1202, 170] on label "Generate By Order Display Name" at bounding box center [1244, 177] width 179 height 17
click at [1166, 170] on input "Generate By Order Display Name" at bounding box center [1160, 175] width 11 height 11
radio input "true"
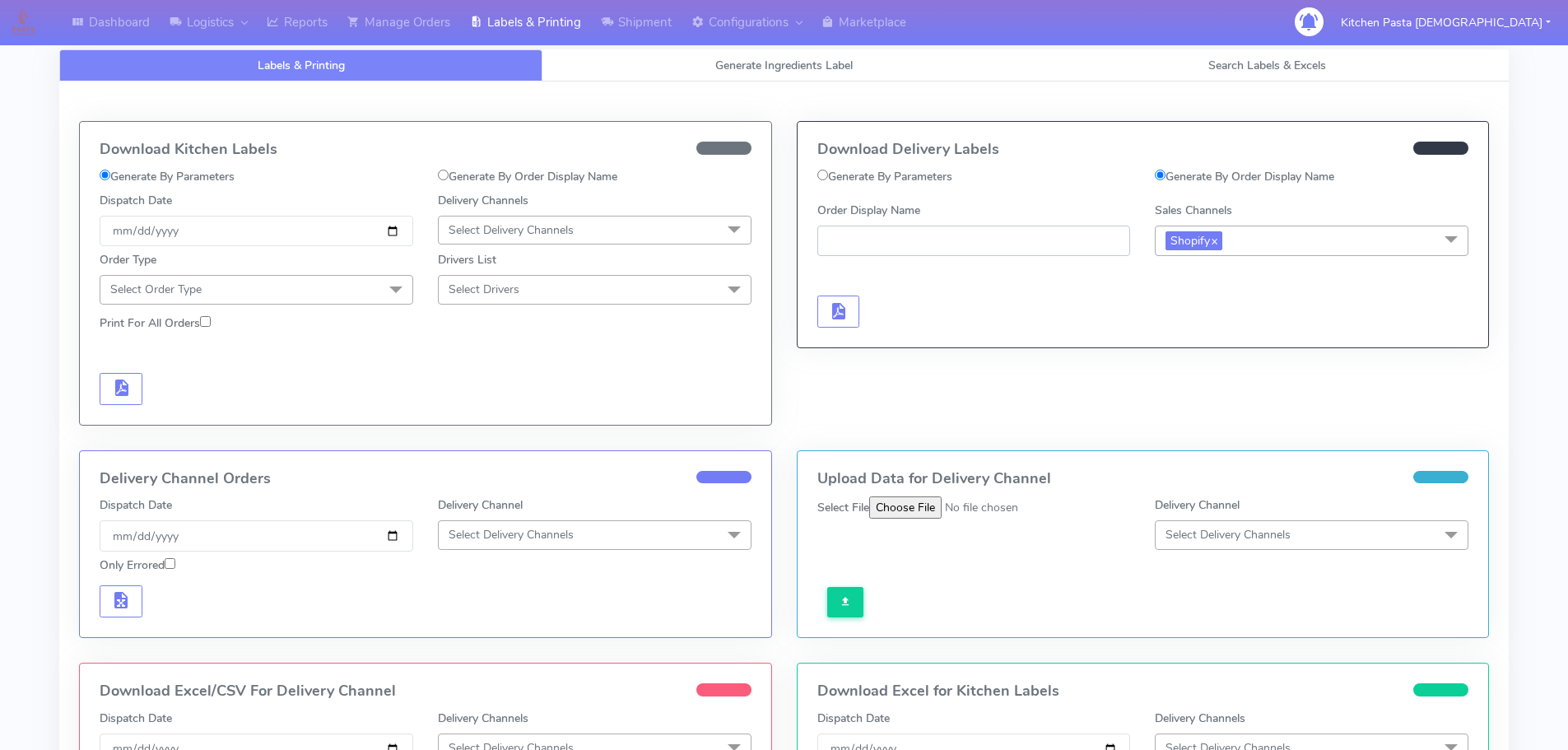
paste input "#1620226_1"
type input "#1620226_1"
click at [848, 319] on span "button" at bounding box center [838, 315] width 19 height 16
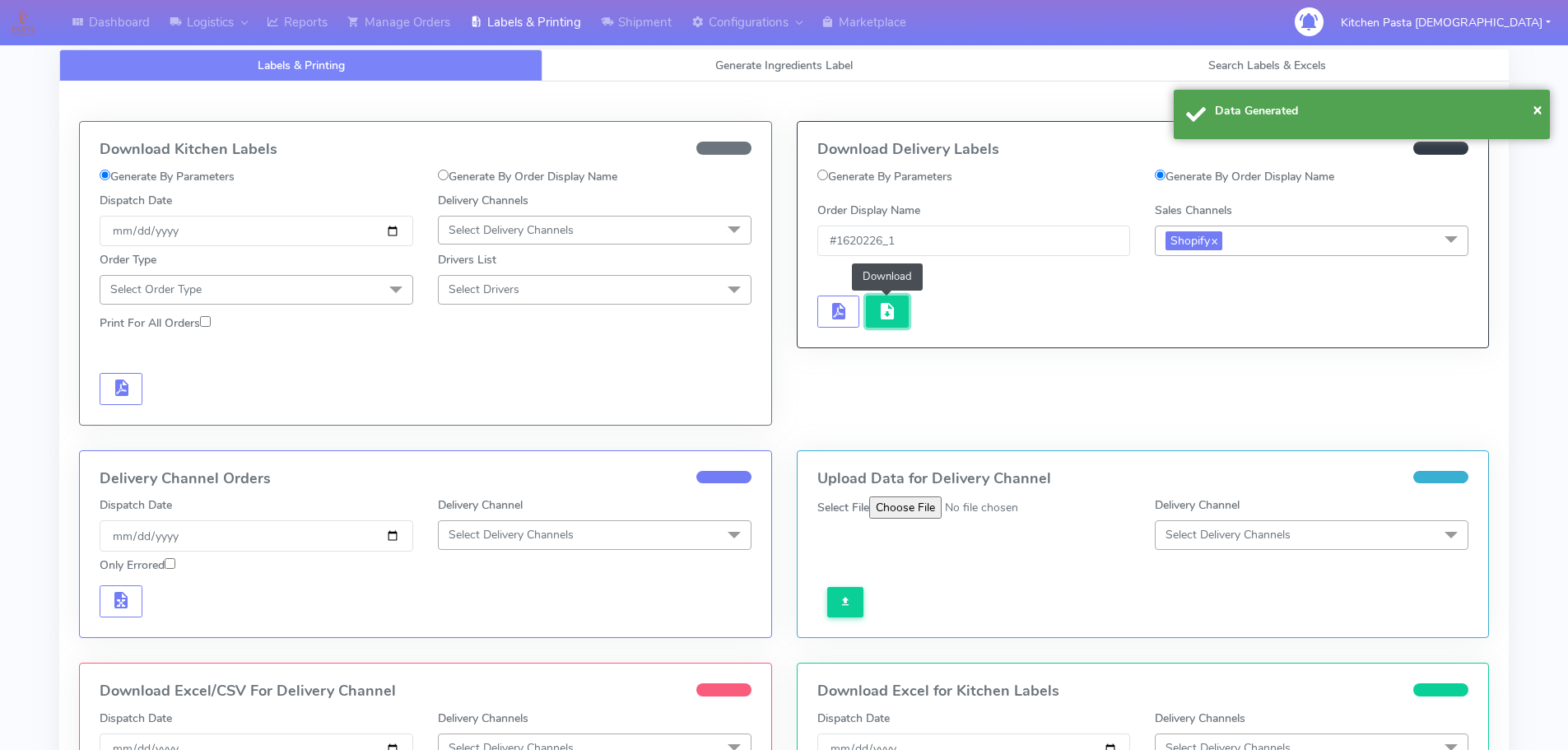
click at [892, 328] on button "button" at bounding box center [887, 311] width 43 height 32
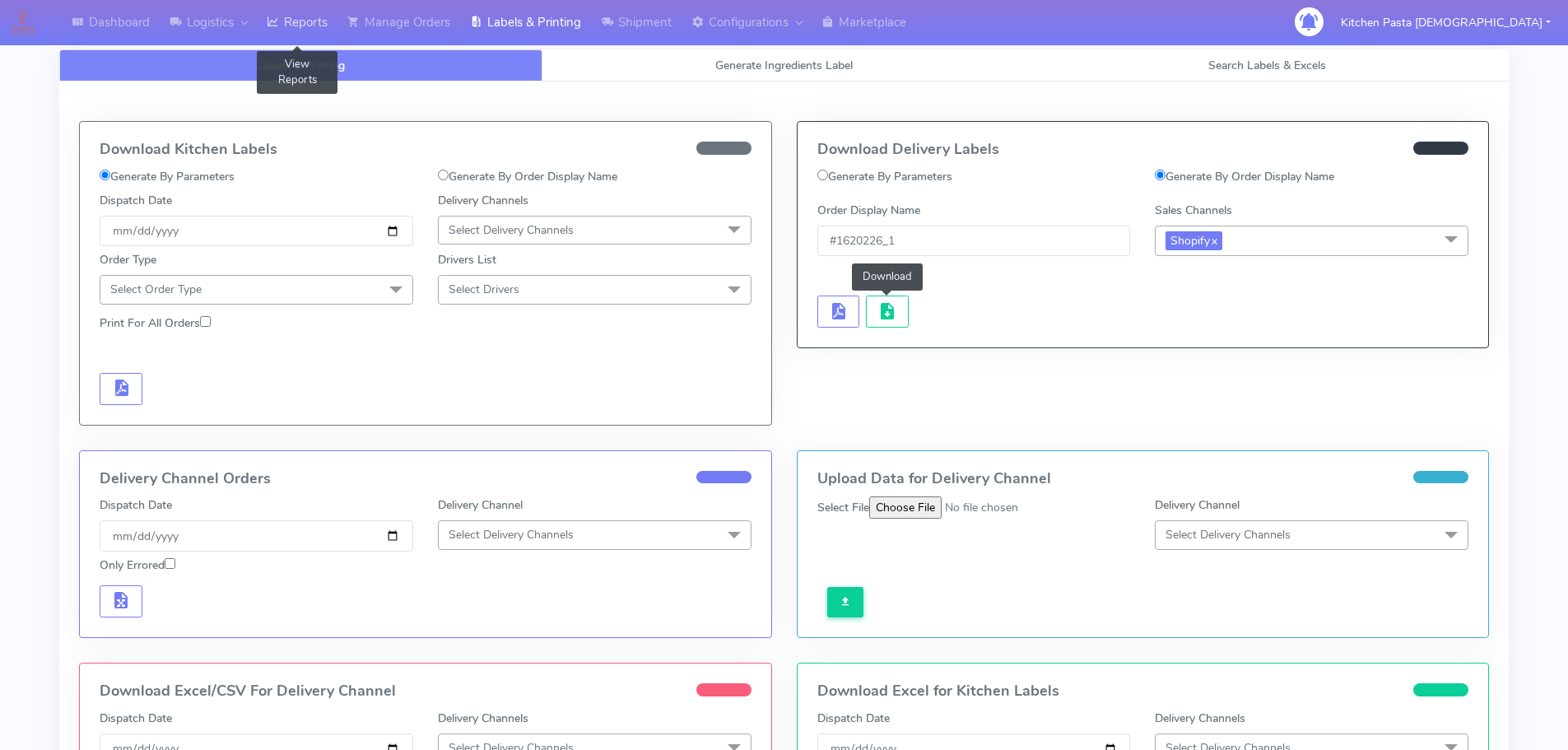
click at [336, 23] on link "Reports" at bounding box center [297, 22] width 80 height 46
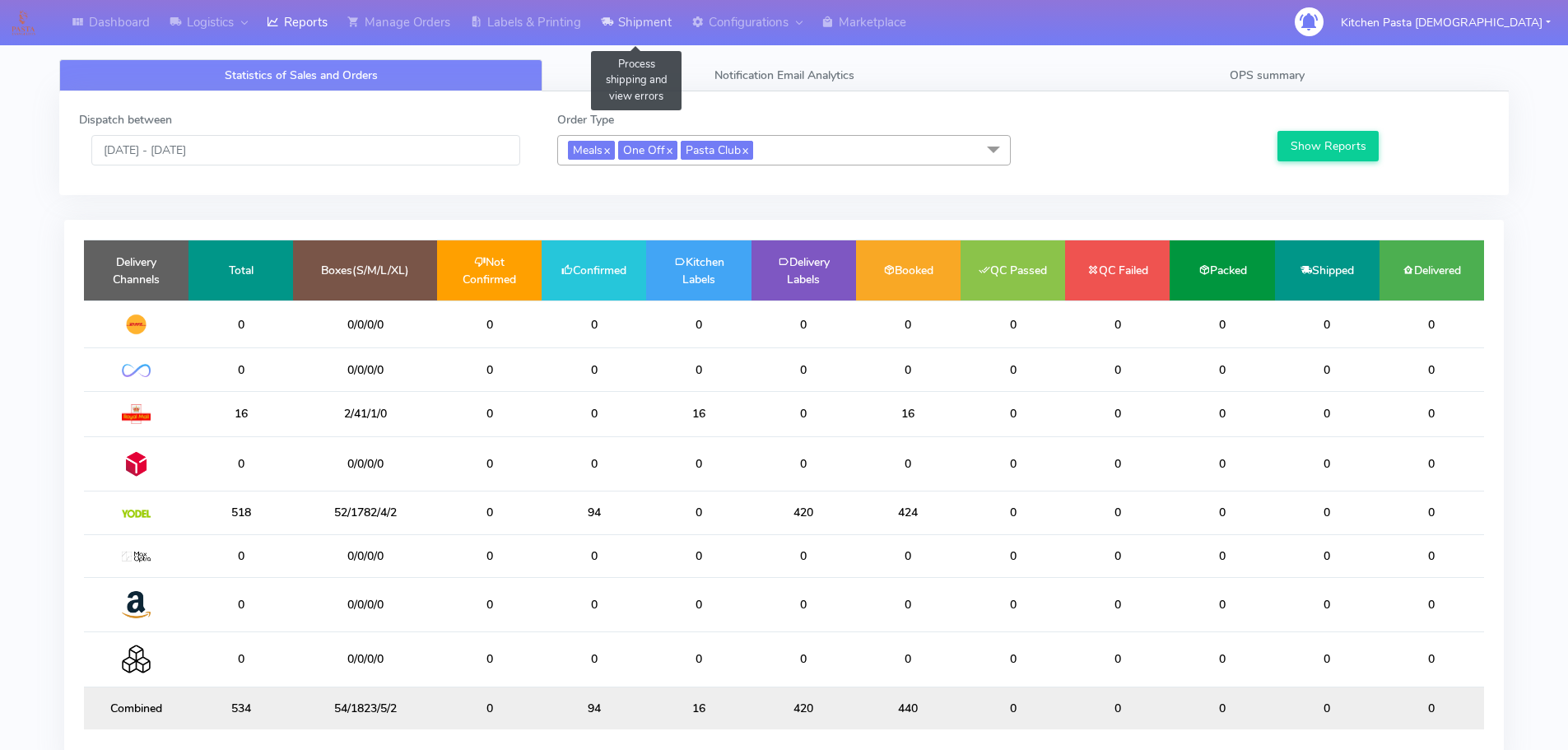
click at [621, 19] on link "Shipment" at bounding box center [636, 22] width 90 height 46
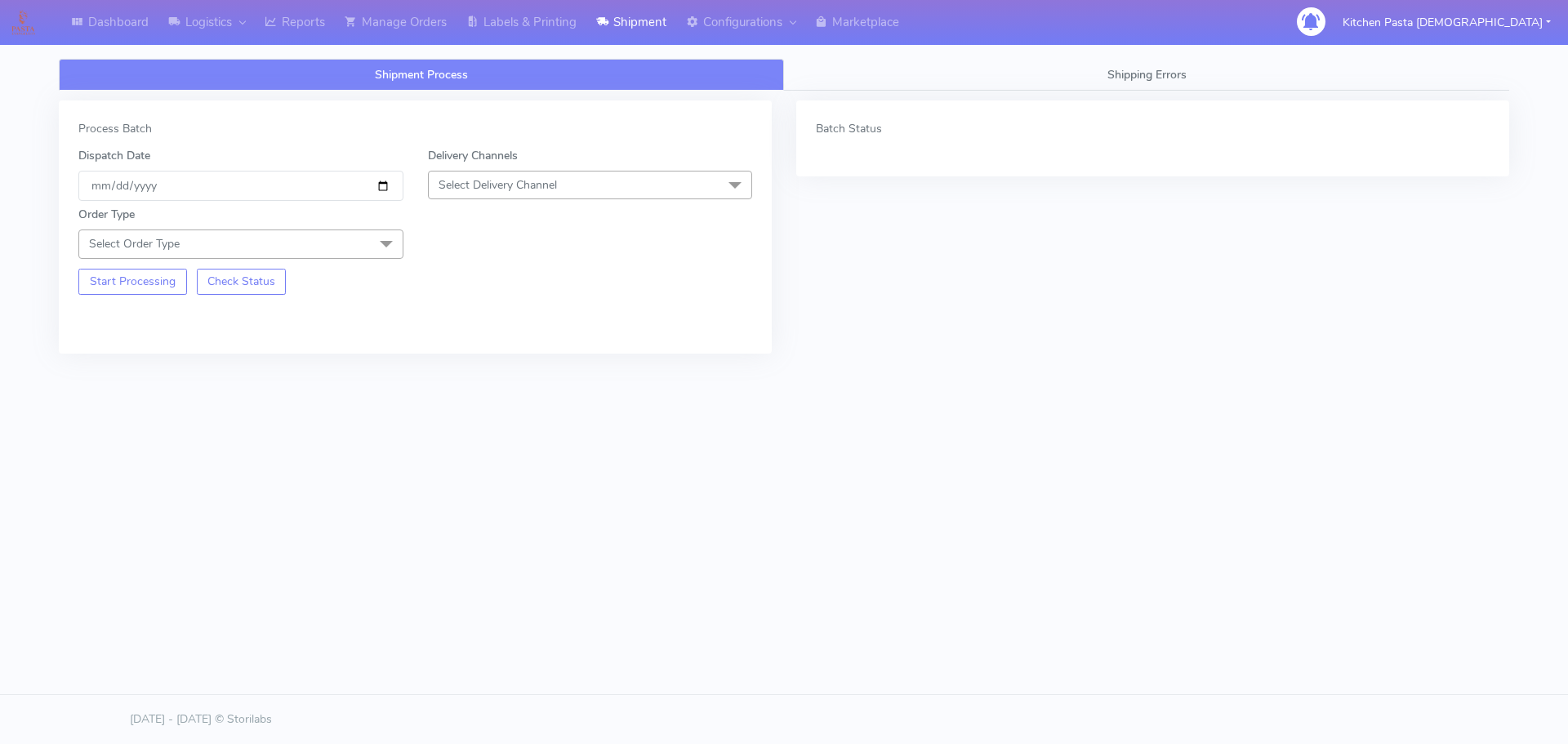
click at [581, 176] on span "Select Delivery Channel" at bounding box center [591, 185] width 325 height 29
click at [462, 374] on div "Yodel" at bounding box center [590, 369] width 307 height 17
click at [356, 235] on span "Select Order Type" at bounding box center [240, 244] width 325 height 29
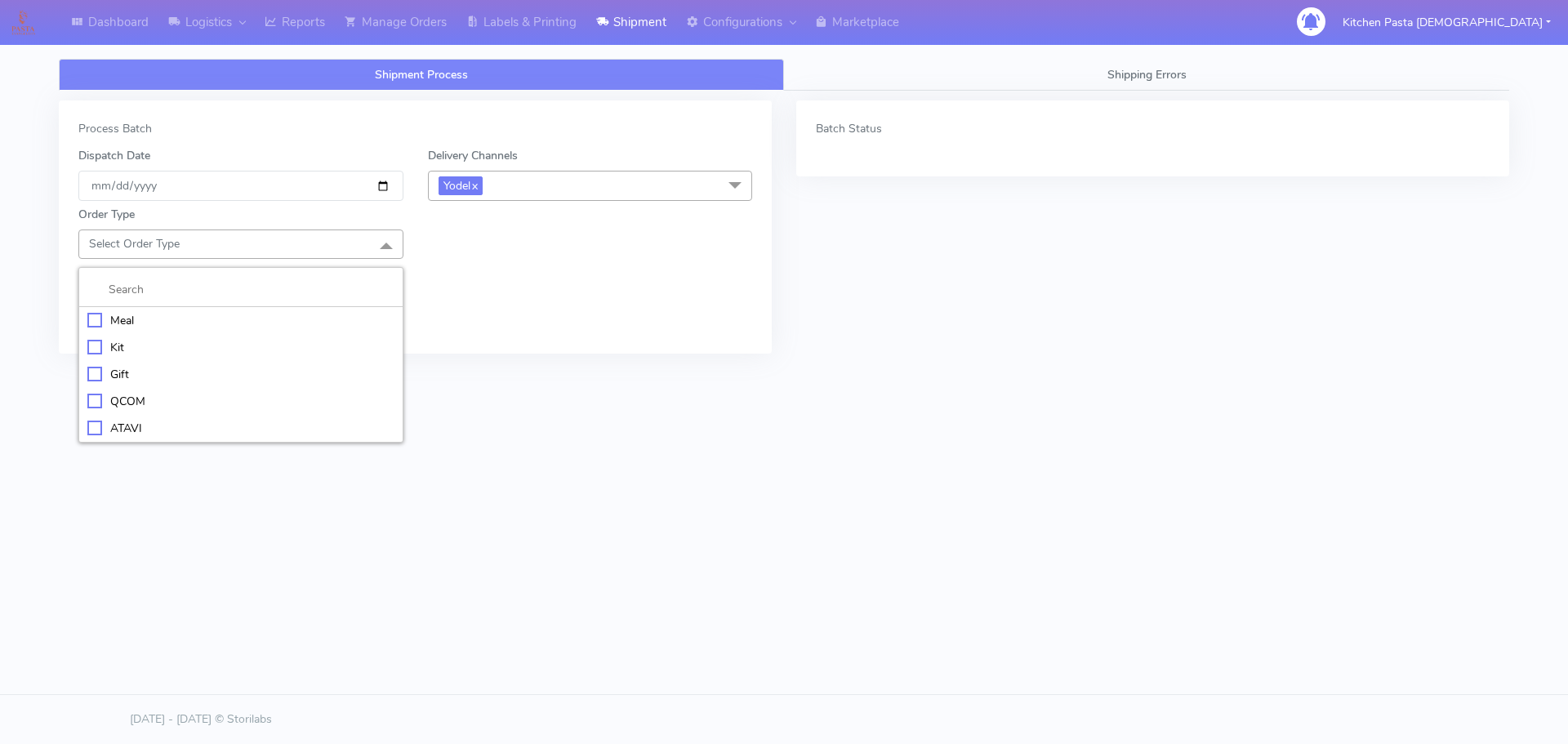
click at [235, 312] on div "Meal" at bounding box center [240, 321] width 307 height 17
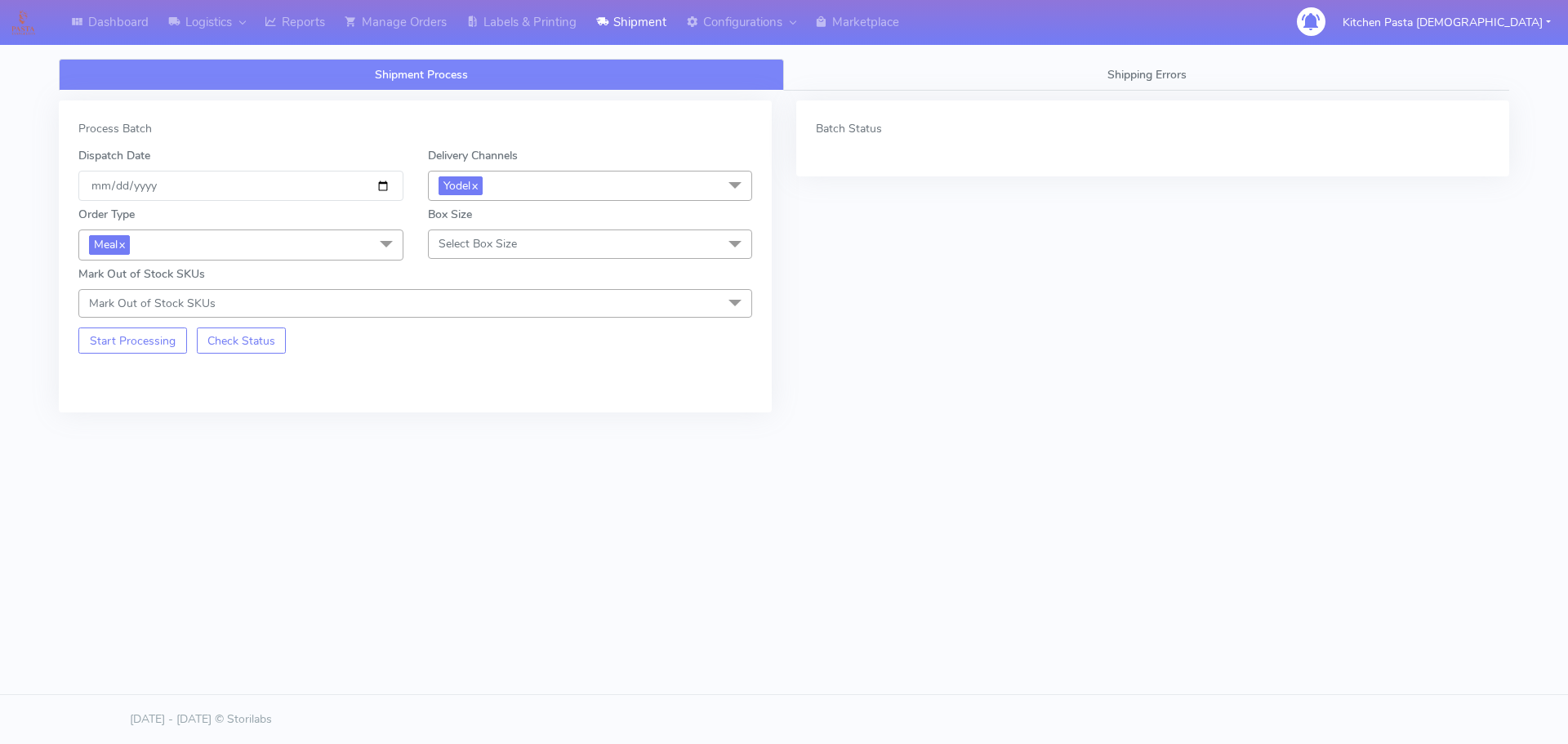
click at [537, 249] on span "Select Box Size" at bounding box center [591, 244] width 325 height 29
click at [476, 323] on div "Small" at bounding box center [590, 321] width 307 height 17
click at [114, 336] on button "Start Processing" at bounding box center [132, 340] width 109 height 26
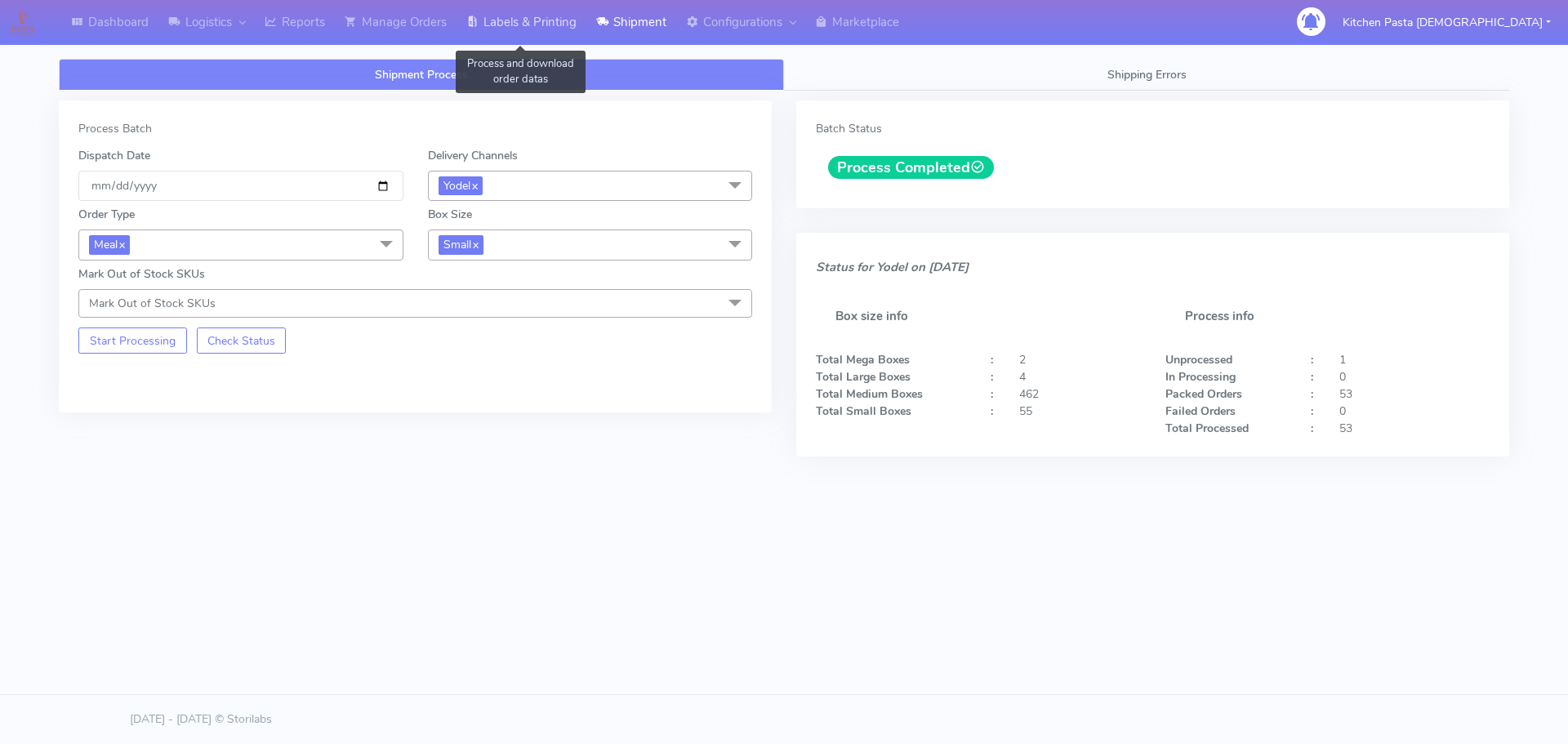
click at [570, 26] on link "Labels & Printing" at bounding box center [521, 22] width 130 height 45
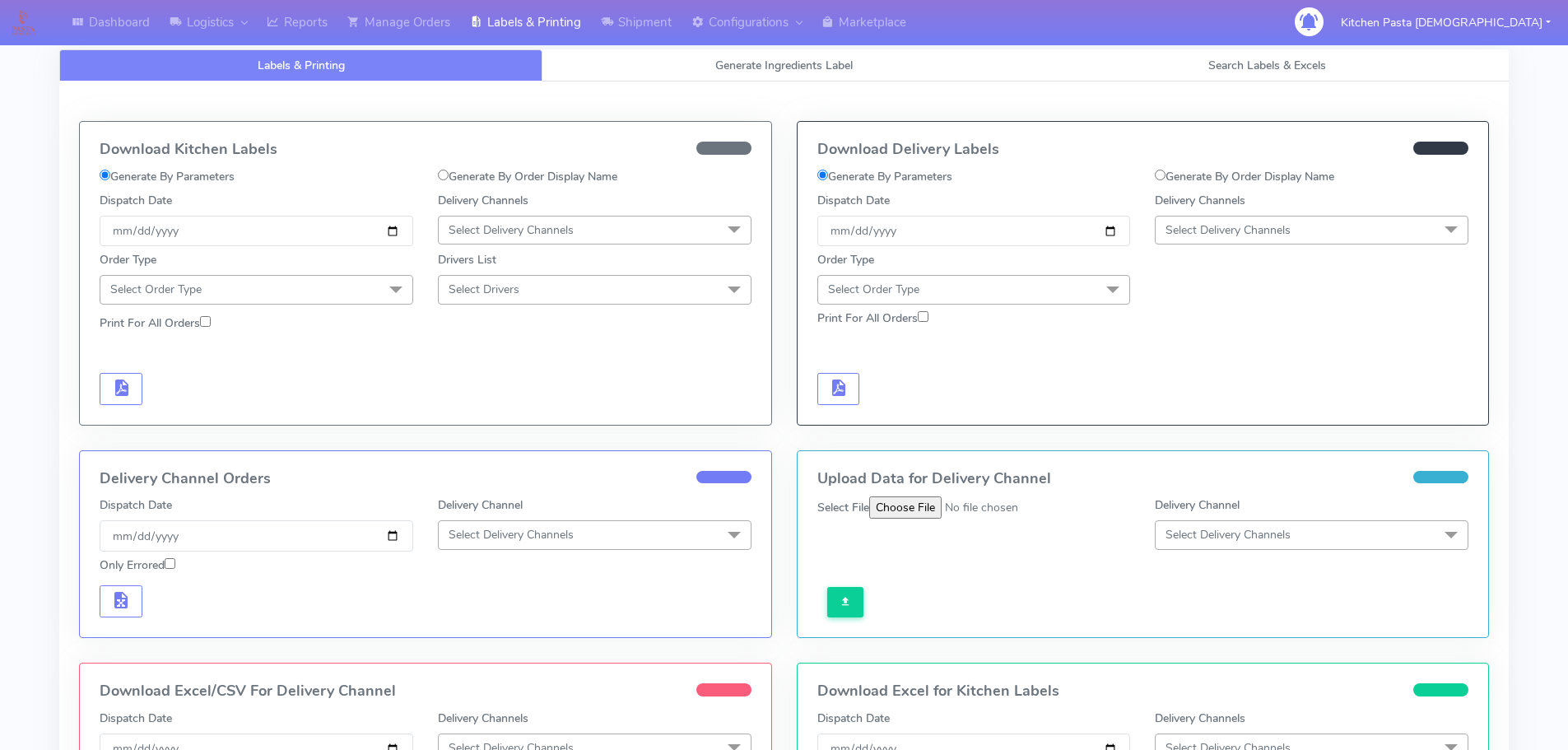
click at [1278, 222] on span "Select Delivery Channels" at bounding box center [1228, 230] width 125 height 16
click at [1214, 406] on li "Yodel" at bounding box center [1312, 415] width 312 height 27
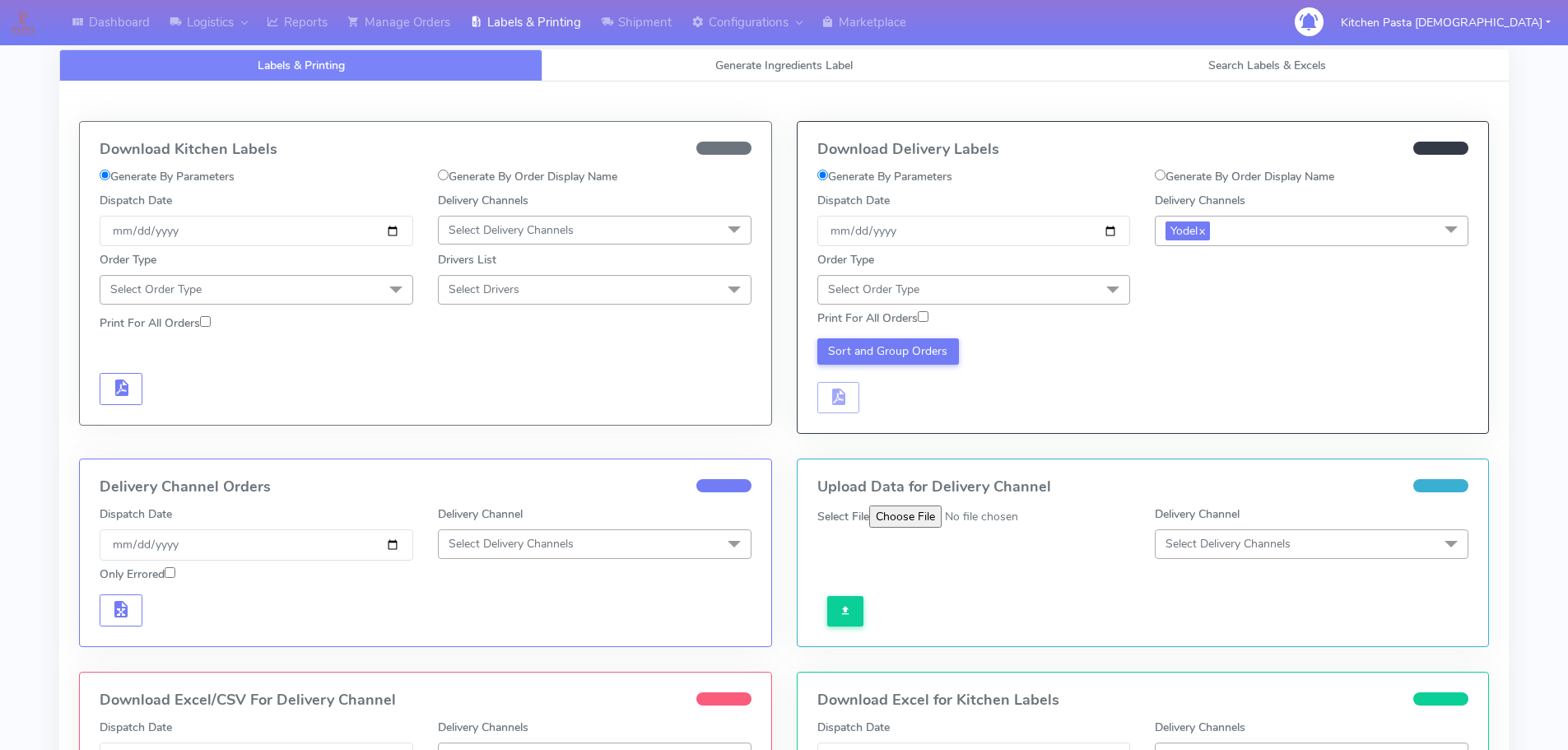
click at [1077, 290] on span "Select Order Type" at bounding box center [974, 290] width 313 height 29
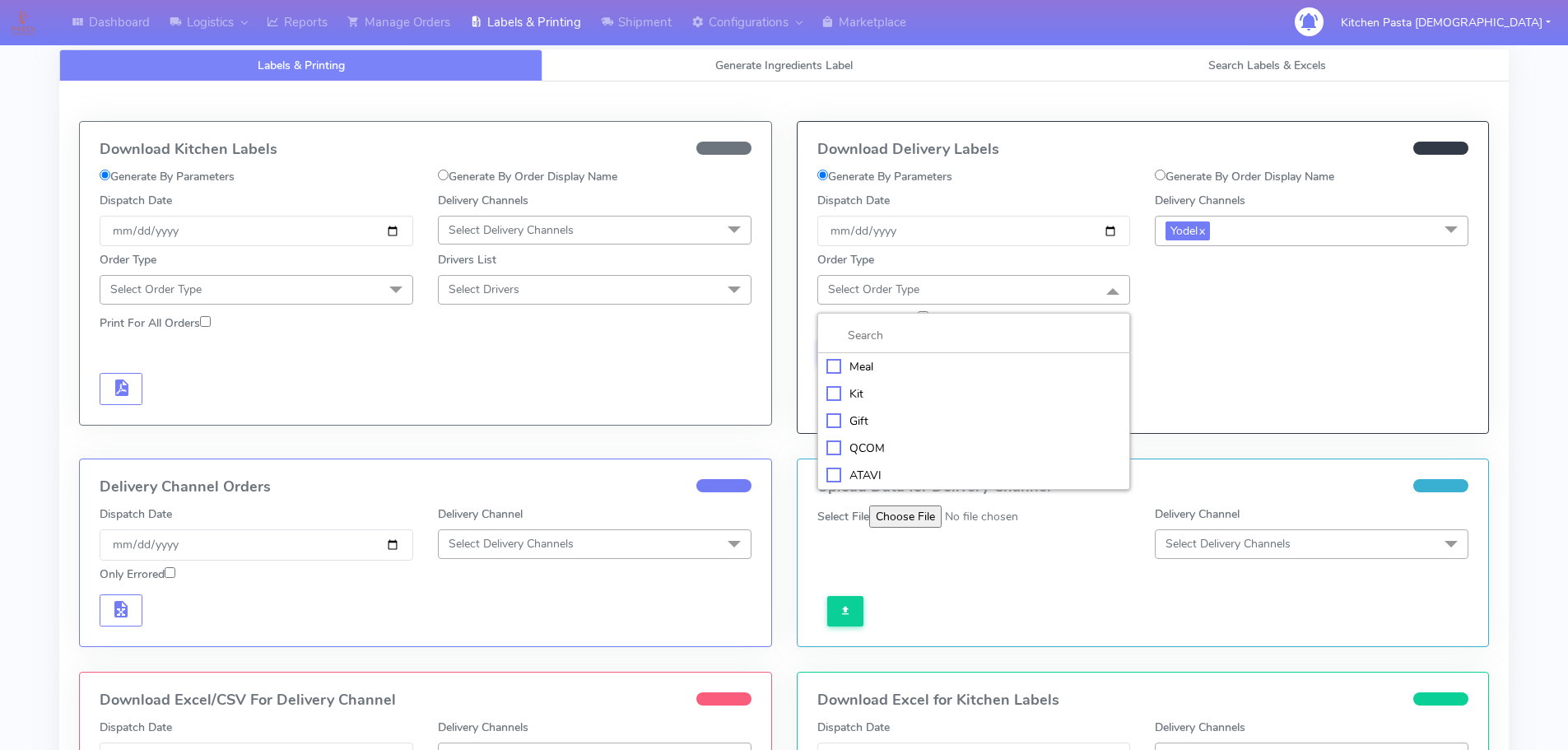
click at [915, 370] on div "Meal" at bounding box center [974, 367] width 296 height 17
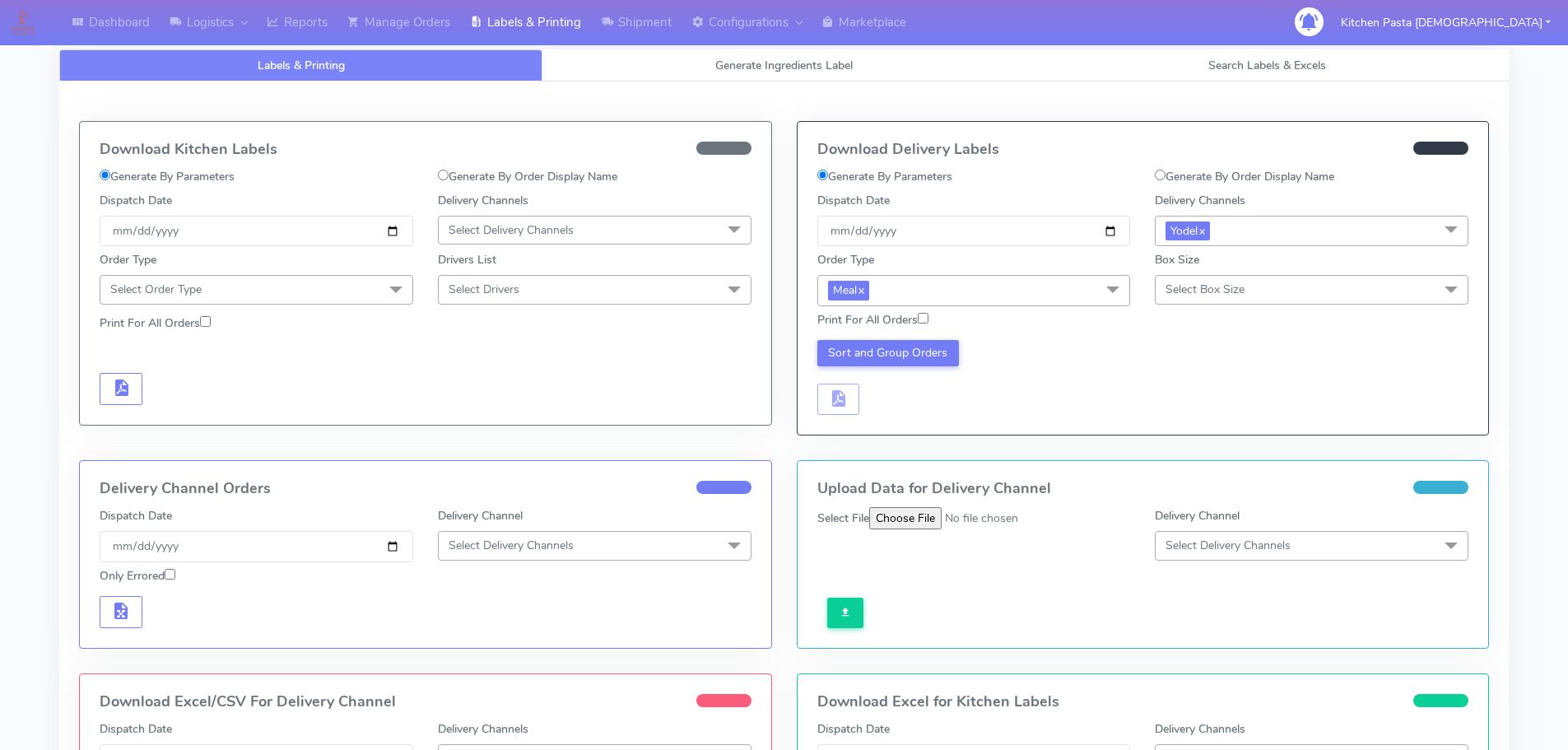
click at [1266, 281] on span "Select Box Size" at bounding box center [1311, 290] width 313 height 29
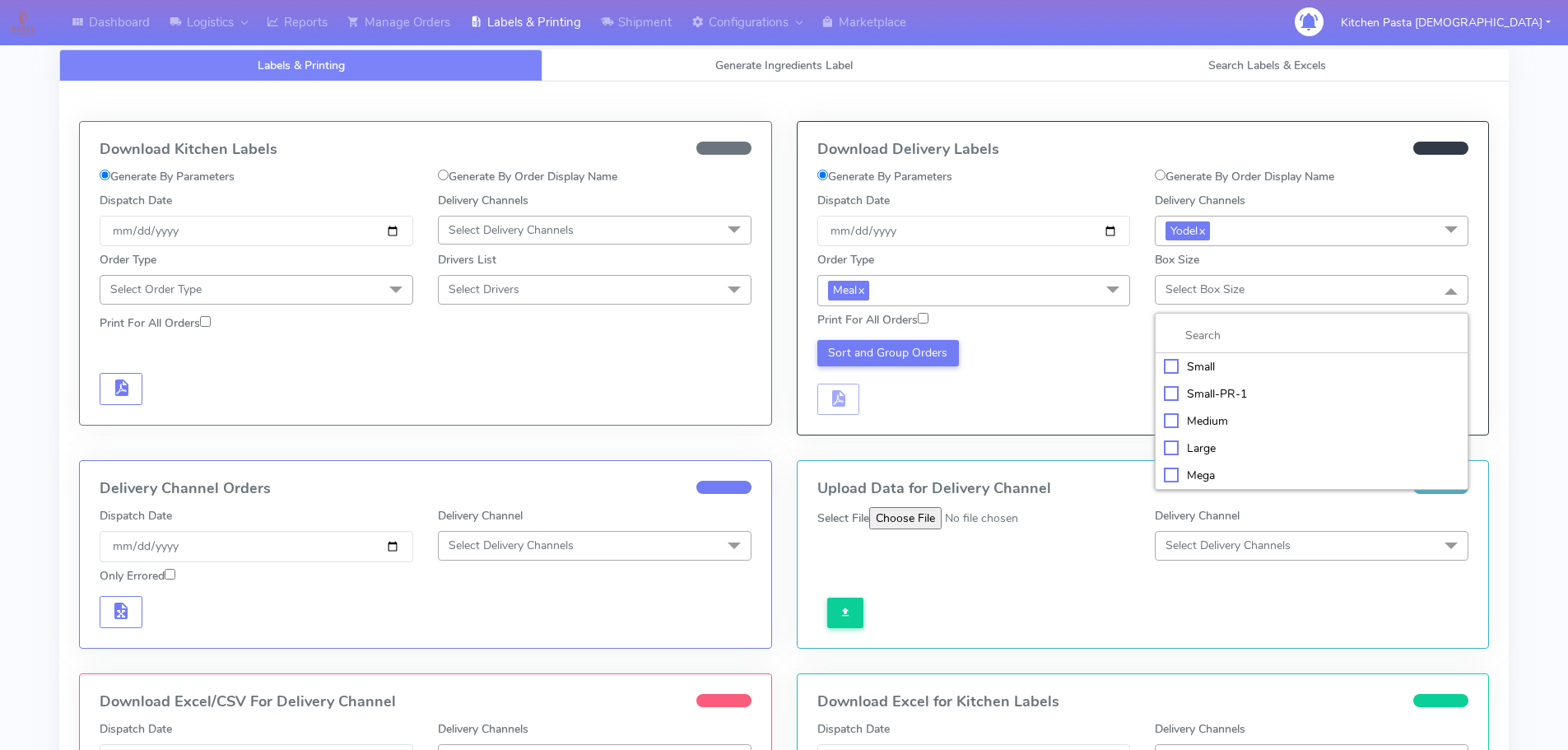
click at [1200, 362] on div "Small" at bounding box center [1311, 367] width 296 height 17
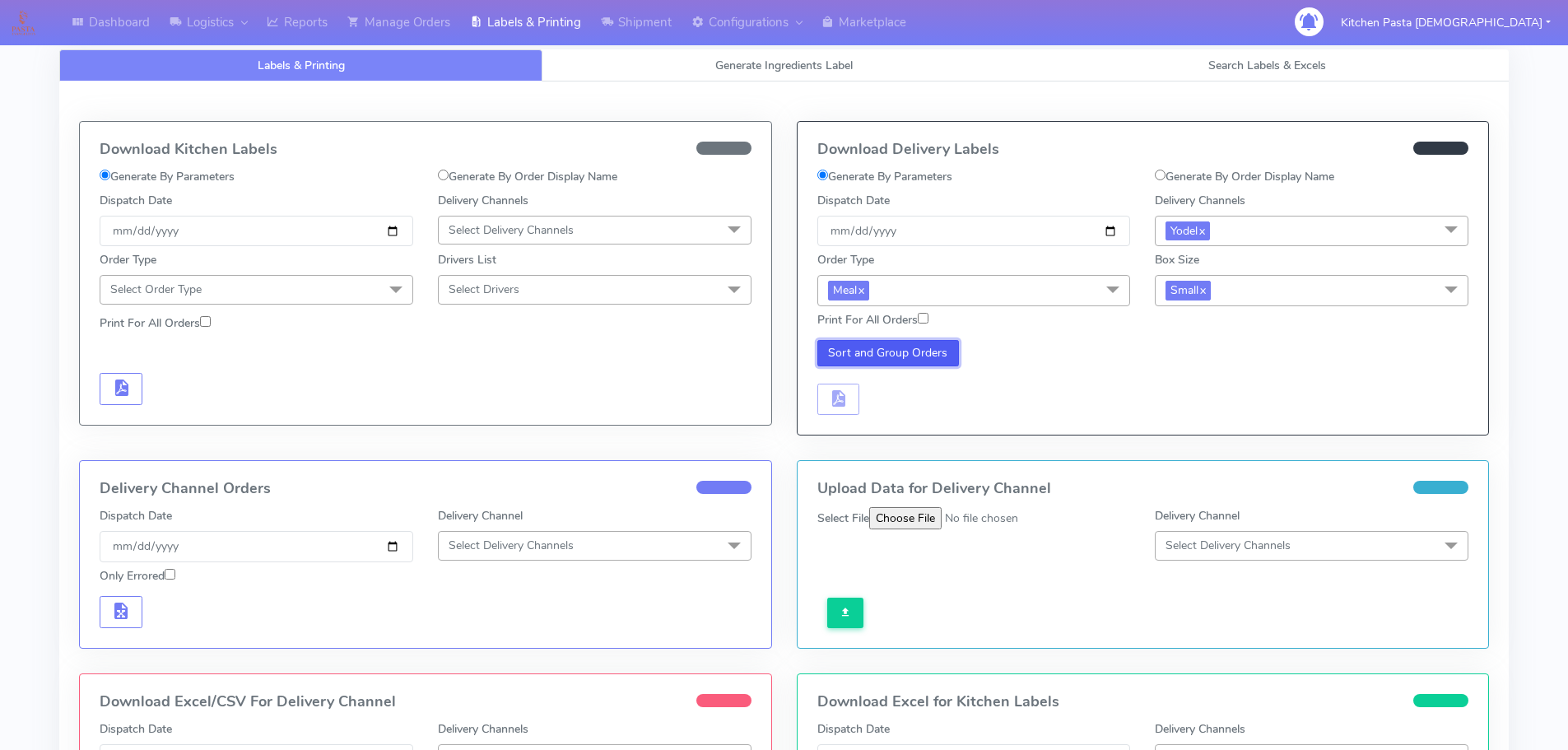
click at [920, 353] on button "Sort and Group Orders" at bounding box center [888, 353] width 143 height 26
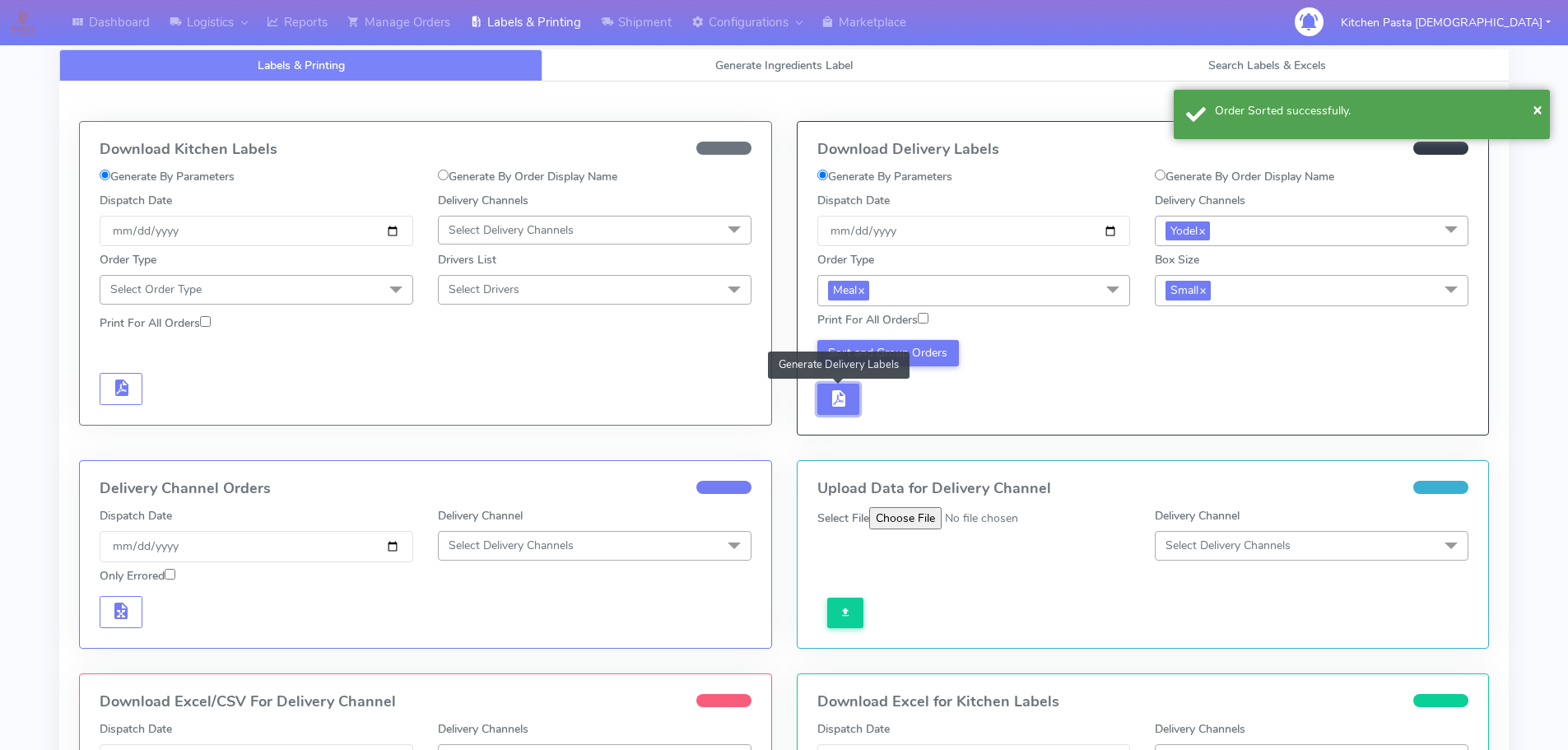
click at [820, 415] on button "button" at bounding box center [839, 400] width 43 height 32
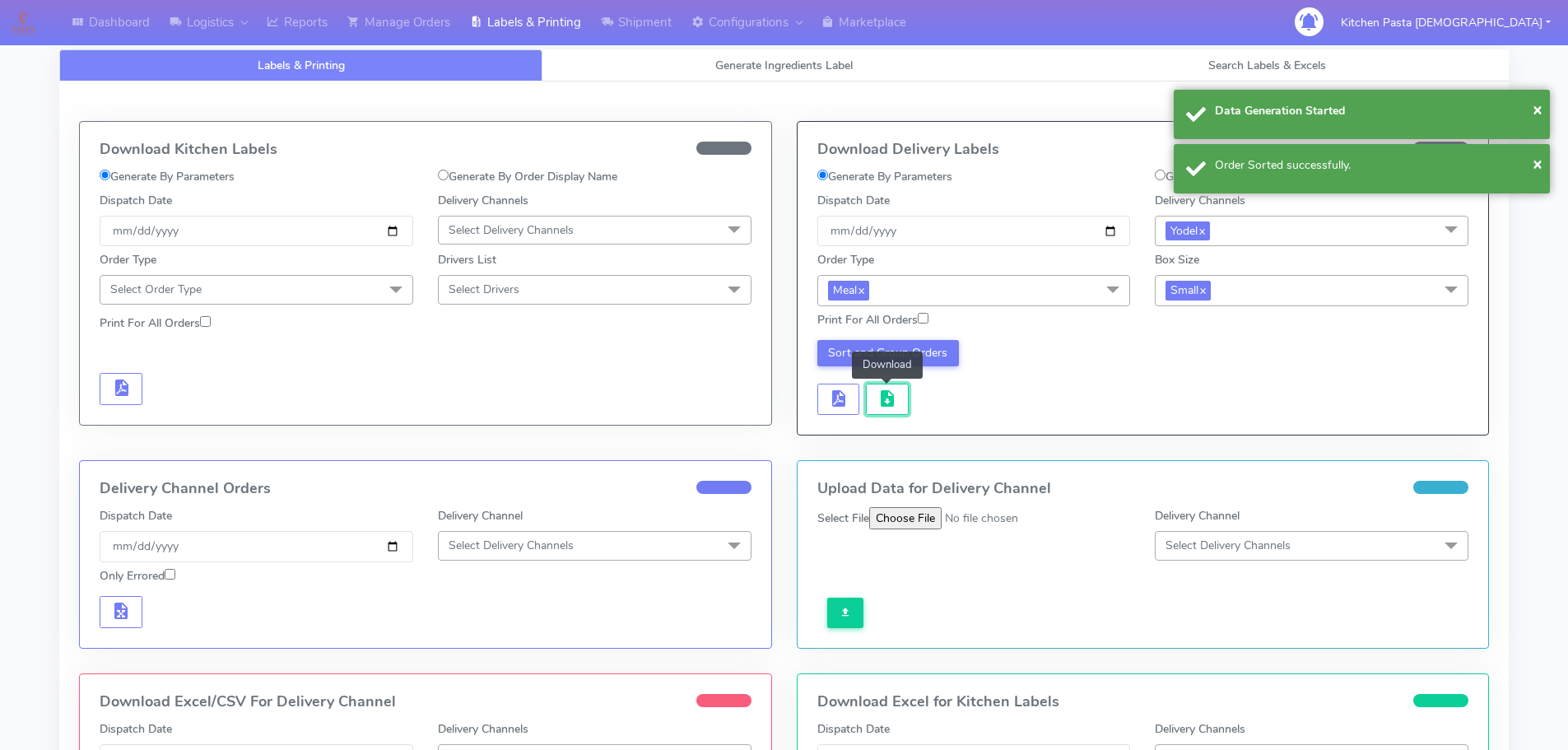
click at [883, 406] on span "button" at bounding box center [887, 403] width 19 height 16
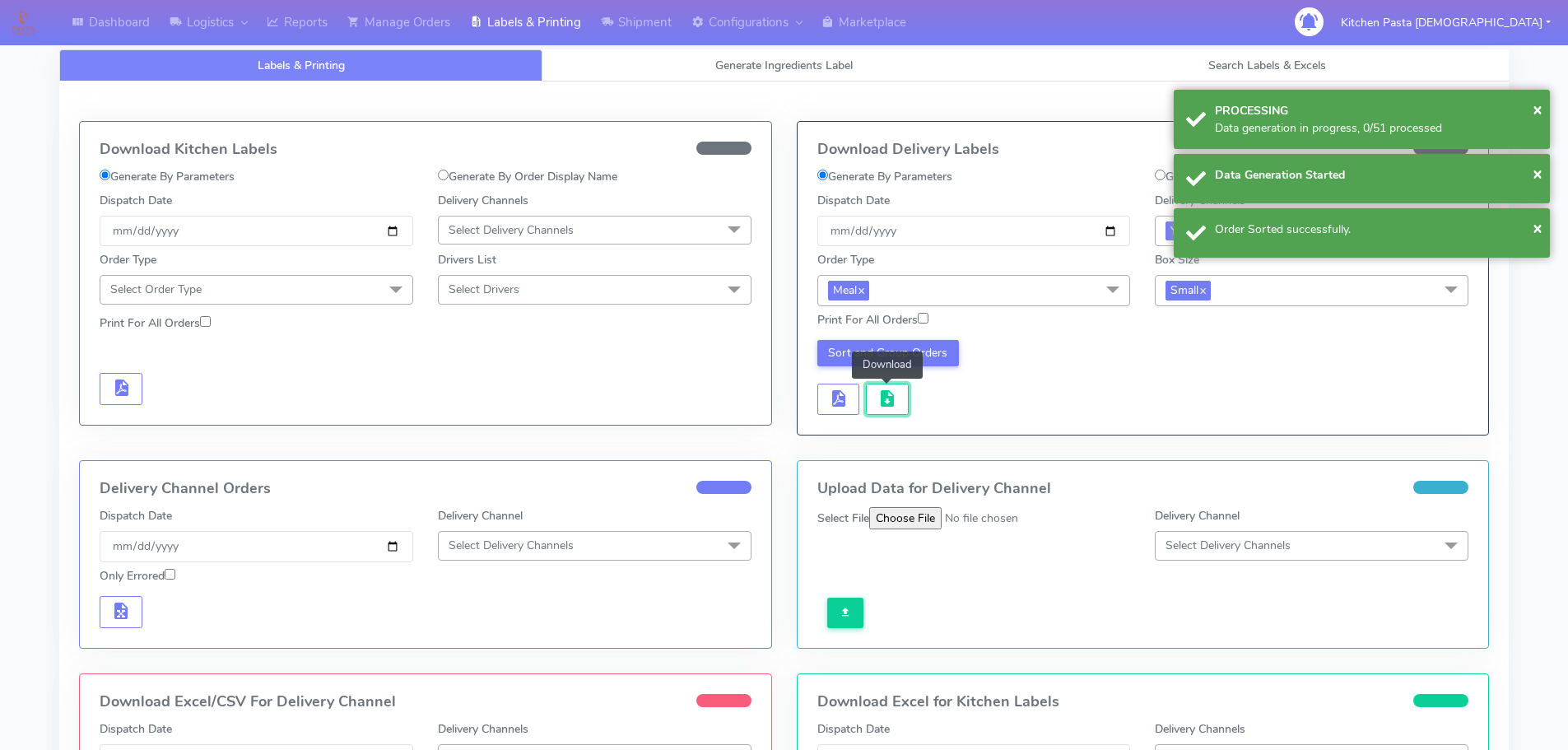
click at [883, 406] on span "button" at bounding box center [887, 403] width 19 height 16
